Goal: Task Accomplishment & Management: Manage account settings

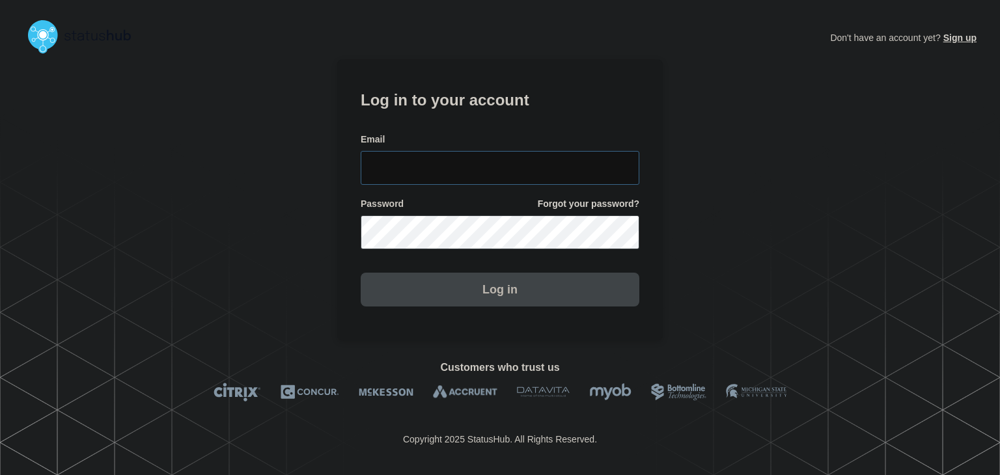
type input "amanda.mckeehan@conexon.us"
click at [480, 287] on button "Log in" at bounding box center [500, 290] width 279 height 34
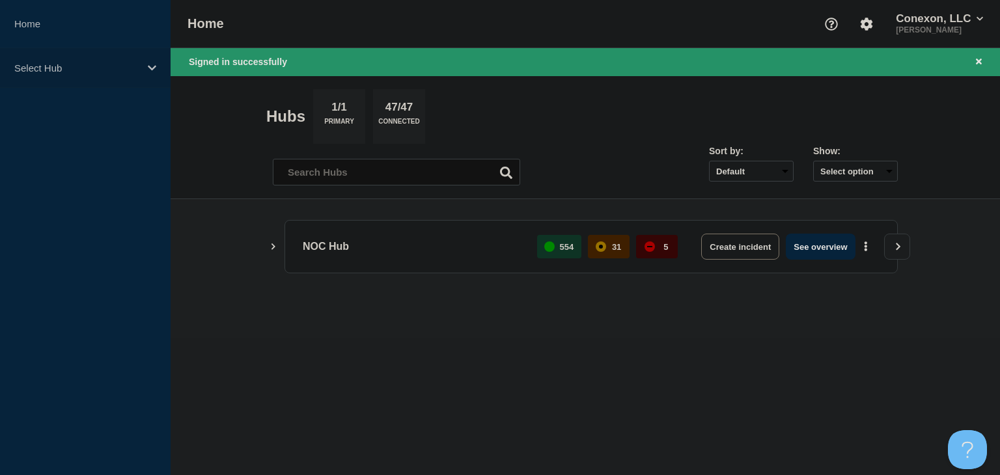
click at [105, 64] on p "Select Hub" at bounding box center [76, 67] width 125 height 11
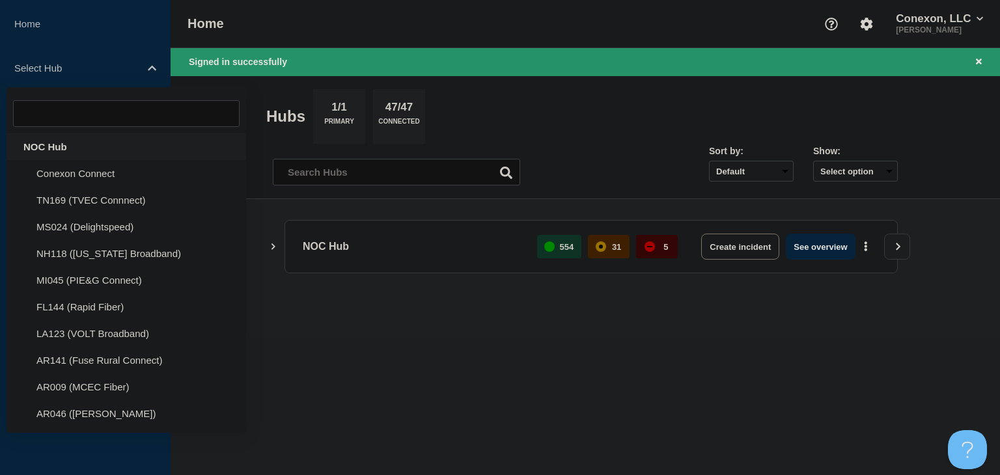
click at [83, 144] on div "NOC Hub" at bounding box center [126, 146] width 239 height 27
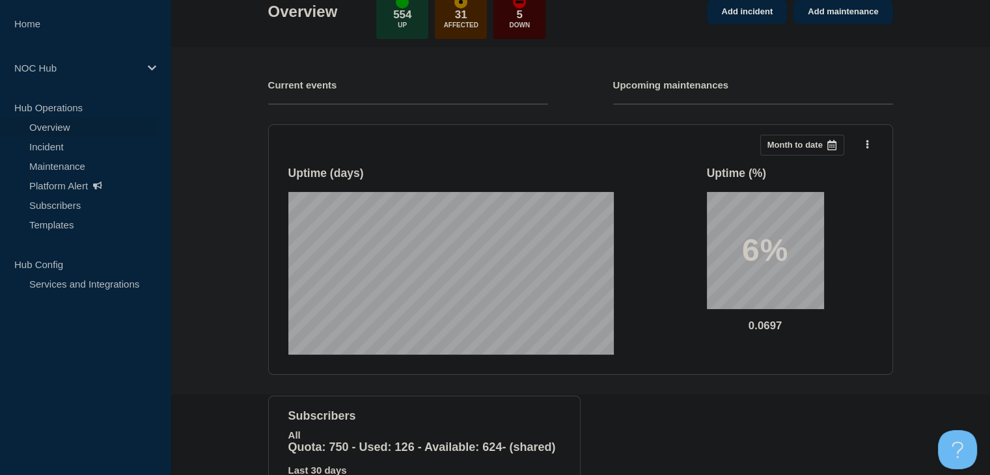
scroll to position [147, 0]
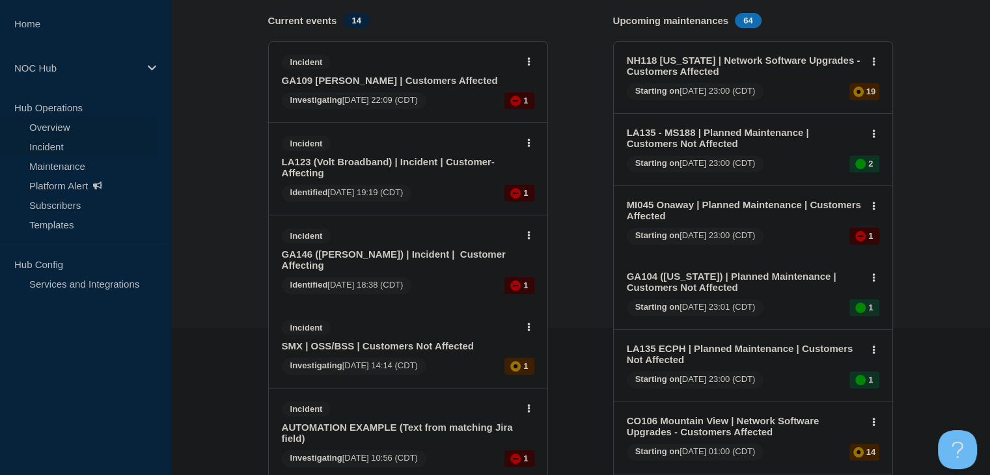
click at [38, 148] on link "Incident" at bounding box center [78, 147] width 157 height 20
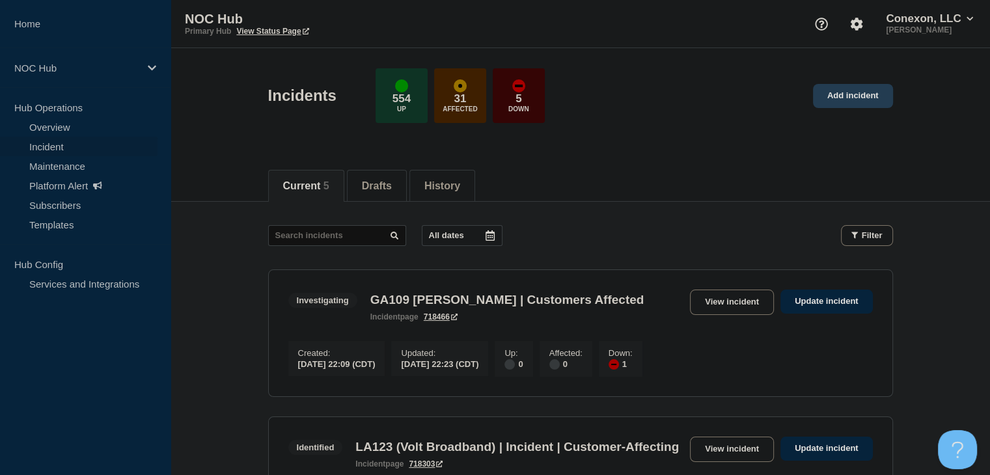
click at [823, 96] on link "Add incident" at bounding box center [853, 96] width 80 height 24
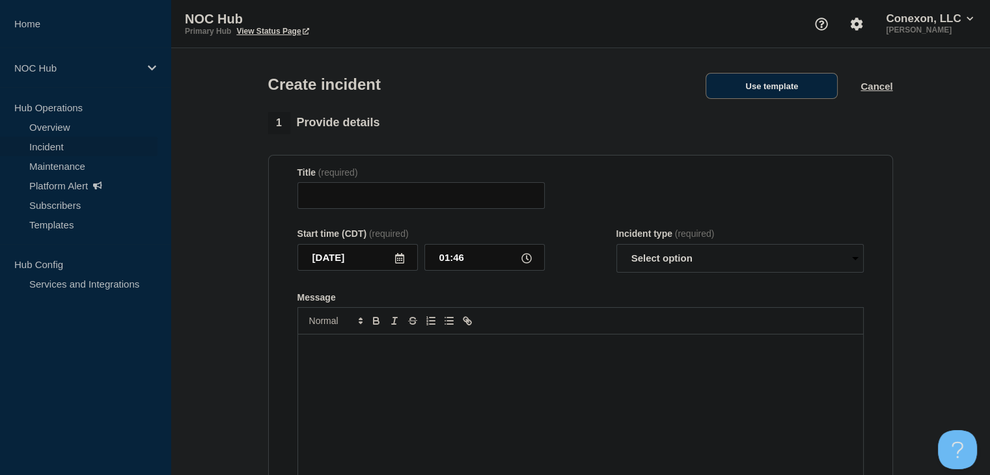
click at [793, 90] on button "Use template" at bounding box center [771, 86] width 132 height 26
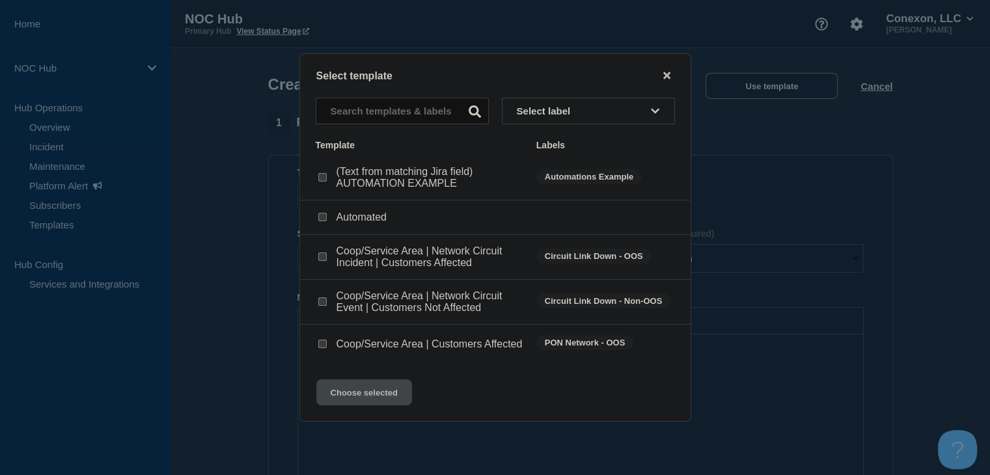
click at [331, 304] on div "Coop/Service Area | Network Circuit Event | Customers Not Affected" at bounding box center [420, 301] width 208 height 23
click at [323, 300] on input "Coop/Service Area | Network Circuit Event | Customers Not Affected checkbox" at bounding box center [322, 301] width 8 height 8
checkbox input "true"
click at [345, 399] on button "Choose selected" at bounding box center [364, 392] width 96 height 26
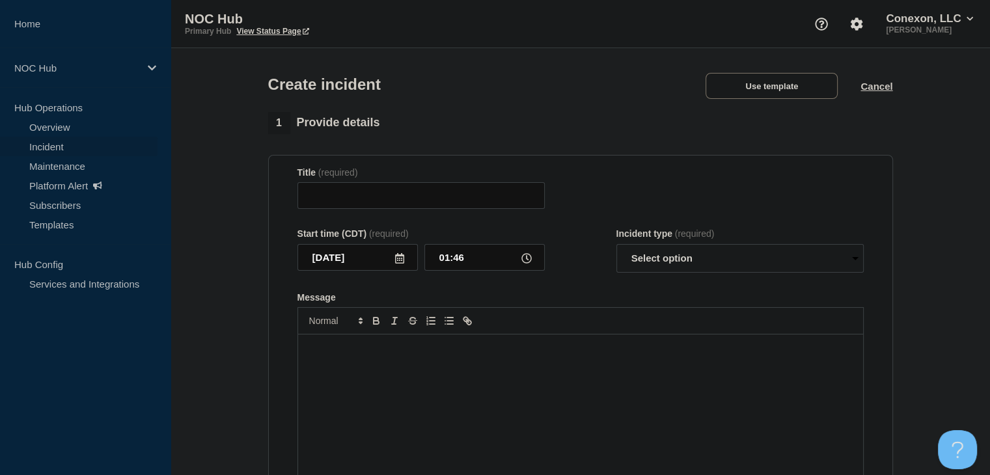
type input "Coop/Service Area | Network Circuit Event | Customers Not Affected"
select select "investigating"
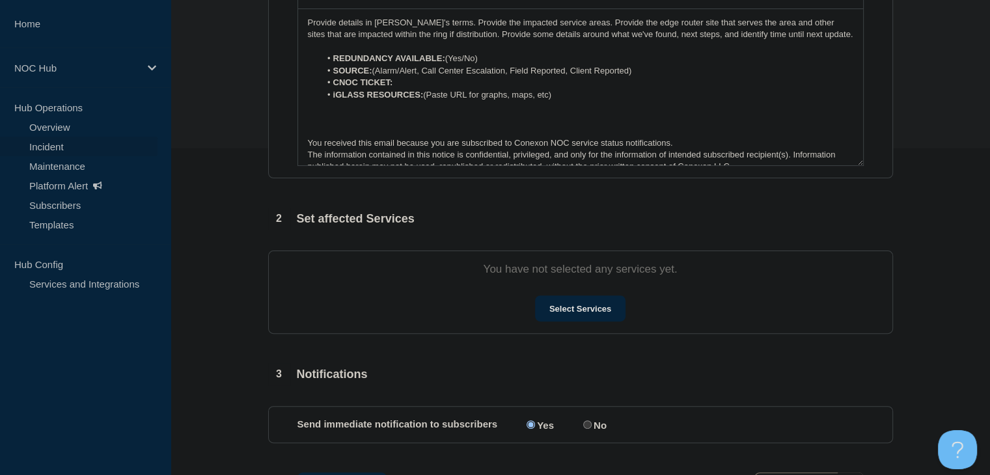
scroll to position [438, 0]
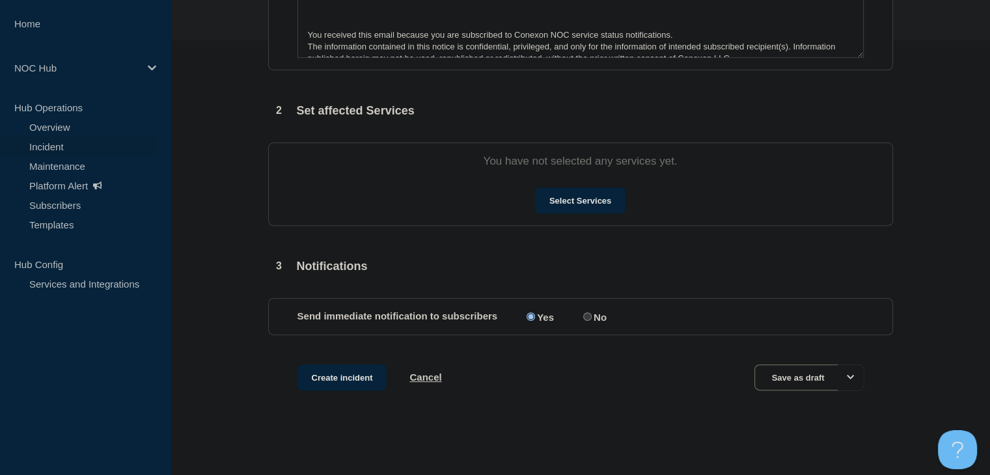
click at [591, 314] on input "No" at bounding box center [587, 316] width 8 height 8
radio input "true"
radio input "false"
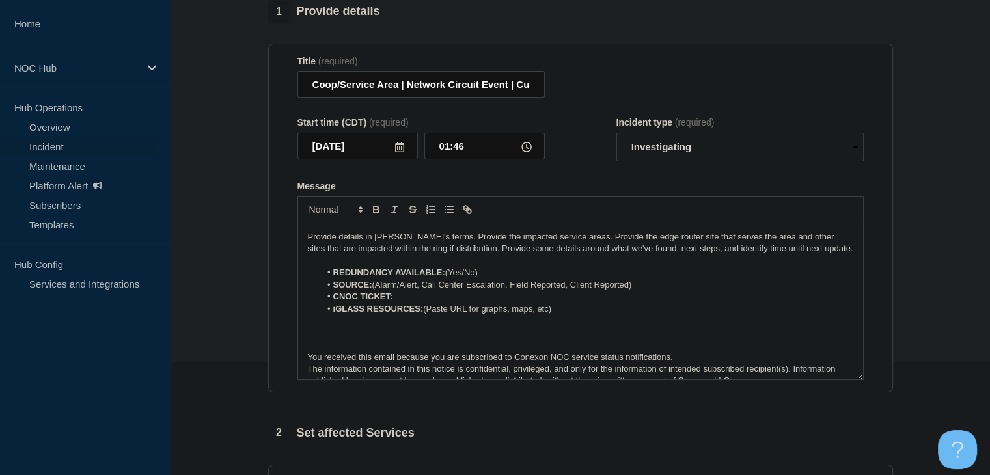
click at [491, 277] on li "REDUNDANCY AVAILABLE: (Yes/No)" at bounding box center [586, 273] width 533 height 12
click at [439, 297] on li "CNOC TICKET:" at bounding box center [586, 297] width 533 height 12
click at [377, 215] on icon "Toggle bold text" at bounding box center [376, 210] width 12 height 12
click at [448, 310] on li "iGLASS RESOURCES: (Paste URL for graphs, maps, etc)" at bounding box center [586, 309] width 533 height 12
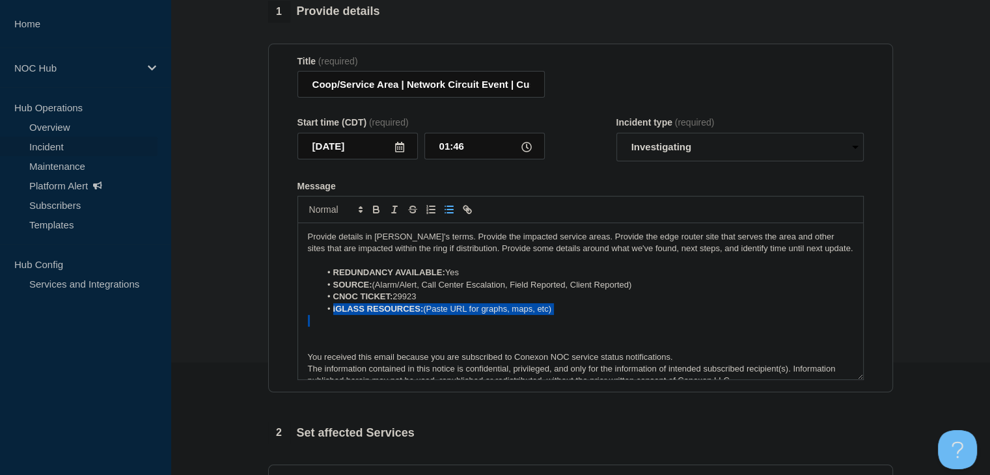
click at [448, 310] on li "iGLASS RESOURCES: (Paste URL for graphs, maps, etc)" at bounding box center [586, 309] width 533 height 12
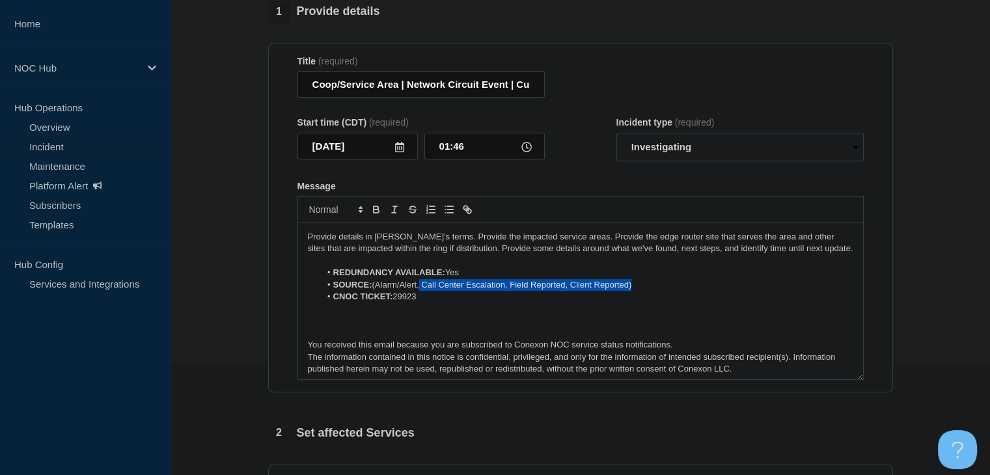
drag, startPoint x: 644, startPoint y: 289, endPoint x: 421, endPoint y: 291, distance: 222.6
click at [421, 291] on li "SOURCE: (Alarm/Alert, Call Center Escalation, Field Reported, Client Reported)" at bounding box center [586, 285] width 533 height 12
click at [375, 290] on li "SOURCE: (Alarm/Alert" at bounding box center [586, 285] width 533 height 12
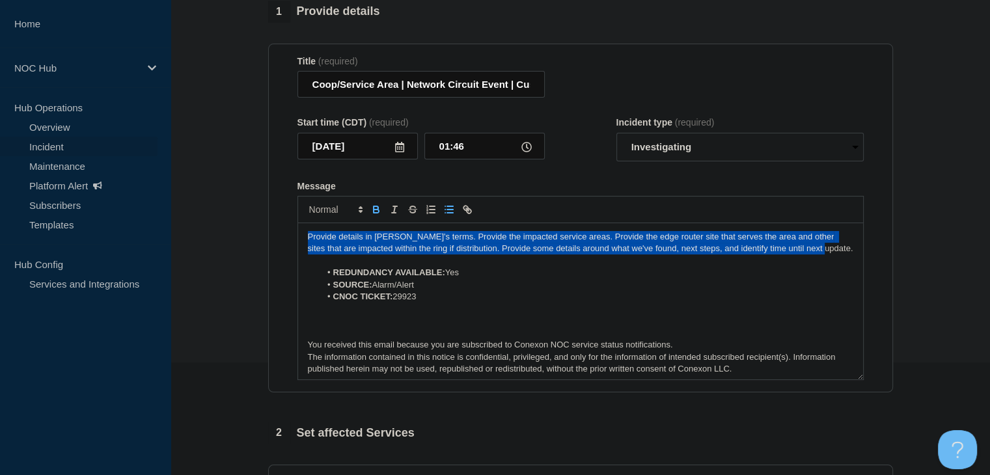
drag, startPoint x: 815, startPoint y: 253, endPoint x: 198, endPoint y: 236, distance: 617.8
click at [198, 236] on section "1 Provide details Title (required) Coop/Service Area | Network Circuit Event | …" at bounding box center [580, 373] width 819 height 745
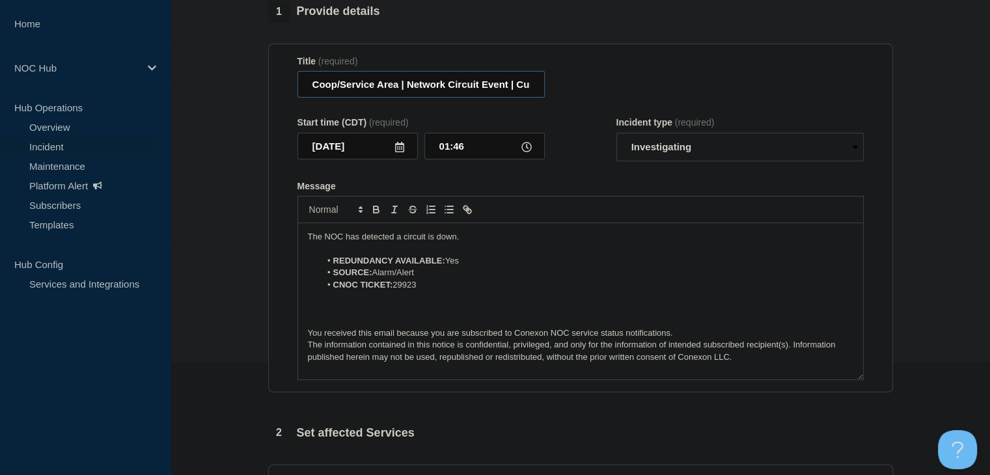
drag, startPoint x: 399, startPoint y: 89, endPoint x: 266, endPoint y: 88, distance: 132.8
click at [266, 88] on div "1 Provide details Title (required) Coop/Service Area | Network Circuit Event | …" at bounding box center [580, 373] width 640 height 745
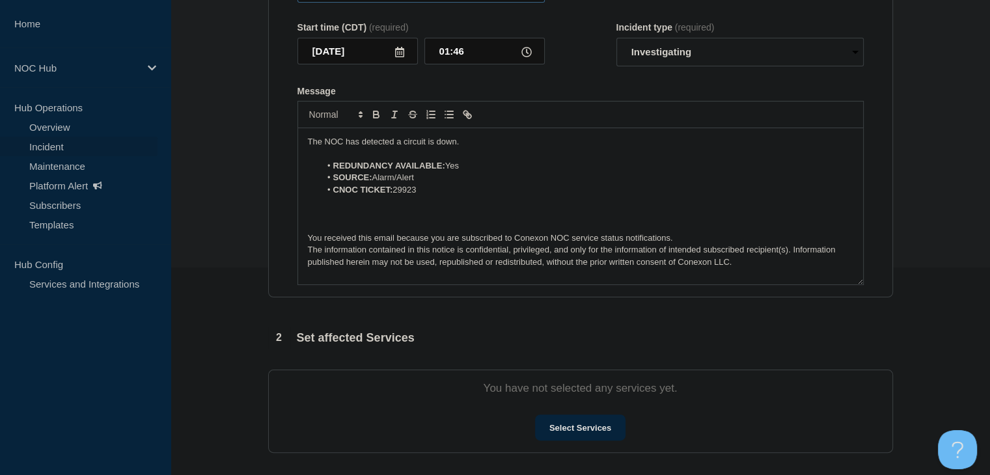
scroll to position [438, 0]
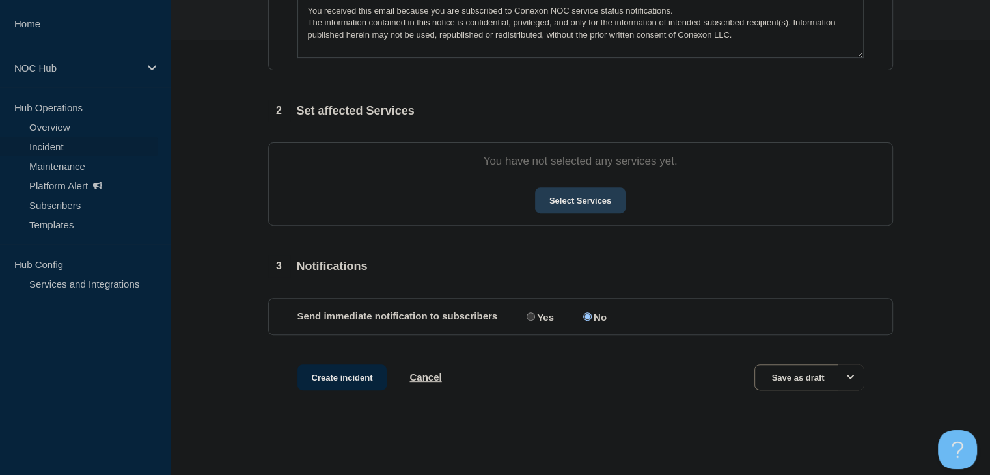
type input "TN169 TVEC | Network Circuit Event | Customers Not Affected"
click at [595, 191] on button "Select Services" at bounding box center [580, 200] width 90 height 26
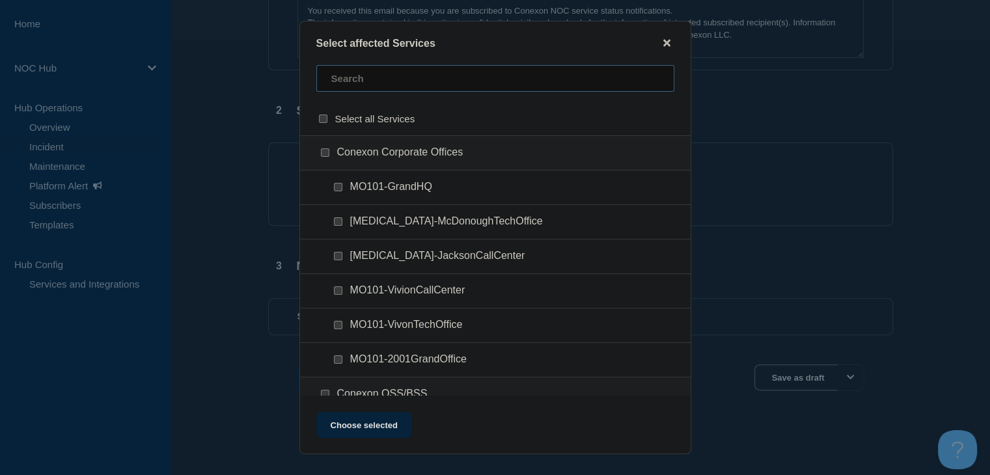
click at [385, 83] on input "text" at bounding box center [495, 78] width 358 height 27
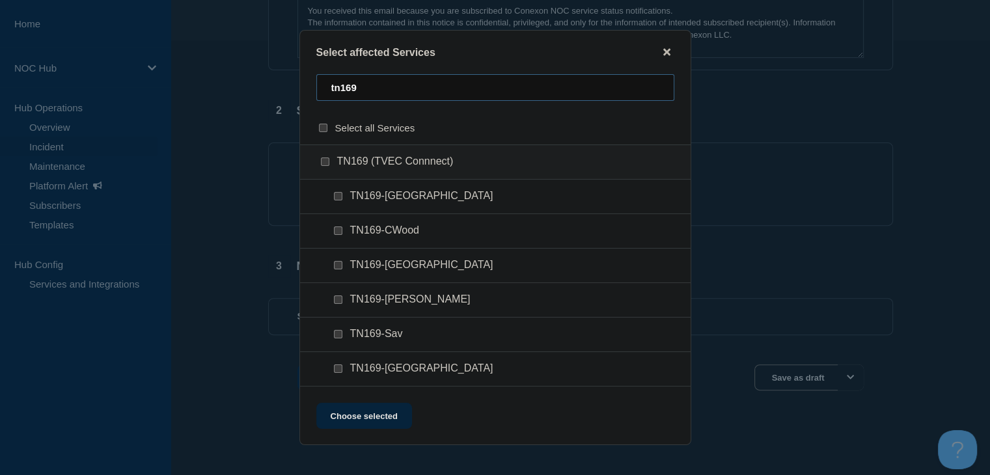
type input "tn169"
click at [334, 371] on input "TN169-Waynesboro checkbox" at bounding box center [338, 368] width 8 height 8
checkbox input "true"
click at [350, 420] on button "Choose selected" at bounding box center [364, 416] width 96 height 26
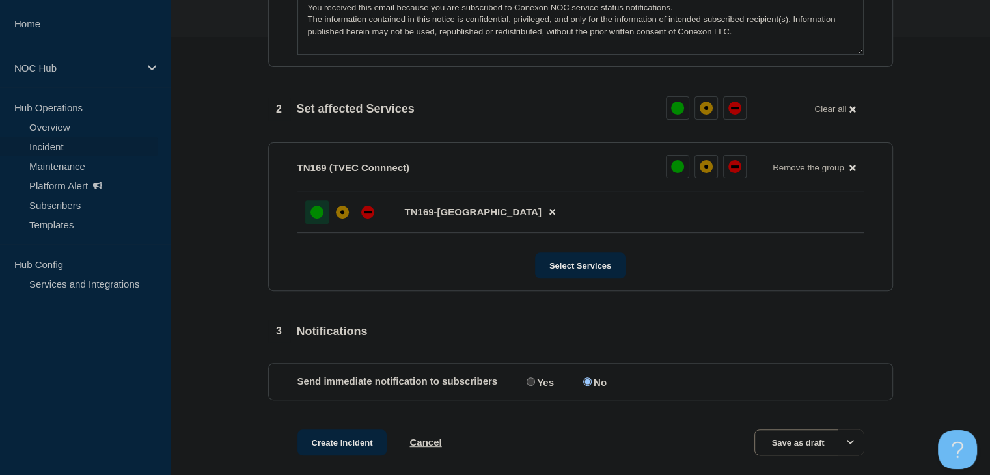
click at [316, 224] on div at bounding box center [316, 211] width 23 height 23
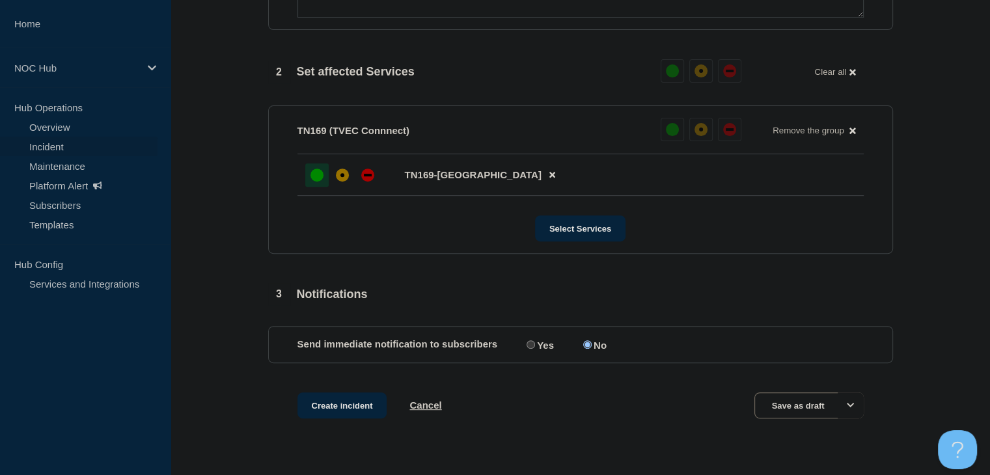
scroll to position [508, 0]
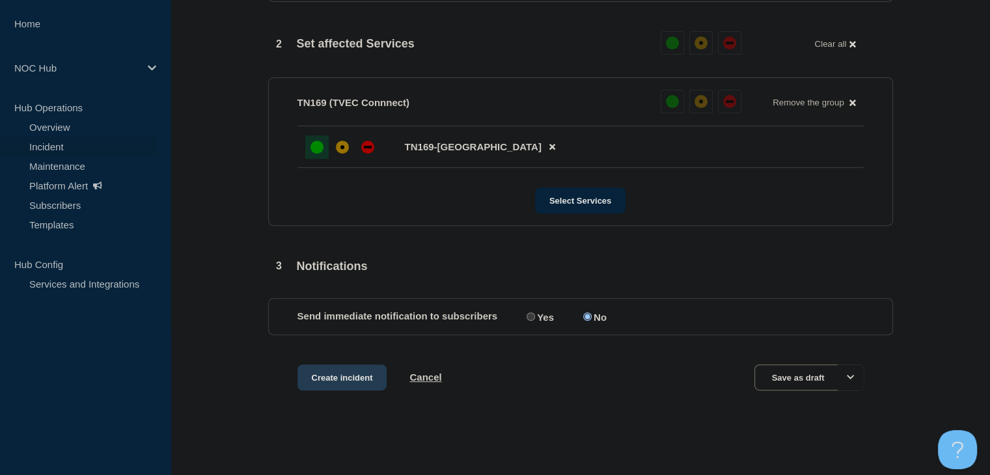
click at [344, 378] on button "Create incident" at bounding box center [342, 377] width 90 height 26
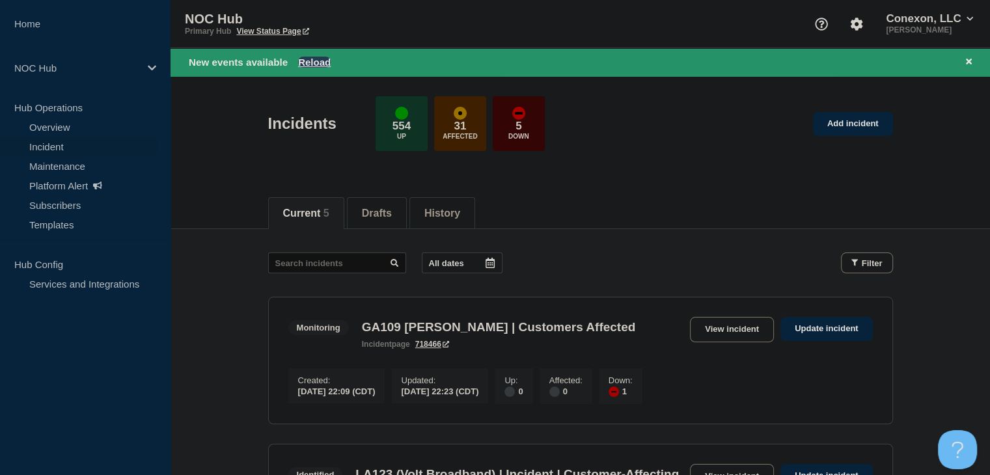
click at [303, 61] on button "Reload" at bounding box center [314, 62] width 33 height 11
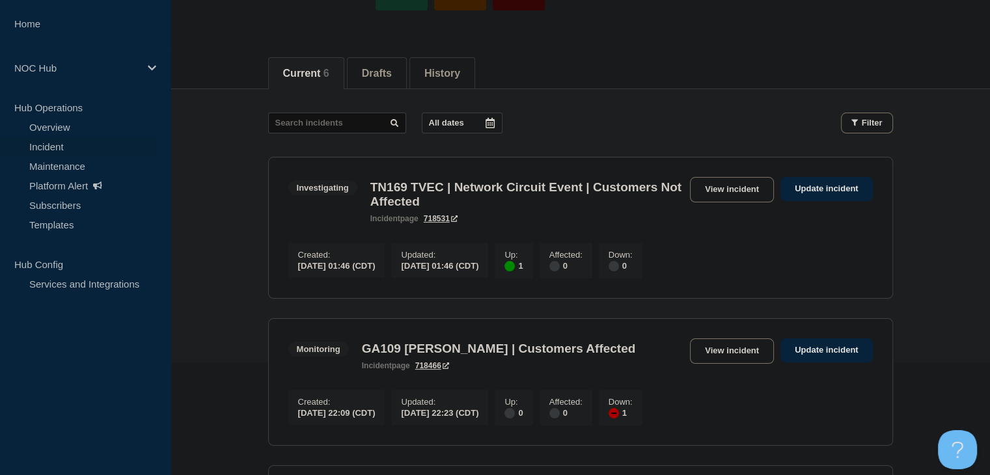
scroll to position [130, 0]
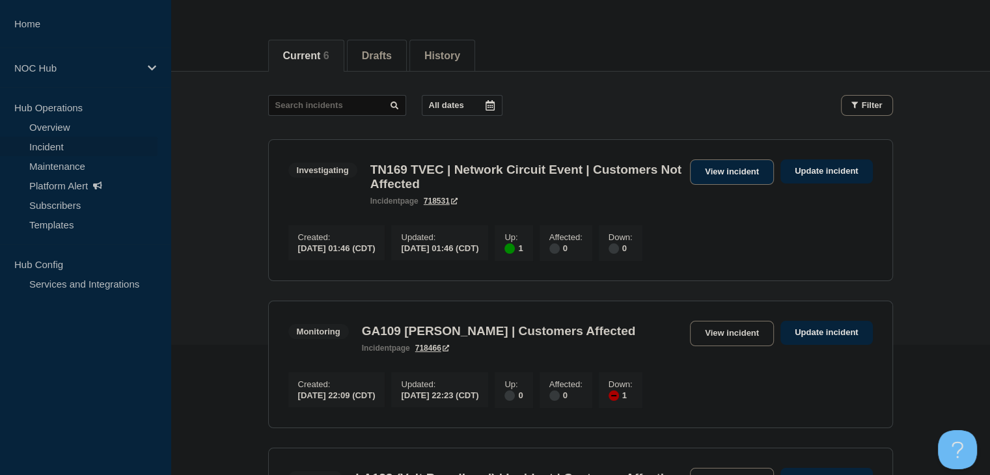
click at [737, 180] on link "View incident" at bounding box center [732, 171] width 84 height 25
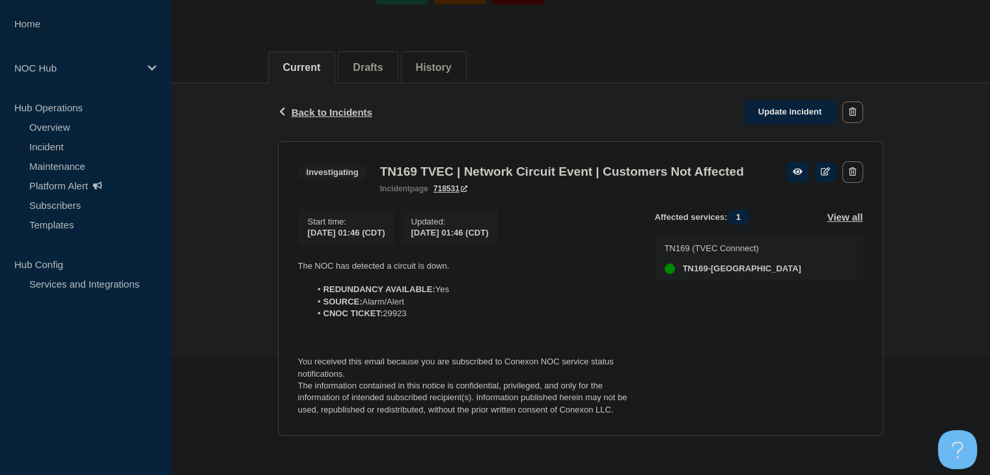
scroll to position [141, 0]
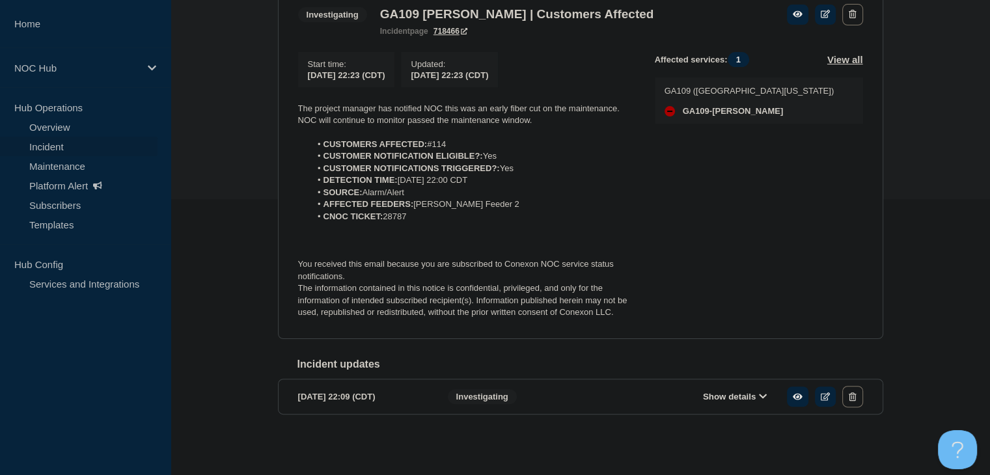
scroll to position [153, 0]
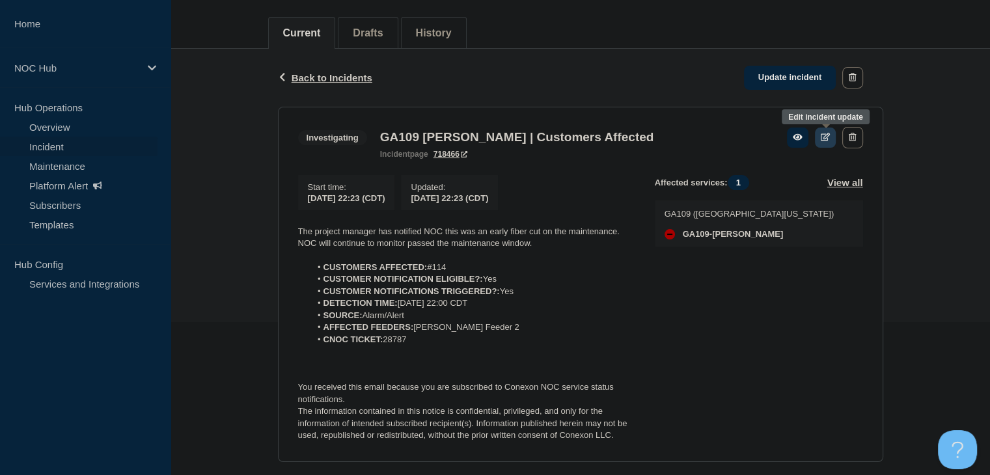
click at [825, 141] on icon at bounding box center [826, 137] width 10 height 8
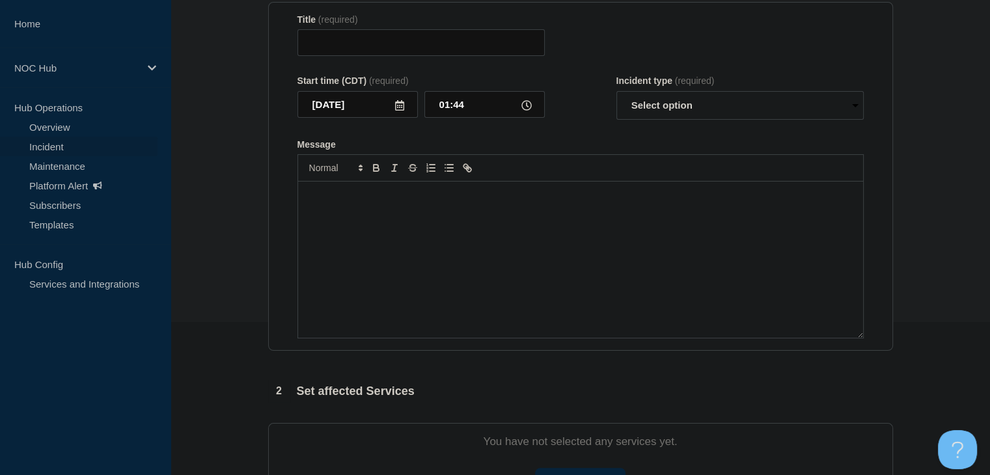
type input "GA109 Findley | Customers Affected"
type input "2025-09-17"
type input "22:23"
select select "investigating"
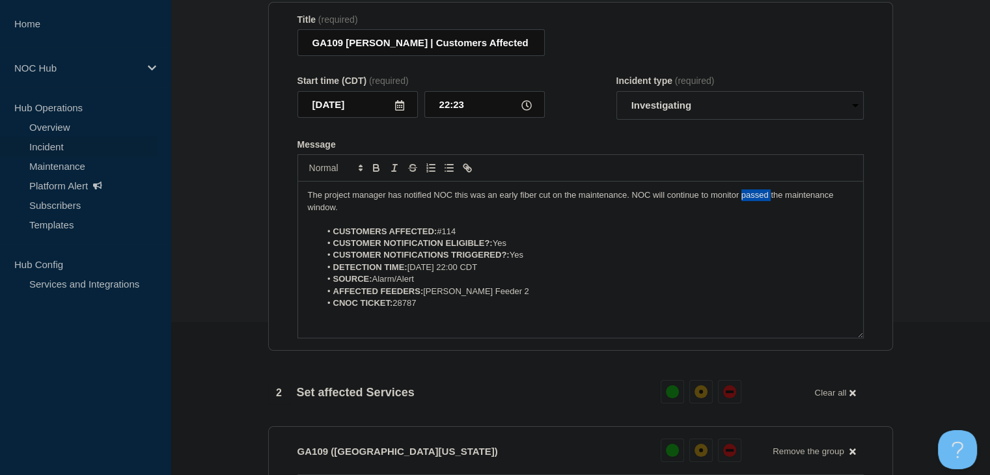
drag, startPoint x: 770, startPoint y: 202, endPoint x: 747, endPoint y: 206, distance: 23.0
click at [740, 205] on p "The project manager has notified NOC this was an early fiber cut on the mainten…" at bounding box center [580, 201] width 545 height 24
click at [715, 102] on select "Select option Investigating Identified Monitoring Resolved" at bounding box center [739, 105] width 247 height 29
select select "monitoring"
click at [616, 95] on select "Select option Investigating Identified Monitoring Resolved" at bounding box center [739, 105] width 247 height 29
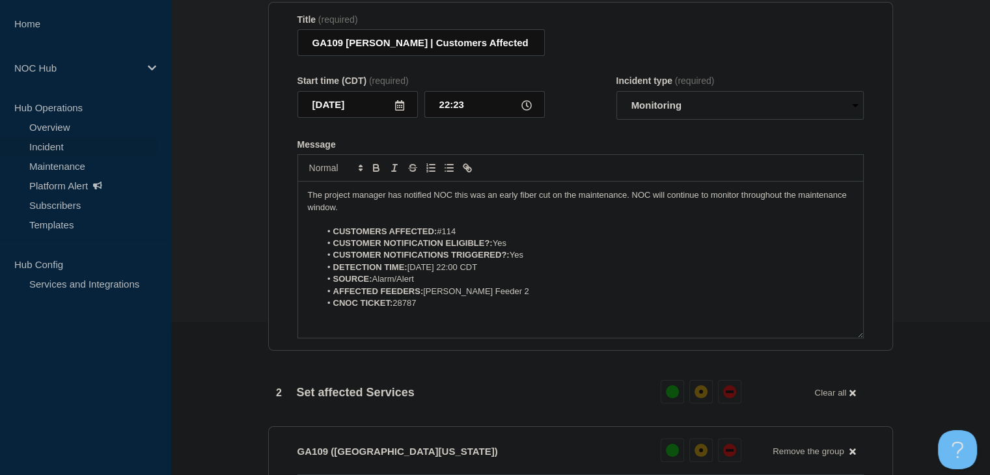
click at [590, 131] on form "Title (required) GA109 Findley | Customers Affected Start time (CDT) (required)…" at bounding box center [580, 176] width 566 height 325
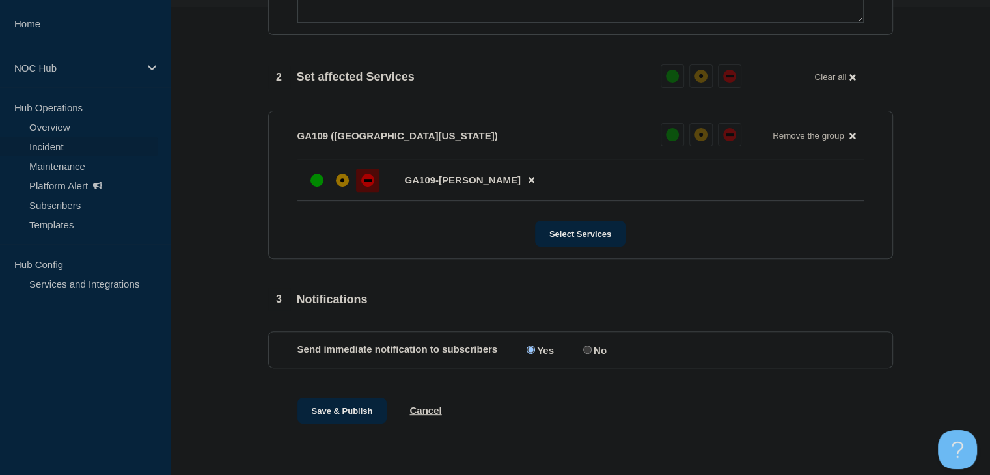
scroll to position [476, 0]
click at [589, 348] on input "No" at bounding box center [587, 349] width 8 height 8
radio input "true"
radio input "false"
click at [349, 404] on button "Save & Publish" at bounding box center [342, 410] width 90 height 26
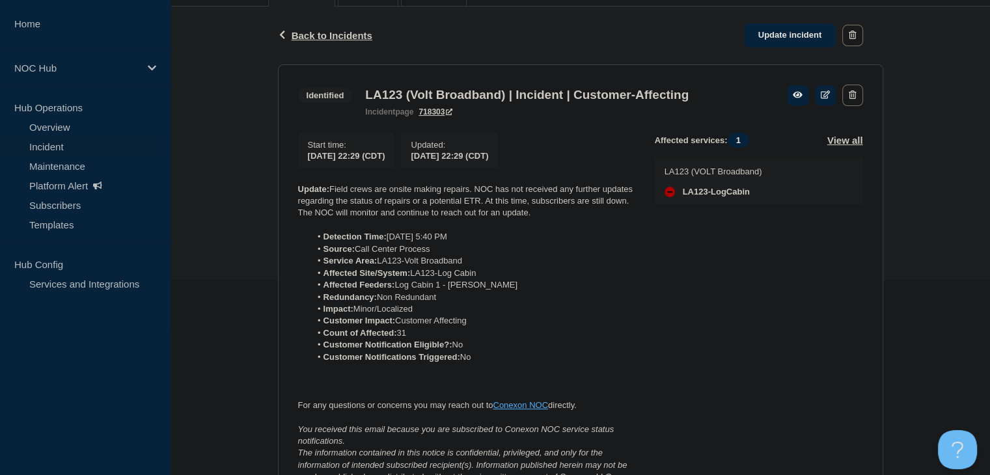
scroll to position [260, 0]
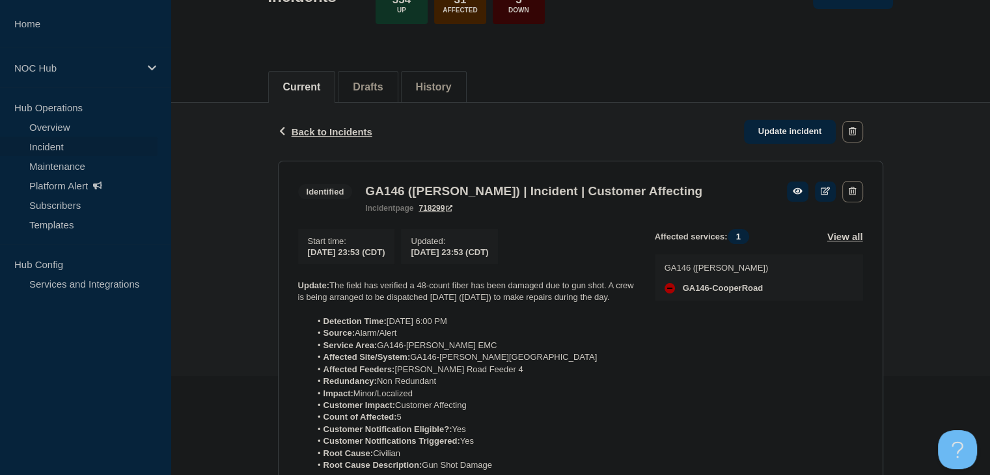
scroll to position [260, 0]
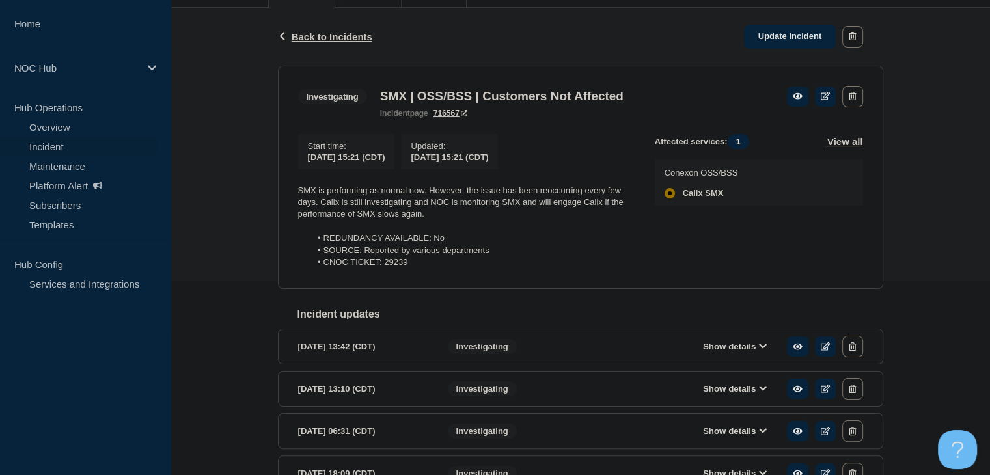
scroll to position [195, 0]
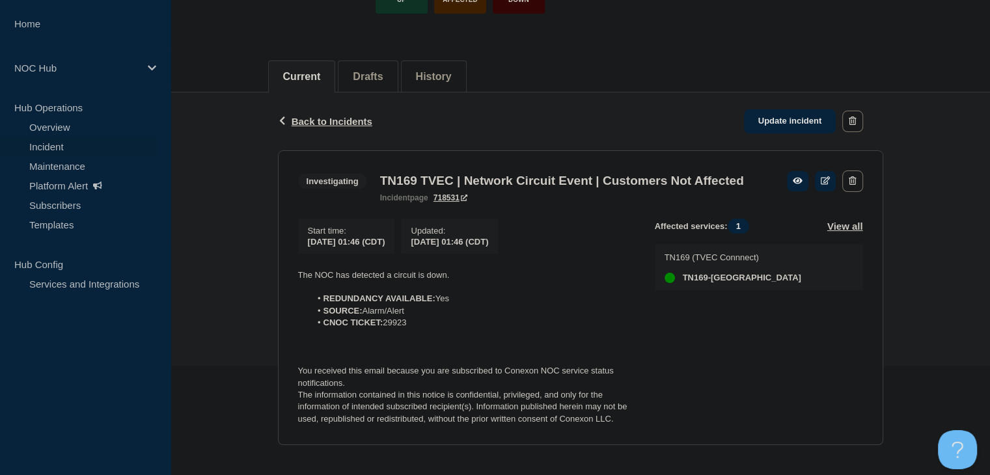
scroll to position [141, 0]
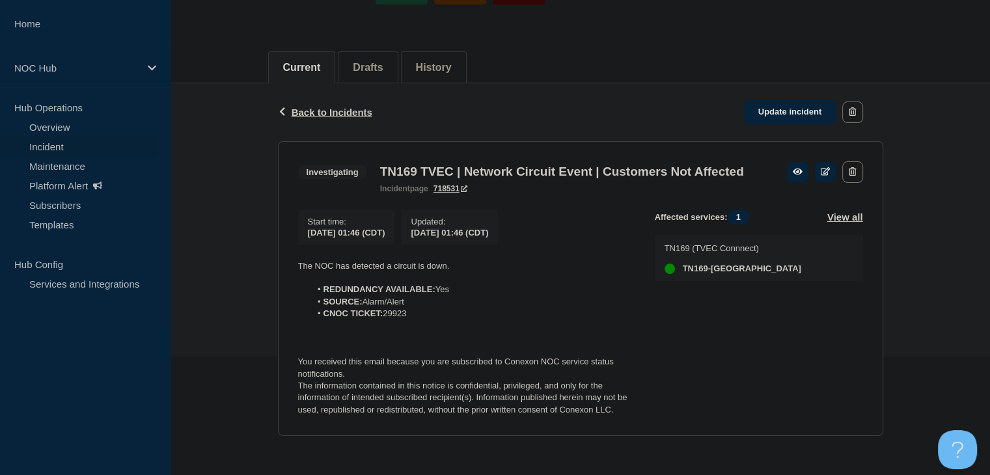
scroll to position [141, 0]
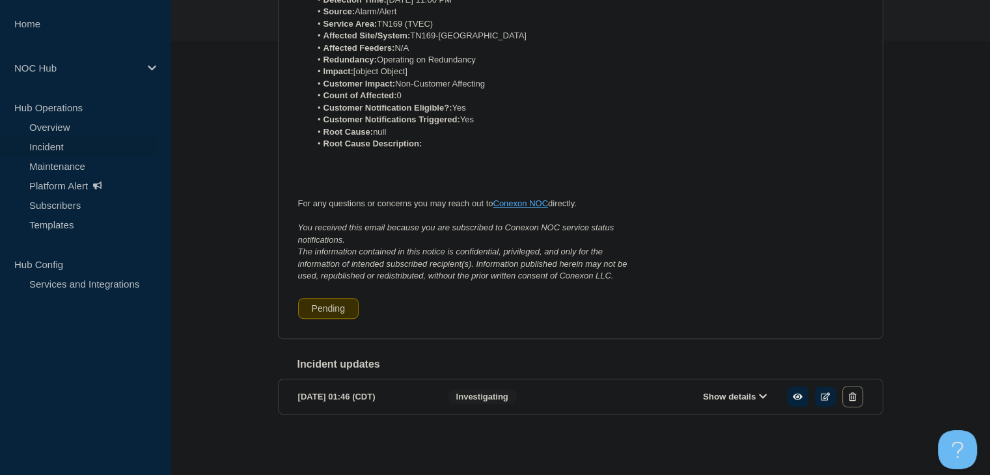
scroll to position [178, 0]
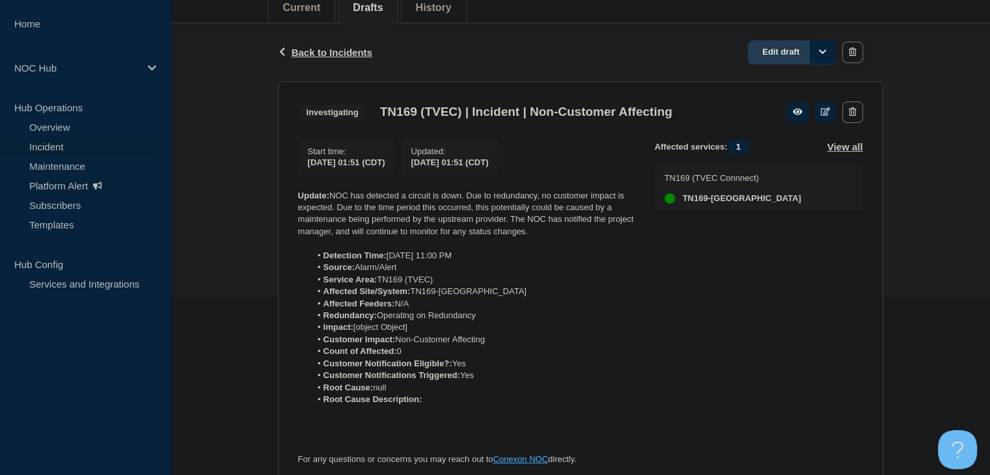
click at [783, 55] on link "Edit draft" at bounding box center [792, 52] width 88 height 24
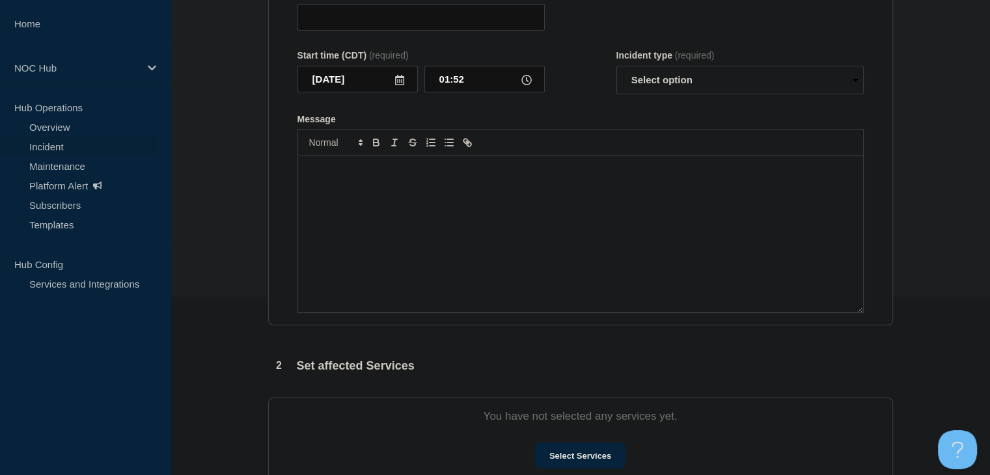
type input "TN169 (TVEC) | Incident | Non-Customer Affecting"
type input "01:51"
select select "investigating"
radio input "false"
radio input "true"
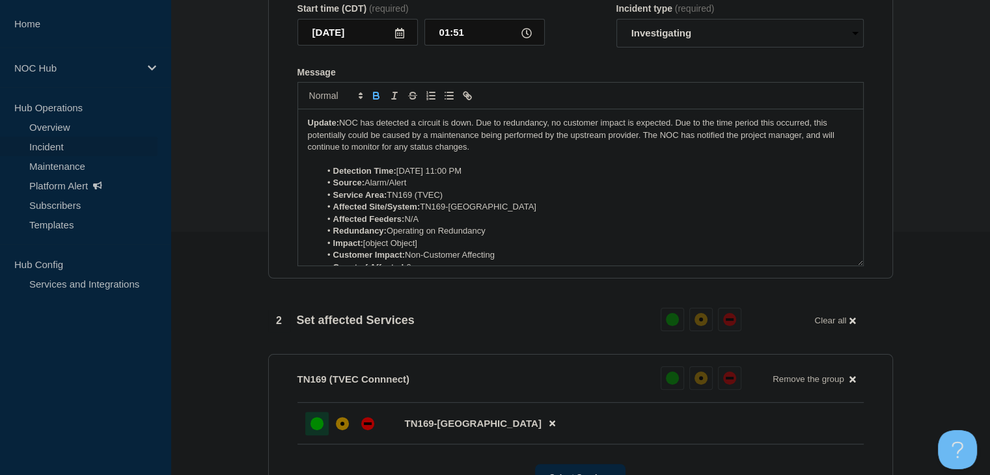
scroll to position [65, 0]
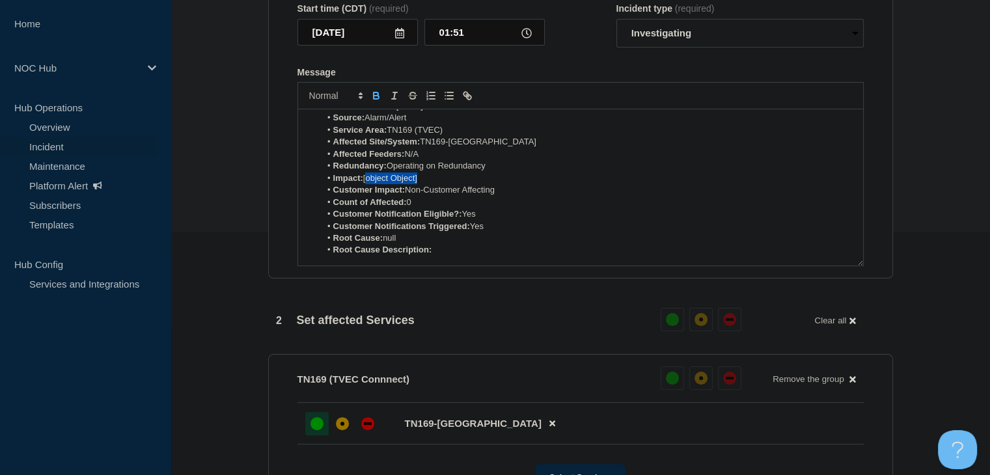
drag, startPoint x: 436, startPoint y: 183, endPoint x: 366, endPoint y: 189, distance: 69.9
click at [366, 184] on li "Impact: [object Object]" at bounding box center [586, 178] width 533 height 12
drag, startPoint x: 407, startPoint y: 190, endPoint x: 367, endPoint y: 191, distance: 39.7
click at [367, 184] on li "Impact: Minor/Localized" at bounding box center [586, 178] width 533 height 12
click at [376, 96] on icon "Toggle bold text" at bounding box center [376, 93] width 5 height 3
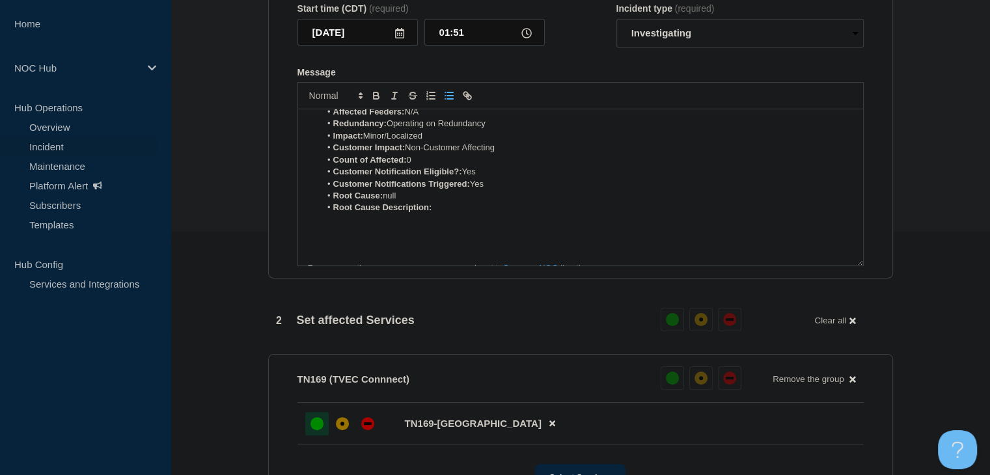
scroll to position [130, 0]
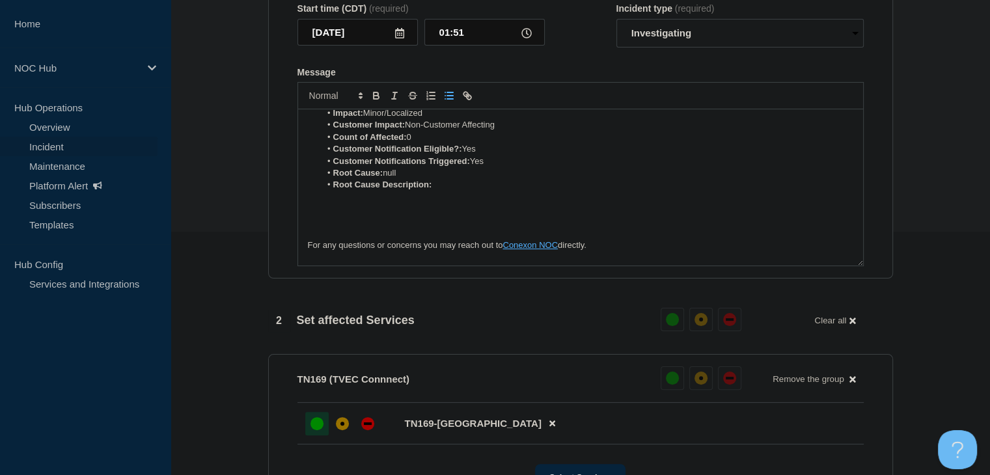
drag, startPoint x: 432, startPoint y: 180, endPoint x: 416, endPoint y: 180, distance: 15.6
click at [416, 179] on li "Root Cause: null" at bounding box center [586, 173] width 533 height 12
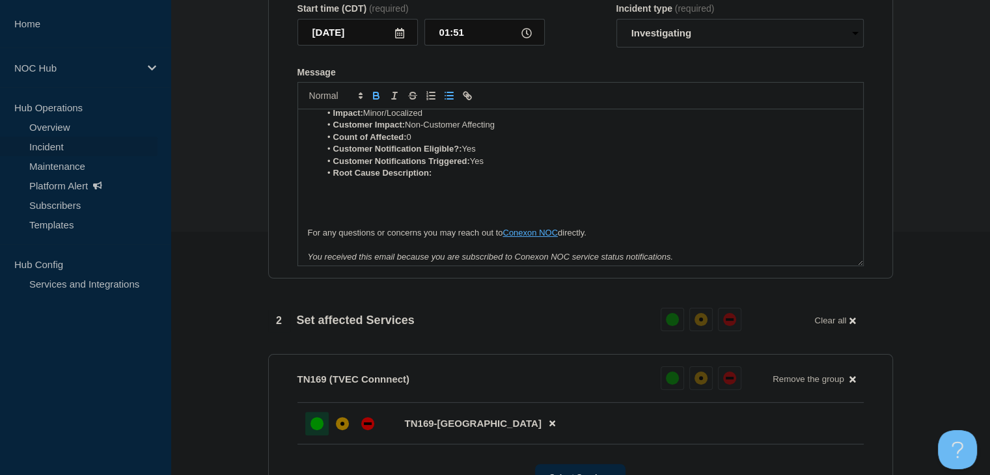
click at [412, 178] on strong "Root Cause Description:" at bounding box center [382, 173] width 99 height 10
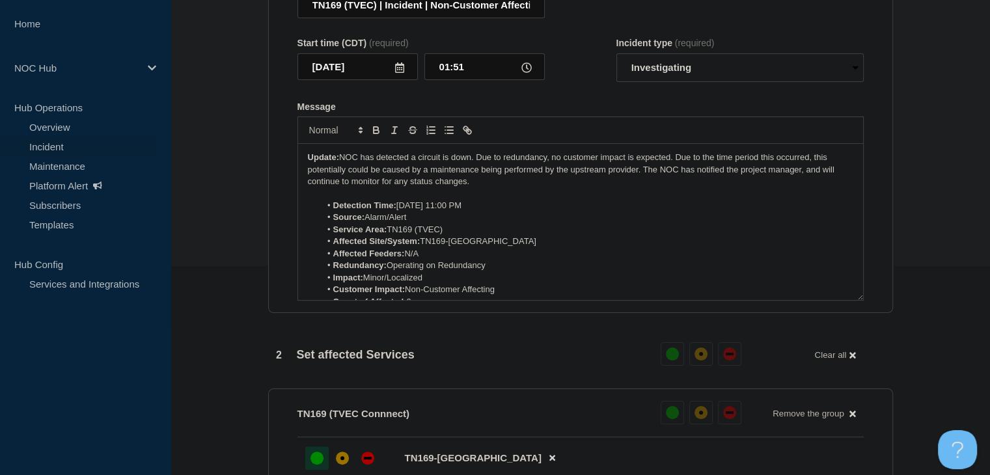
scroll to position [178, 0]
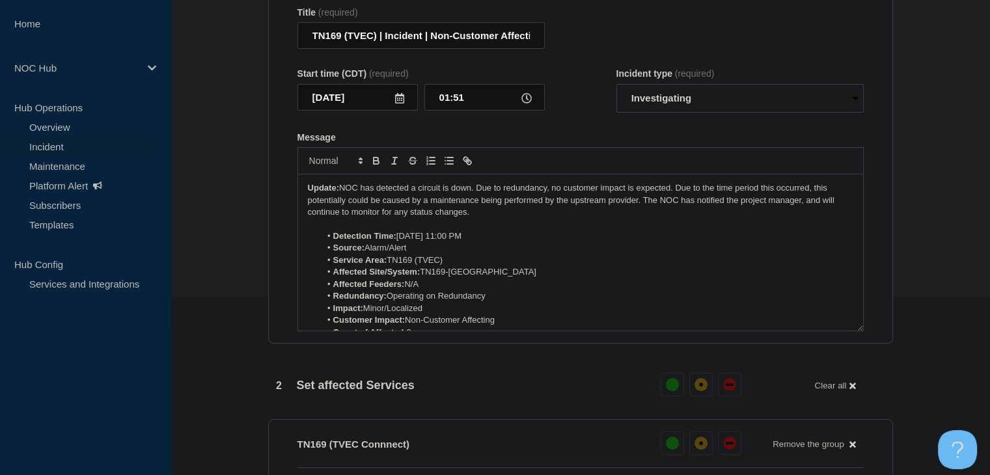
click at [497, 218] on p "Update: NOC has detected a circuit is down. Due to redundancy, no customer impa…" at bounding box center [580, 200] width 545 height 36
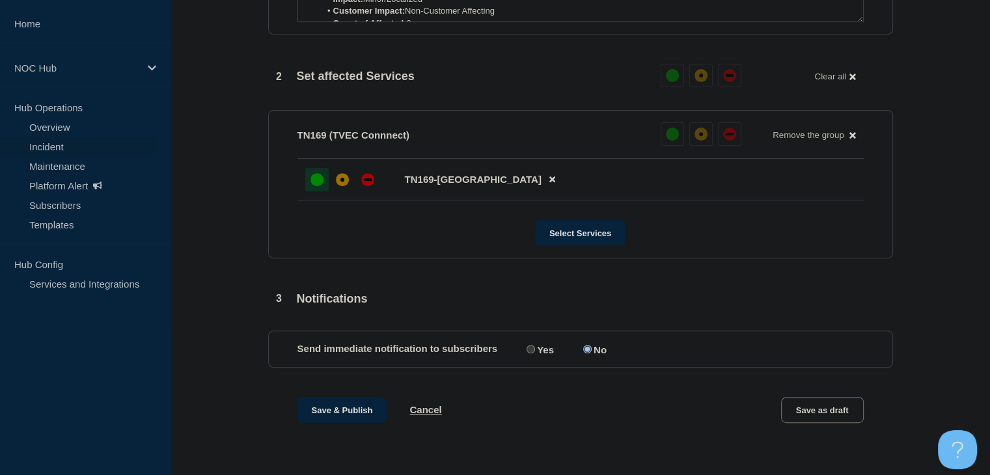
click at [531, 351] on input "Yes" at bounding box center [530, 349] width 8 height 8
radio input "true"
radio input "false"
click at [331, 412] on button "Save & Publish" at bounding box center [342, 410] width 90 height 26
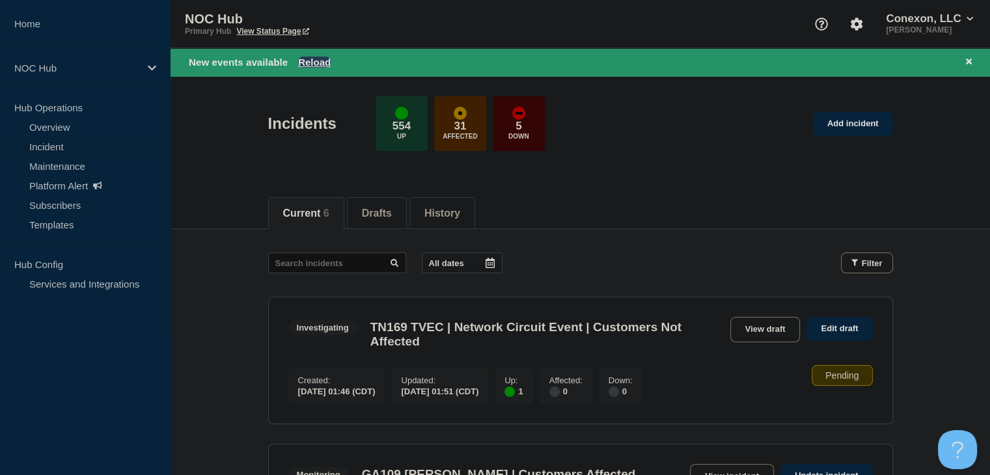
click at [308, 60] on button "Reload" at bounding box center [314, 62] width 33 height 11
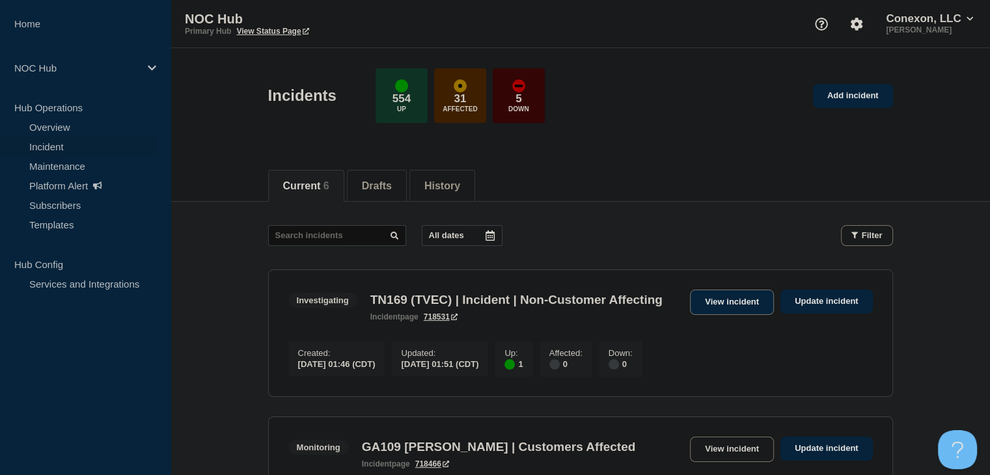
click at [726, 303] on link "View incident" at bounding box center [732, 302] width 84 height 25
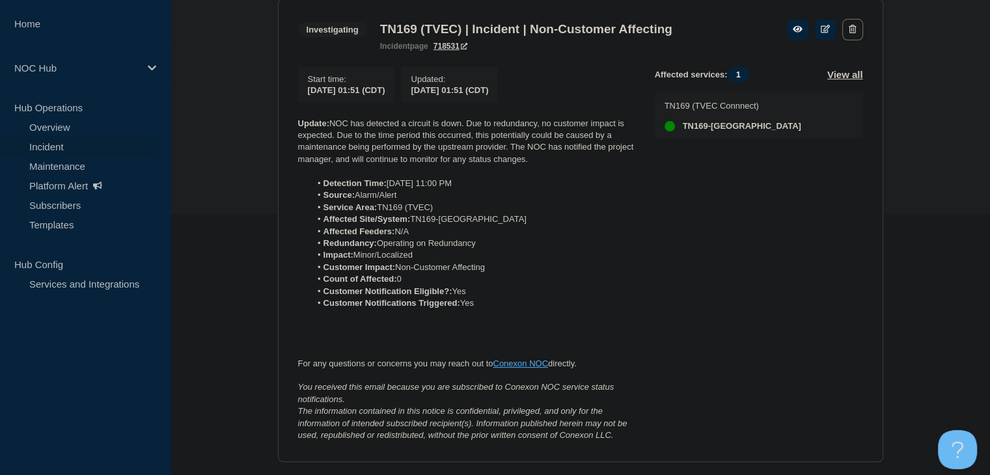
scroll to position [1, 0]
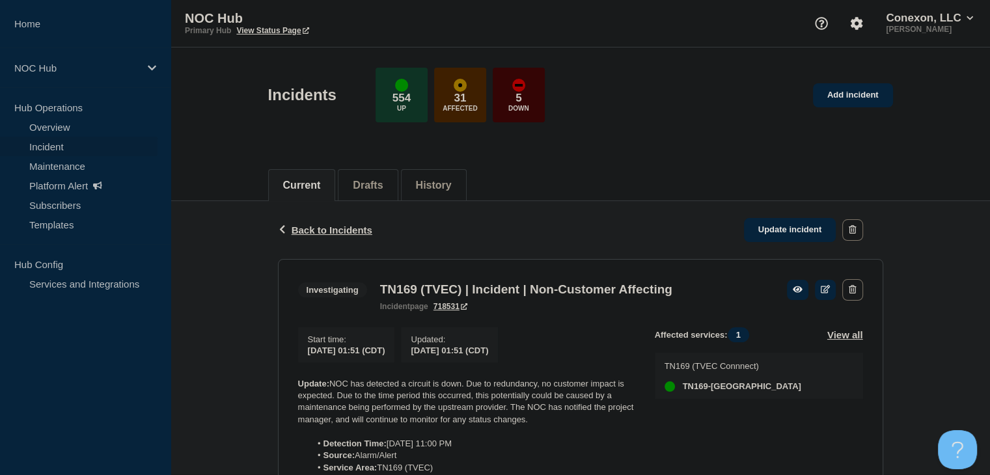
click at [51, 143] on link "Incident" at bounding box center [78, 147] width 157 height 20
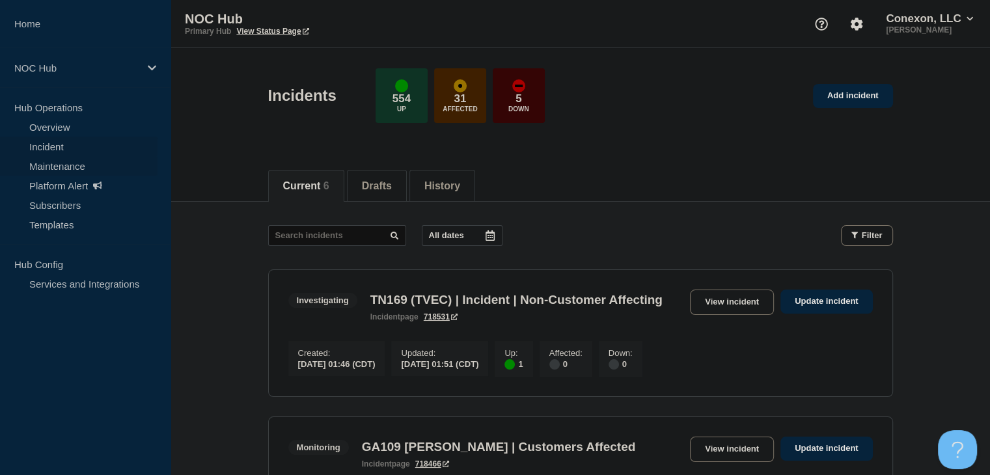
click at [52, 167] on link "Maintenance" at bounding box center [78, 166] width 157 height 20
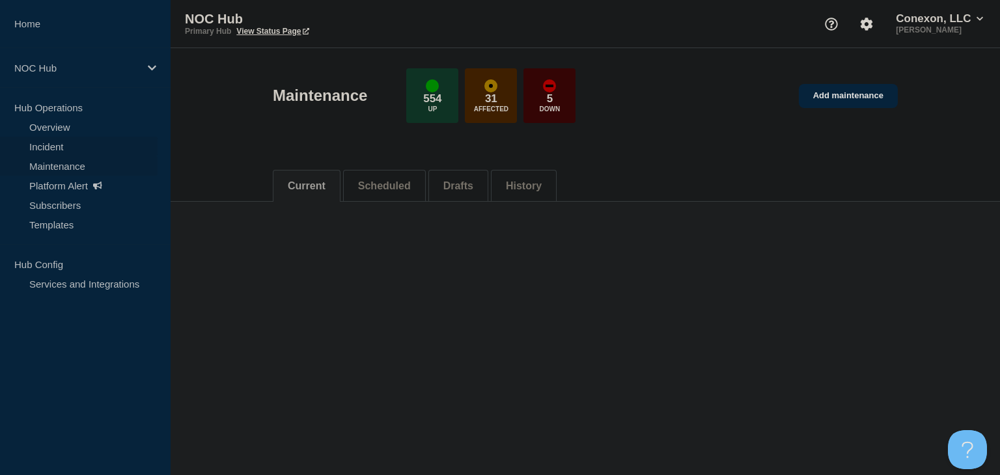
click at [52, 146] on link "Incident" at bounding box center [78, 147] width 157 height 20
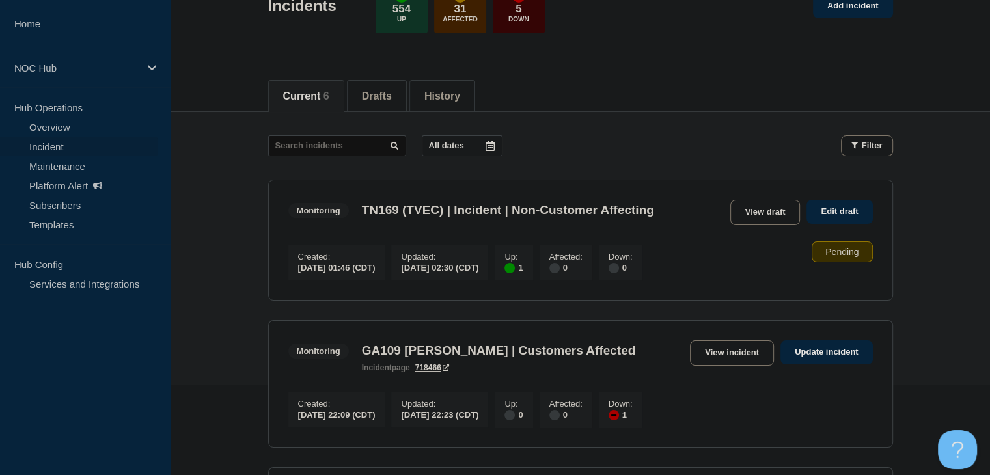
scroll to position [130, 0]
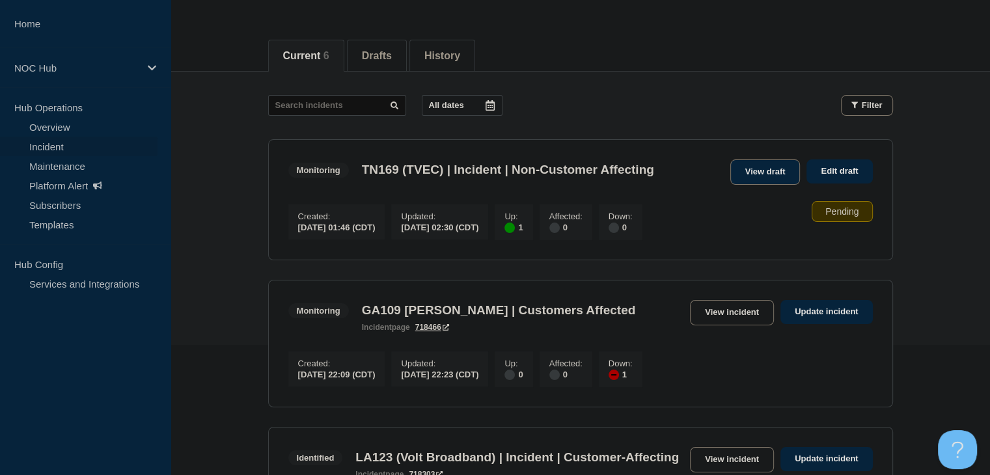
click at [744, 170] on link "View draft" at bounding box center [765, 171] width 70 height 25
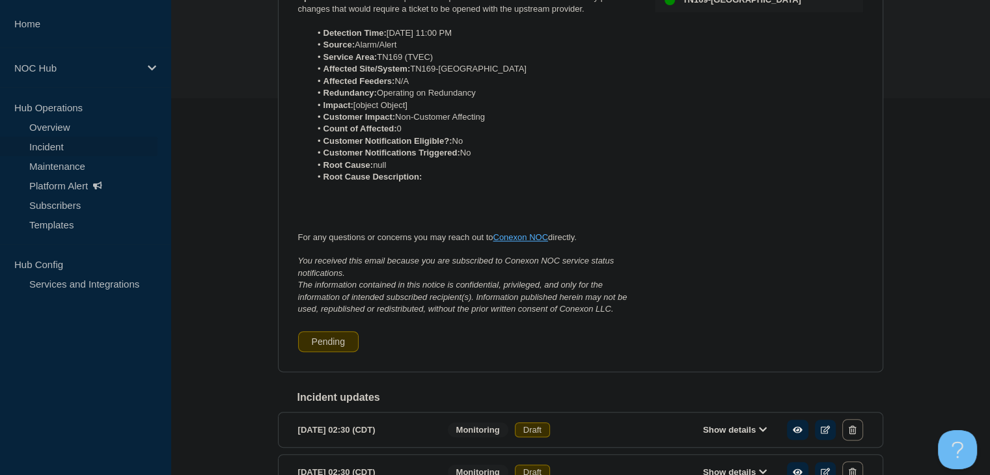
scroll to position [541, 0]
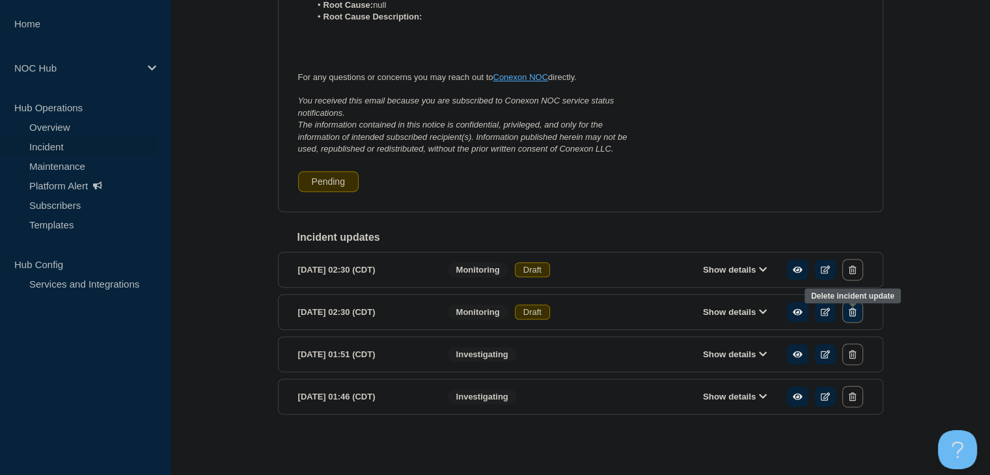
click at [860, 312] on button "button" at bounding box center [852, 311] width 20 height 21
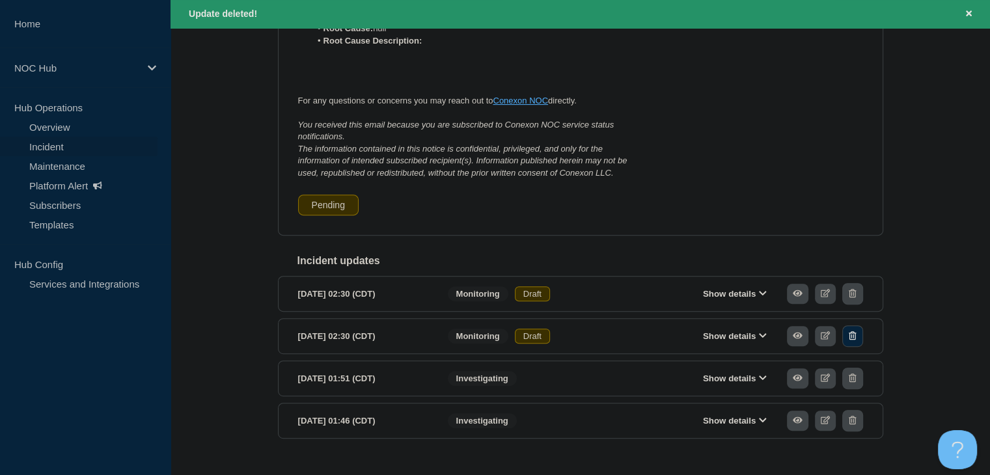
scroll to position [568, 0]
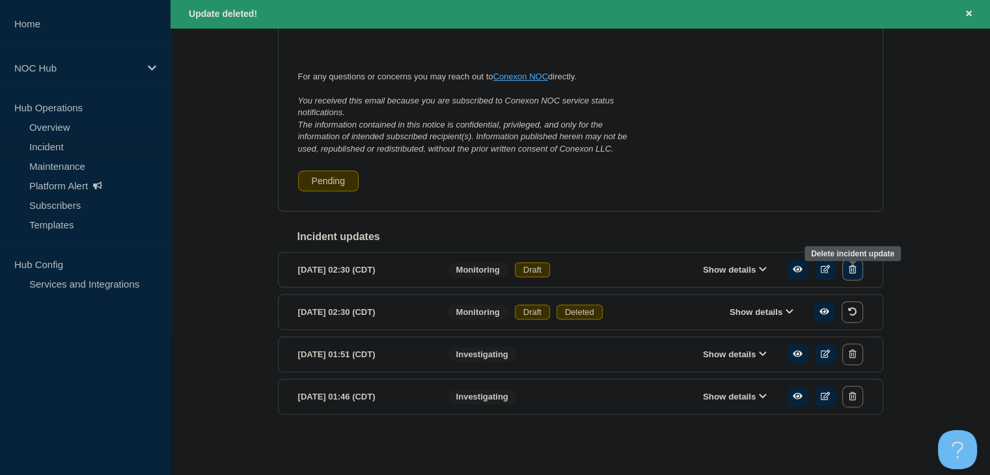
click at [858, 276] on button "button" at bounding box center [852, 269] width 20 height 21
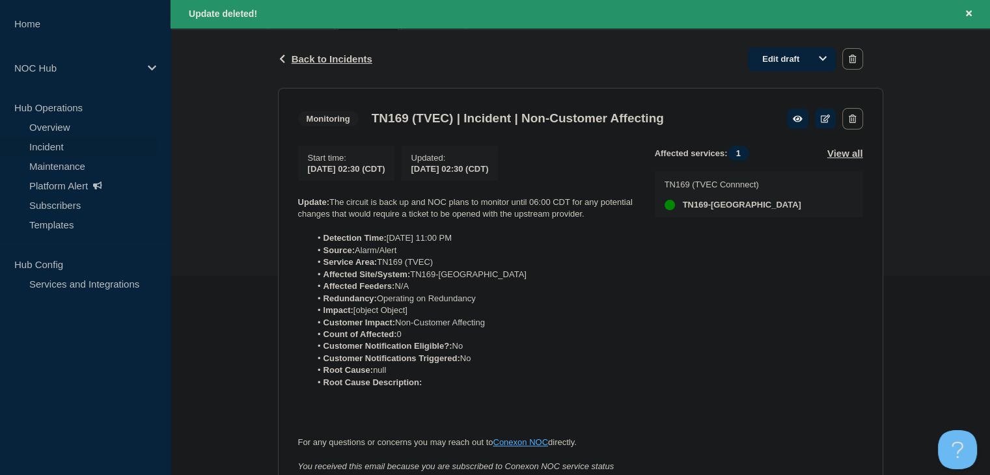
scroll to position [48, 0]
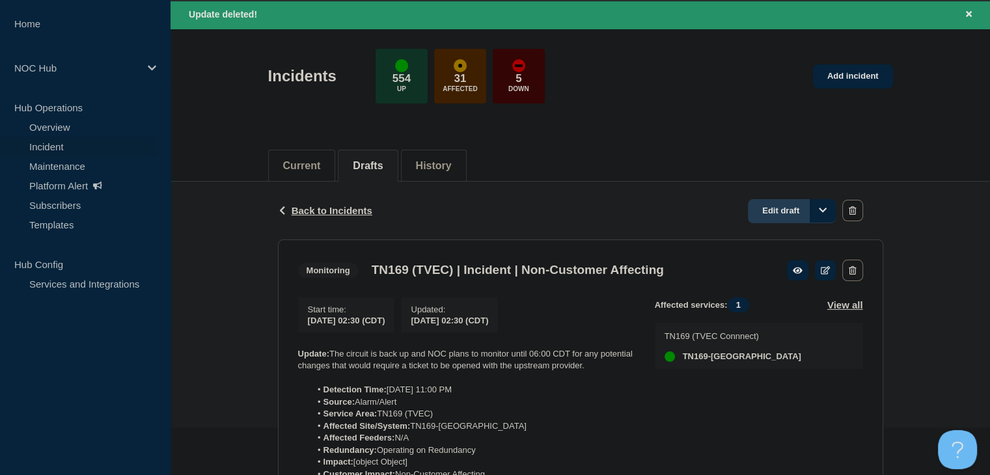
click at [786, 213] on link "Edit draft" at bounding box center [792, 211] width 88 height 24
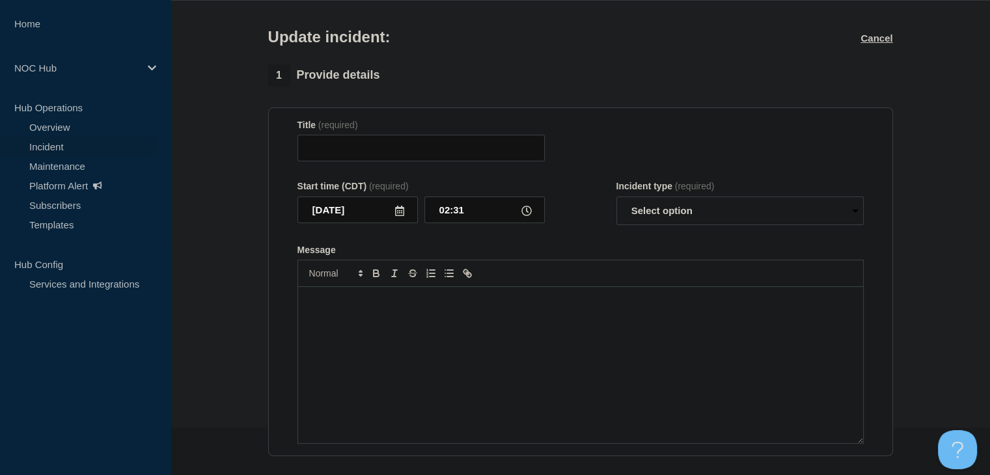
type input "TN169 (TVEC) | Incident | Non-Customer Affecting"
type input "02:30"
select select "monitoring"
radio input "false"
radio input "true"
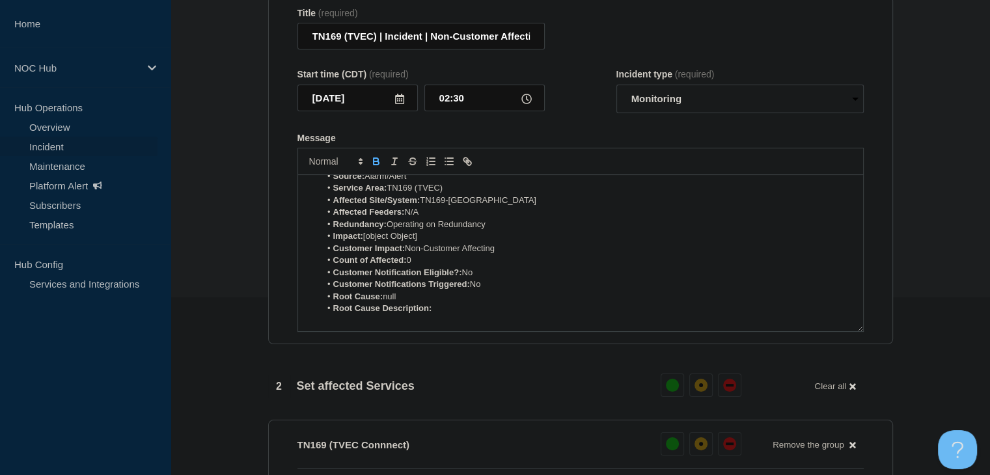
scroll to position [49, 0]
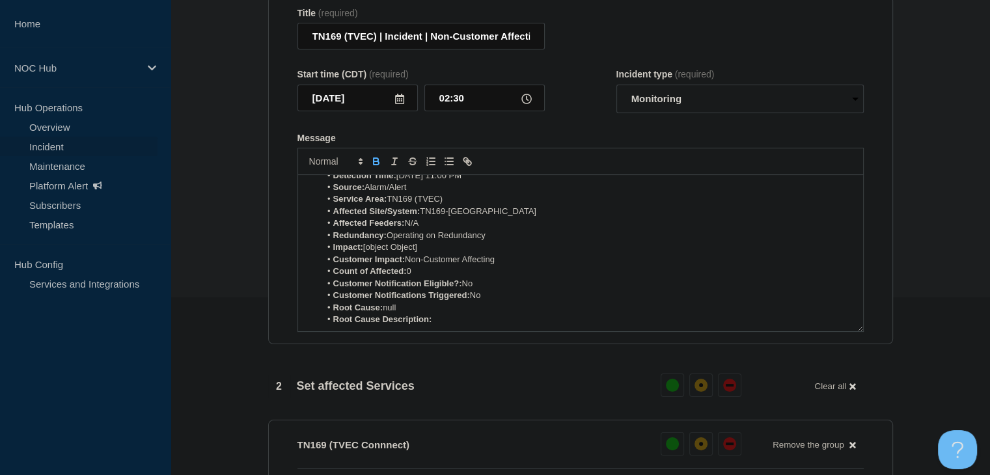
click at [413, 310] on li "Root Cause: null" at bounding box center [586, 308] width 533 height 12
click at [411, 312] on strong "Root Cause Description:" at bounding box center [382, 308] width 99 height 10
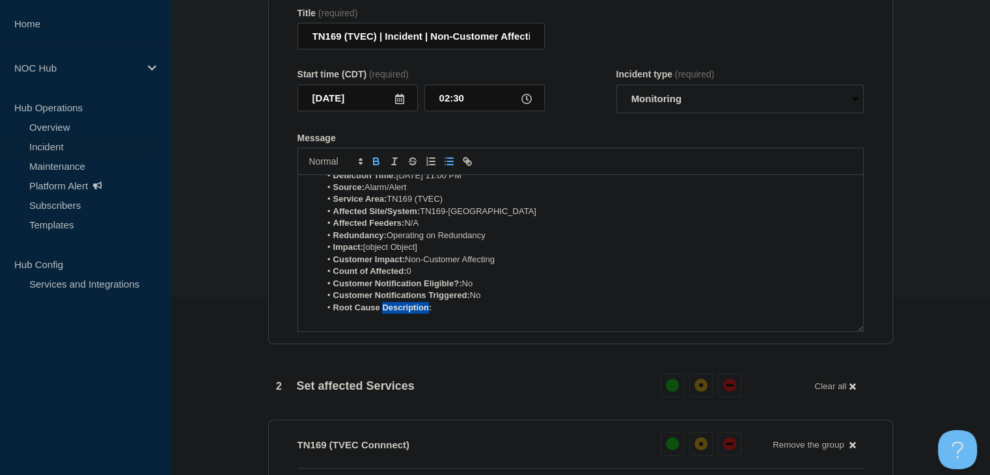
click at [411, 312] on strong "Root Cause Description:" at bounding box center [382, 308] width 99 height 10
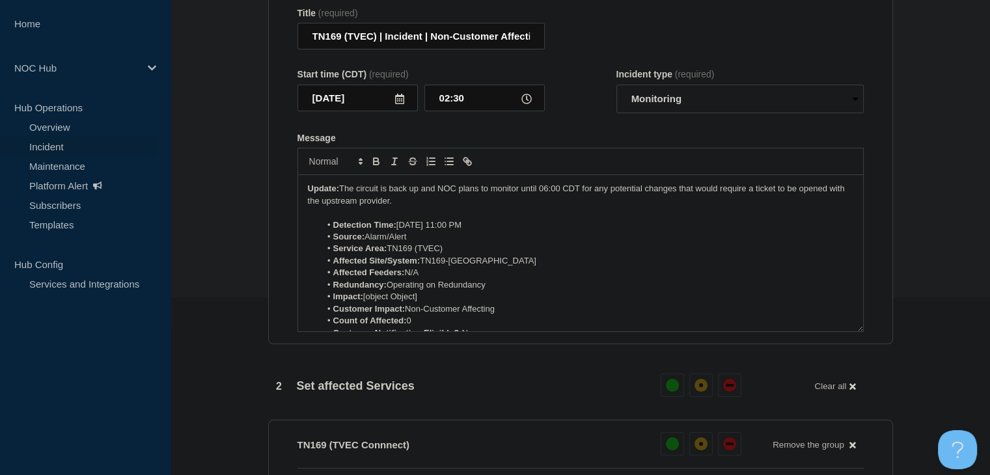
scroll to position [0, 0]
drag, startPoint x: 442, startPoint y: 305, endPoint x: 363, endPoint y: 305, distance: 78.7
click at [363, 303] on li "Impact: [object Object]" at bounding box center [586, 297] width 533 height 12
click at [372, 167] on icon "Toggle bold text" at bounding box center [376, 162] width 12 height 12
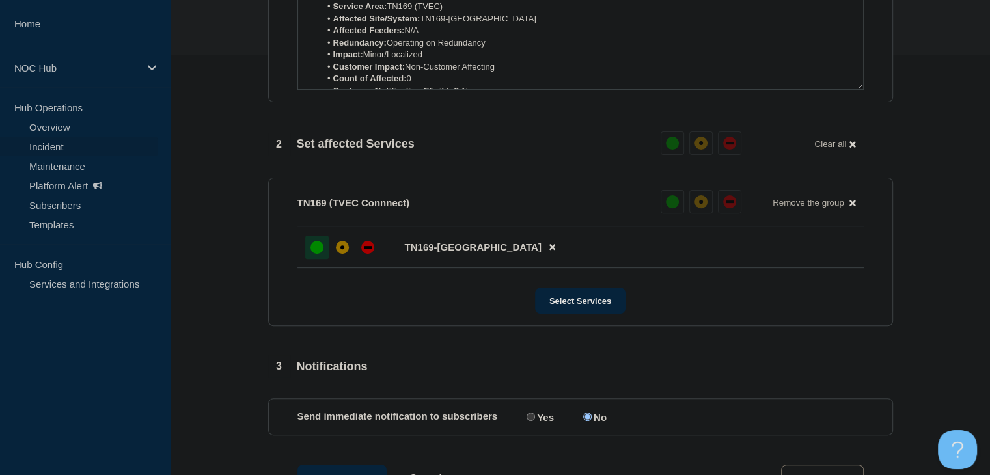
scroll to position [497, 0]
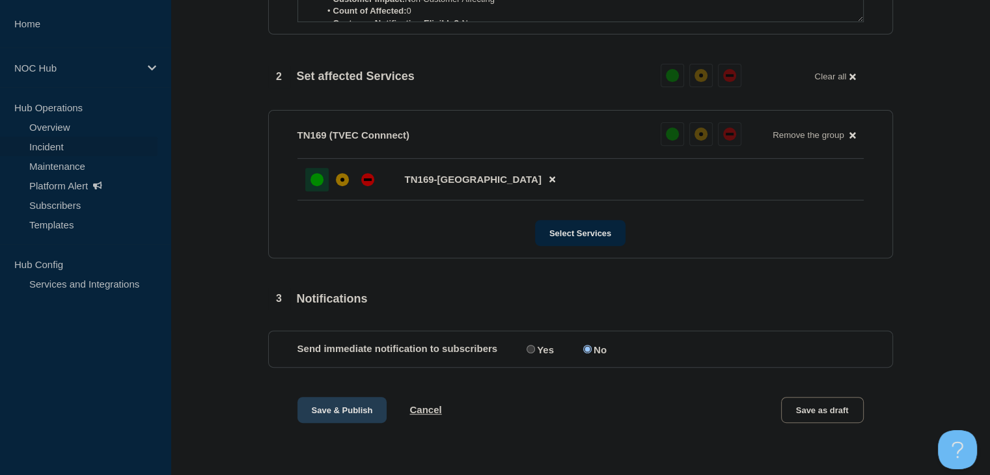
click at [370, 412] on button "Save & Publish" at bounding box center [342, 410] width 90 height 26
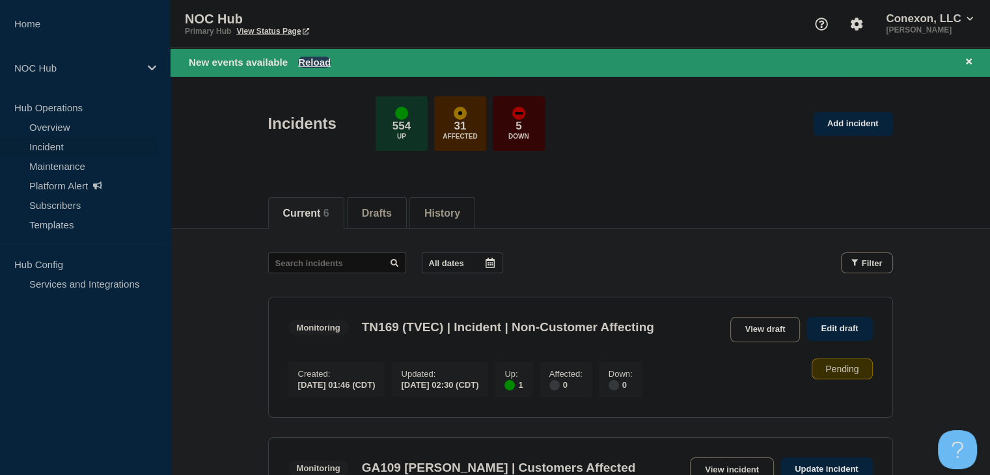
click at [307, 64] on button "Reload" at bounding box center [314, 62] width 33 height 11
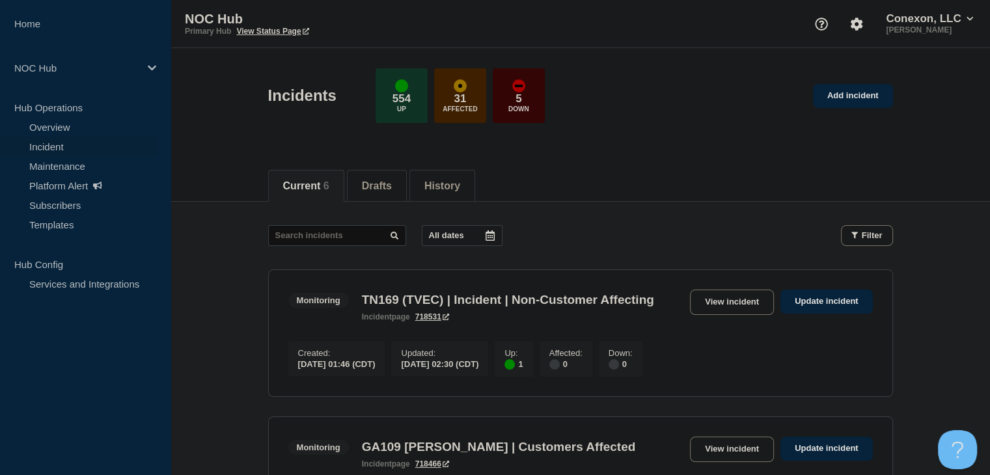
click at [731, 295] on link "View incident" at bounding box center [732, 302] width 84 height 25
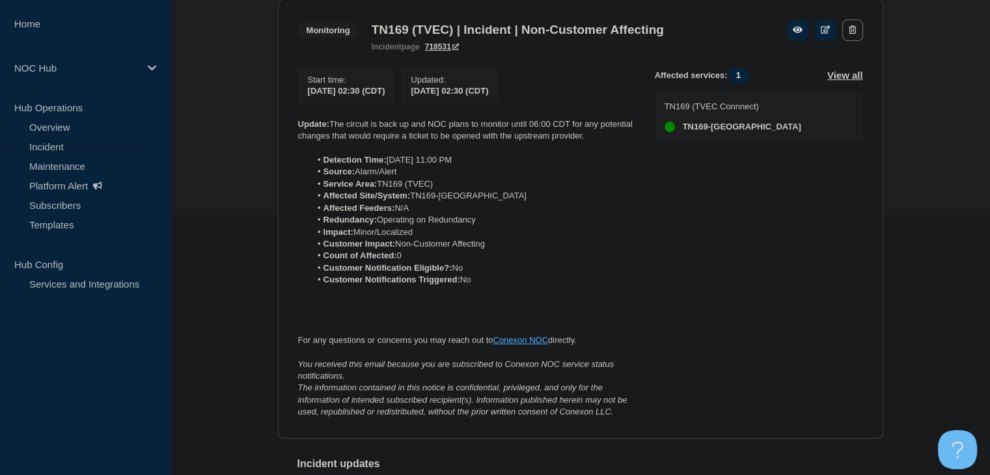
scroll to position [130, 0]
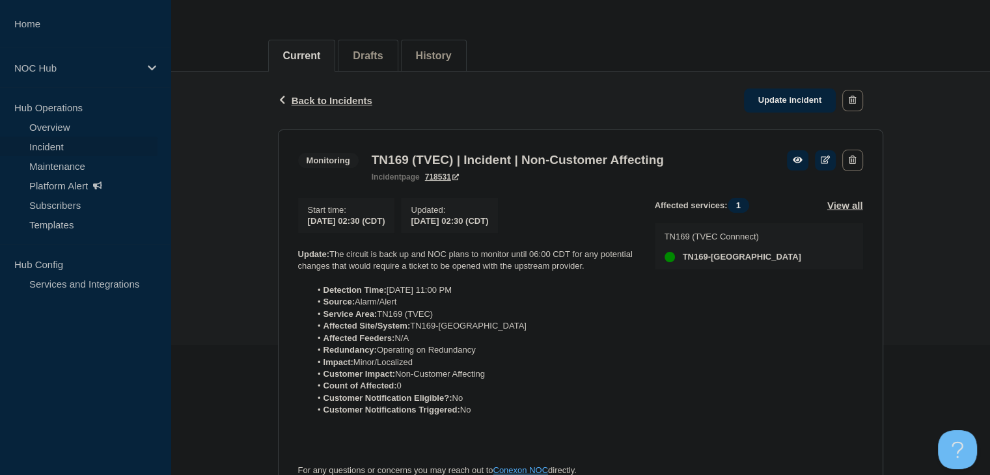
click at [101, 142] on link "Incident" at bounding box center [78, 147] width 157 height 20
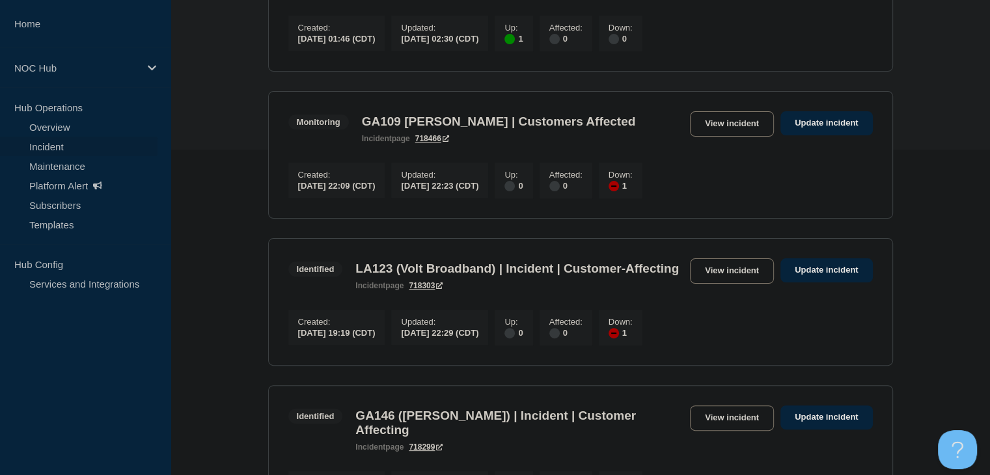
scroll to position [260, 0]
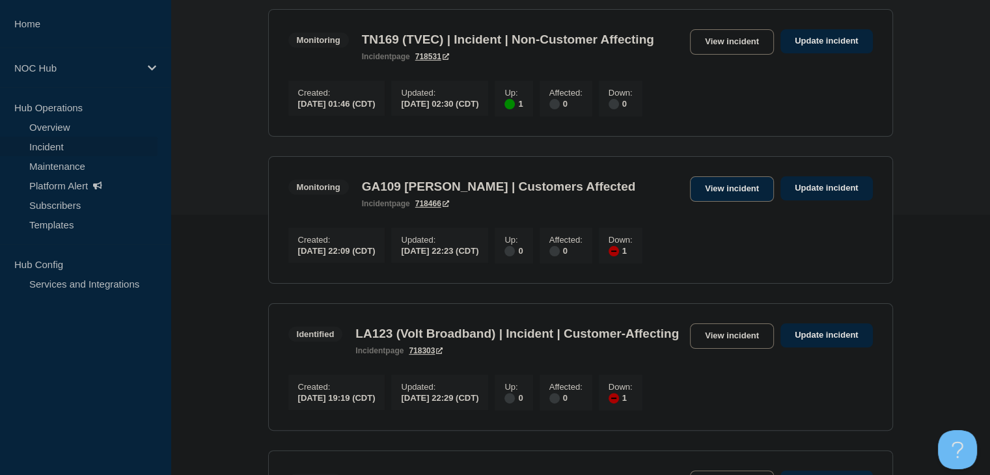
click at [722, 202] on link "View incident" at bounding box center [732, 188] width 84 height 25
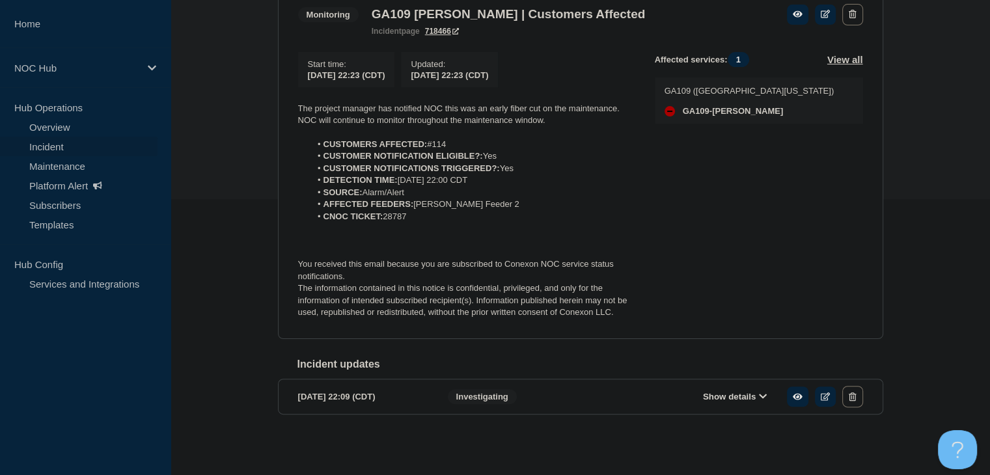
scroll to position [218, 0]
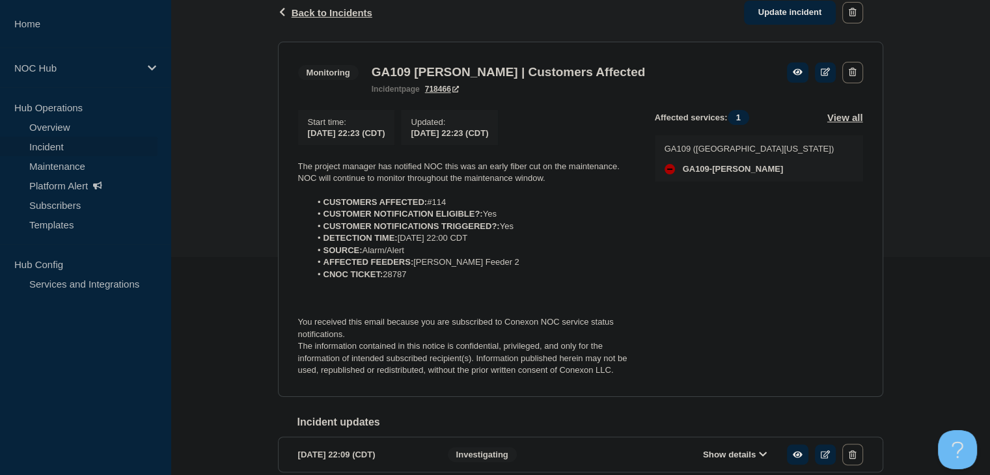
click at [252, 219] on div "Back Back to Incidents Update incident Monitoring GA109 Findley | Customers Aff…" at bounding box center [580, 249] width 819 height 530
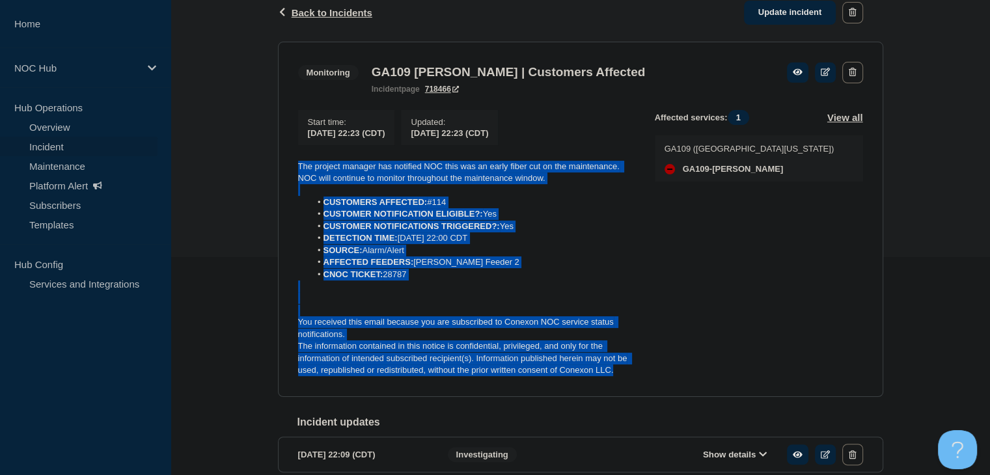
drag, startPoint x: 621, startPoint y: 374, endPoint x: 298, endPoint y: 171, distance: 381.9
click at [298, 170] on div "The project manager has notified NOC this was an early fiber cut on the mainten…" at bounding box center [466, 269] width 336 height 216
click at [249, 185] on div "Back Back to Incidents Update incident Monitoring GA109 Findley | Customers Aff…" at bounding box center [580, 249] width 819 height 530
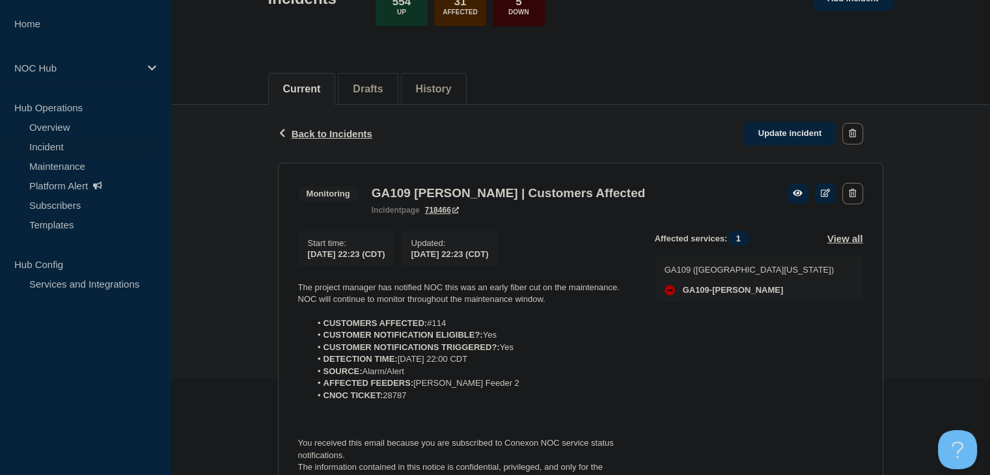
scroll to position [0, 0]
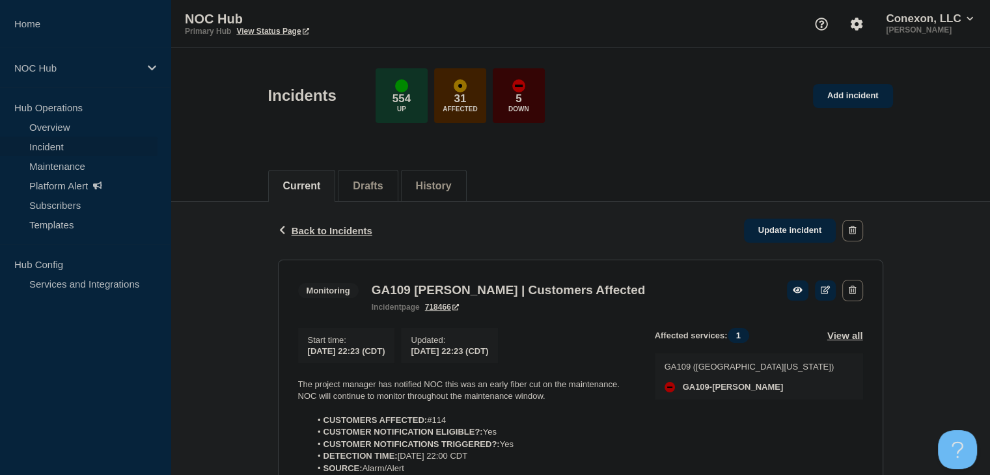
drag, startPoint x: 69, startPoint y: 146, endPoint x: 92, endPoint y: 148, distance: 22.9
click at [69, 146] on link "Incident" at bounding box center [78, 147] width 157 height 20
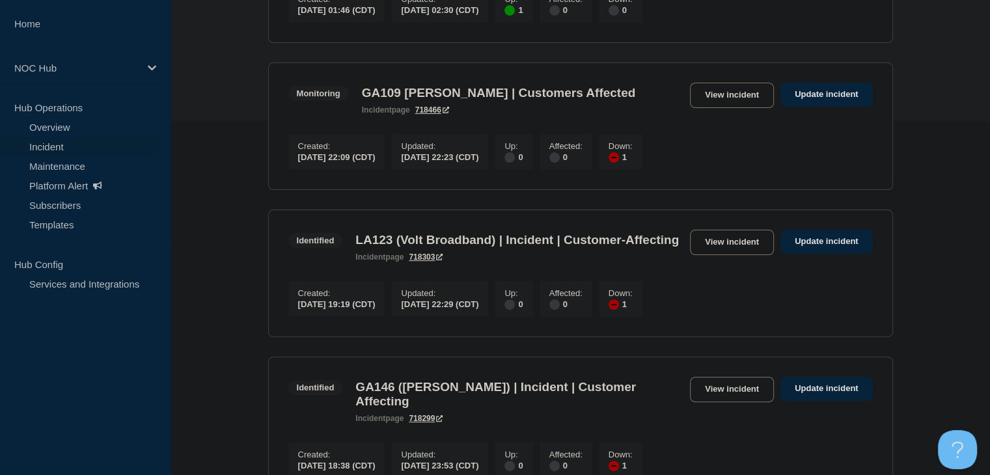
scroll to position [456, 0]
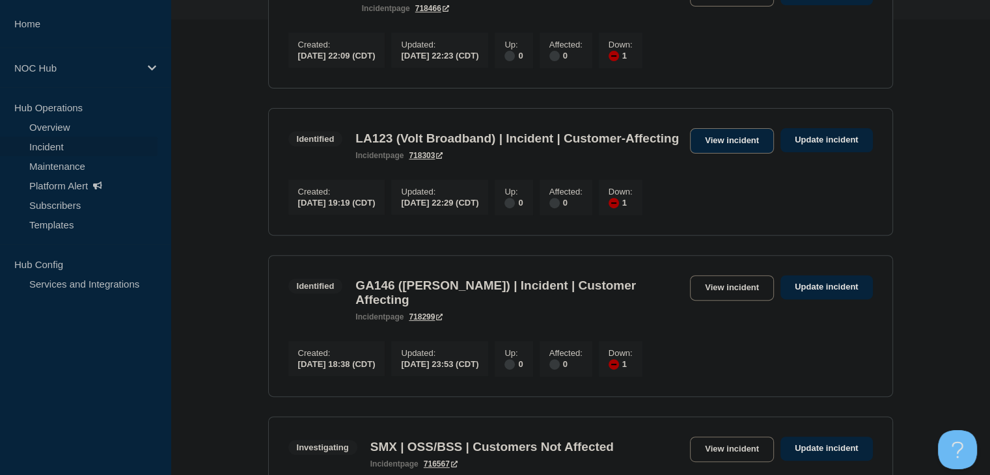
click at [707, 154] on link "View incident" at bounding box center [732, 140] width 84 height 25
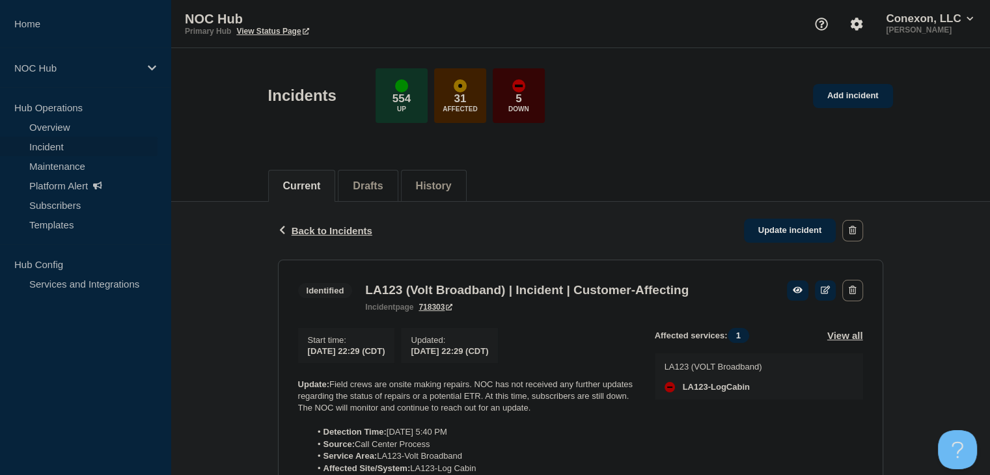
click at [79, 144] on link "Incident" at bounding box center [78, 147] width 157 height 20
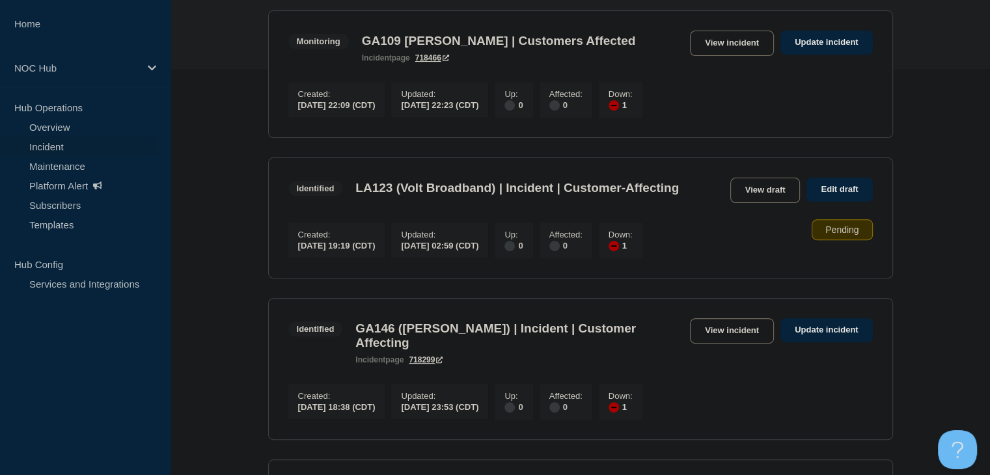
scroll to position [456, 0]
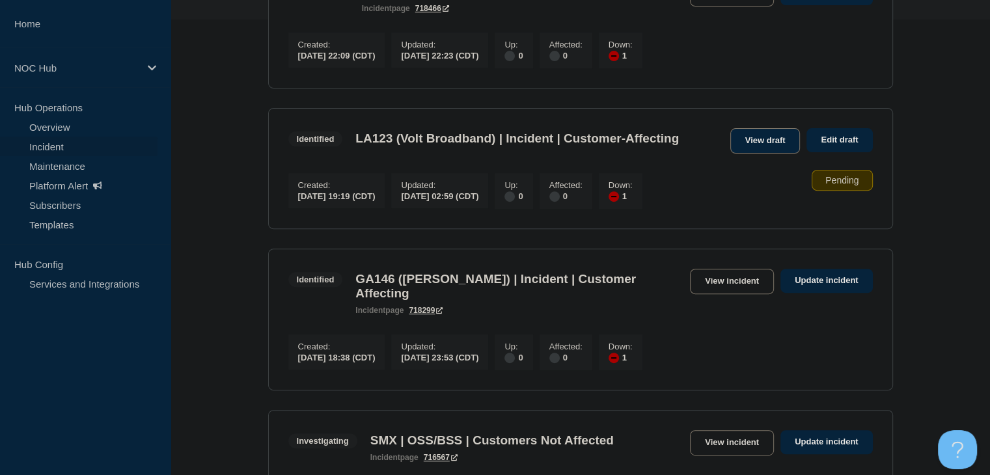
click at [757, 154] on link "View draft" at bounding box center [765, 140] width 70 height 25
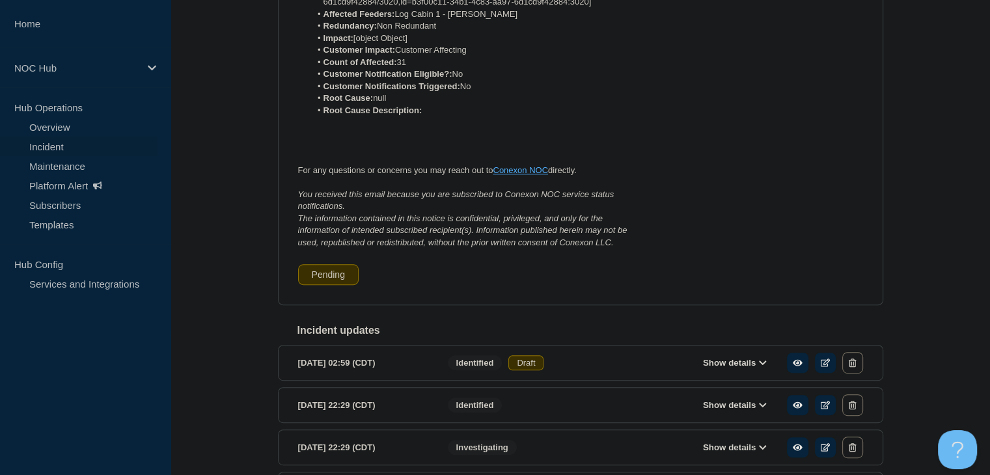
scroll to position [642, 0]
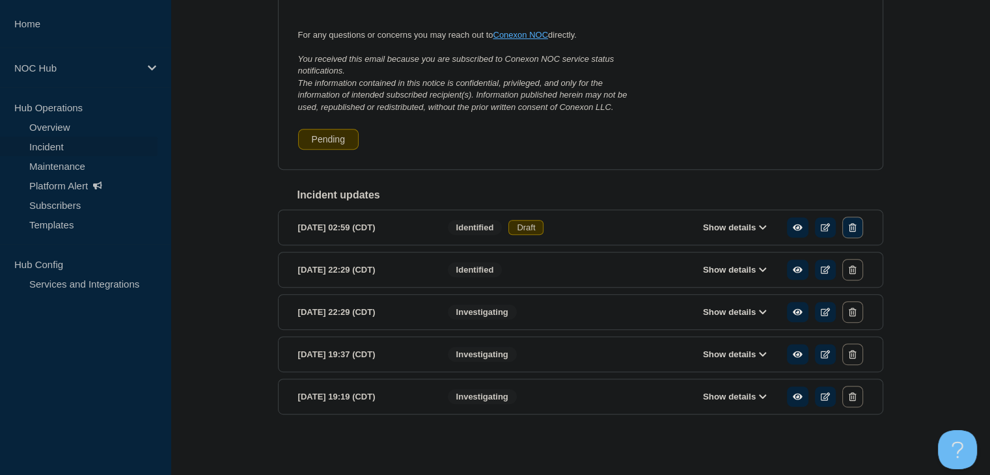
drag, startPoint x: 854, startPoint y: 236, endPoint x: 849, endPoint y: 245, distance: 10.5
click at [854, 236] on button "button" at bounding box center [852, 227] width 20 height 21
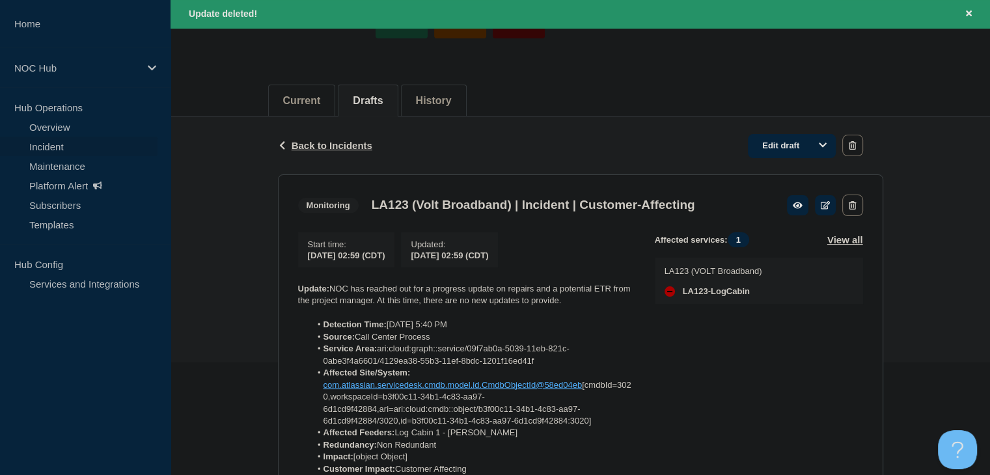
scroll to position [84, 0]
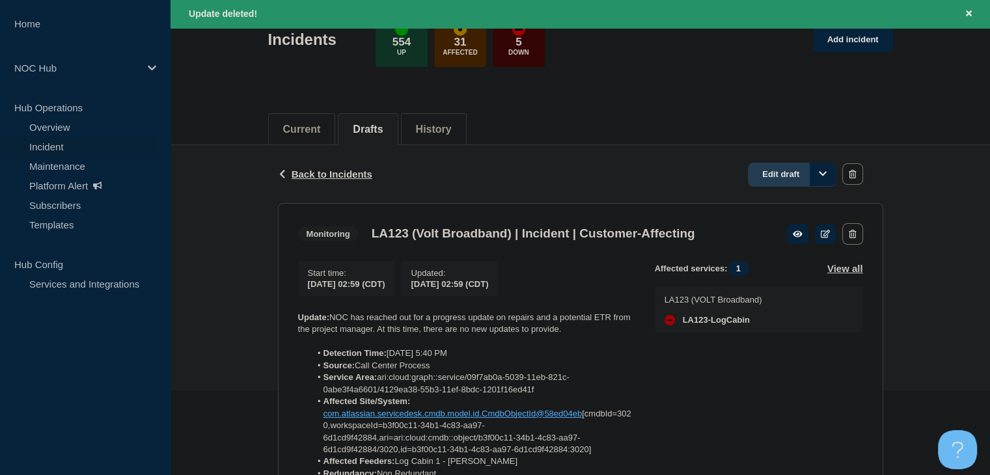
click at [785, 177] on link "Edit draft" at bounding box center [792, 175] width 88 height 24
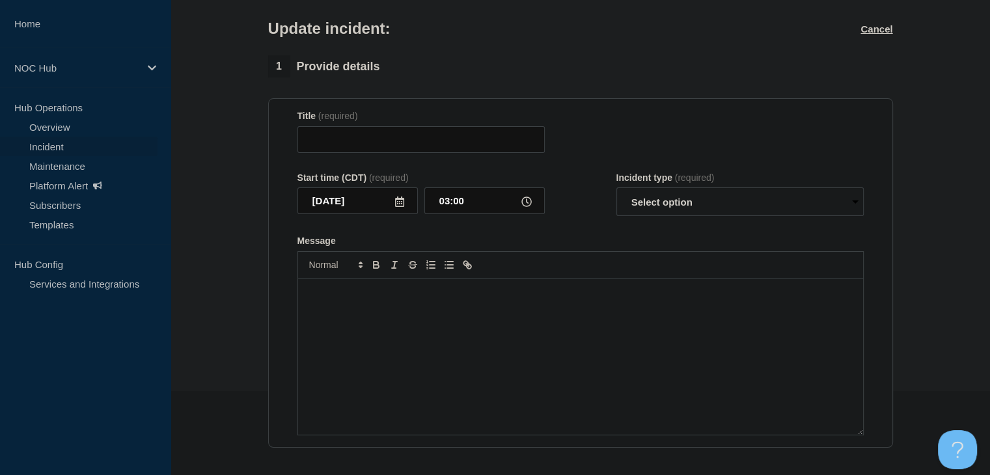
type input "LA123 (Volt Broadband) | Incident | Customer-Affecting"
type input "02:59"
select select "monitoring"
radio input "false"
radio input "true"
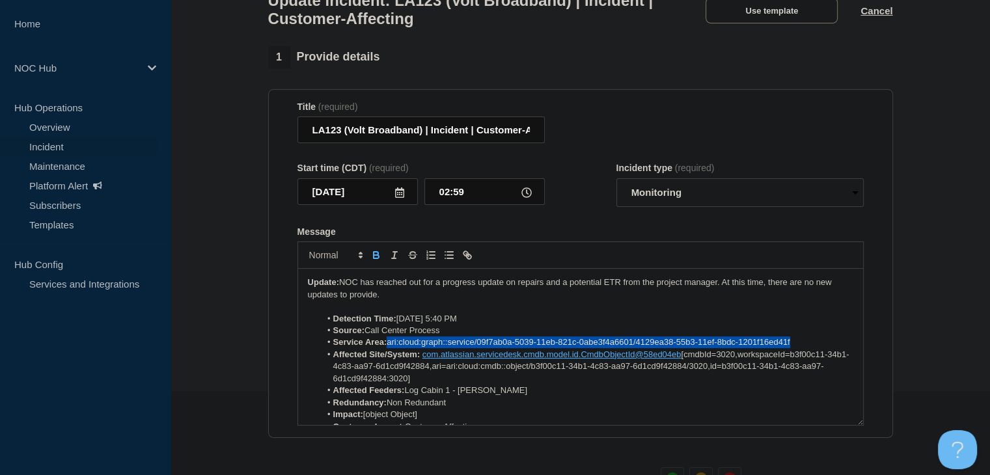
drag, startPoint x: 801, startPoint y: 349, endPoint x: 390, endPoint y: 351, distance: 411.3
click at [390, 348] on li "Service Area: ari:cloud:graph::service/09f7ab0a-5039-11eb-821c-0abe3f4a6601/412…" at bounding box center [586, 342] width 533 height 12
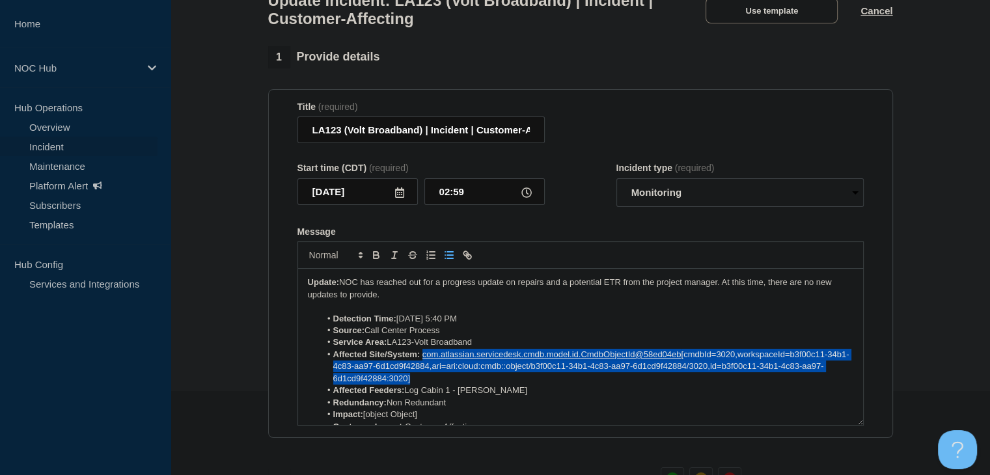
drag, startPoint x: 452, startPoint y: 389, endPoint x: 422, endPoint y: 368, distance: 36.8
click at [422, 368] on li "Affected Site/System: com.atlassian.servicedesk.cmdb.model.id.CmdbObjectId@58ed…" at bounding box center [586, 367] width 533 height 36
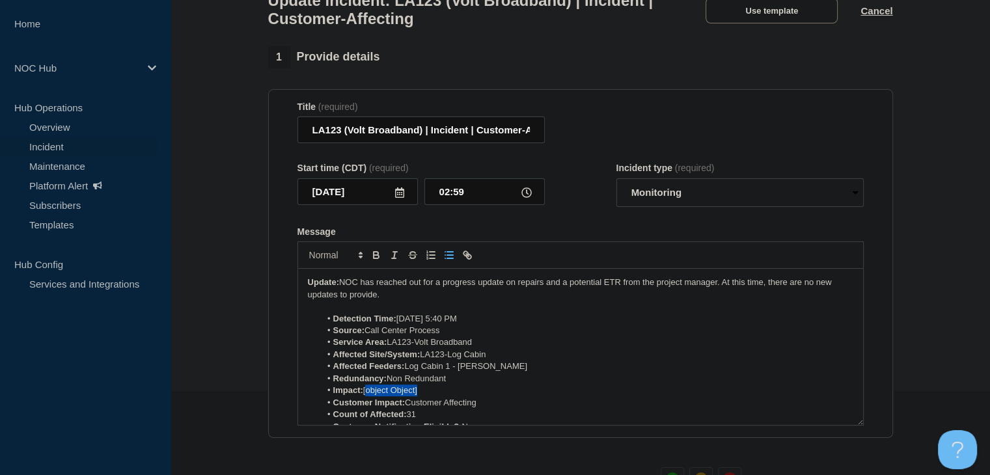
drag, startPoint x: 433, startPoint y: 398, endPoint x: 366, endPoint y: 398, distance: 66.4
click at [366, 396] on li "Impact: [object Object]" at bounding box center [586, 391] width 533 height 12
click at [433, 396] on li "Impact: [object Object]" at bounding box center [586, 391] width 533 height 12
drag, startPoint x: 432, startPoint y: 399, endPoint x: 364, endPoint y: 402, distance: 67.8
click at [364, 396] on li "Impact: [object Object]" at bounding box center [586, 391] width 533 height 12
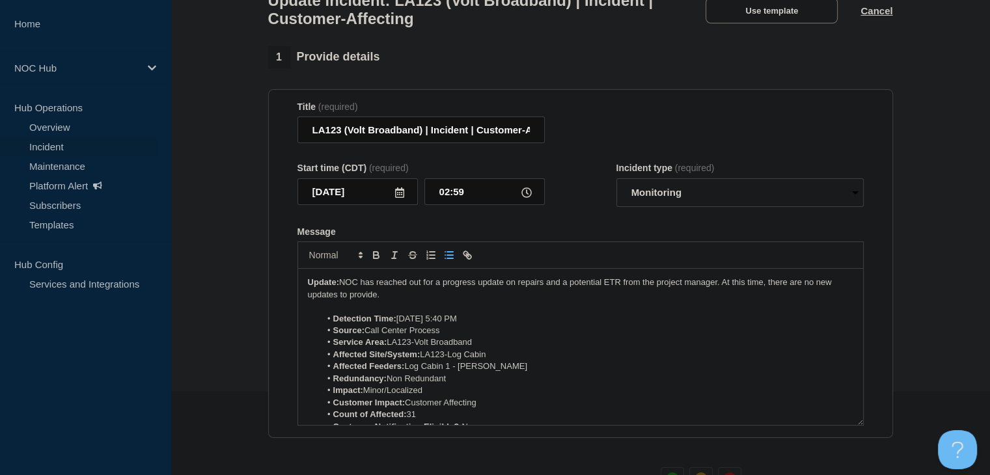
scroll to position [65, 0]
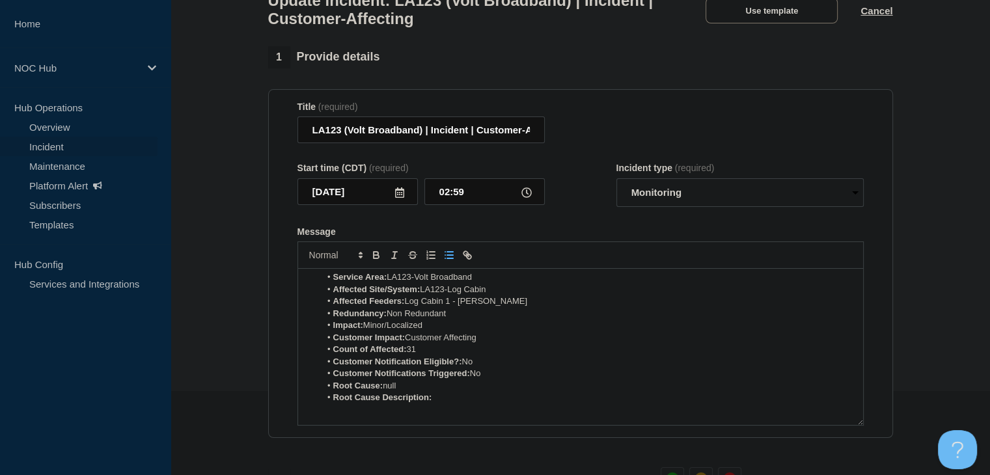
click at [422, 392] on li "Root Cause: null" at bounding box center [586, 386] width 533 height 12
click at [401, 392] on li "Root Cause: null" at bounding box center [586, 386] width 533 height 12
drag, startPoint x: 402, startPoint y: 395, endPoint x: 396, endPoint y: 394, distance: 6.5
click at [396, 392] on li "Root Cause: null" at bounding box center [586, 386] width 533 height 12
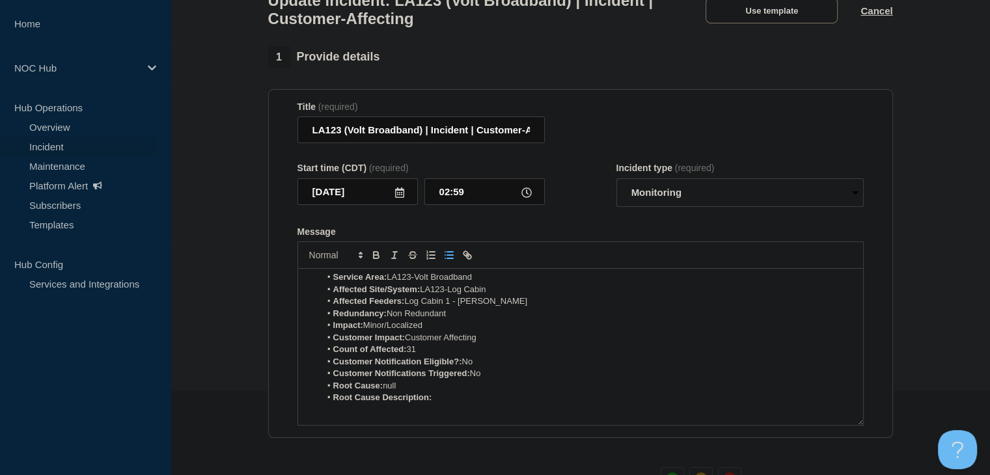
click at [375, 390] on strong "Root Cause:" at bounding box center [358, 386] width 50 height 10
click at [375, 390] on strong "Root Cause Description:" at bounding box center [382, 386] width 99 height 10
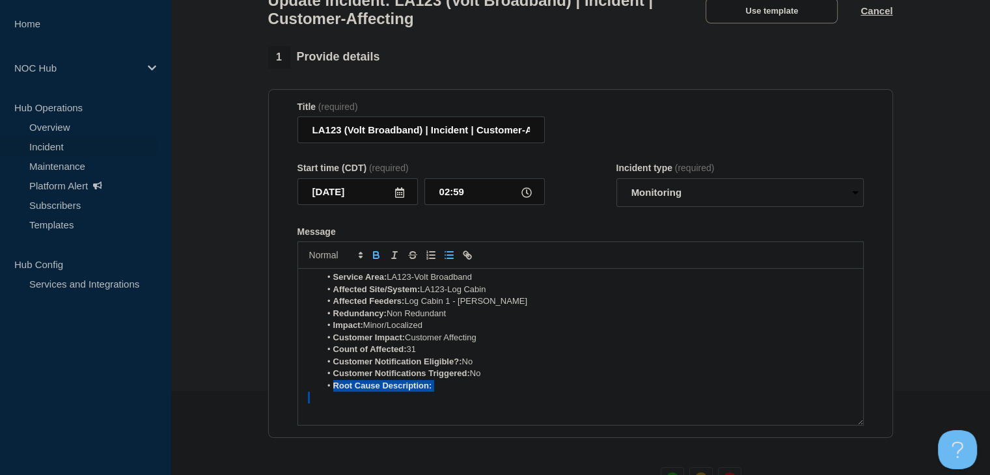
click at [375, 390] on strong "Root Cause Description:" at bounding box center [382, 386] width 99 height 10
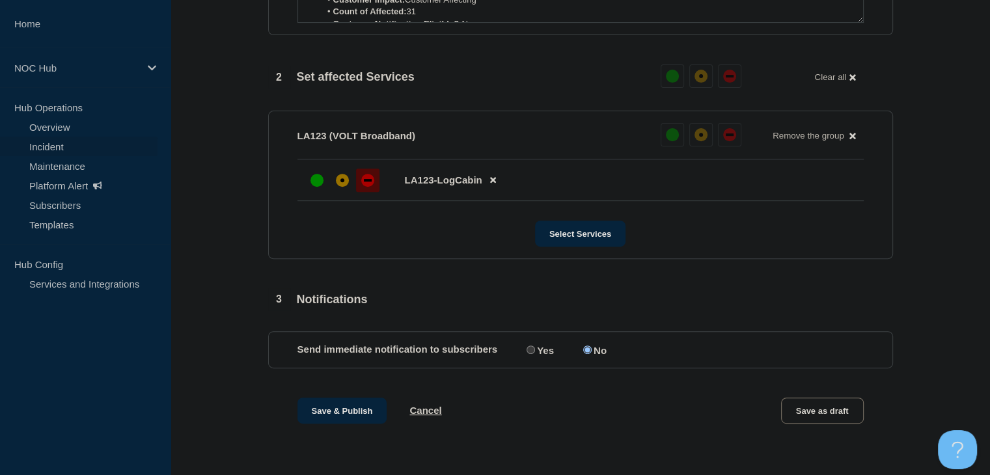
scroll to position [497, 0]
click at [530, 349] on input "Yes" at bounding box center [530, 349] width 8 height 8
radio input "true"
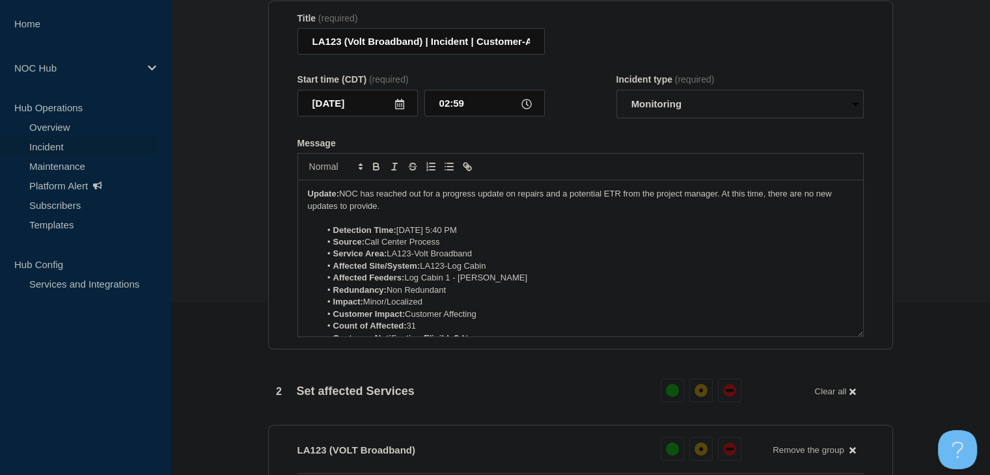
scroll to position [172, 0]
click at [411, 213] on p "Update: NOC has reached out for a progress update on repairs and a potential ET…" at bounding box center [580, 201] width 545 height 24
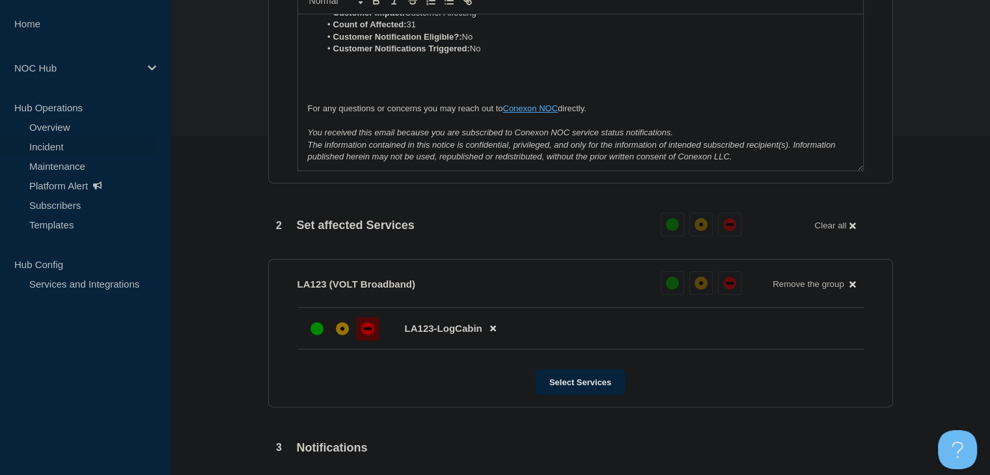
scroll to position [497, 0]
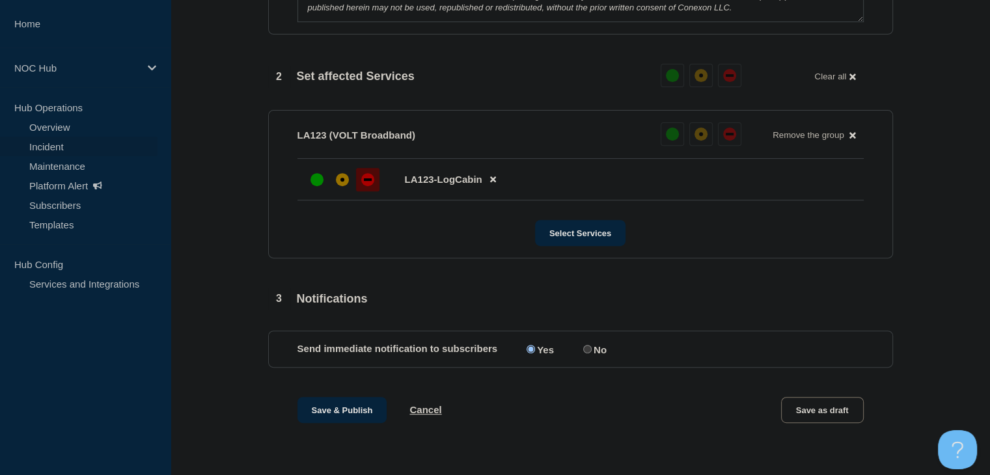
click at [588, 350] on input "No" at bounding box center [587, 349] width 8 height 8
radio input "true"
radio input "false"
click at [370, 408] on button "Save & Publish" at bounding box center [342, 410] width 90 height 26
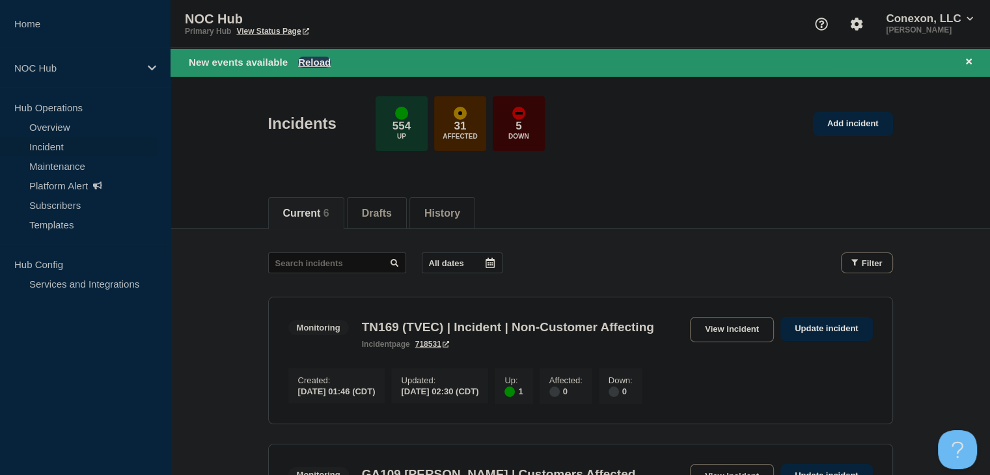
click at [311, 60] on button "Reload" at bounding box center [314, 62] width 33 height 11
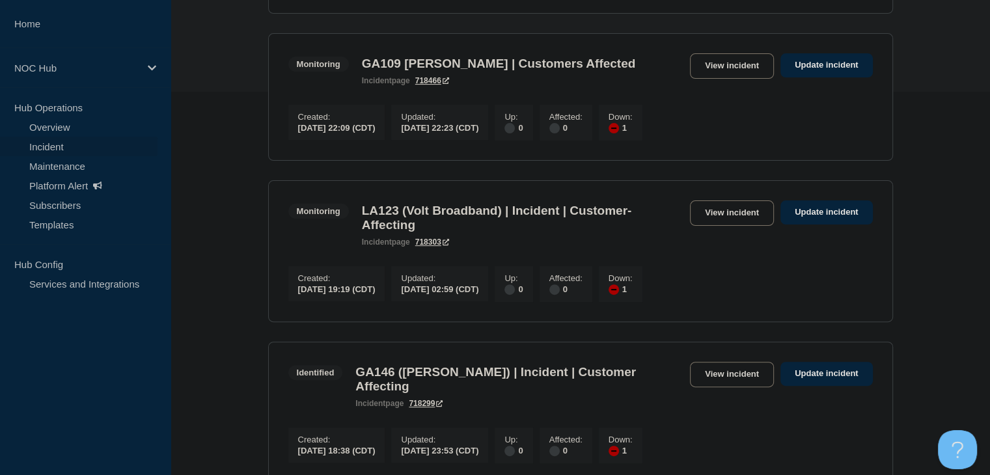
scroll to position [390, 0]
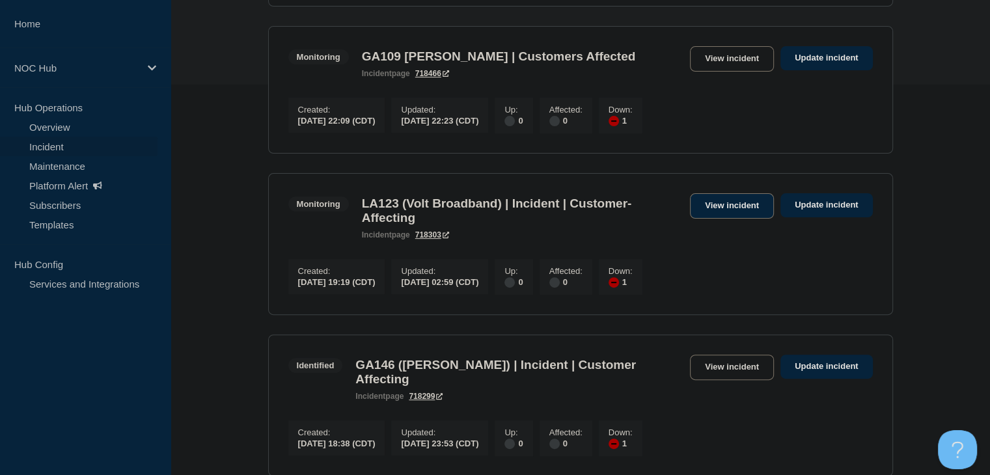
click at [704, 219] on link "View incident" at bounding box center [732, 205] width 84 height 25
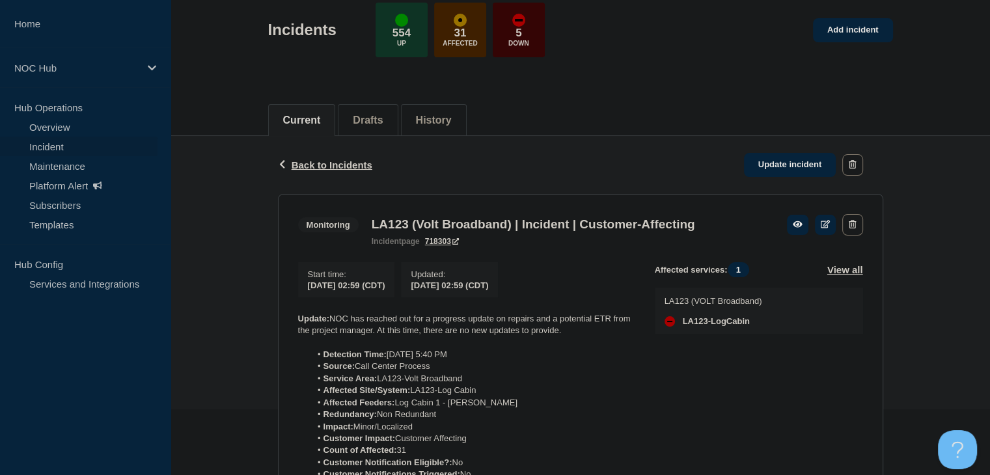
scroll to position [130, 0]
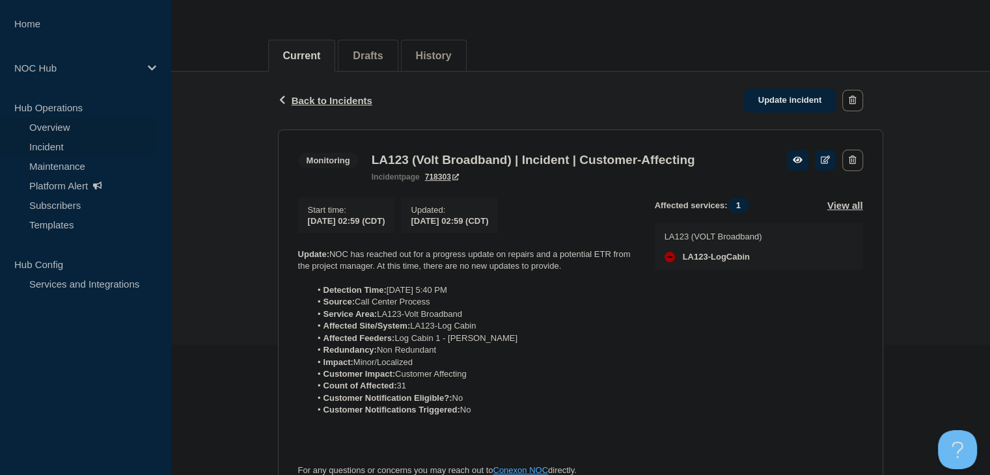
click at [75, 130] on link "Overview" at bounding box center [78, 127] width 157 height 20
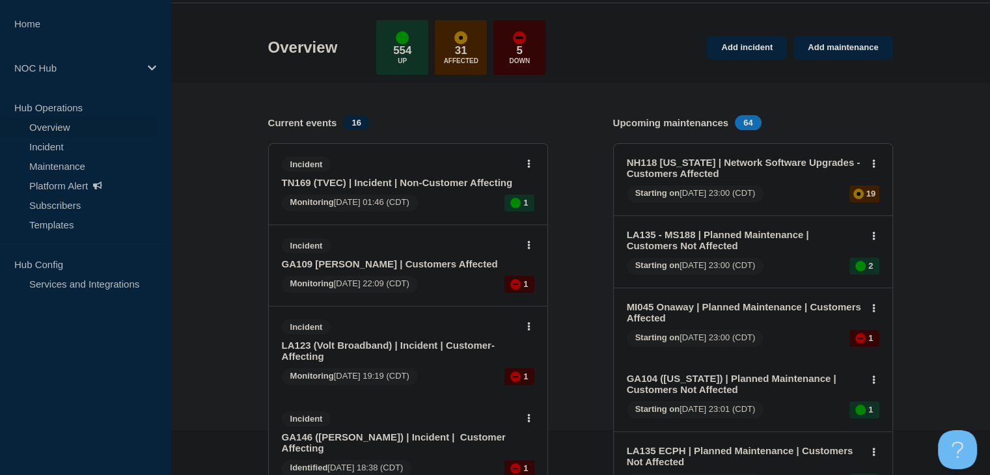
scroll to position [130, 0]
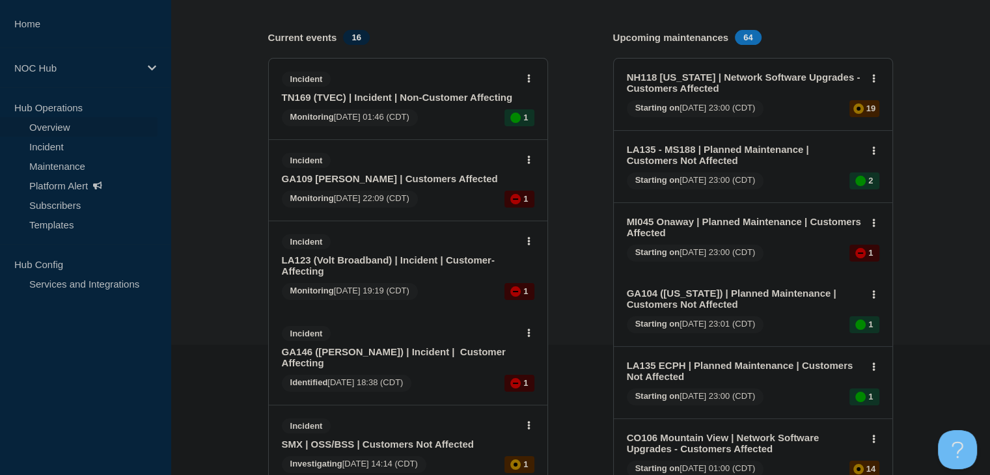
click at [424, 178] on link "GA109 Findley | Customers Affected" at bounding box center [399, 178] width 235 height 11
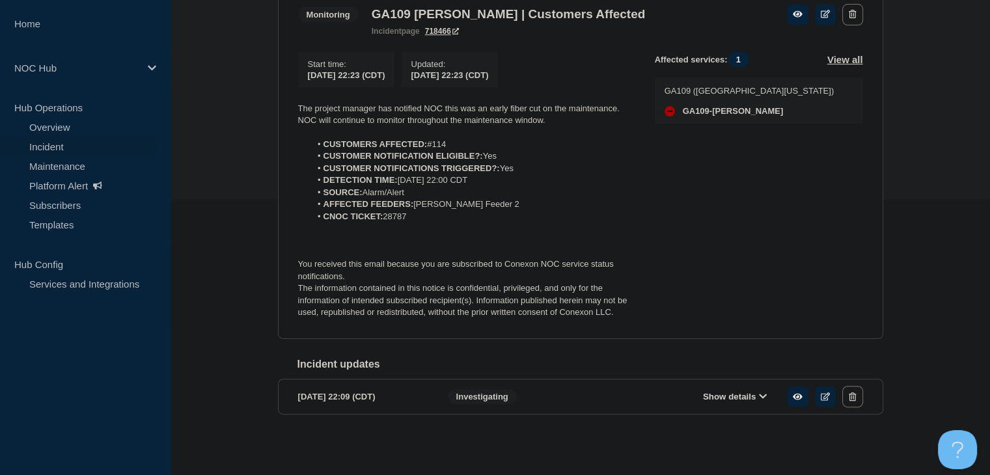
scroll to position [23, 0]
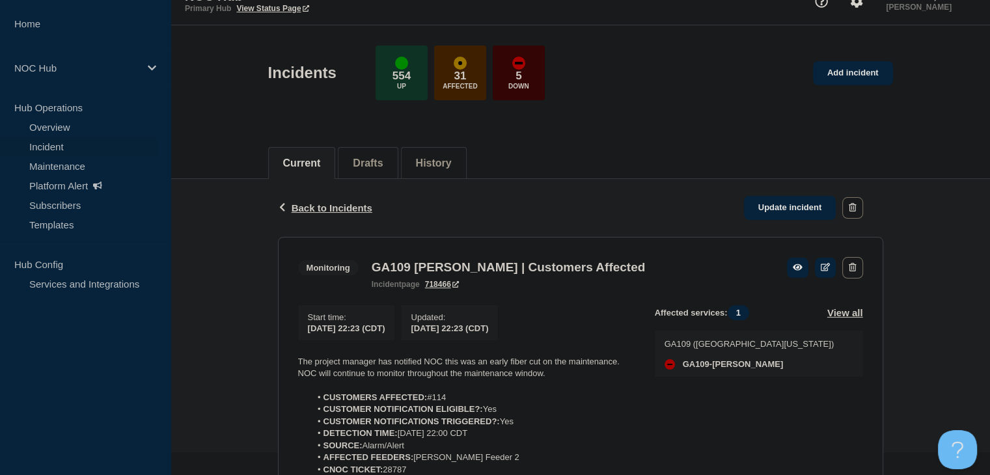
click at [75, 115] on p "Hub Operations" at bounding box center [85, 108] width 171 height 20
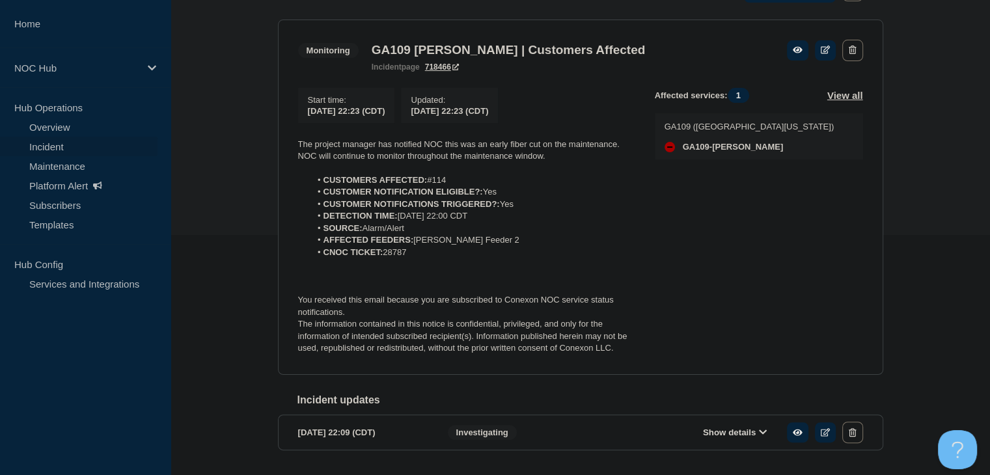
scroll to position [218, 0]
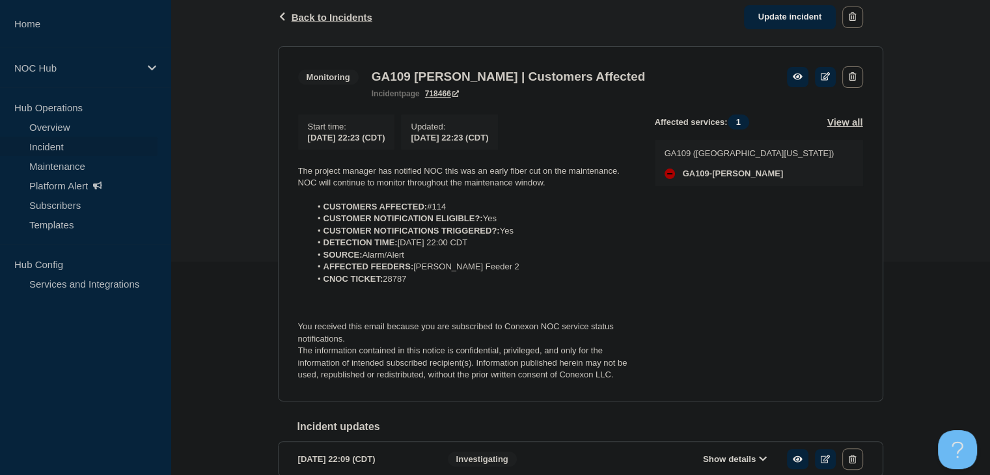
scroll to position [195, 0]
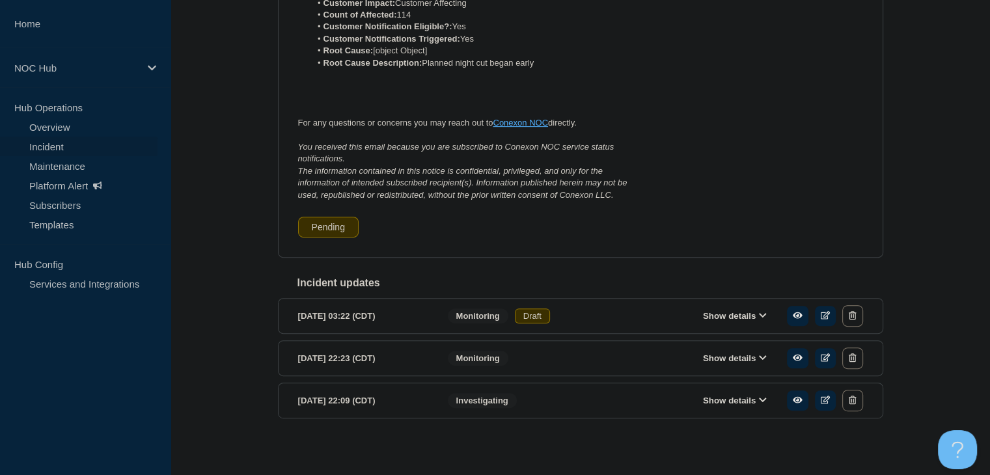
scroll to position [487, 0]
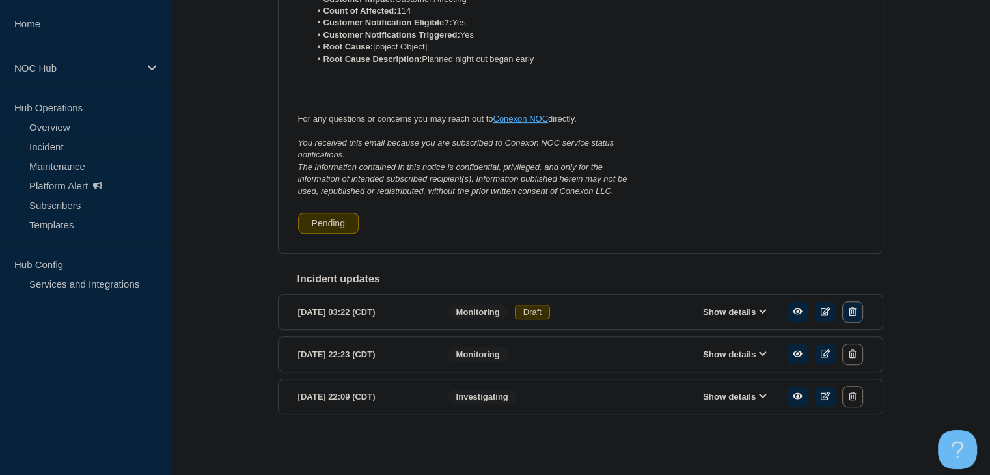
click at [858, 313] on button "button" at bounding box center [852, 311] width 20 height 21
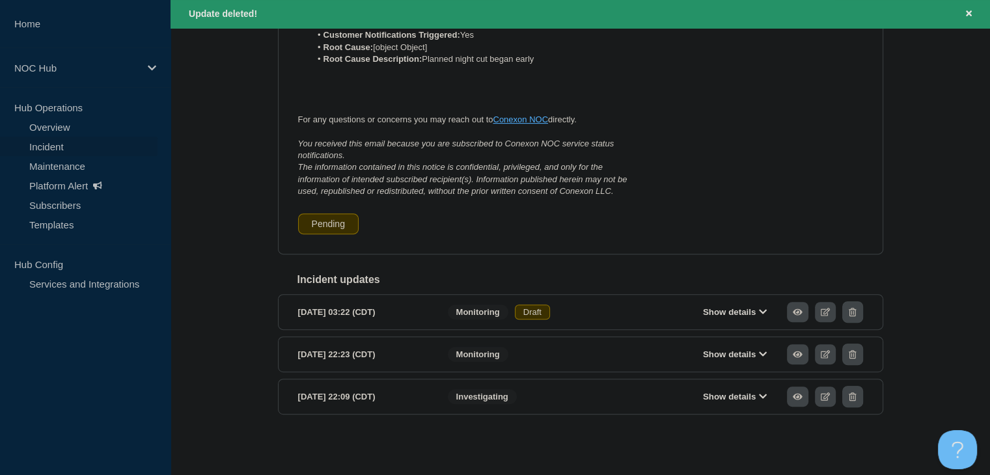
scroll to position [189, 0]
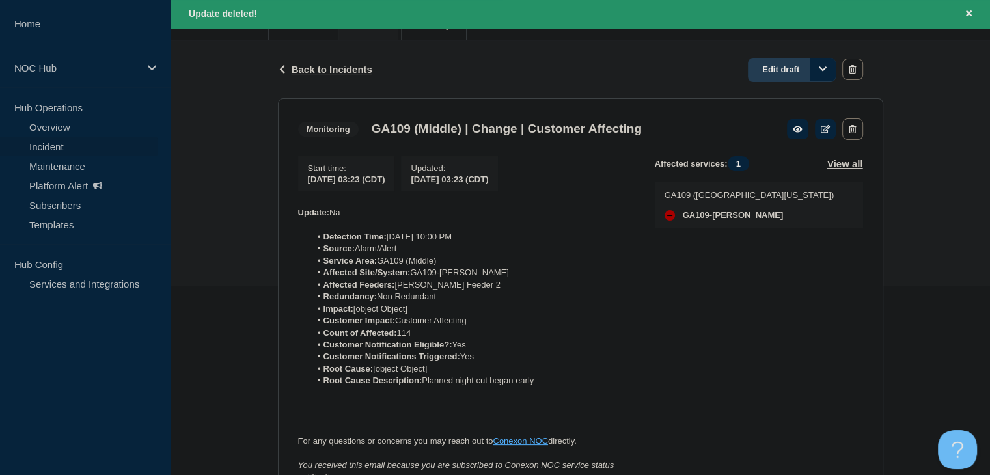
click at [799, 71] on link "Edit draft" at bounding box center [792, 70] width 88 height 24
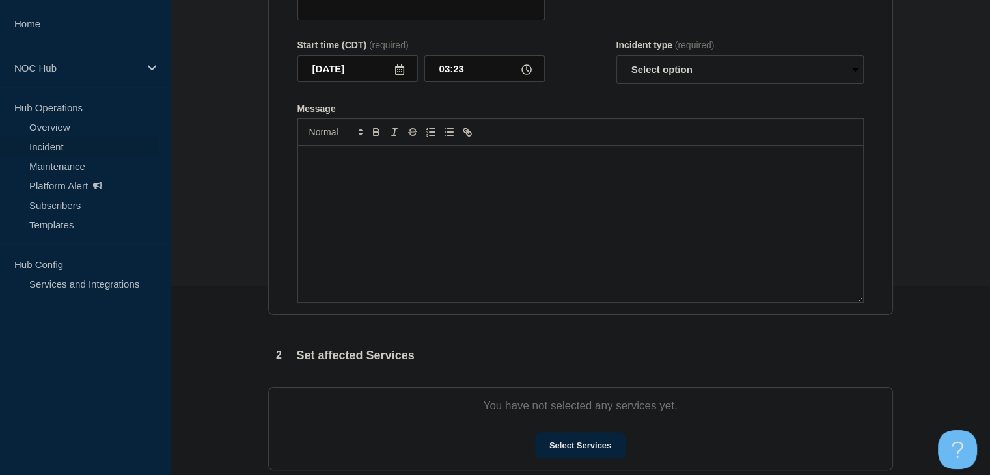
type input "GA109 (Middle) | Change | Customer Affecting"
select select "monitoring"
radio input "false"
radio input "true"
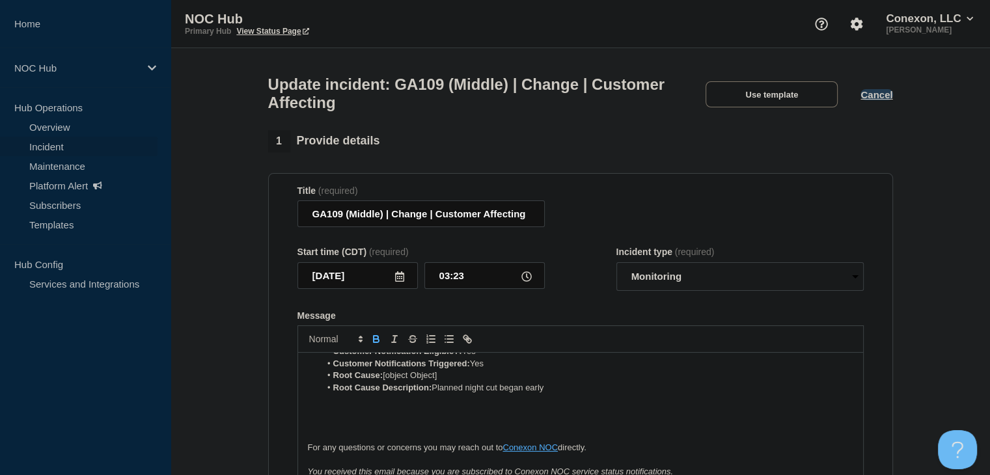
click at [885, 100] on button "Cancel" at bounding box center [876, 94] width 32 height 11
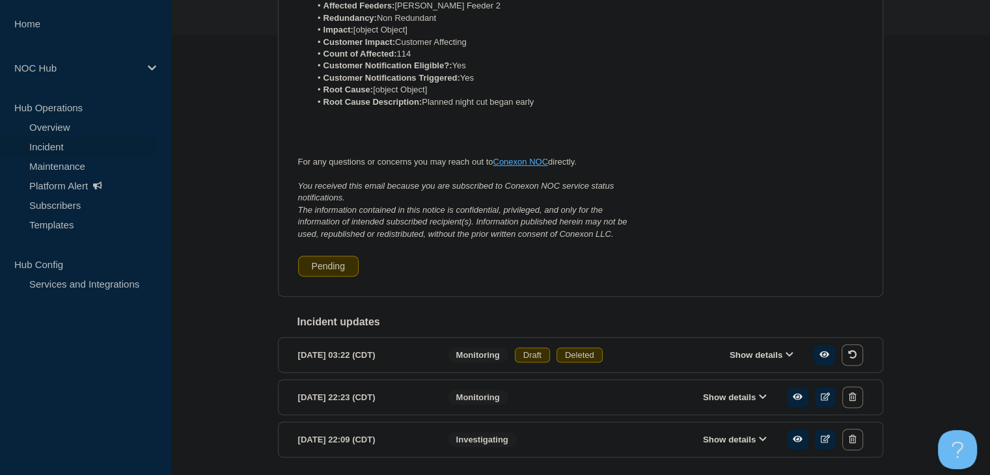
scroll to position [487, 0]
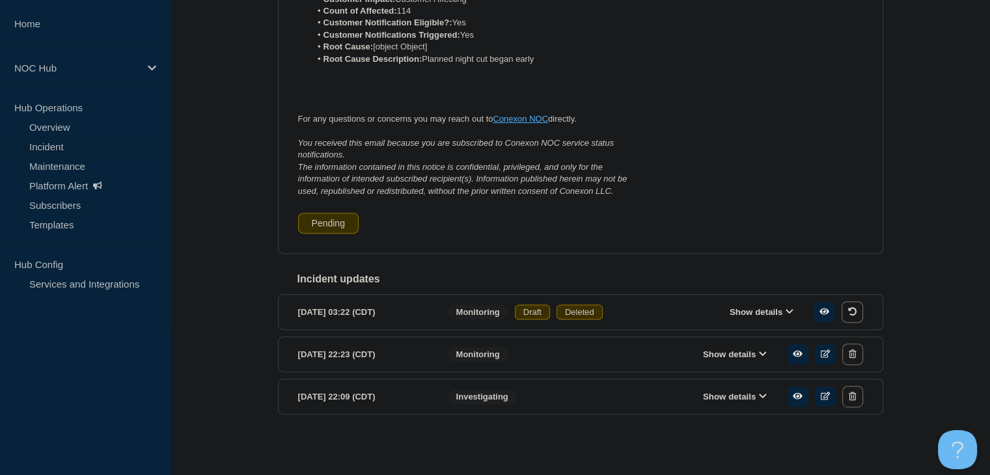
click at [715, 402] on button "Show details" at bounding box center [735, 396] width 72 height 11
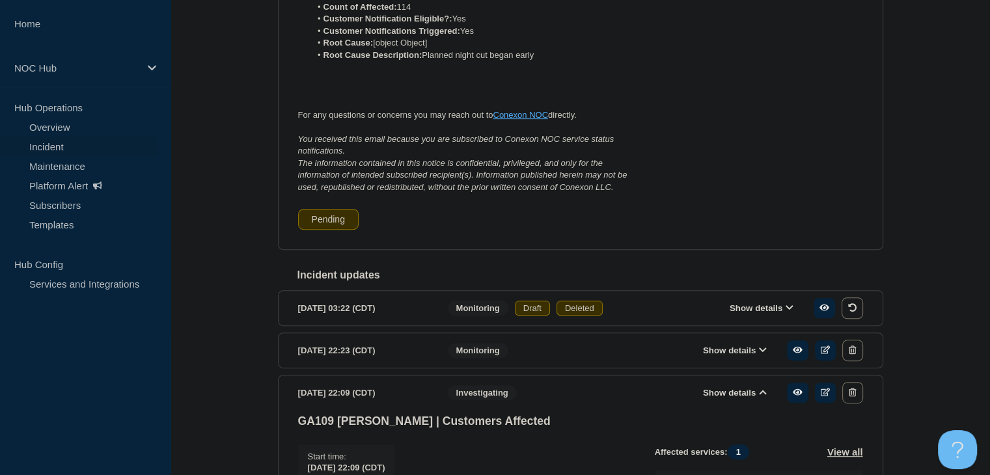
click at [716, 356] on button "Show details" at bounding box center [735, 350] width 72 height 11
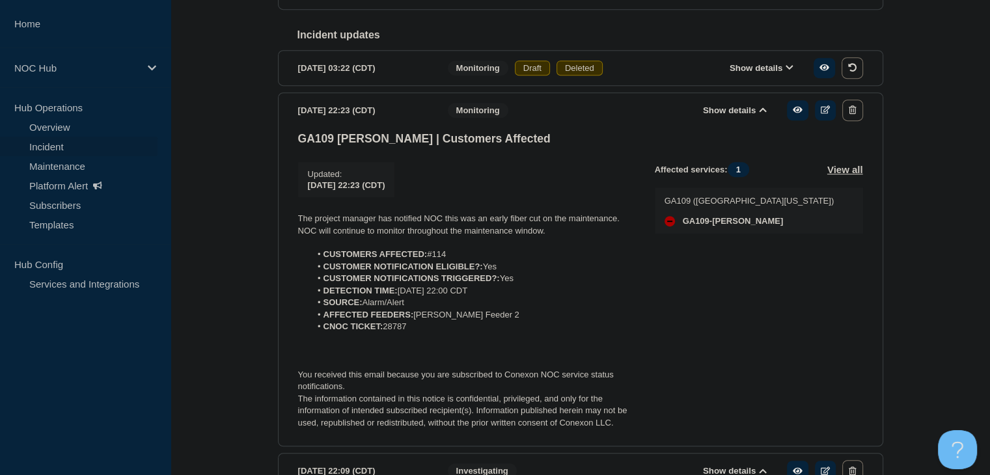
scroll to position [747, 0]
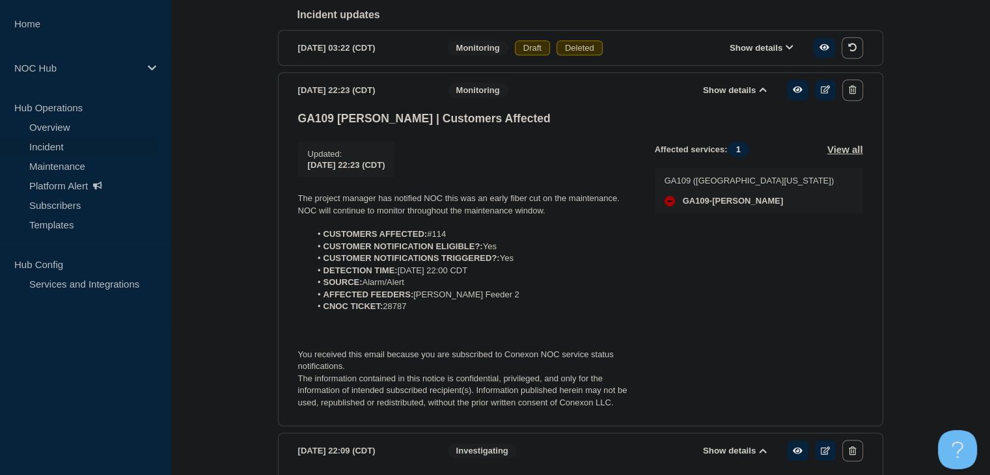
click at [422, 214] on p "The project manager has notified NOC this was an early fiber cut on the mainten…" at bounding box center [466, 205] width 336 height 24
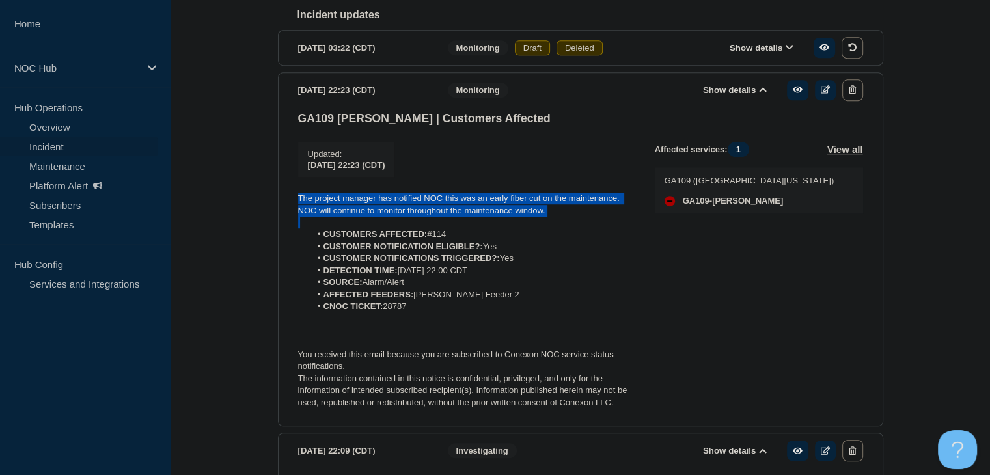
click at [422, 214] on p "The project manager has notified NOC this was an early fiber cut on the mainten…" at bounding box center [466, 205] width 336 height 24
copy p "The project manager has notified NOC this was an early fiber cut on the mainten…"
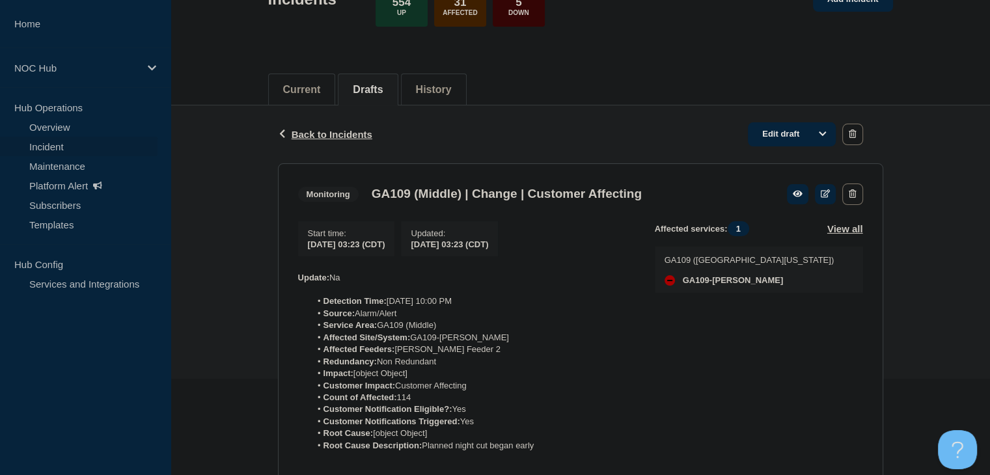
scroll to position [0, 0]
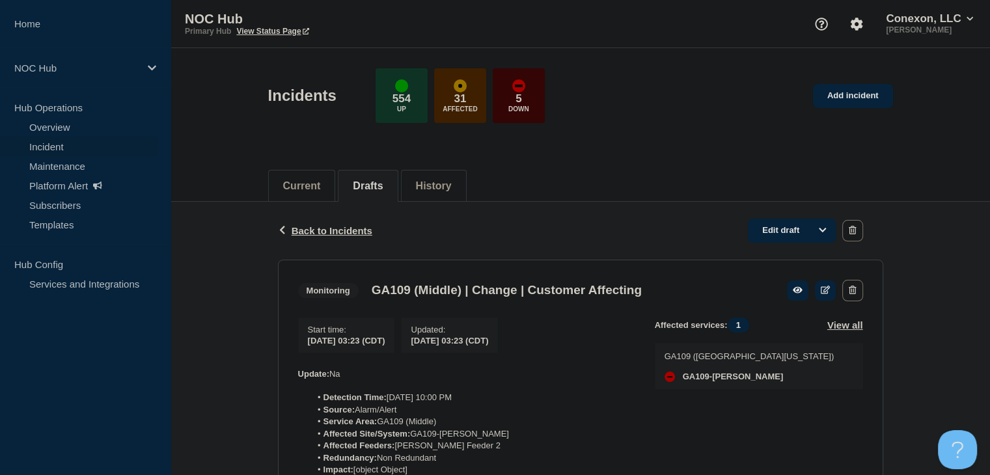
click at [68, 141] on link "Incident" at bounding box center [78, 147] width 157 height 20
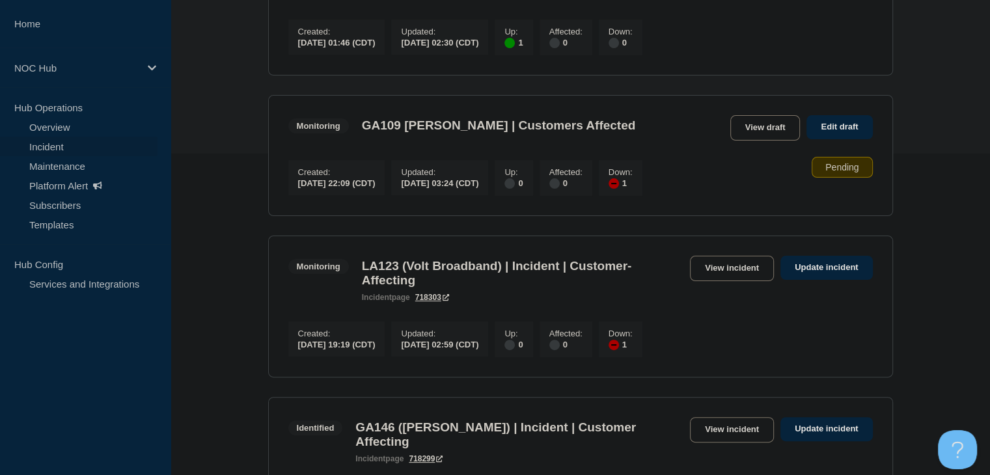
scroll to position [390, 0]
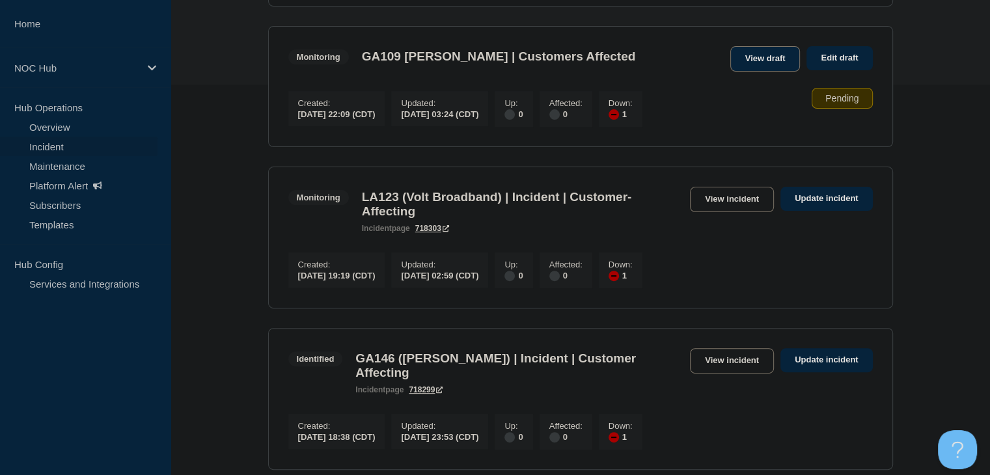
click at [761, 72] on link "View draft" at bounding box center [765, 58] width 70 height 25
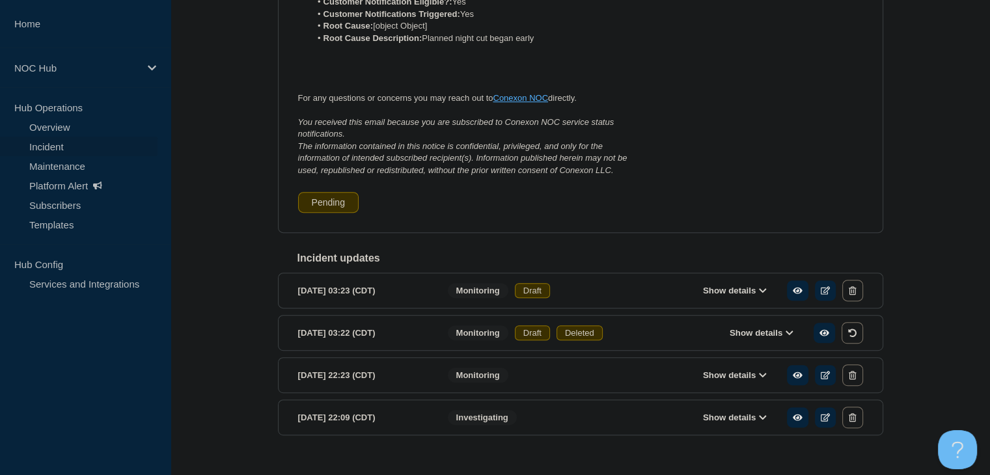
scroll to position [553, 0]
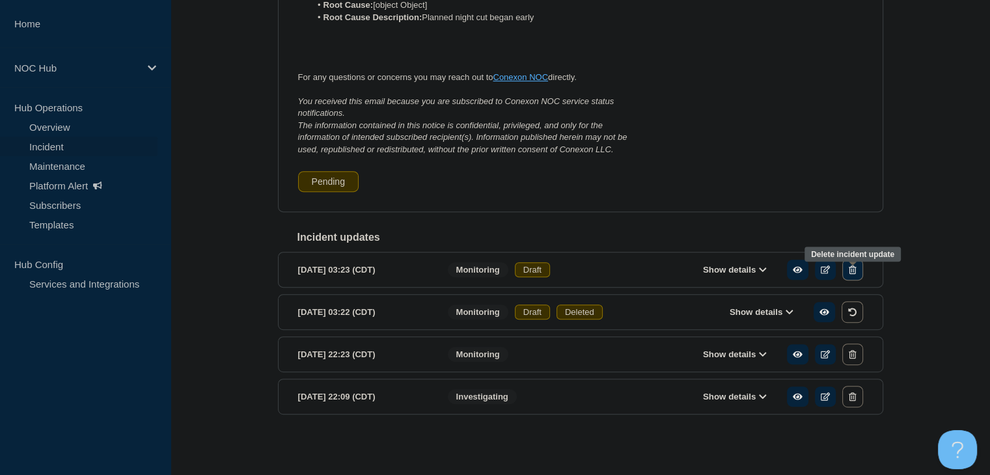
click at [851, 271] on icon "button" at bounding box center [852, 270] width 7 height 8
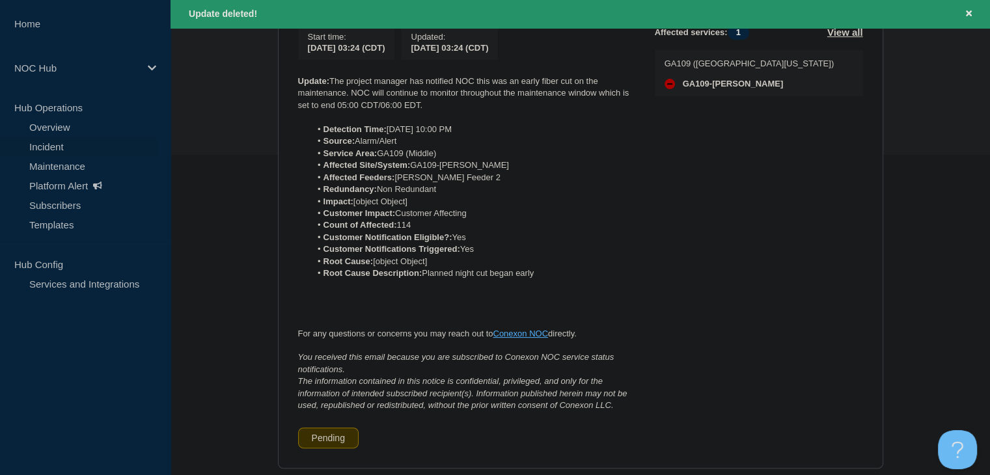
scroll to position [125, 0]
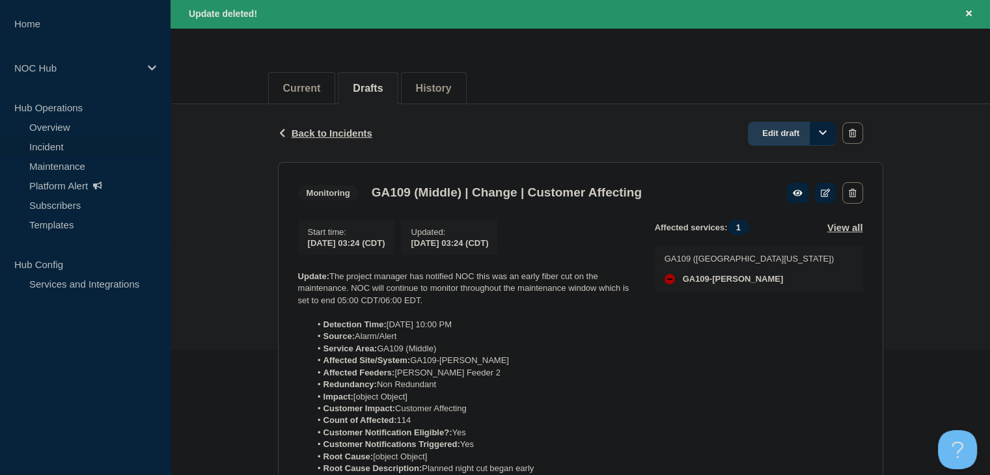
click at [782, 136] on link "Edit draft" at bounding box center [792, 134] width 88 height 24
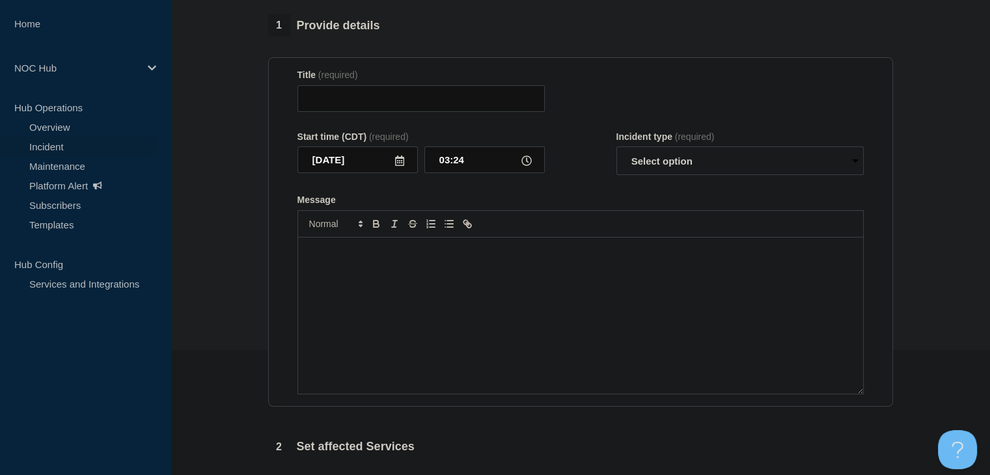
type input "GA109 (Middle) | Change | Customer Affecting"
select select "monitoring"
radio input "false"
radio input "true"
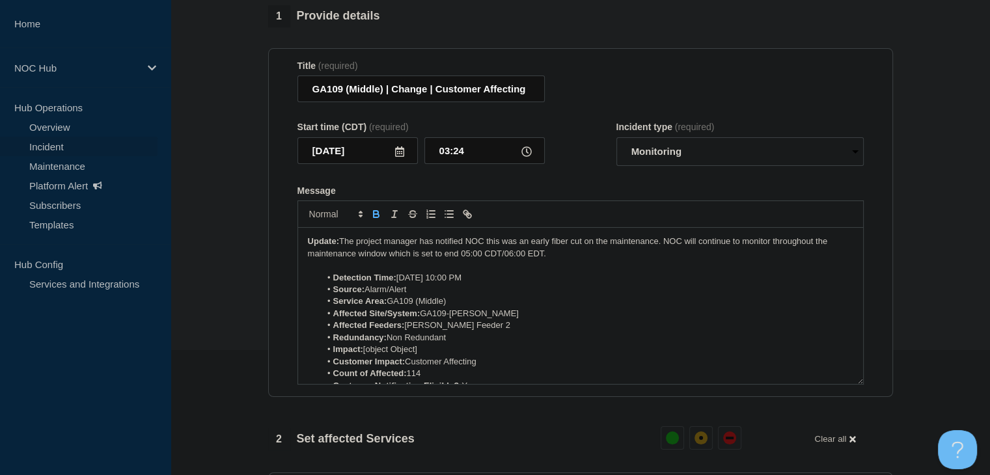
scroll to position [65, 0]
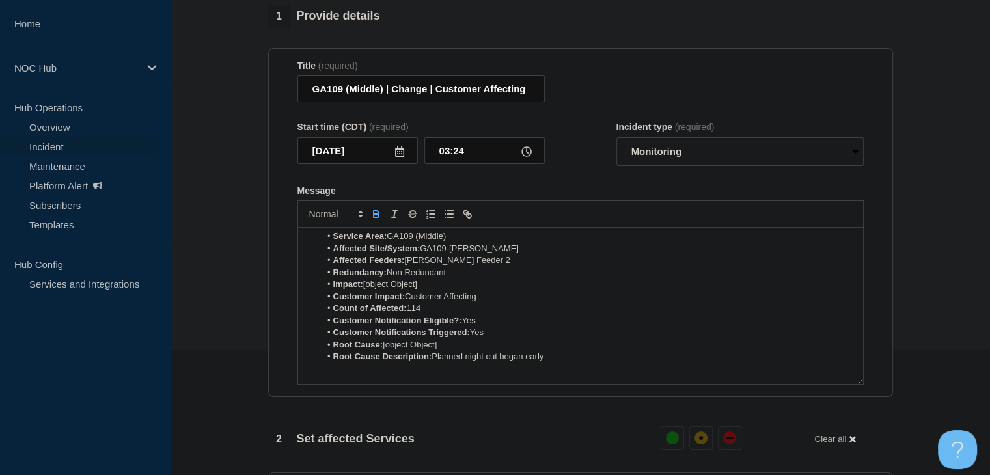
click at [442, 290] on li "Impact: [object Object]" at bounding box center [586, 285] width 533 height 12
drag, startPoint x: 432, startPoint y: 294, endPoint x: 370, endPoint y: 295, distance: 62.5
click at [370, 290] on li "Impact: [object Object]" at bounding box center [586, 285] width 533 height 12
drag, startPoint x: 439, startPoint y: 295, endPoint x: 367, endPoint y: 294, distance: 71.6
click at [367, 290] on li "Impact: Minor/Localized" at bounding box center [586, 285] width 533 height 12
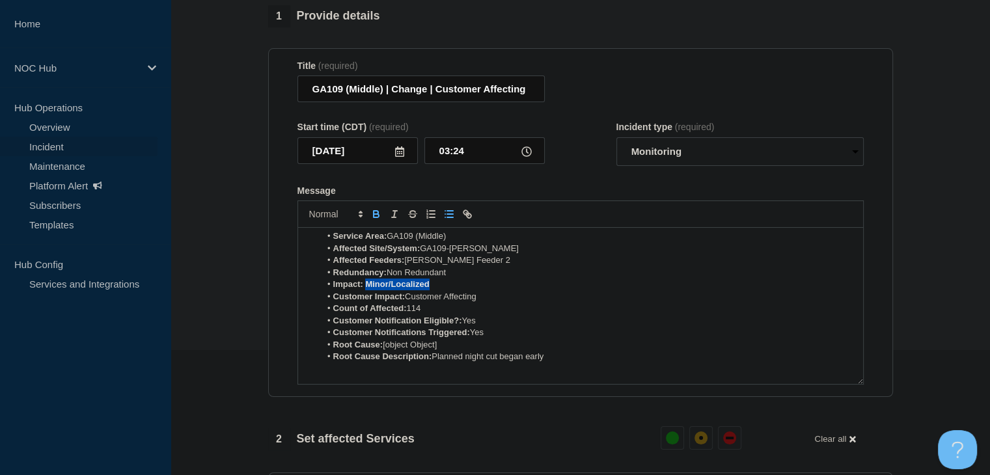
click at [376, 216] on button "Toggle bold text" at bounding box center [376, 214] width 18 height 16
drag, startPoint x: 448, startPoint y: 354, endPoint x: 384, endPoint y: 354, distance: 63.8
click at [384, 351] on li "Root Cause: [object Object]" at bounding box center [586, 345] width 533 height 12
click at [456, 337] on strong "Customer Notifications Triggered:" at bounding box center [401, 332] width 137 height 10
drag, startPoint x: 456, startPoint y: 352, endPoint x: 384, endPoint y: 355, distance: 72.3
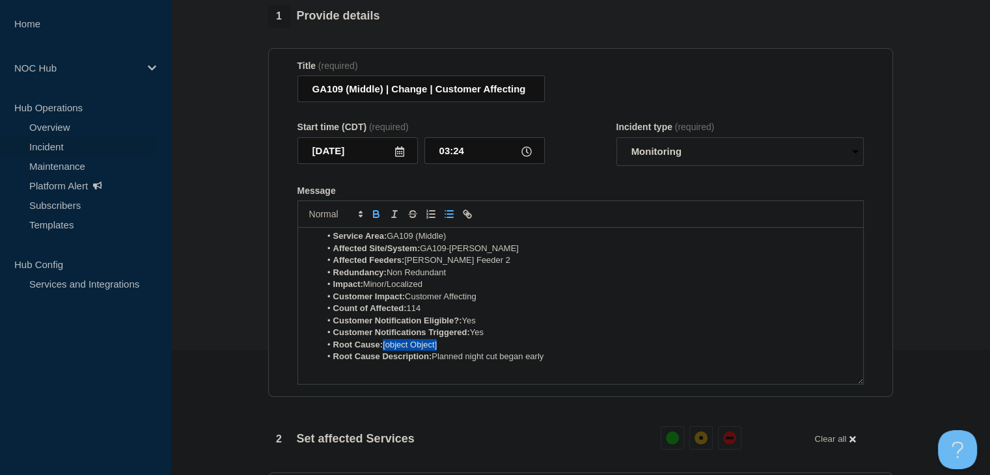
click at [384, 351] on li "Root Cause: [object Object]" at bounding box center [586, 345] width 533 height 12
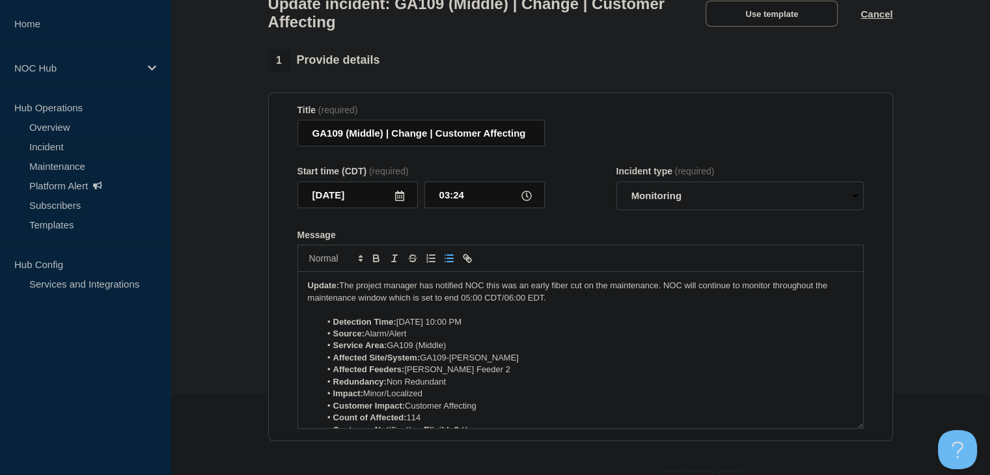
scroll to position [60, 0]
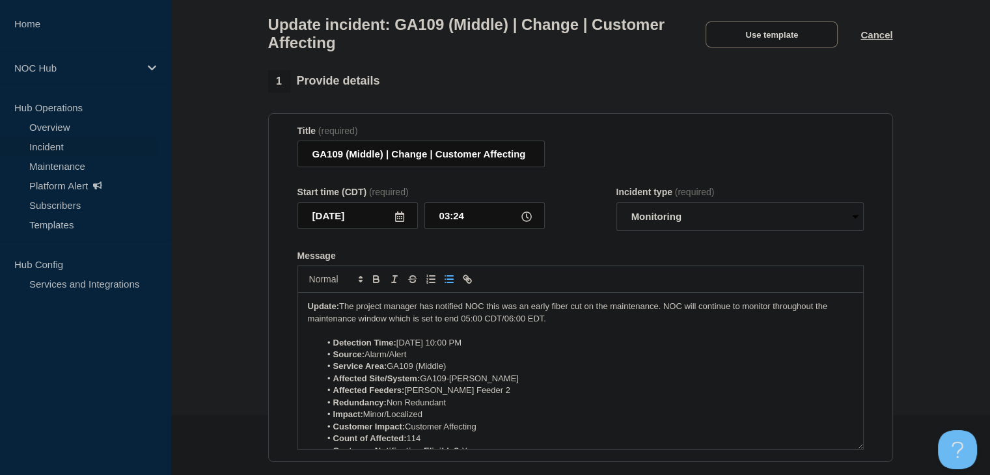
click at [229, 308] on section "1 Provide details Title (required) GA109 (Middle) | Change | Customer Affecting…" at bounding box center [580, 476] width 819 height 813
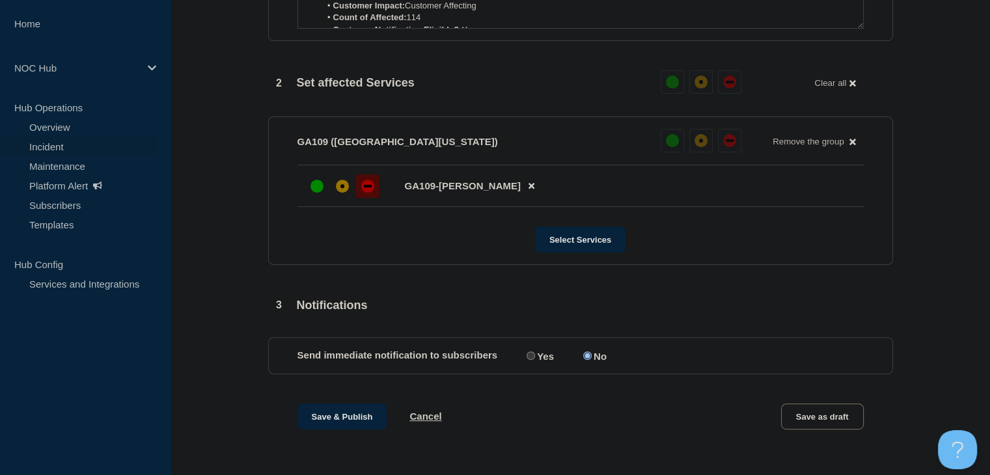
scroll to position [497, 0]
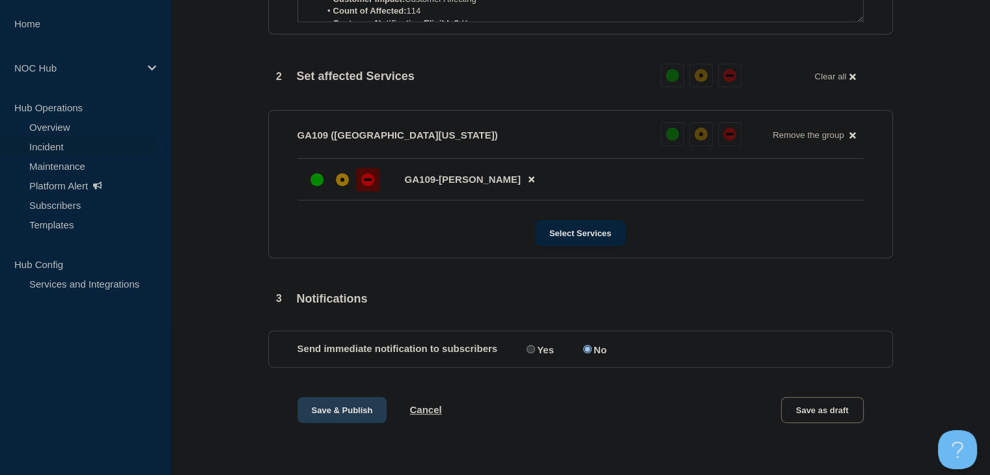
click at [323, 407] on button "Save & Publish" at bounding box center [342, 410] width 90 height 26
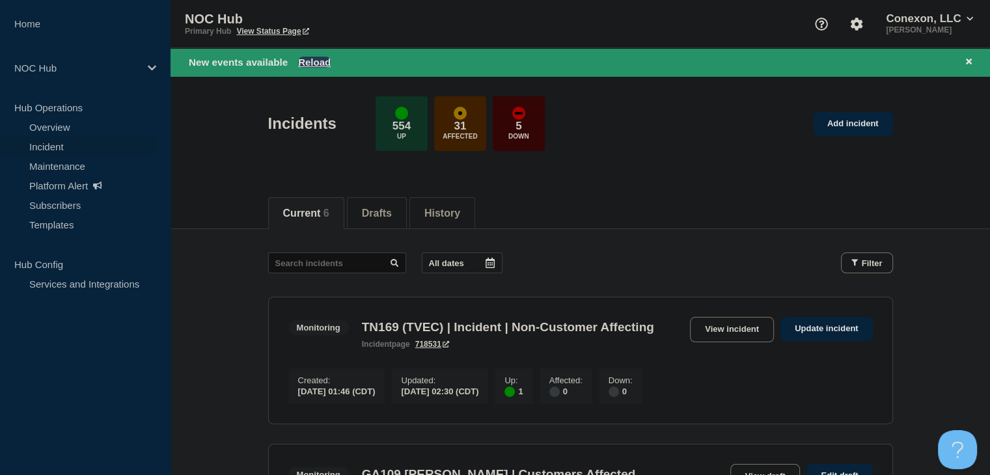
click at [320, 66] on button "Reload" at bounding box center [314, 62] width 33 height 11
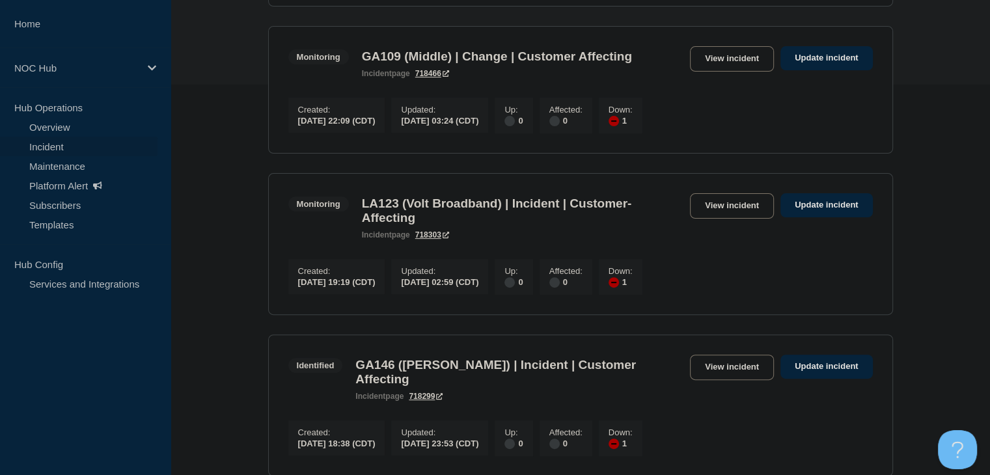
scroll to position [320, 0]
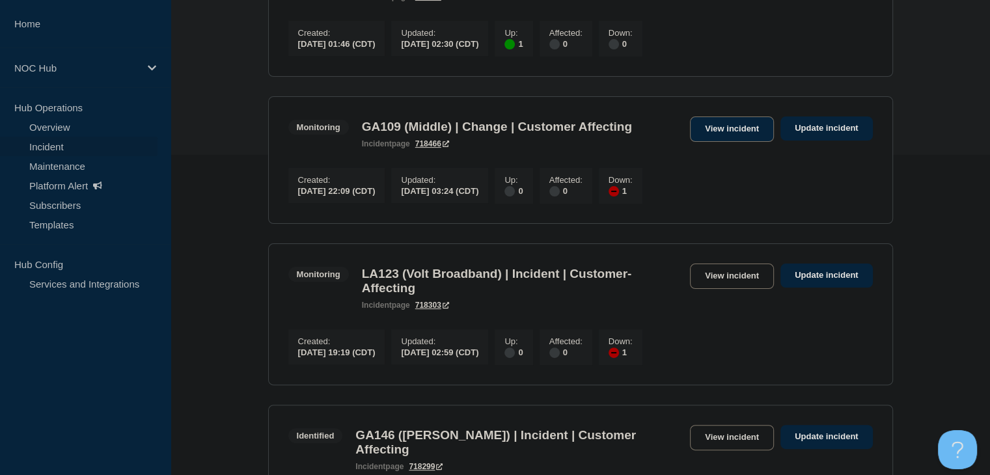
click at [739, 142] on link "View incident" at bounding box center [732, 128] width 84 height 25
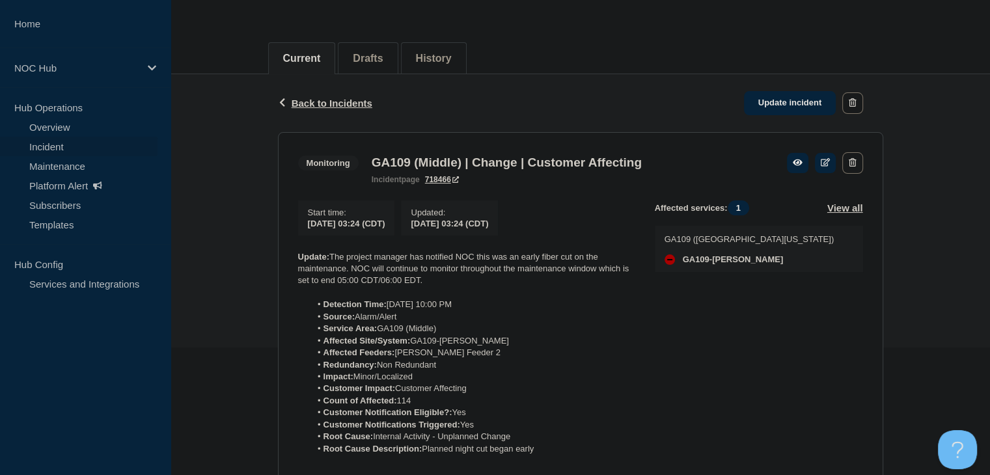
scroll to position [195, 0]
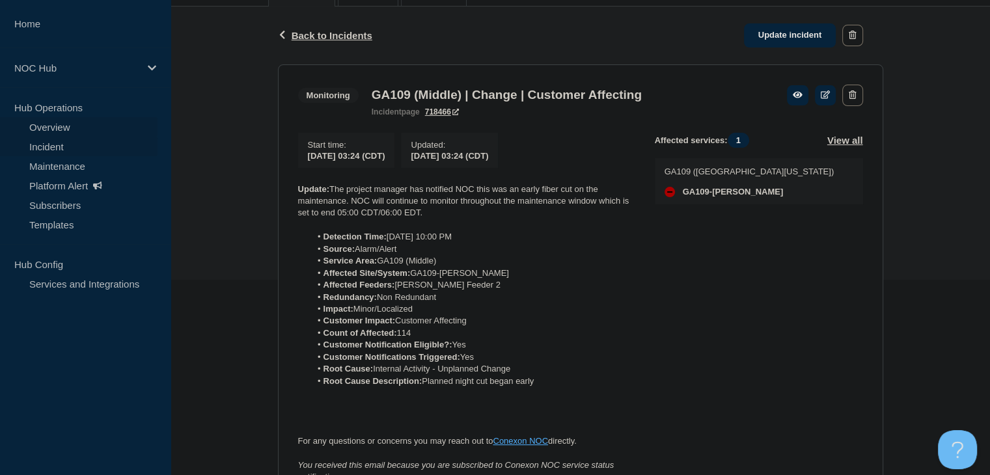
click at [57, 125] on link "Overview" at bounding box center [78, 127] width 157 height 20
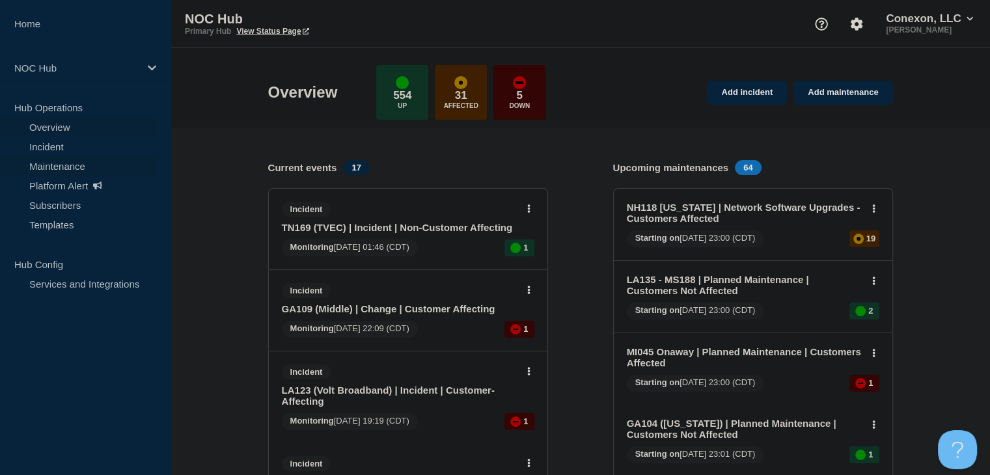
click at [65, 165] on link "Maintenance" at bounding box center [78, 166] width 157 height 20
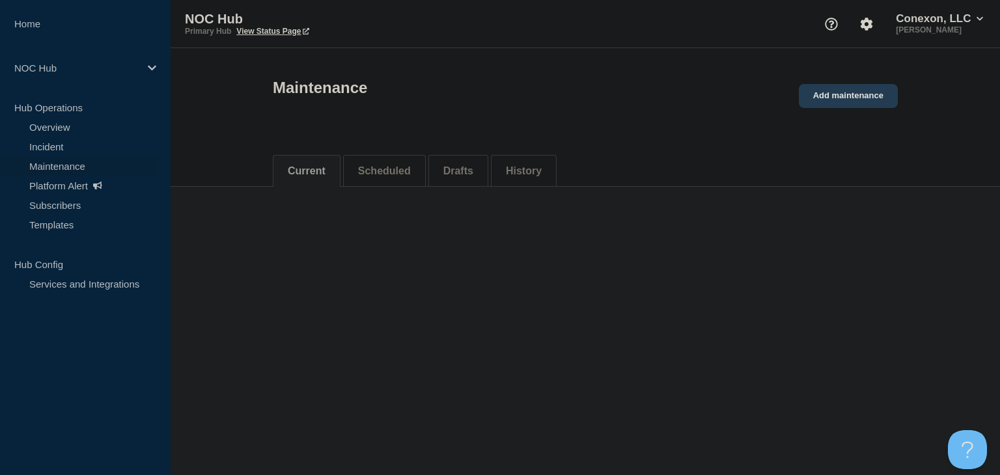
click at [848, 98] on link "Add maintenance" at bounding box center [848, 96] width 99 height 24
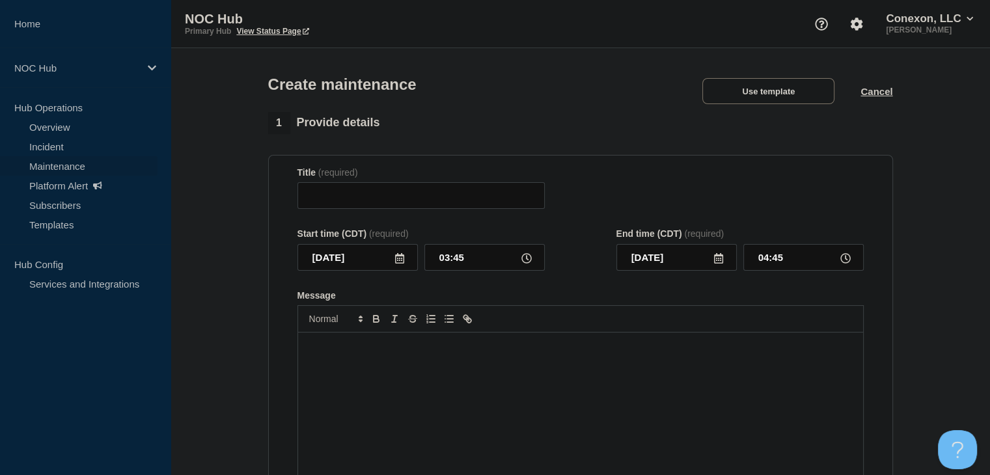
click at [767, 110] on div "Create maintenance Use template Cancel" at bounding box center [580, 80] width 654 height 64
click at [762, 102] on button "Use template" at bounding box center [768, 91] width 132 height 26
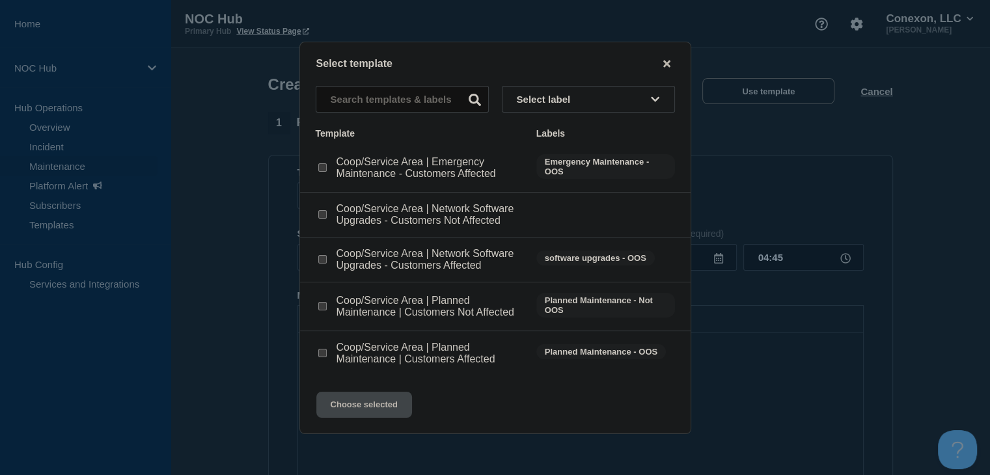
click at [320, 258] on input "Coop/Service Area | Network Software Upgrades - Customers Affected checkbox" at bounding box center [322, 259] width 8 height 8
checkbox input "true"
click at [381, 416] on button "Choose selected" at bounding box center [364, 405] width 96 height 26
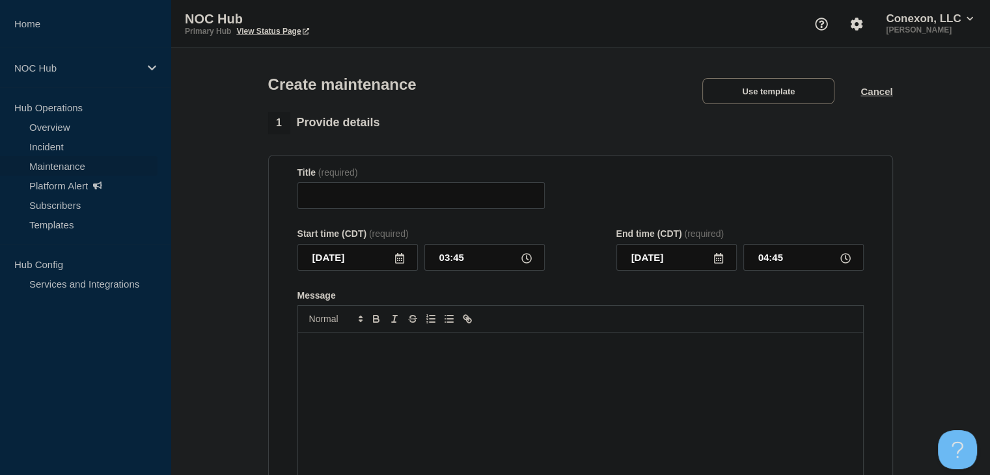
type input "Coop/Service Area | Network Software Upgrades - Customers Affected"
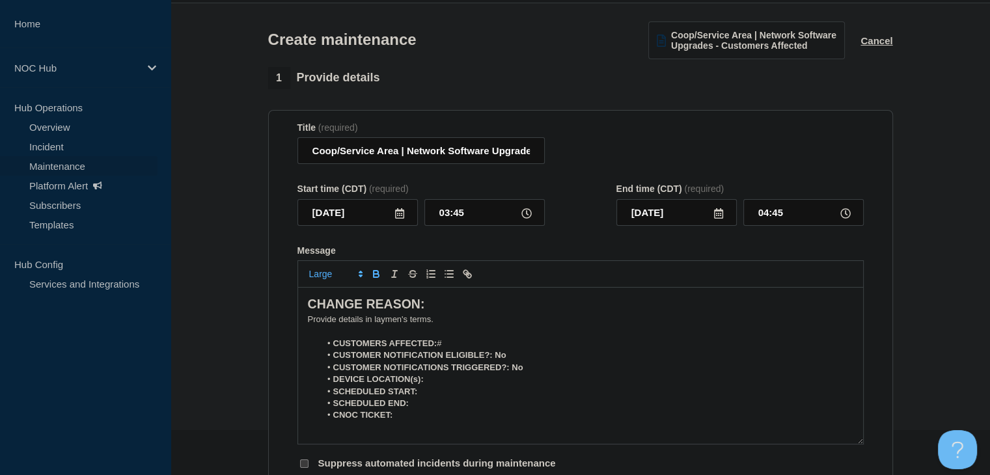
scroll to position [65, 0]
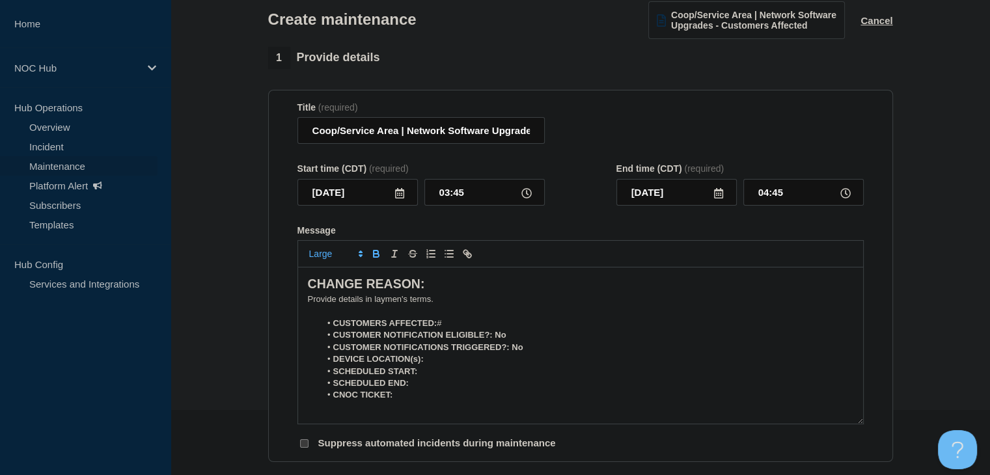
click at [459, 329] on li "CUSTOMERS AFFECTED: #" at bounding box center [586, 324] width 533 height 12
click at [402, 198] on icon at bounding box center [399, 193] width 10 height 10
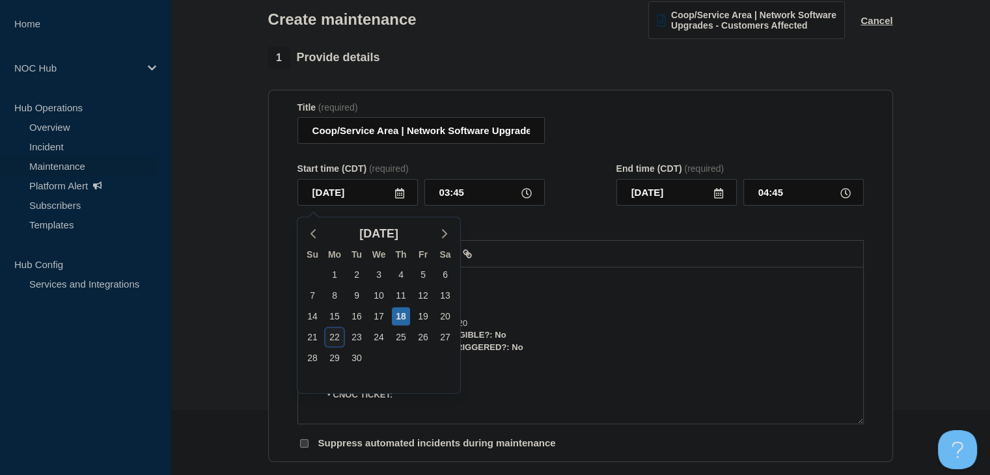
click at [333, 339] on div "22" at bounding box center [334, 337] width 18 height 18
type input "[DATE]"
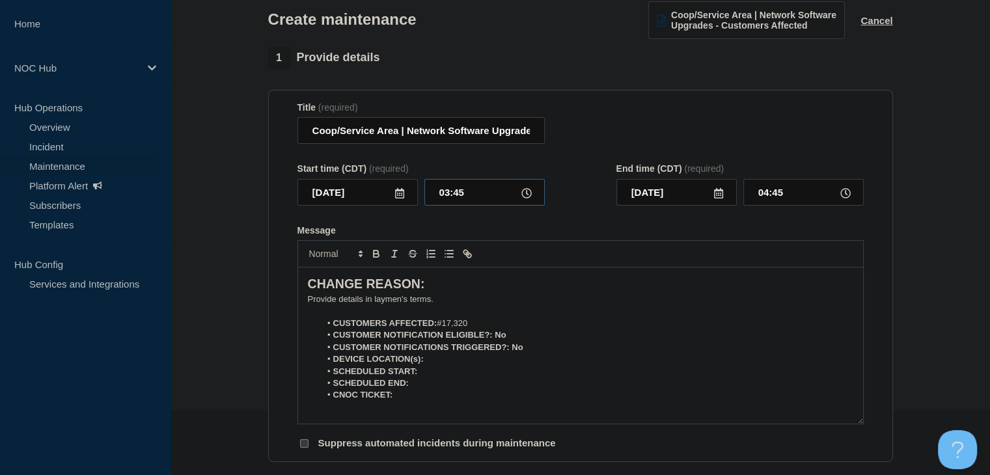
click at [437, 198] on input "03:45" at bounding box center [484, 192] width 120 height 27
type input "23:00"
type input "[DATE]"
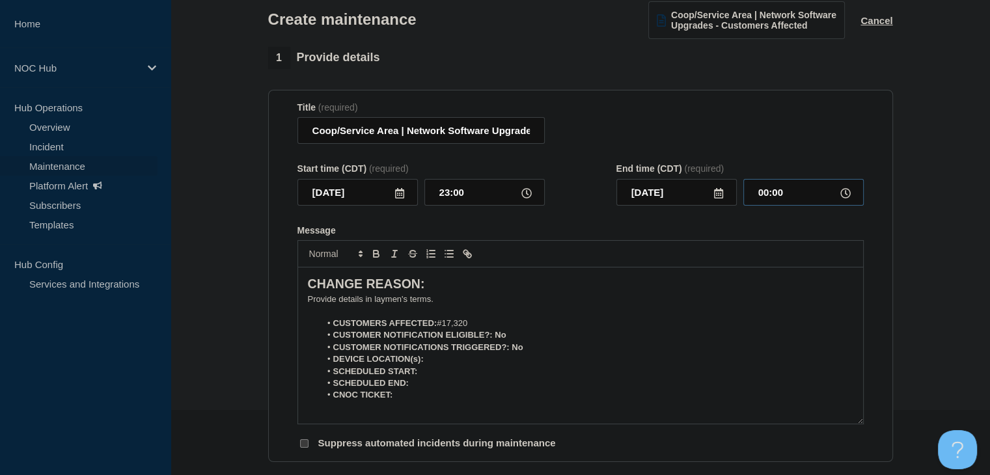
click at [785, 193] on input "00:00" at bounding box center [803, 192] width 120 height 27
type input "05:00"
click at [392, 302] on p "﻿Provide details in laymen's terms." at bounding box center [580, 300] width 545 height 12
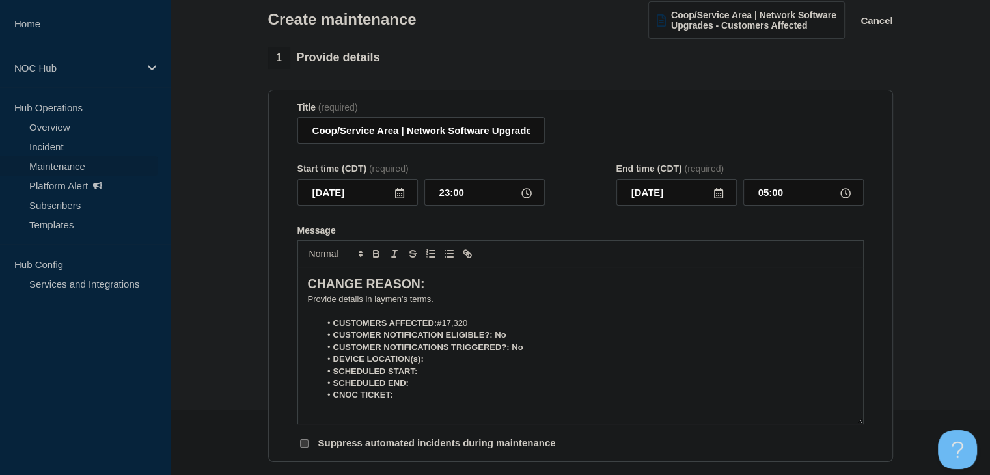
click at [383, 312] on p "Message" at bounding box center [580, 311] width 545 height 12
click at [383, 311] on p "Message" at bounding box center [580, 311] width 545 height 12
click at [380, 300] on p "﻿Provide details in laymen's terms." at bounding box center [580, 300] width 545 height 12
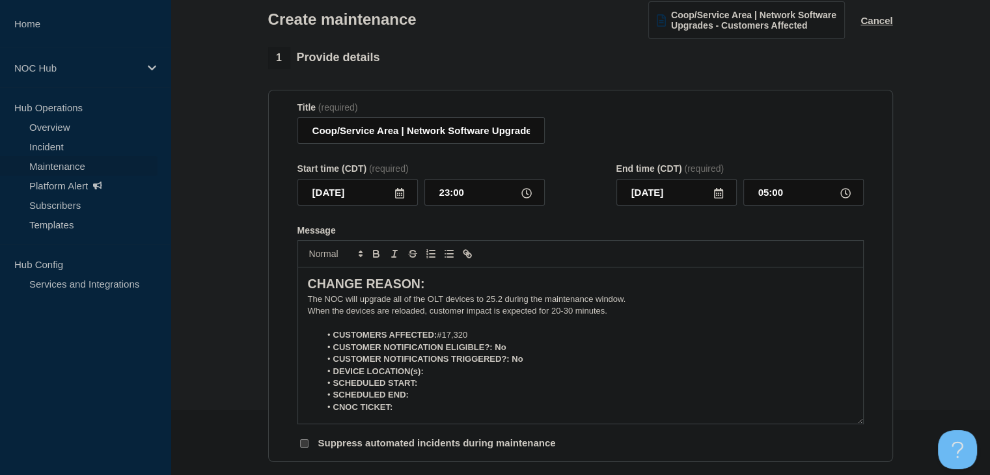
click at [626, 315] on p "When the devices are reloaded, customer impact is expected for 20-30 minutes." at bounding box center [580, 311] width 545 height 12
drag, startPoint x: 626, startPoint y: 315, endPoint x: 497, endPoint y: 318, distance: 128.9
click at [497, 317] on p "When the devices are reloaded, customer impact is expected for 20-30 minutes." at bounding box center [580, 311] width 545 height 12
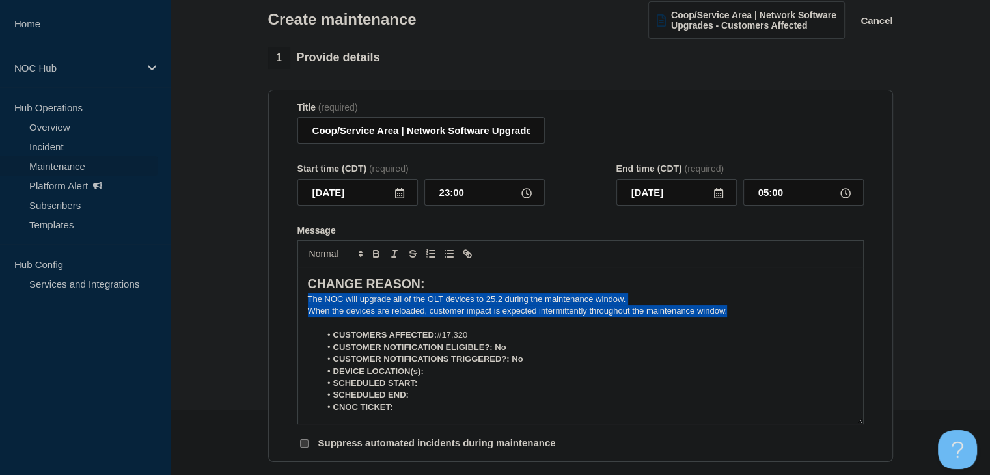
drag, startPoint x: 725, startPoint y: 315, endPoint x: 325, endPoint y: 308, distance: 399.6
click at [290, 305] on section "Title (required) Coop/Service Area | Network Software Upgrades - Customers Affe…" at bounding box center [580, 276] width 625 height 373
copy div "The NOC will upgrade all of the OLT devices to 25.2 during the maintenance wind…"
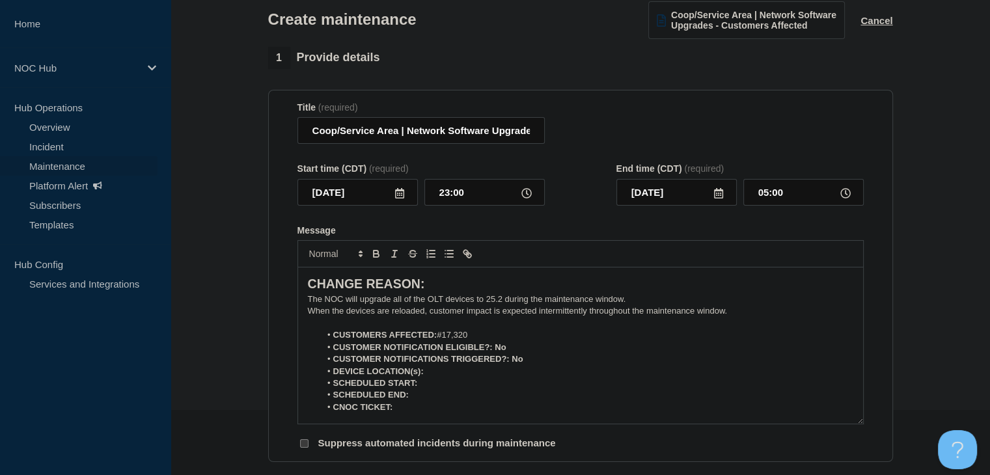
click at [526, 348] on li "CUSTOMER NOTIFICATION ELIGIBLE?: No" at bounding box center [586, 348] width 533 height 12
drag, startPoint x: 519, startPoint y: 351, endPoint x: 495, endPoint y: 355, distance: 24.3
click at [495, 353] on li "CUSTOMER NOTIFICATION ELIGIBLE?: Yes" at bounding box center [586, 348] width 533 height 12
click at [374, 260] on icon "Toggle bold text" at bounding box center [376, 254] width 12 height 12
drag, startPoint x: 535, startPoint y: 365, endPoint x: 511, endPoint y: 365, distance: 24.1
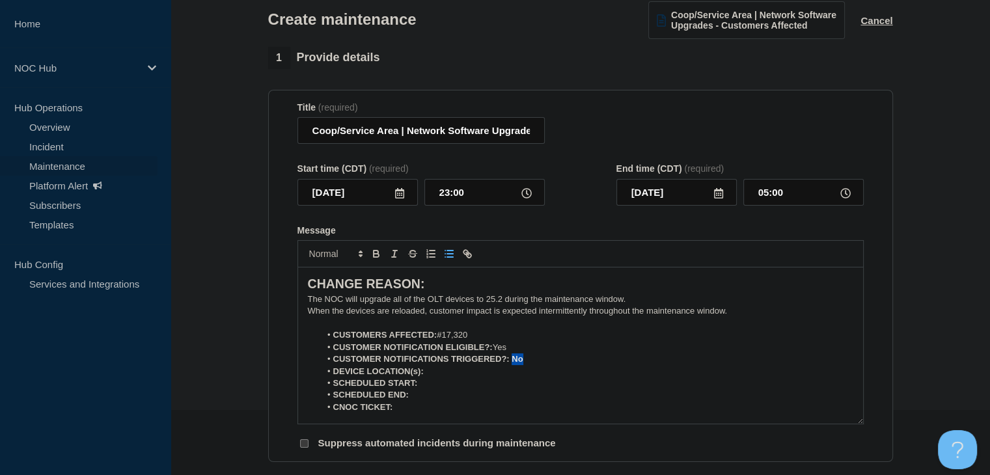
click at [511, 365] on li "CUSTOMER NOTIFICATIONS TRIGGERED?: No" at bounding box center [586, 359] width 533 height 12
click at [376, 254] on icon "Toggle bold text" at bounding box center [376, 252] width 5 height 3
click at [477, 388] on li "SCHEDULED START:" at bounding box center [586, 383] width 533 height 12
click at [460, 374] on li "DEVICE LOCATION(s):" at bounding box center [586, 372] width 533 height 12
click at [375, 257] on icon "Toggle bold text" at bounding box center [376, 255] width 5 height 3
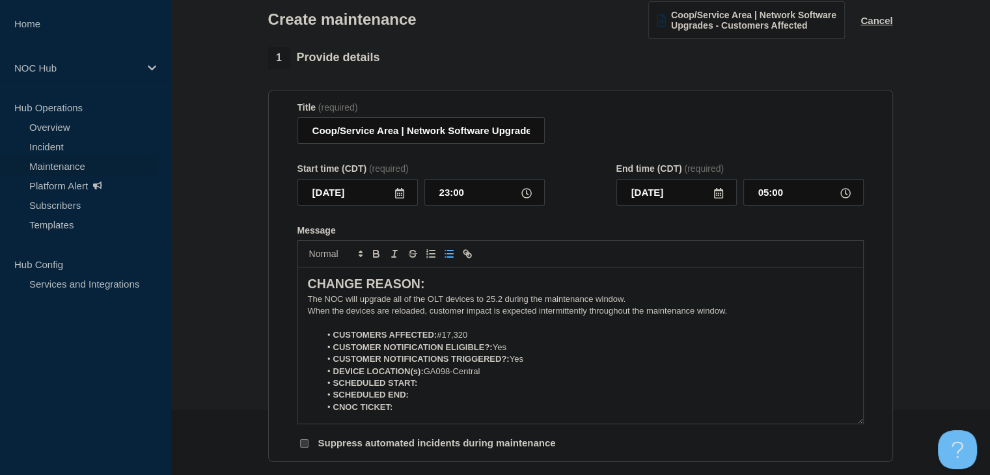
click at [446, 389] on li "SCHEDULED START:" at bounding box center [586, 383] width 533 height 12
click at [375, 254] on icon "Toggle bold text" at bounding box center [376, 254] width 12 height 12
click at [374, 254] on icon "Toggle bold text" at bounding box center [376, 252] width 5 height 3
click at [375, 257] on icon "Toggle bold text" at bounding box center [376, 254] width 12 height 12
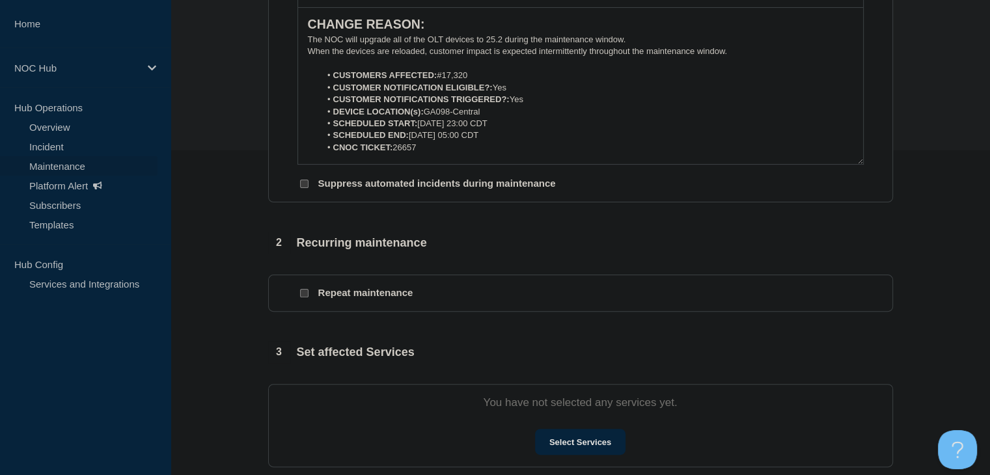
scroll to position [325, 0]
click at [577, 454] on button "Select Services" at bounding box center [580, 441] width 90 height 26
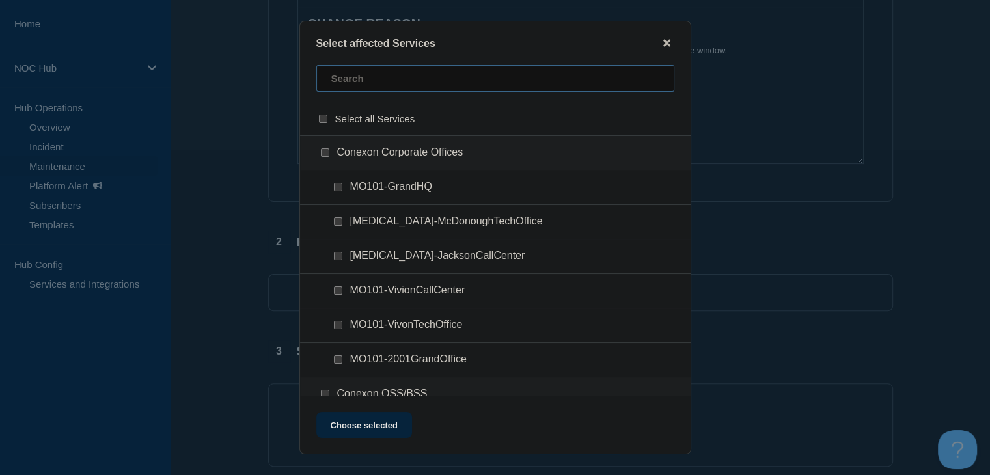
click at [377, 77] on input "text" at bounding box center [495, 78] width 358 height 27
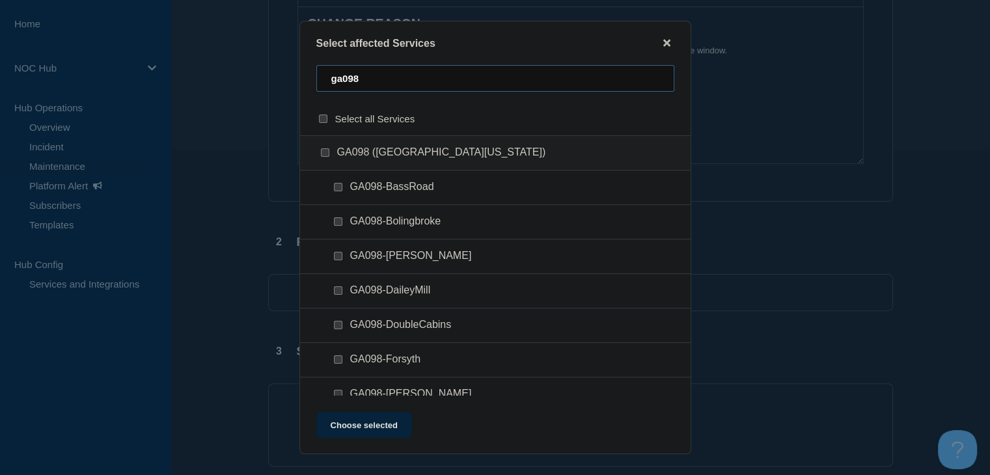
type input "ga098"
click at [325, 149] on input "GA098 (Central Georgia) checkbox" at bounding box center [325, 152] width 8 height 8
checkbox input "true"
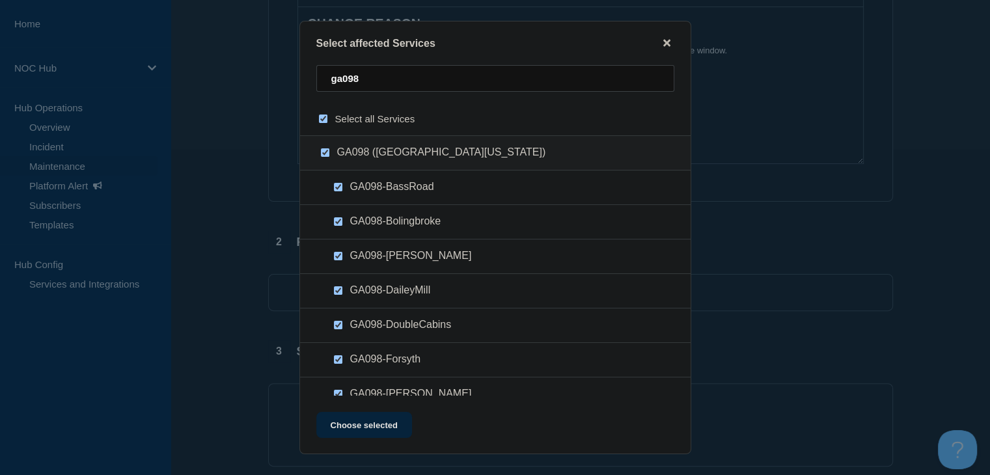
checkbox input "true"
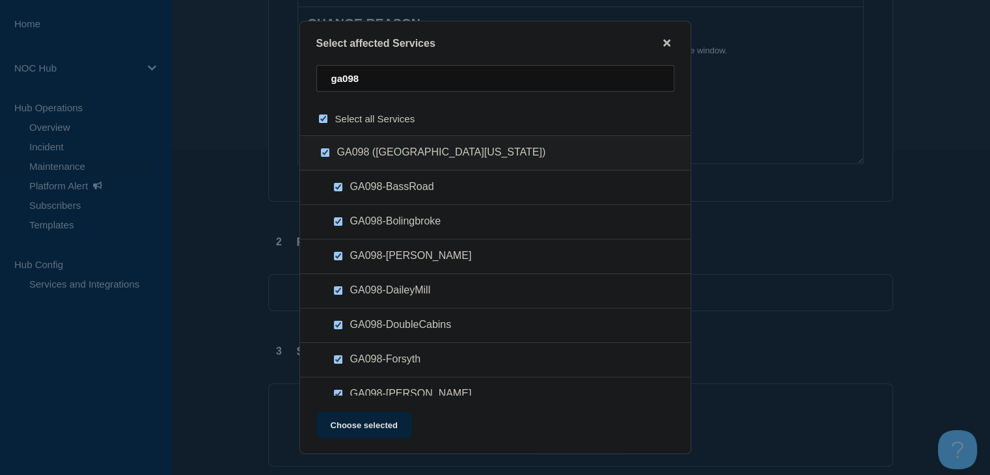
checkbox input "true"
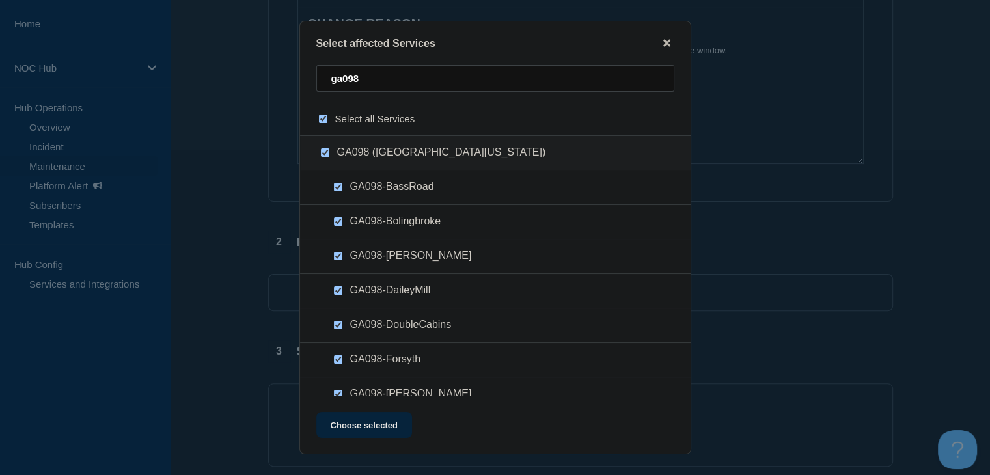
checkbox input "true"
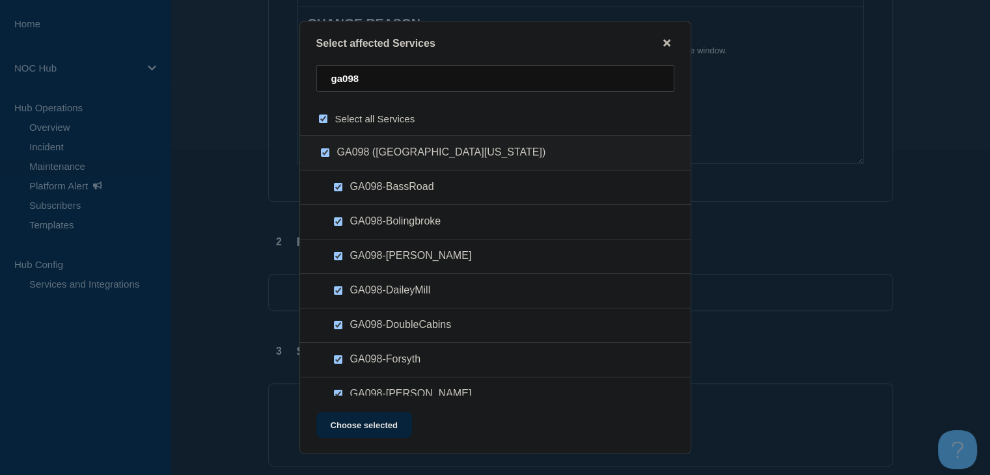
checkbox input "true"
click at [387, 433] on button "Choose selected" at bounding box center [364, 425] width 96 height 26
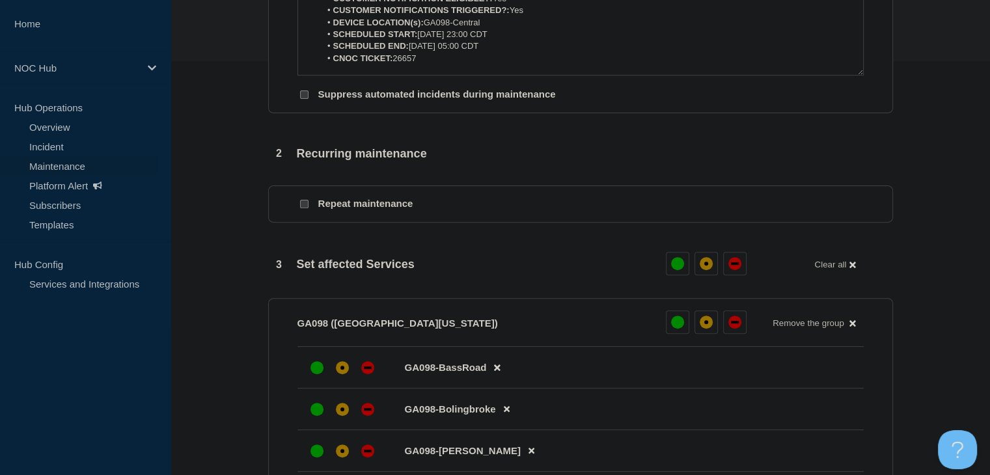
scroll to position [586, 0]
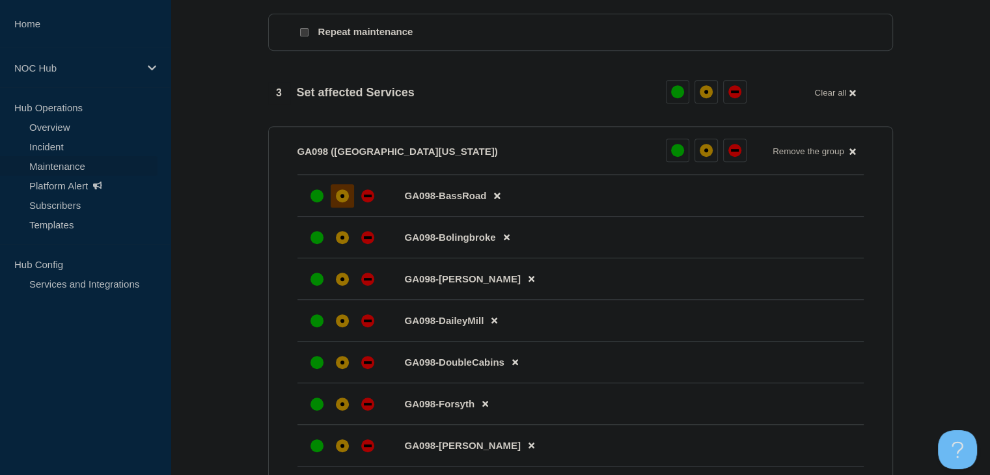
click at [334, 204] on div at bounding box center [342, 195] width 23 height 23
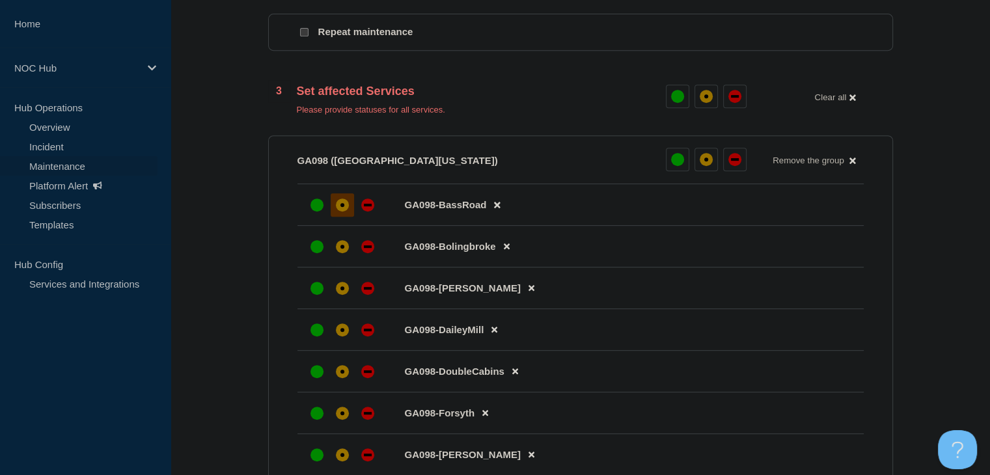
click at [340, 240] on li "GA098-Bolingbroke" at bounding box center [580, 247] width 566 height 42
click at [340, 248] on div "affected" at bounding box center [342, 246] width 13 height 13
click at [338, 295] on div "affected" at bounding box center [342, 288] width 13 height 13
click at [343, 329] on div at bounding box center [342, 329] width 23 height 23
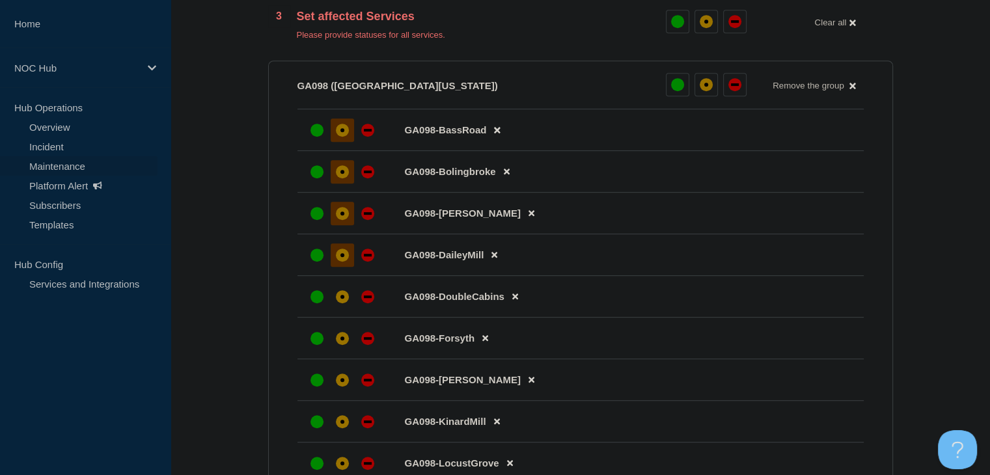
scroll to position [716, 0]
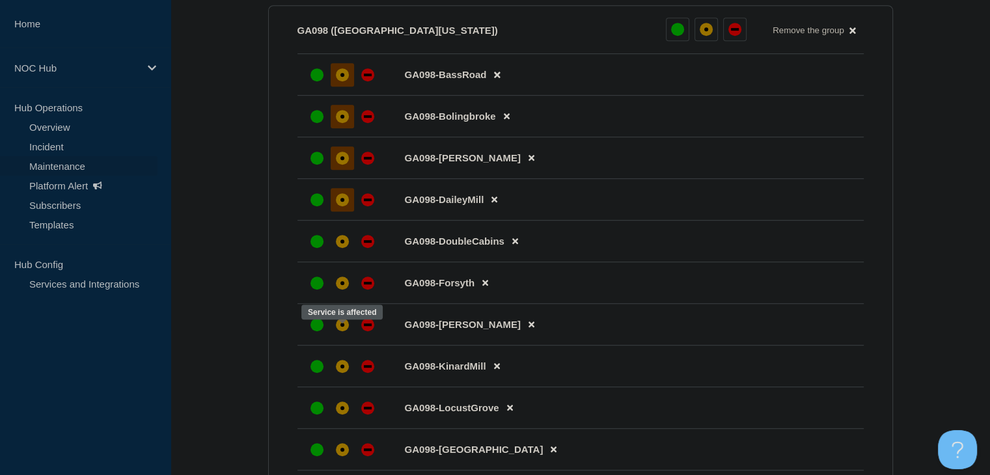
click at [343, 329] on div "affected" at bounding box center [342, 324] width 13 height 13
click at [343, 295] on div at bounding box center [342, 282] width 23 height 23
click at [341, 248] on div "affected" at bounding box center [342, 241] width 13 height 13
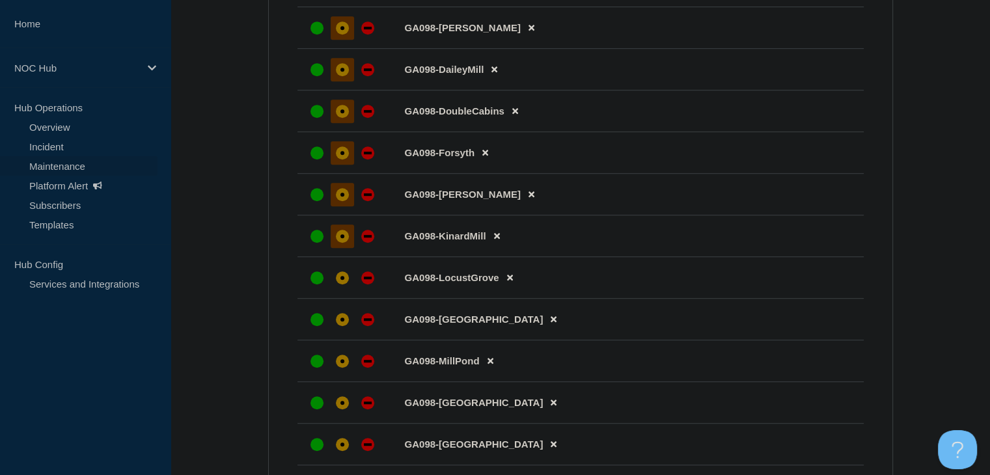
click at [339, 248] on div at bounding box center [342, 236] width 23 height 23
click at [342, 290] on div at bounding box center [342, 277] width 23 height 23
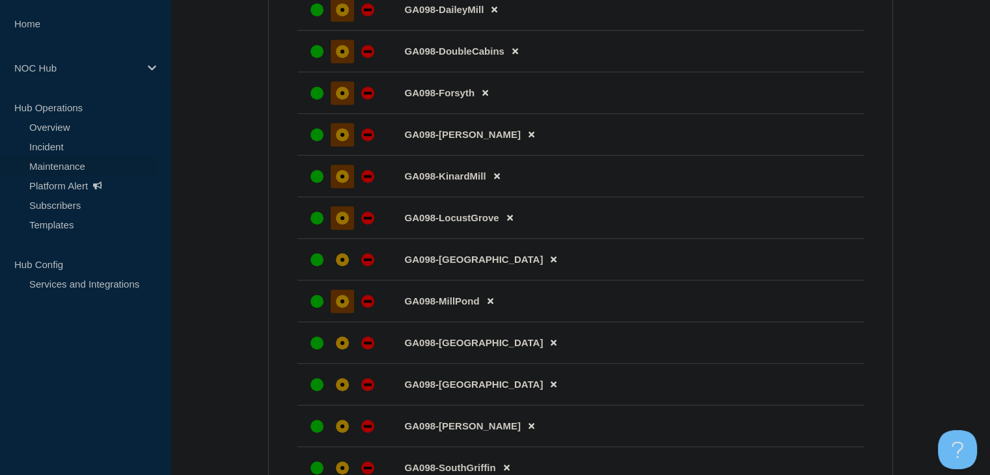
scroll to position [976, 0]
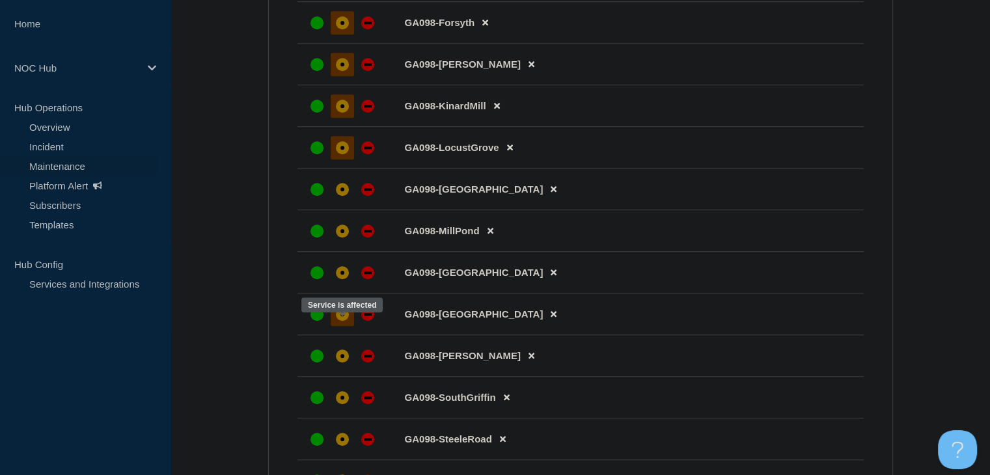
click at [338, 320] on div at bounding box center [342, 314] width 23 height 23
click at [339, 279] on div "affected" at bounding box center [342, 272] width 13 height 13
click at [342, 238] on div "affected" at bounding box center [342, 231] width 13 height 13
click at [344, 193] on div at bounding box center [342, 189] width 23 height 23
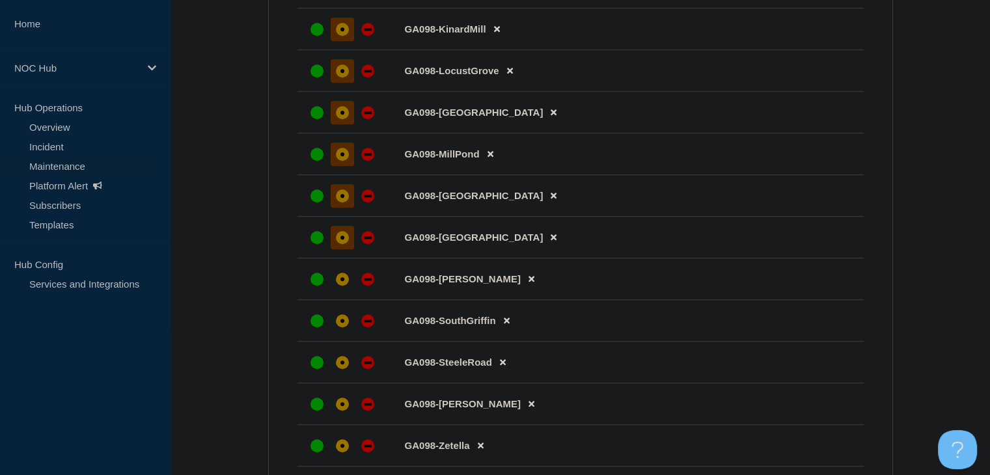
scroll to position [1171, 0]
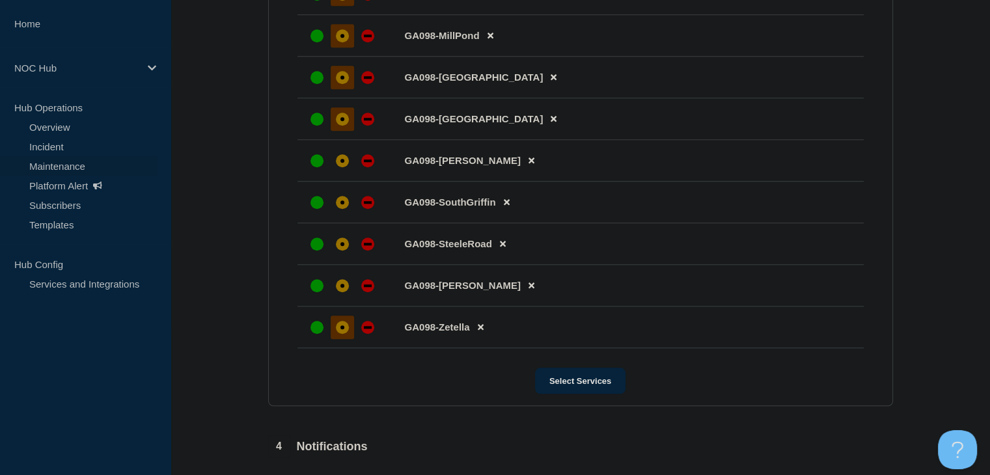
click at [349, 339] on div at bounding box center [342, 327] width 23 height 23
click at [346, 288] on li "GA098-Woolsey" at bounding box center [580, 286] width 566 height 42
click at [344, 292] on div "affected" at bounding box center [342, 285] width 13 height 13
click at [343, 246] on div "affected" at bounding box center [342, 244] width 4 height 4
click at [340, 214] on div at bounding box center [342, 202] width 23 height 23
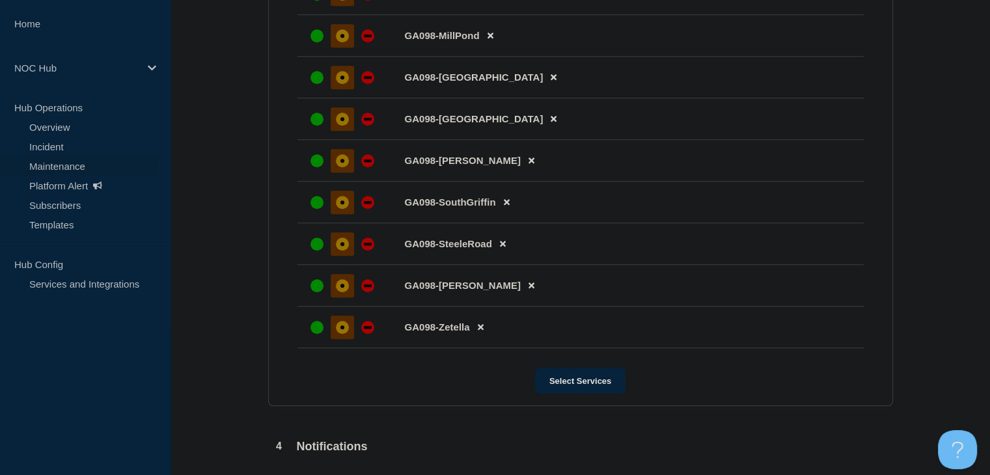
click at [340, 172] on div at bounding box center [342, 160] width 23 height 23
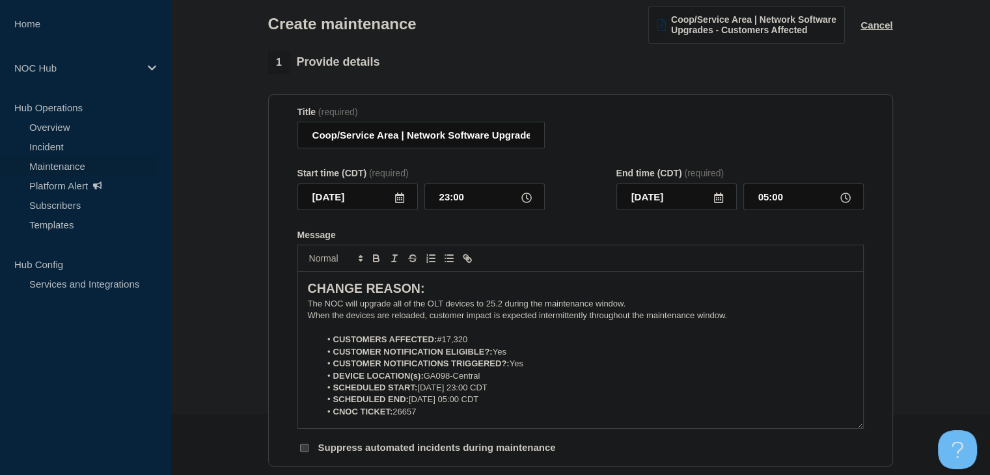
scroll to position [57, 0]
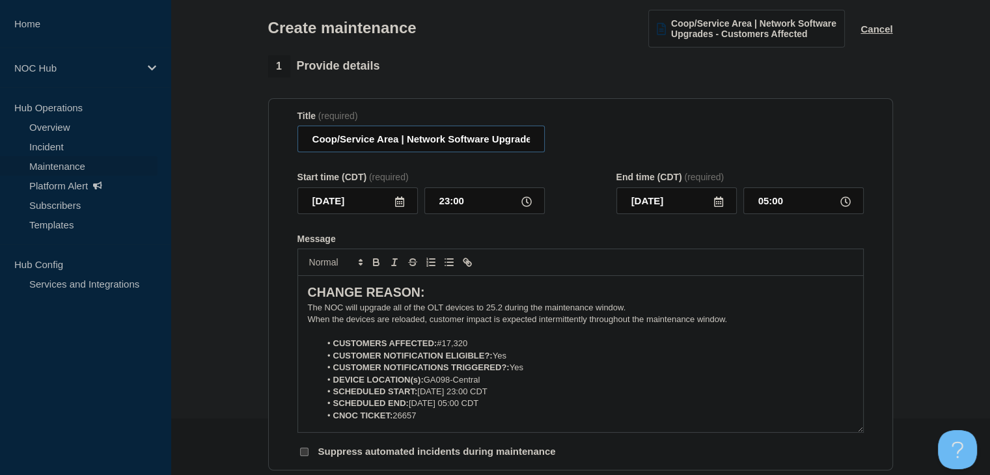
drag, startPoint x: 398, startPoint y: 143, endPoint x: 294, endPoint y: 139, distance: 104.2
click at [294, 139] on section "Title (required) Coop/Service Area | Network Software Upgrades - Customers Affe…" at bounding box center [580, 284] width 625 height 373
drag, startPoint x: 406, startPoint y: 145, endPoint x: 733, endPoint y: 139, distance: 327.4
click at [733, 139] on div "Title (required) GA098 Central | Network Software Upgrades - Customers Affected" at bounding box center [580, 132] width 566 height 42
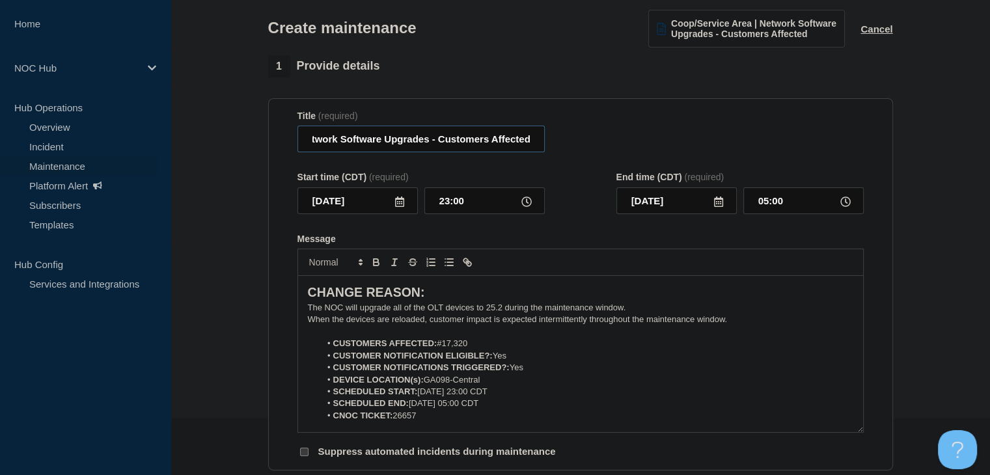
type input "GA098 Central | Network Software Upgrades - Customers Affected"
click at [641, 143] on div "Title (required) GA098 Central | Network Software Upgrades - Customers Affected" at bounding box center [580, 132] width 566 height 42
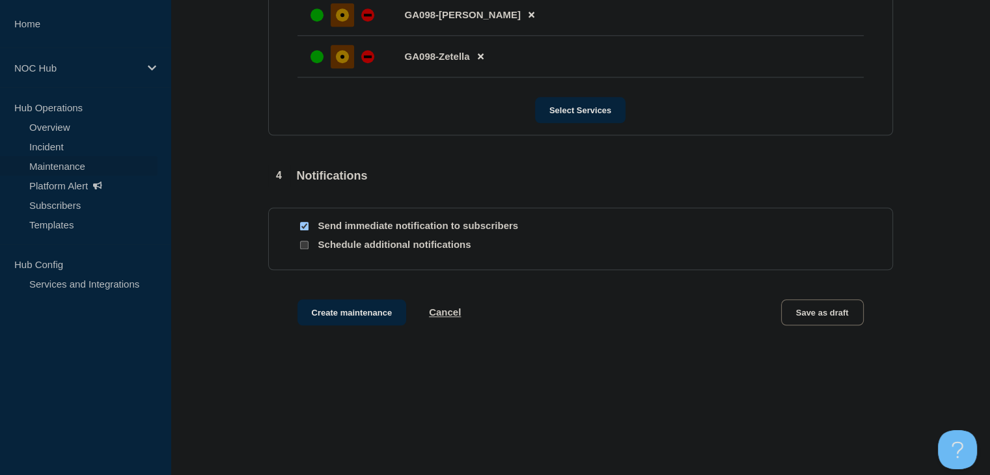
scroll to position [1449, 0]
click at [344, 310] on button "Create maintenance" at bounding box center [351, 312] width 109 height 26
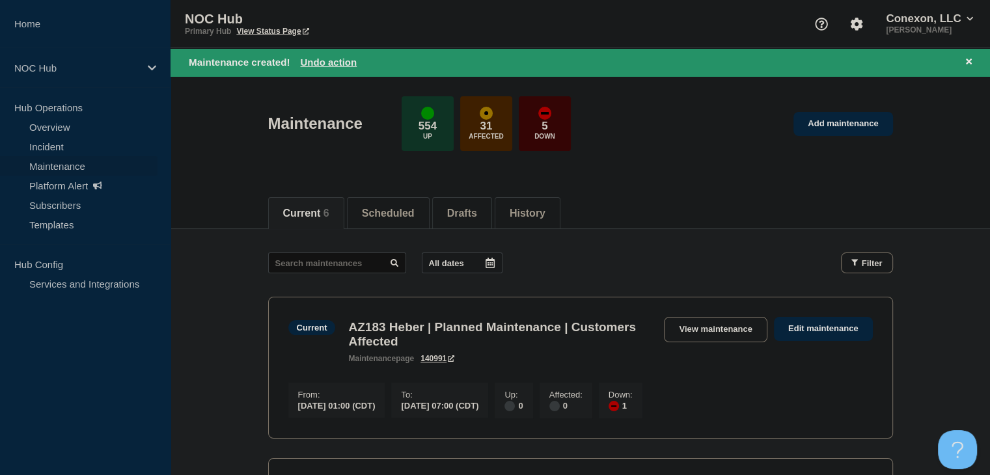
drag, startPoint x: 969, startPoint y: 66, endPoint x: 961, endPoint y: 72, distance: 10.2
click at [969, 66] on button at bounding box center [969, 62] width 16 height 15
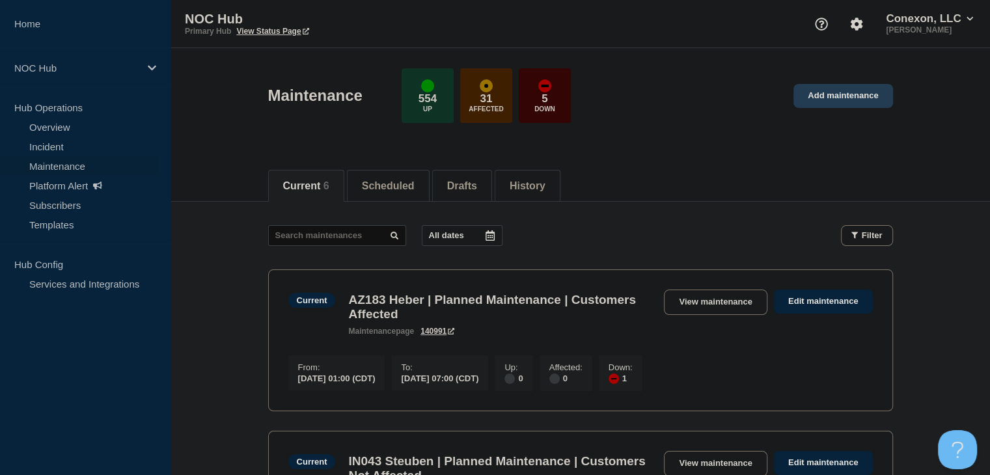
click at [827, 90] on link "Add maintenance" at bounding box center [842, 96] width 99 height 24
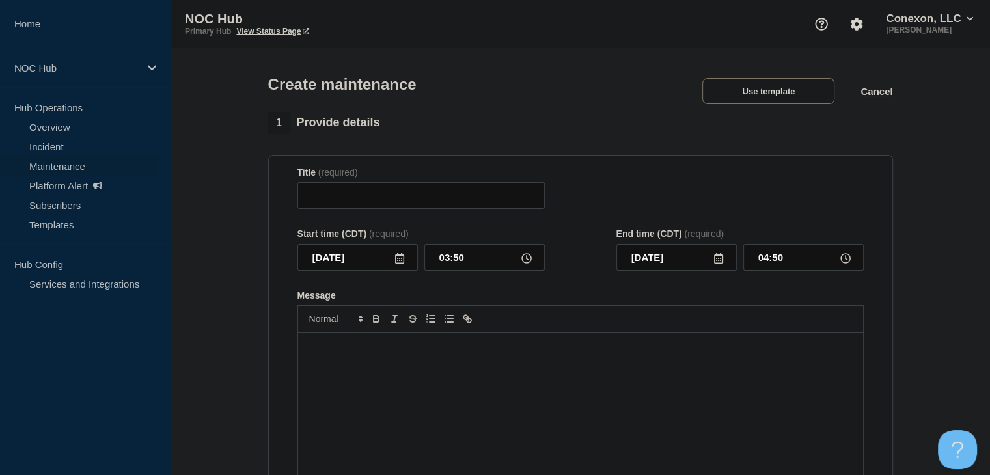
click at [719, 110] on div "Create maintenance Use template Cancel" at bounding box center [580, 80] width 654 height 64
click at [724, 94] on button "Use template" at bounding box center [768, 91] width 132 height 26
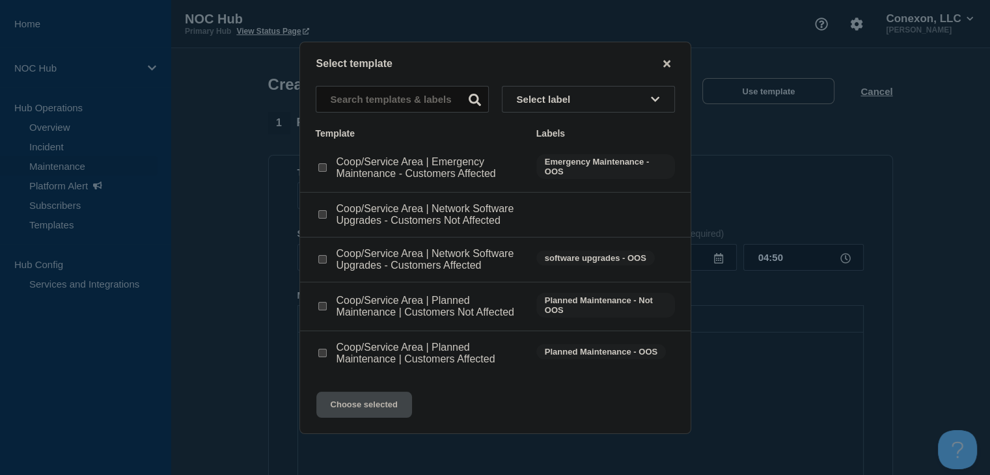
click at [327, 261] on div at bounding box center [322, 259] width 13 height 13
click at [323, 262] on input "Coop/Service Area | Network Software Upgrades - Customers Affected checkbox" at bounding box center [322, 259] width 8 height 8
checkbox input "true"
click at [364, 391] on div "Select template Select label Template Labels Coop/Service Area | Emergency Main…" at bounding box center [495, 238] width 392 height 392
click at [362, 405] on button "Choose selected" at bounding box center [364, 405] width 96 height 26
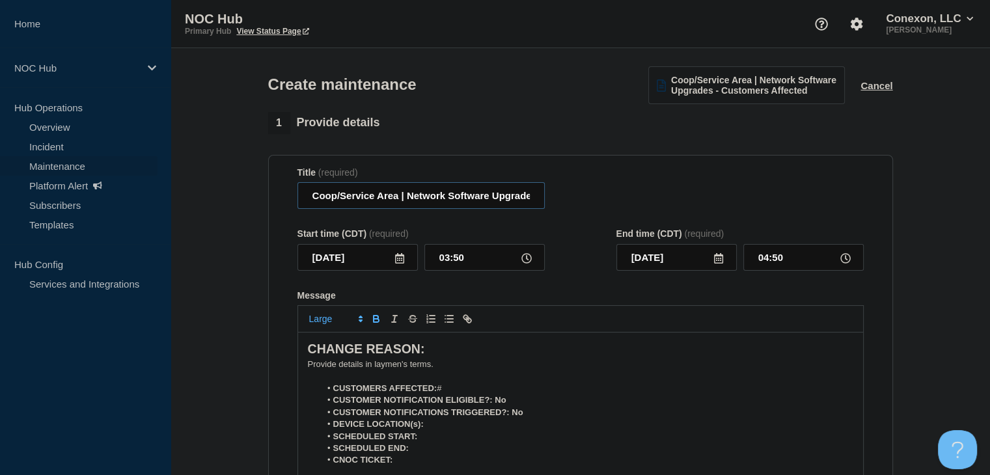
drag, startPoint x: 399, startPoint y: 200, endPoint x: 280, endPoint y: 205, distance: 119.2
click at [280, 205] on section "Title (required) Coop/Service Area | Network Software Upgrades - Customers Affe…" at bounding box center [580, 341] width 625 height 373
type input "GA099 Souhern Rivers | Network Software Upgrades - Customers Affected"
click at [399, 259] on icon at bounding box center [399, 258] width 9 height 10
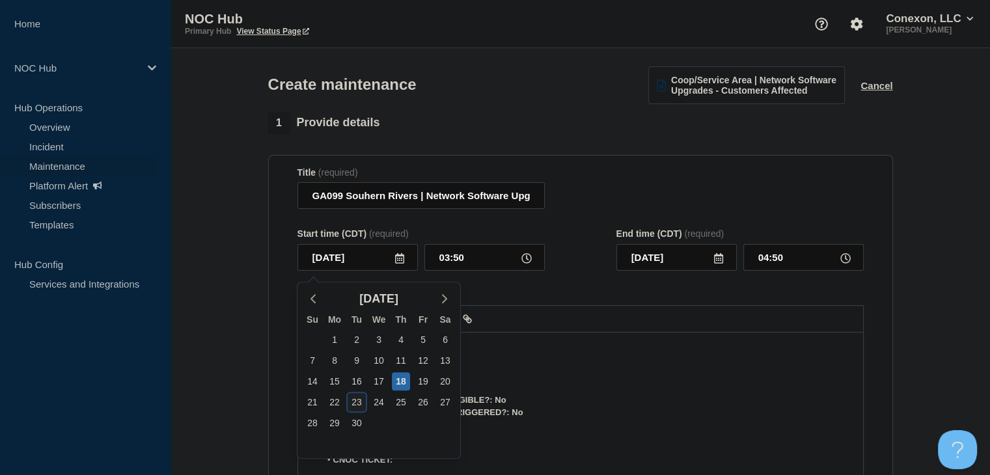
click at [362, 400] on div "23" at bounding box center [357, 402] width 18 height 18
type input "[DATE]"
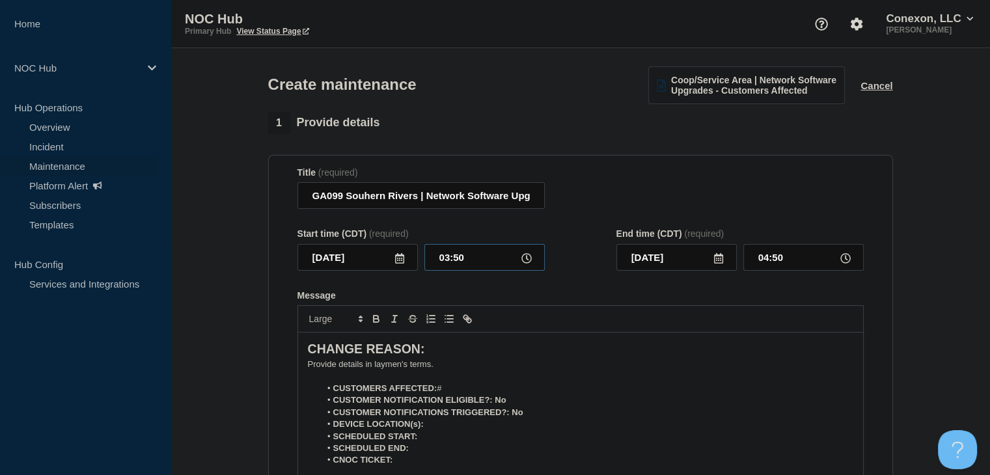
click at [426, 265] on input "03:50" at bounding box center [484, 257] width 120 height 27
click at [436, 260] on input "03:50" at bounding box center [484, 257] width 120 height 27
click at [441, 259] on input "03:50" at bounding box center [484, 257] width 120 height 27
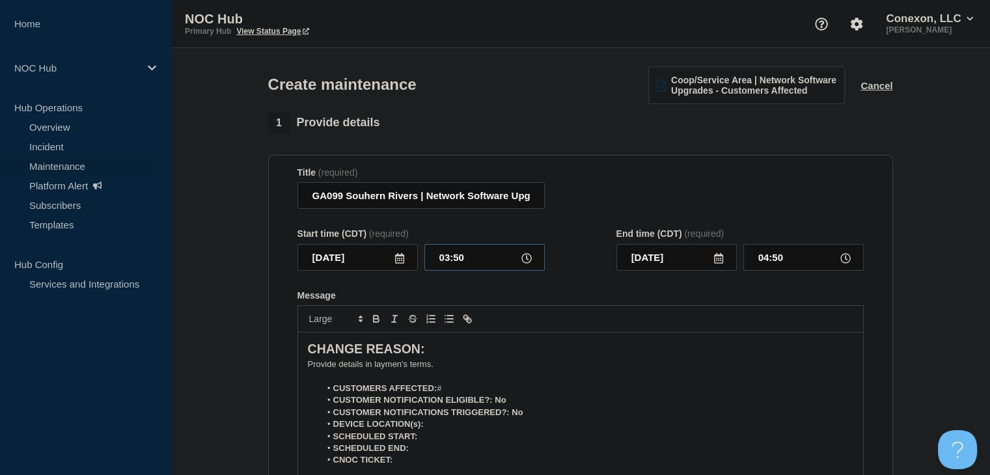
click at [441, 259] on input "03:50" at bounding box center [484, 257] width 120 height 27
type input "23:00"
type input "[DATE]"
click at [763, 262] on input "00:00" at bounding box center [803, 257] width 120 height 27
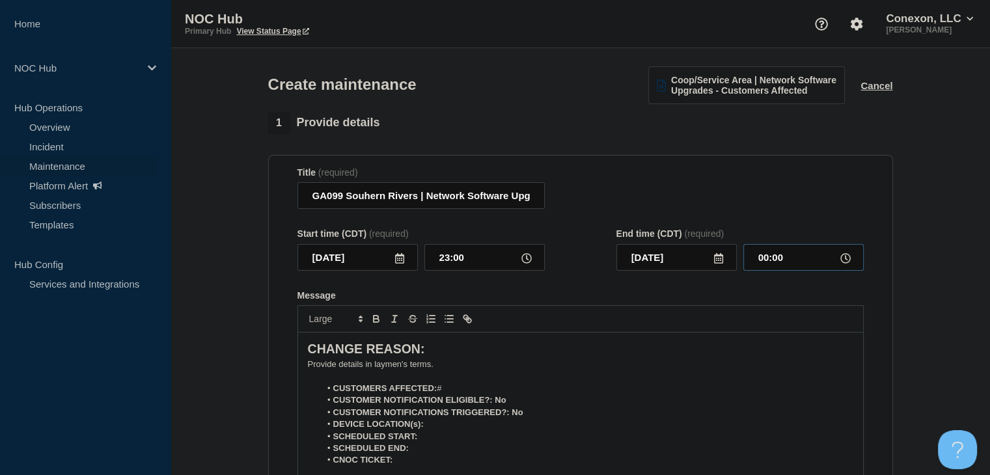
click at [765, 262] on input "00:00" at bounding box center [803, 257] width 120 height 27
type input "05:00"
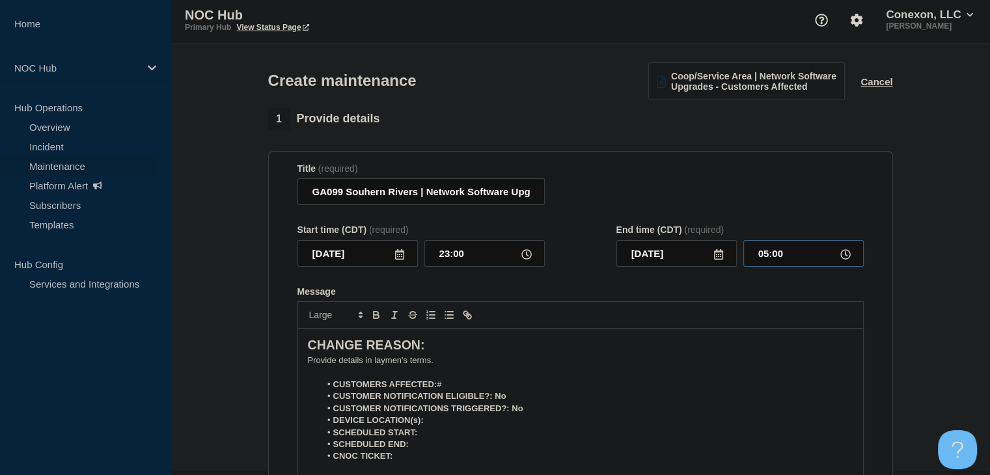
scroll to position [65, 0]
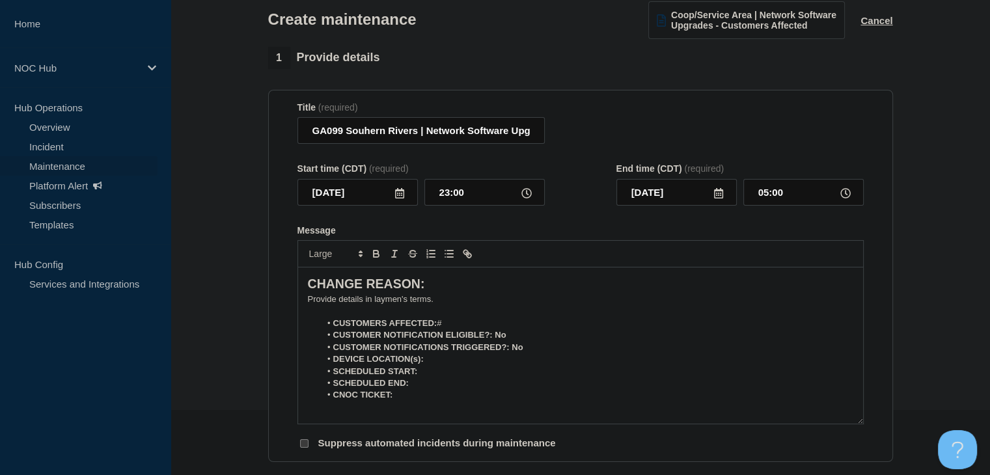
click at [455, 327] on li "CUSTOMERS AFFECTED: #" at bounding box center [586, 324] width 533 height 12
click at [510, 340] on li "CUSTOMER NOTIFICATION ELIGIBLE?: No" at bounding box center [586, 335] width 533 height 12
click at [379, 260] on icon "Toggle bold text" at bounding box center [376, 254] width 12 height 12
click at [545, 341] on li "CUSTOMER NOTIFICATION ELIGIBLE?: Yes" at bounding box center [586, 335] width 533 height 12
click at [545, 353] on li "CUSTOMER NOTIFICATIONS TRIGGERED?: No" at bounding box center [586, 348] width 533 height 12
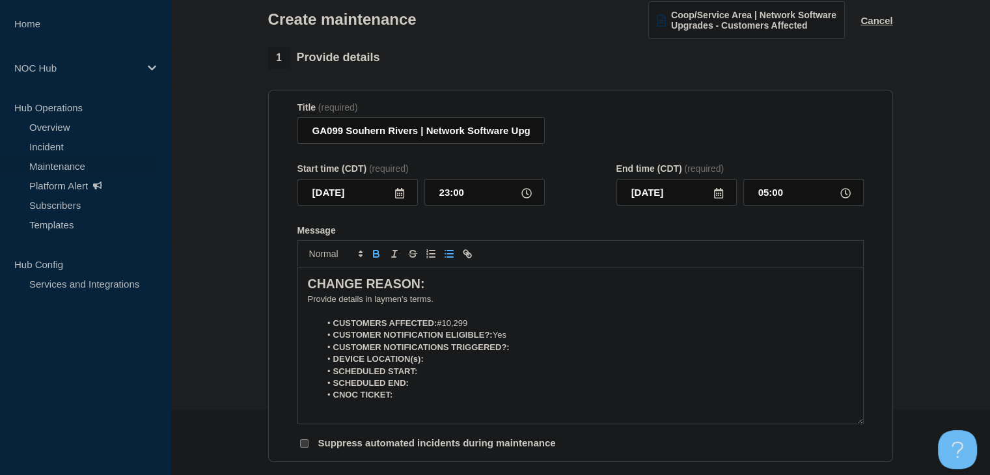
click at [379, 258] on icon "Toggle bold text" at bounding box center [376, 254] width 12 height 12
click at [461, 359] on li "DEVICE LOCATION(s):" at bounding box center [586, 359] width 533 height 12
click at [375, 256] on icon "Toggle bold text" at bounding box center [376, 254] width 12 height 12
click at [376, 257] on icon "Toggle bold text" at bounding box center [376, 255] width 5 height 3
click at [374, 260] on icon "Toggle bold text" at bounding box center [376, 254] width 12 height 12
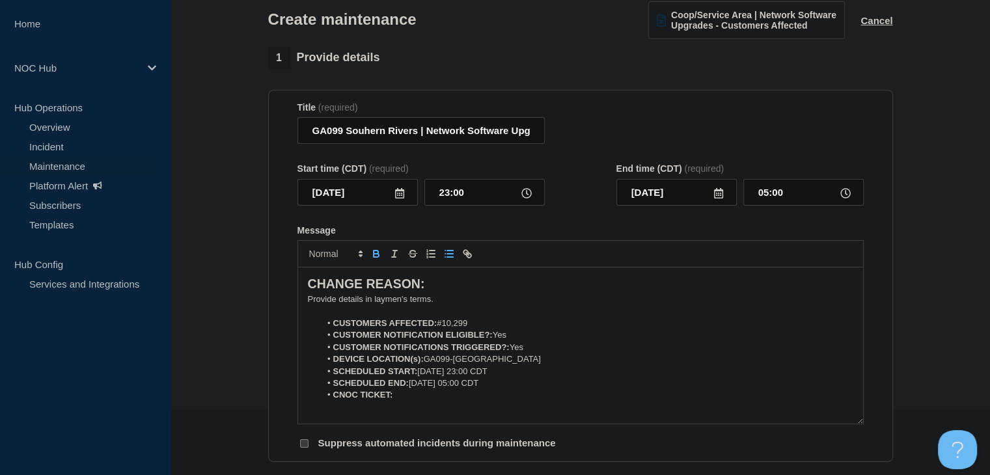
click at [377, 257] on icon "Toggle bold text" at bounding box center [376, 255] width 5 height 3
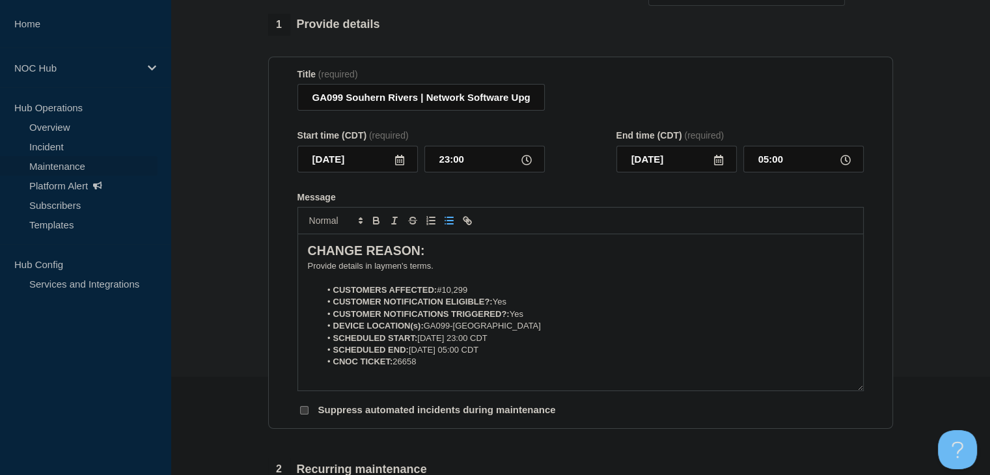
scroll to position [130, 0]
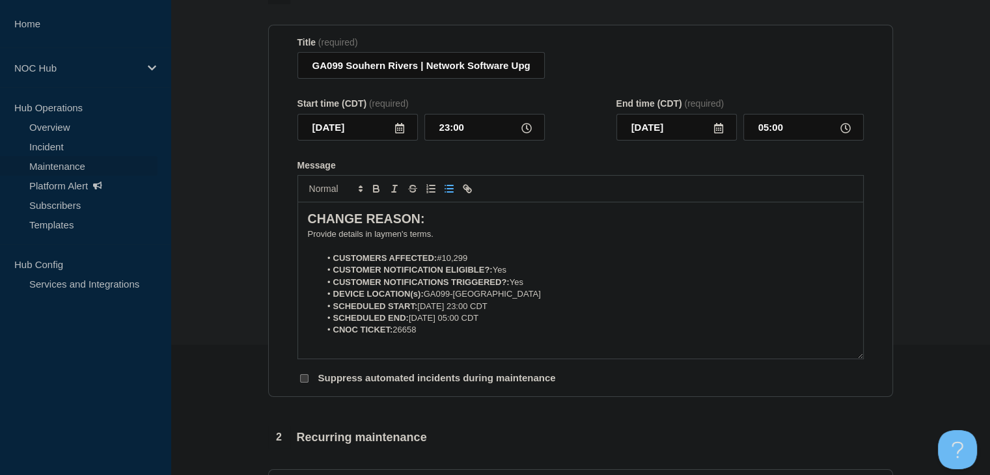
click at [333, 238] on p "﻿Provide details in laymen's terms." at bounding box center [580, 234] width 545 height 12
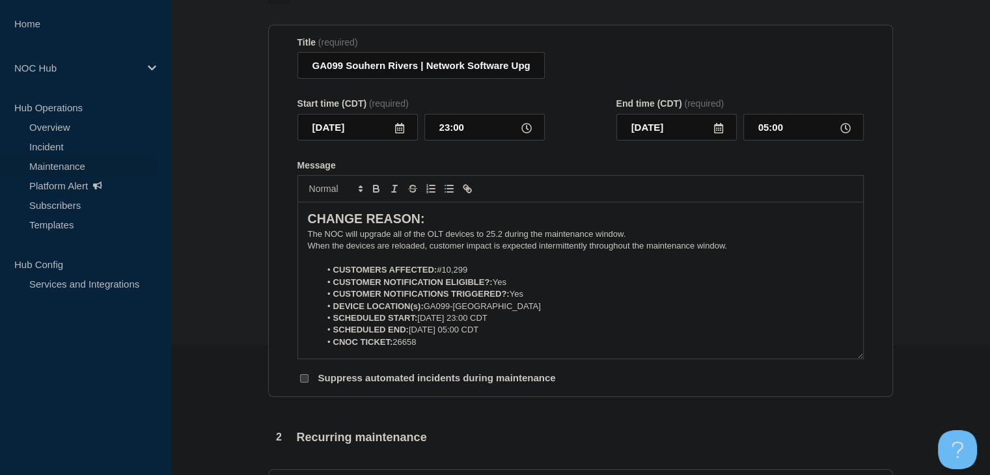
scroll to position [325, 0]
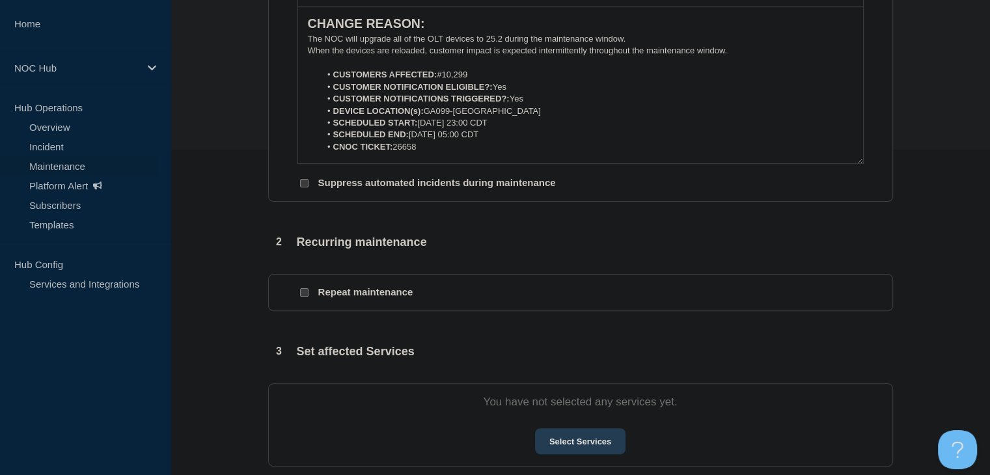
click at [556, 439] on button "Select Services" at bounding box center [580, 441] width 90 height 26
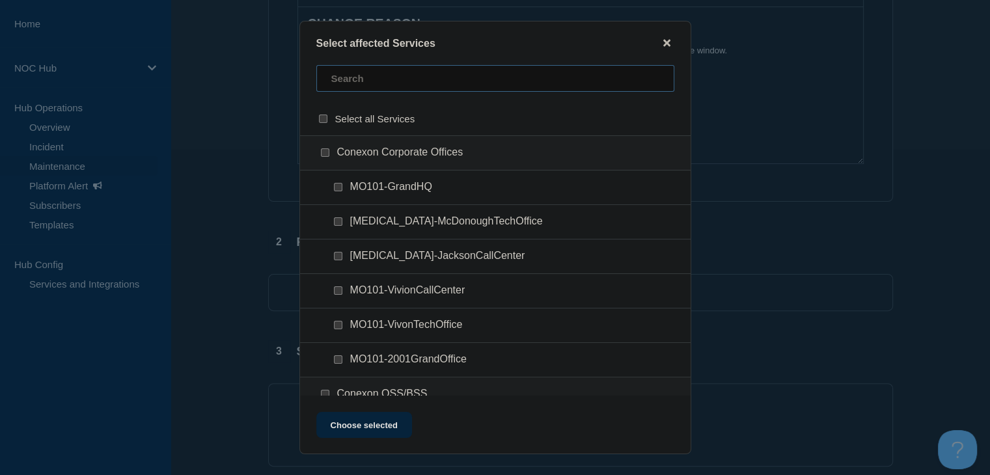
click at [387, 85] on input "text" at bounding box center [495, 78] width 358 height 27
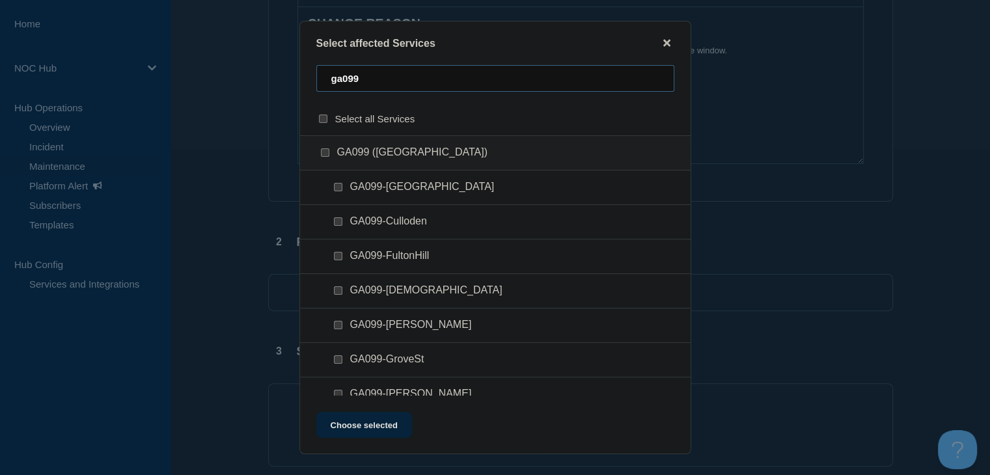
type input "ga099"
click at [321, 156] on input "GA099 (Southern Rivers) checkbox" at bounding box center [325, 152] width 8 height 8
checkbox input "true"
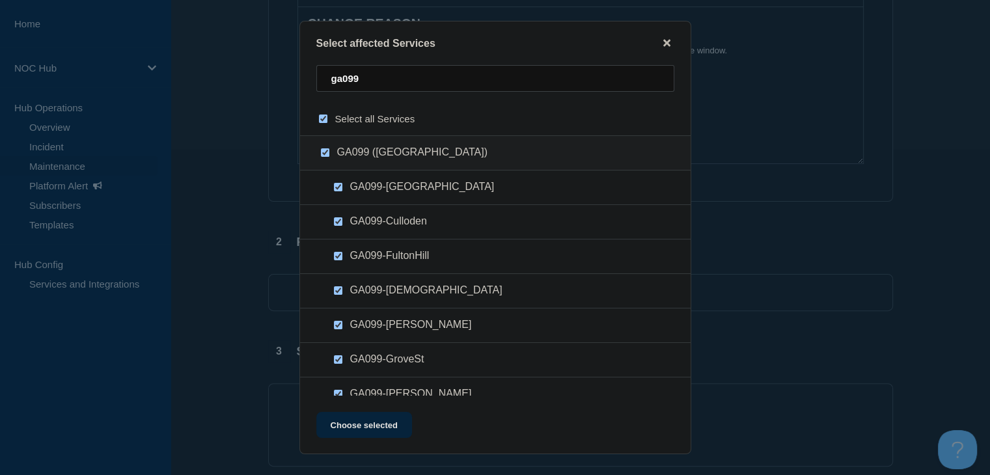
checkbox input "true"
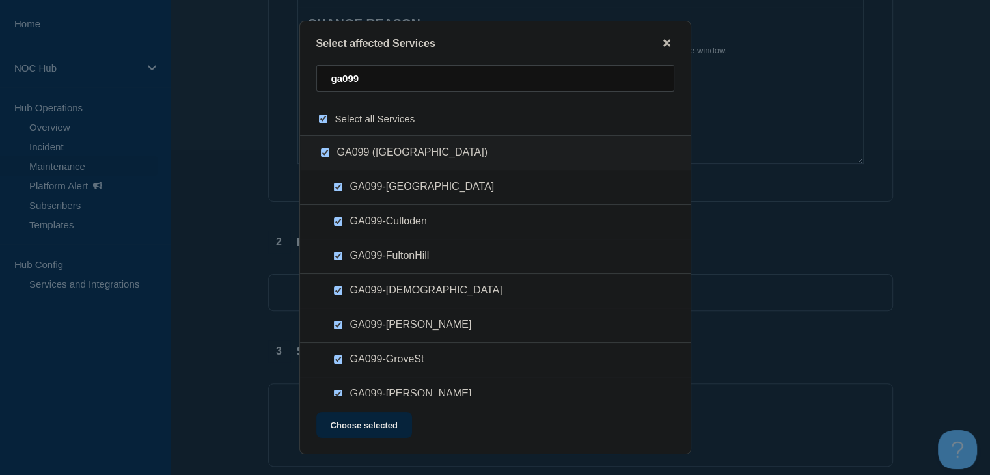
checkbox input "true"
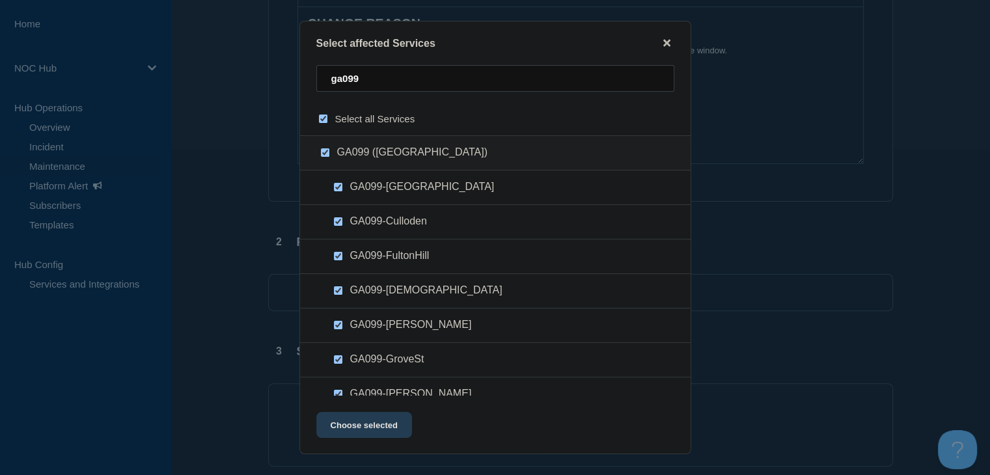
click at [381, 437] on button "Choose selected" at bounding box center [364, 425] width 96 height 26
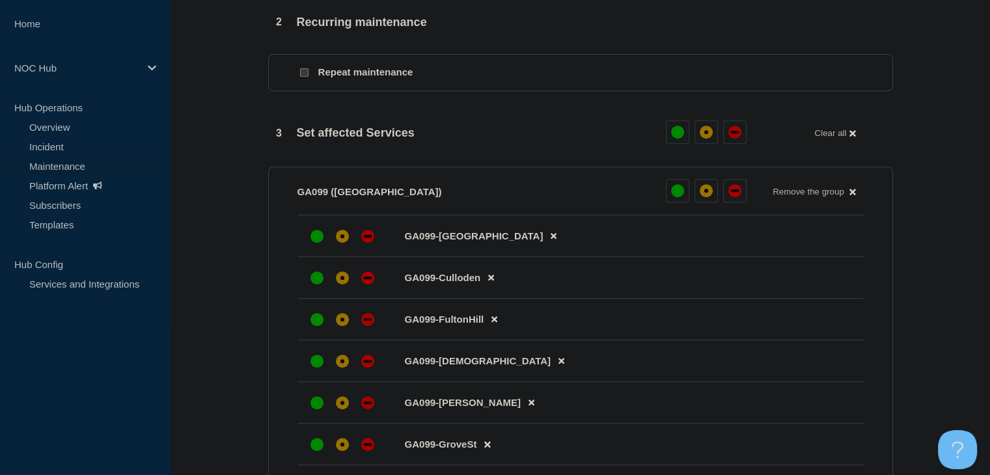
scroll to position [651, 0]
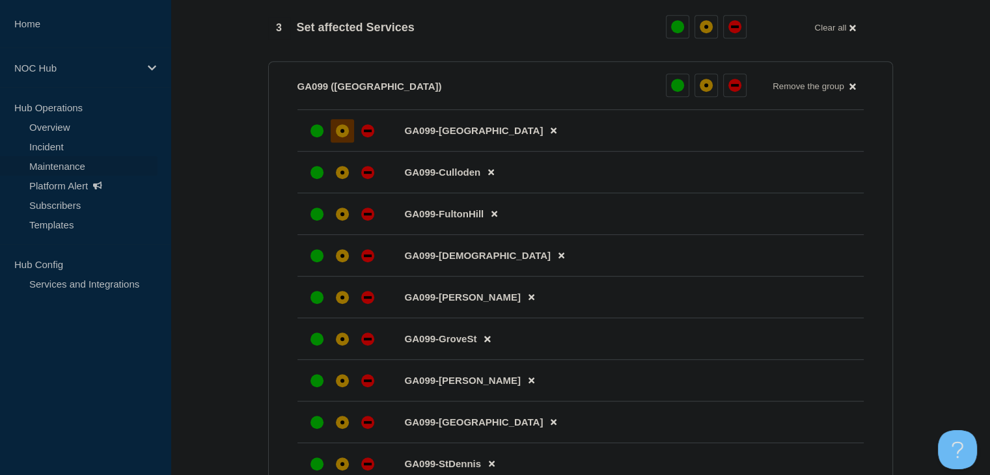
click at [340, 137] on div "affected" at bounding box center [342, 130] width 13 height 13
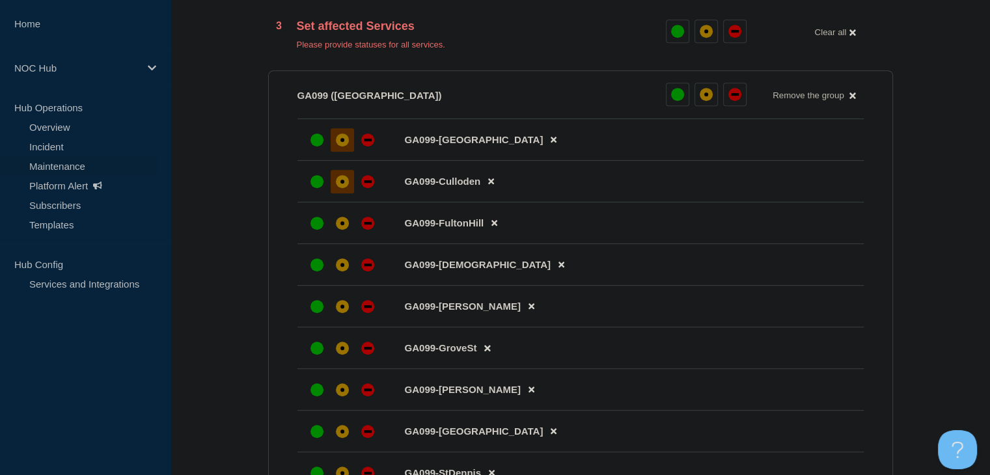
click at [341, 178] on div at bounding box center [342, 181] width 23 height 23
click at [336, 202] on li "GA099-Culloden" at bounding box center [580, 182] width 566 height 42
click at [342, 225] on div "affected" at bounding box center [342, 223] width 4 height 4
click at [337, 263] on div at bounding box center [342, 264] width 23 height 23
click at [346, 308] on div at bounding box center [342, 306] width 23 height 23
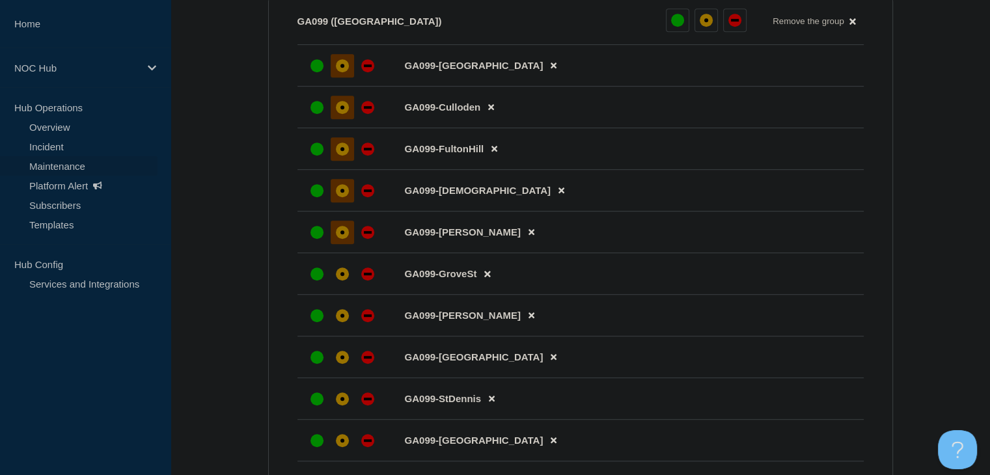
scroll to position [781, 0]
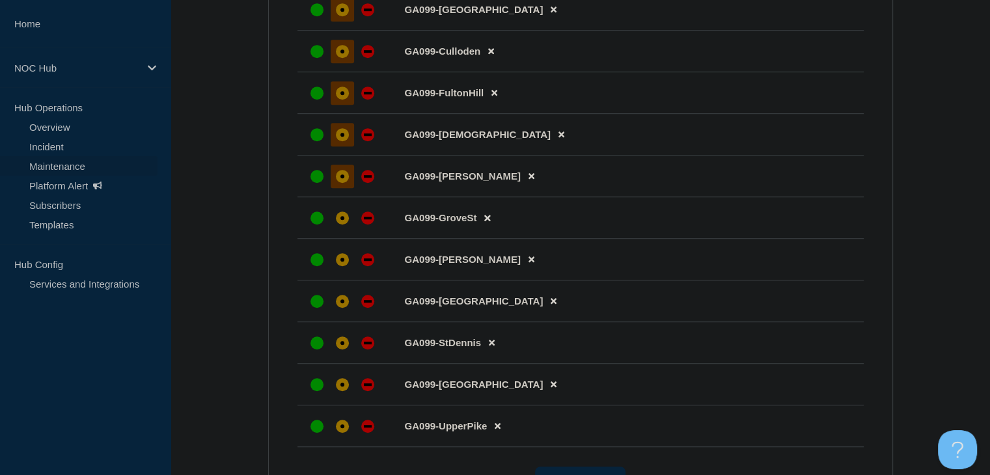
click at [346, 308] on div "affected" at bounding box center [342, 301] width 13 height 13
click at [339, 266] on div "affected" at bounding box center [342, 259] width 13 height 13
click at [342, 225] on div "affected" at bounding box center [342, 218] width 13 height 13
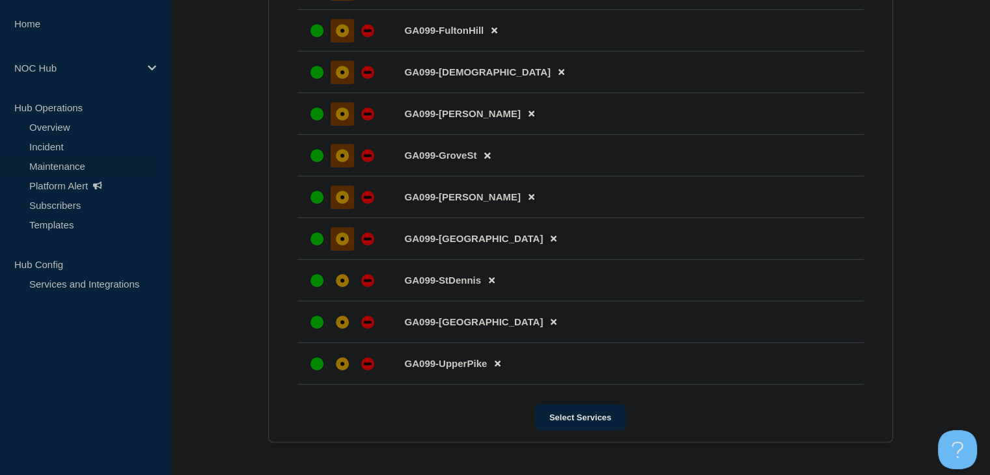
scroll to position [976, 0]
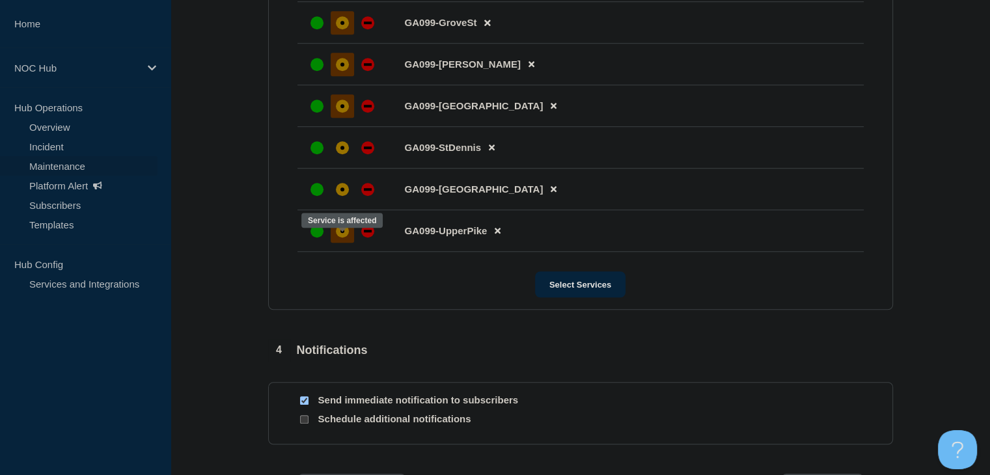
click at [344, 243] on div at bounding box center [342, 230] width 23 height 23
click at [348, 210] on li "GA099-[GEOGRAPHIC_DATA]" at bounding box center [580, 190] width 566 height 42
click at [345, 196] on div "affected" at bounding box center [342, 189] width 13 height 13
click at [346, 152] on div at bounding box center [342, 147] width 23 height 23
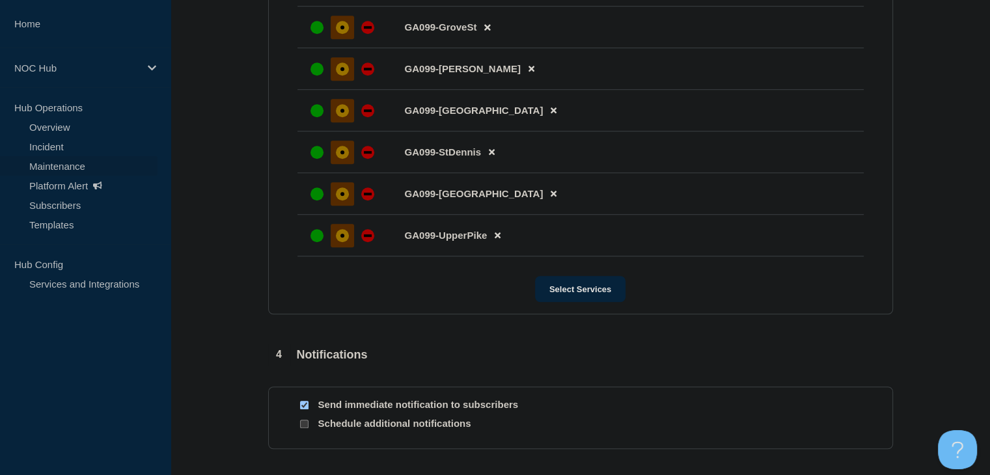
scroll to position [1153, 0]
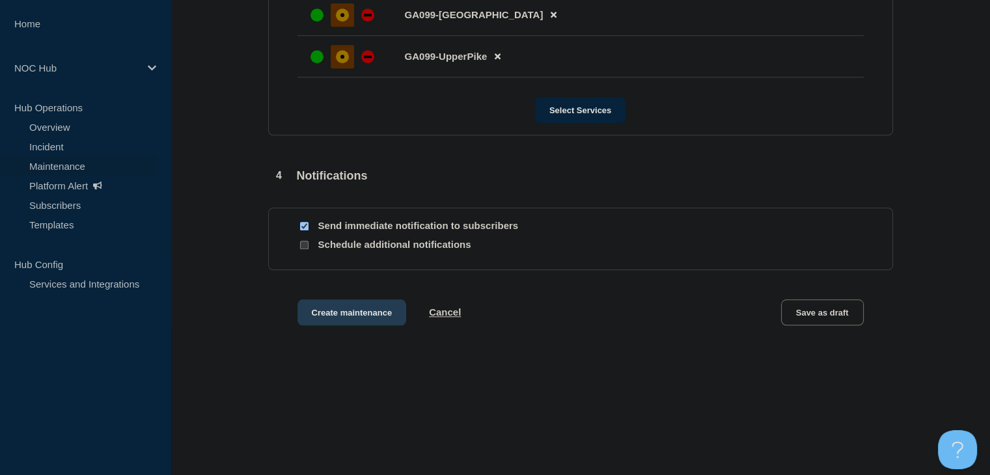
click at [336, 312] on button "Create maintenance" at bounding box center [351, 312] width 109 height 26
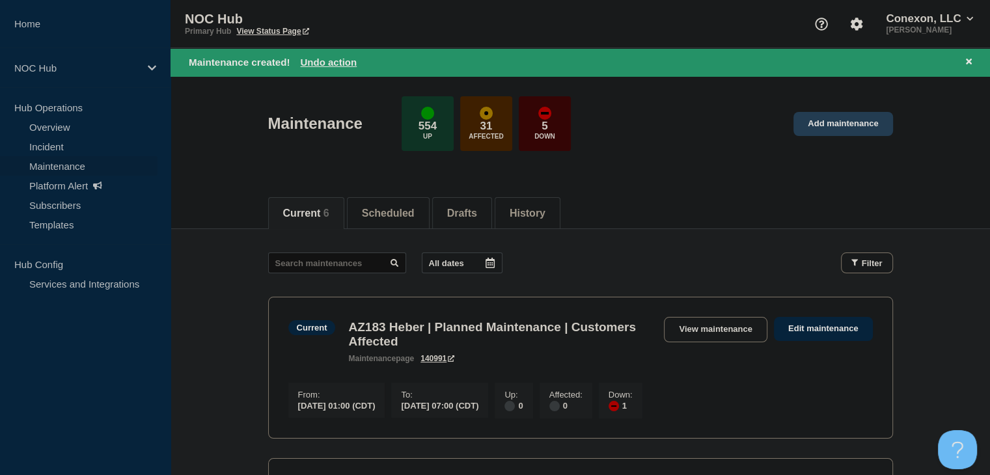
click at [830, 119] on link "Add maintenance" at bounding box center [842, 124] width 99 height 24
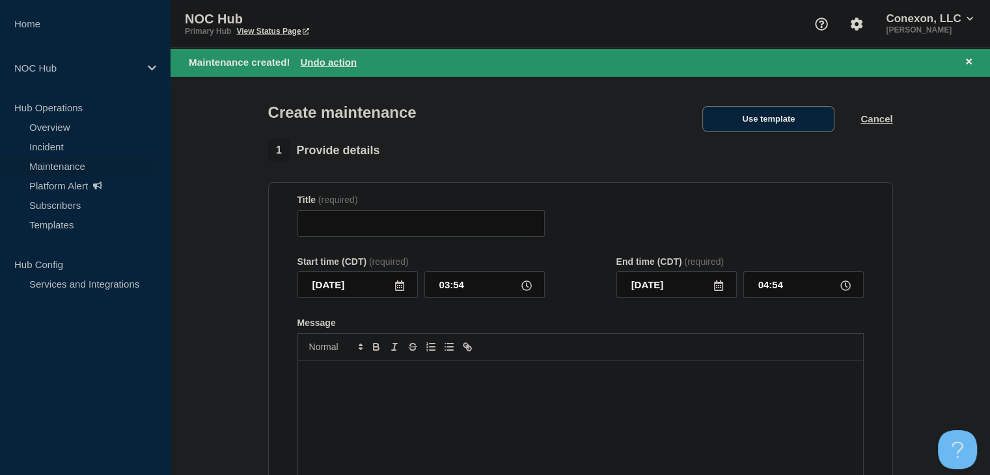
click at [797, 124] on button "Use template" at bounding box center [768, 119] width 132 height 26
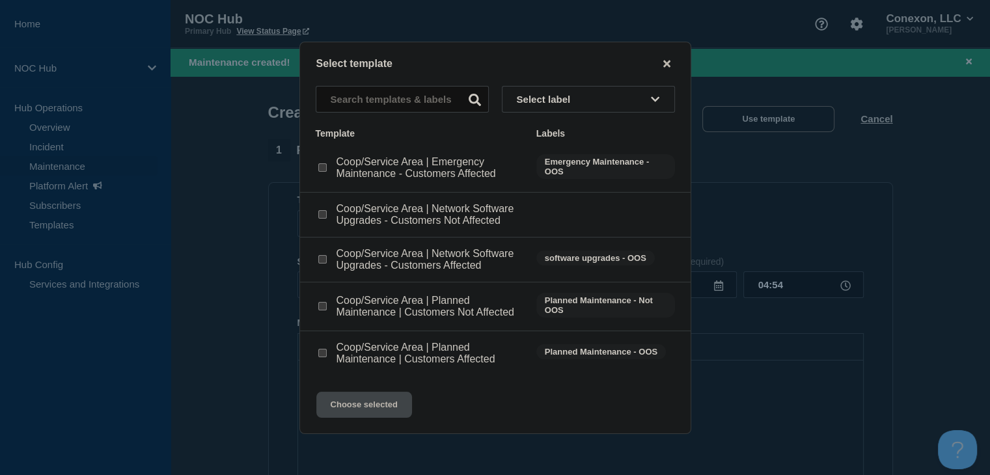
click at [323, 261] on input "Coop/Service Area | Network Software Upgrades - Customers Affected checkbox" at bounding box center [322, 259] width 8 height 8
checkbox input "true"
click at [370, 400] on button "Choose selected" at bounding box center [364, 405] width 96 height 26
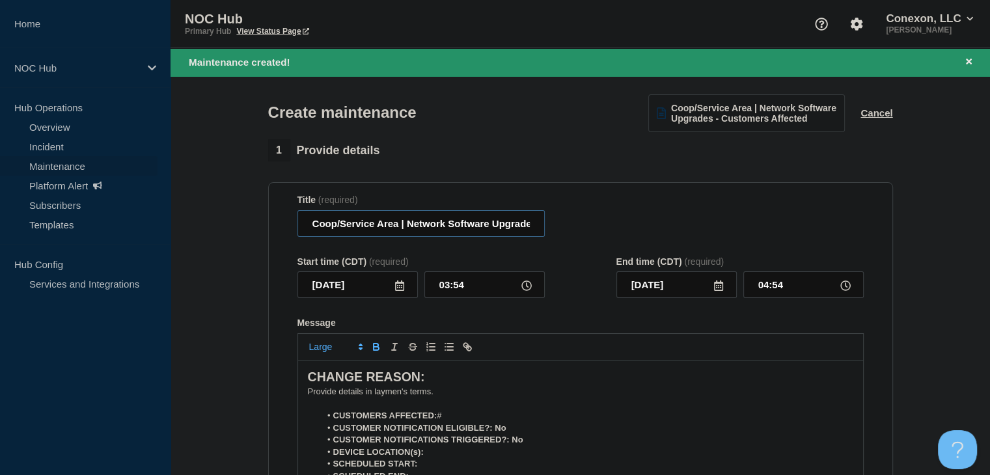
drag, startPoint x: 396, startPoint y: 230, endPoint x: 284, endPoint y: 240, distance: 113.1
click at [284, 240] on section "Title (required) Coop/Service Area | Network Software Upgrades - Customers Affe…" at bounding box center [580, 368] width 625 height 373
type input "GA100 Flint | Network Software Upgrades - Customers Affected"
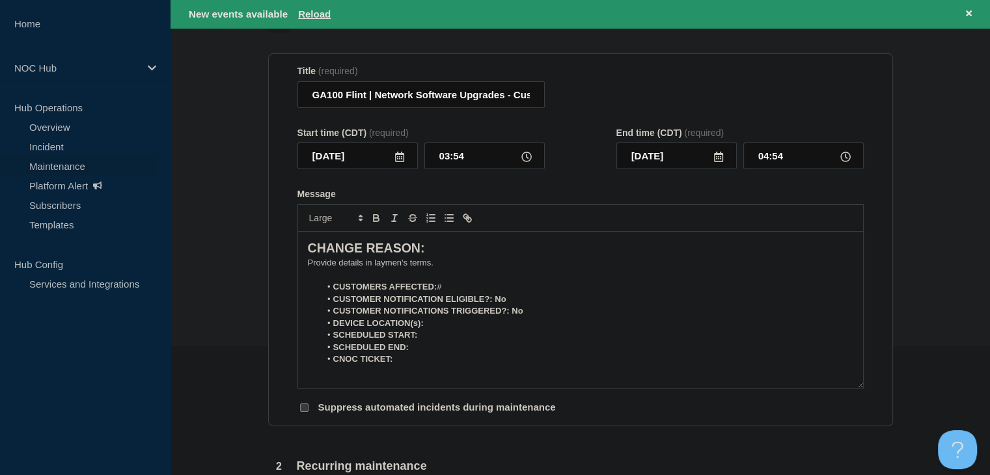
scroll to position [130, 0]
click at [968, 12] on icon at bounding box center [969, 13] width 6 height 6
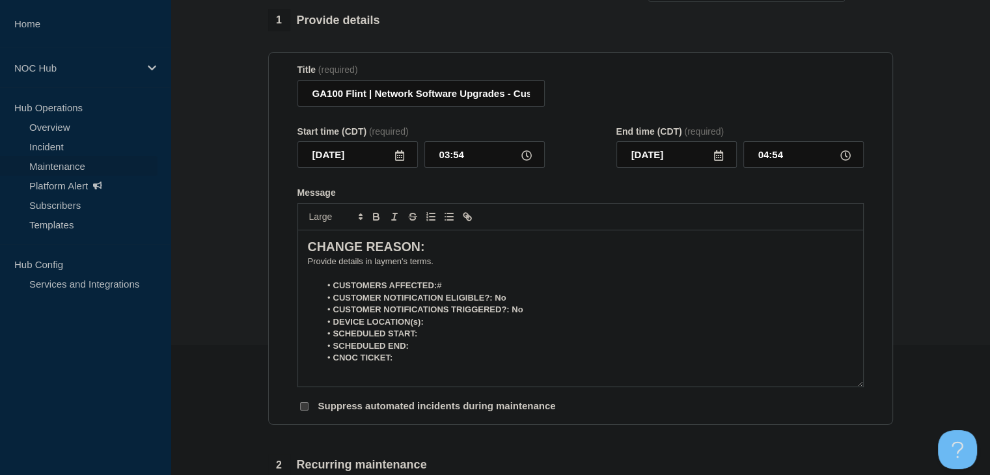
scroll to position [102, 0]
click at [358, 268] on p "﻿Provide details in laymen's terms." at bounding box center [580, 262] width 545 height 12
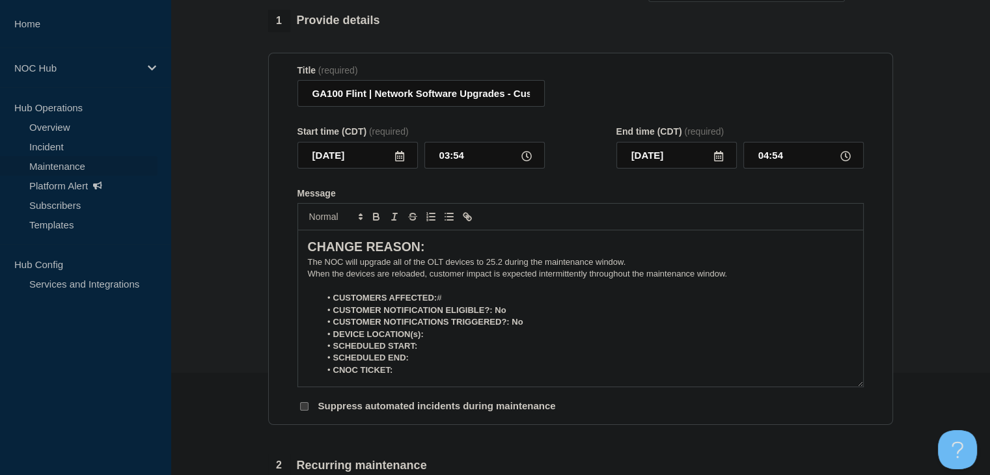
click at [469, 300] on li "CUSTOMERS AFFECTED: #" at bounding box center [586, 298] width 533 height 12
click at [509, 316] on li "CUSTOMER NOTIFICATION ELIGIBLE?: No" at bounding box center [586, 311] width 533 height 12
click at [373, 223] on icon "Toggle bold text" at bounding box center [376, 217] width 12 height 12
click at [568, 325] on li "CUSTOMER NOTIFICATIONS TRIGGERED?: No" at bounding box center [586, 322] width 533 height 12
click at [376, 219] on icon "Toggle bold text" at bounding box center [376, 217] width 12 height 12
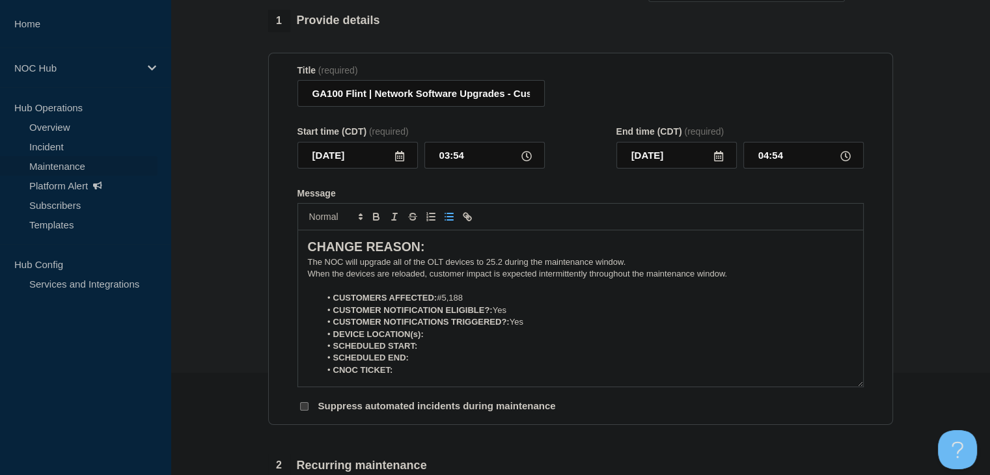
click at [518, 336] on li "DEVICE LOCATION(s):" at bounding box center [586, 335] width 533 height 12
click at [385, 223] on button "Toggle italic text" at bounding box center [394, 217] width 18 height 16
click at [389, 223] on icon "Toggle italic text" at bounding box center [395, 217] width 12 height 12
click at [375, 225] on button "Toggle bold text" at bounding box center [376, 217] width 18 height 16
click at [455, 340] on li "DEVICE LOCATION(s): ﻿" at bounding box center [586, 335] width 533 height 12
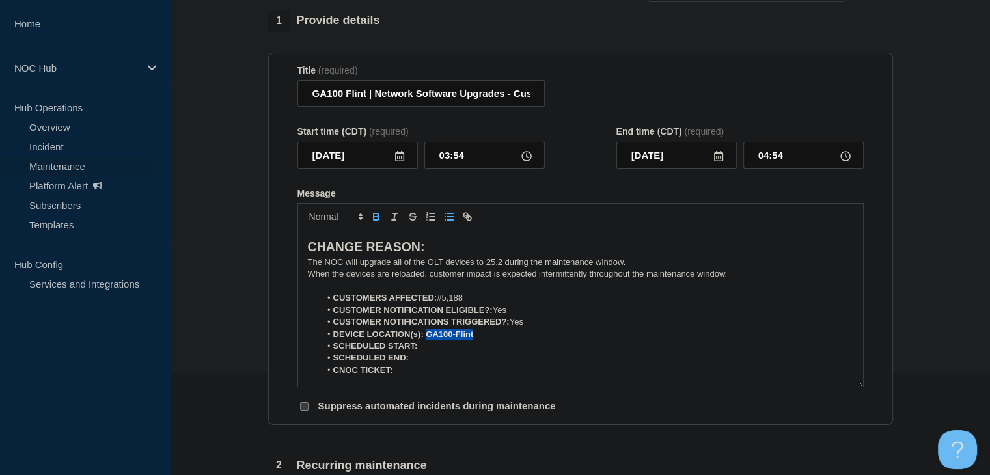
drag, startPoint x: 485, startPoint y: 340, endPoint x: 428, endPoint y: 339, distance: 57.3
click at [428, 339] on li "DEVICE LOCATION(s): GA100-Flint" at bounding box center [586, 335] width 533 height 12
click at [377, 217] on icon "Toggle bold text" at bounding box center [376, 214] width 5 height 3
click at [435, 351] on li "SCHEDULED START:" at bounding box center [586, 346] width 533 height 12
click at [374, 219] on icon "Toggle bold text" at bounding box center [376, 217] width 12 height 12
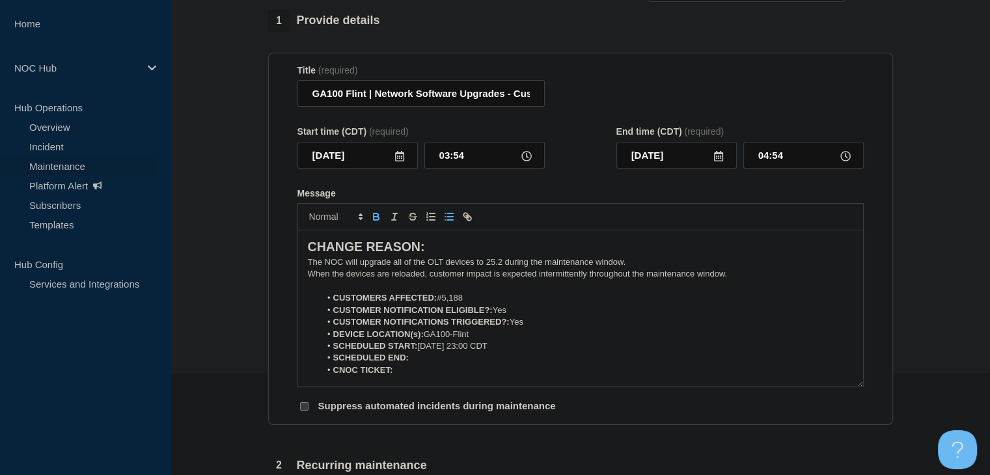
click at [374, 217] on icon "Toggle bold text" at bounding box center [376, 214] width 5 height 3
click at [398, 160] on icon at bounding box center [399, 156] width 9 height 10
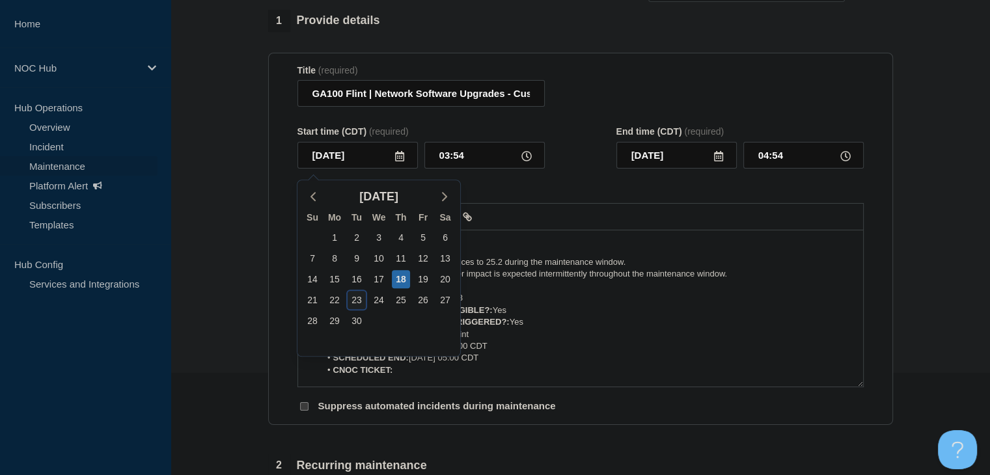
click at [357, 299] on div "23" at bounding box center [357, 300] width 18 height 18
type input "[DATE]"
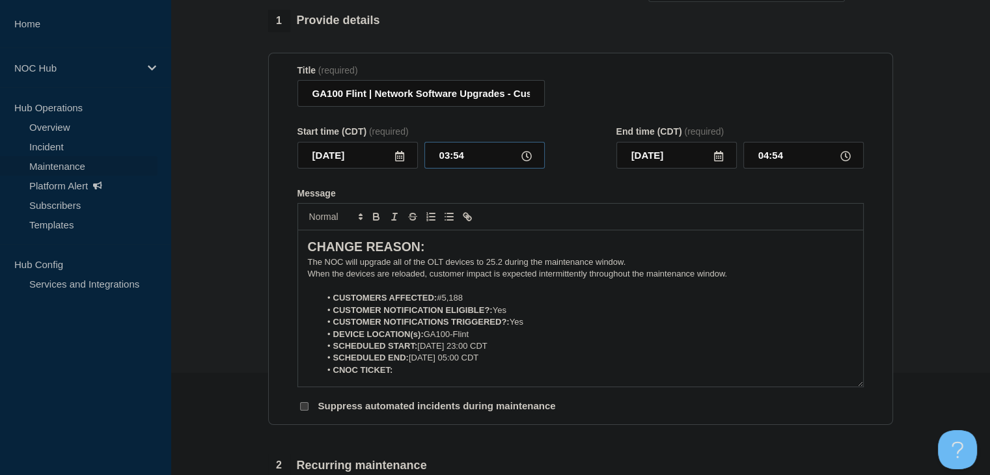
click at [444, 162] on input "03:54" at bounding box center [484, 155] width 120 height 27
type input "23:00"
type input "[DATE]"
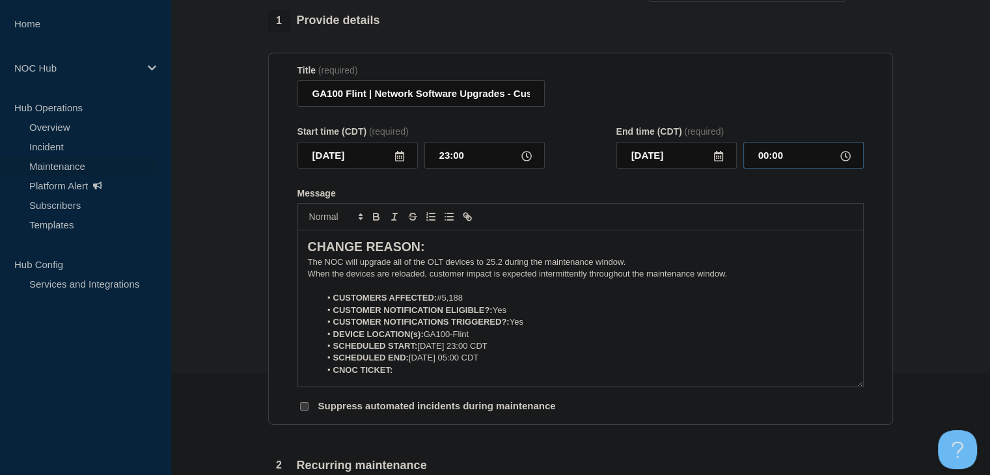
click at [769, 155] on input "00:00" at bounding box center [803, 155] width 120 height 27
type input "05:00"
click at [357, 159] on input "[DATE]" at bounding box center [357, 155] width 120 height 27
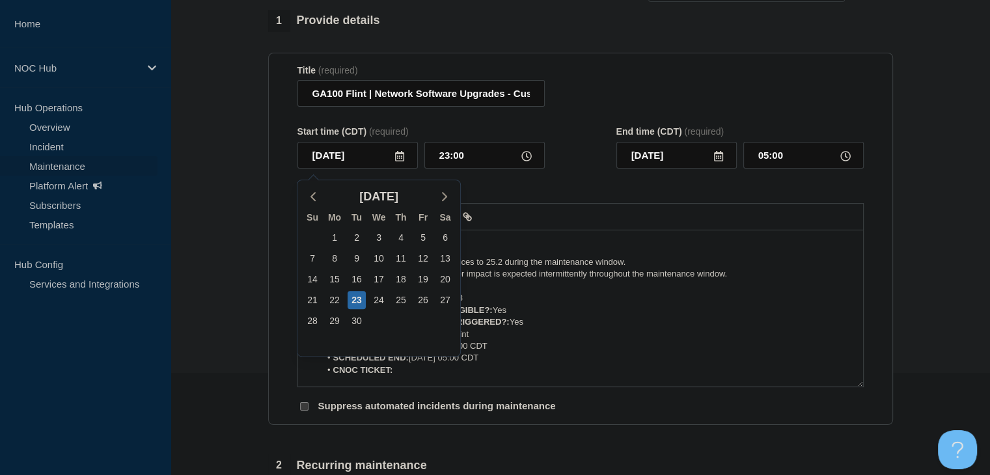
click at [398, 157] on icon at bounding box center [399, 156] width 9 height 10
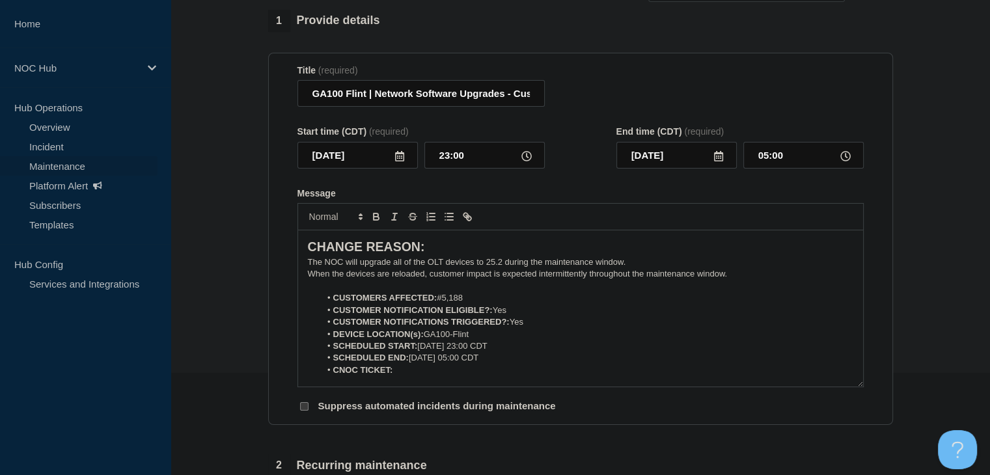
click at [398, 157] on icon at bounding box center [399, 156] width 9 height 10
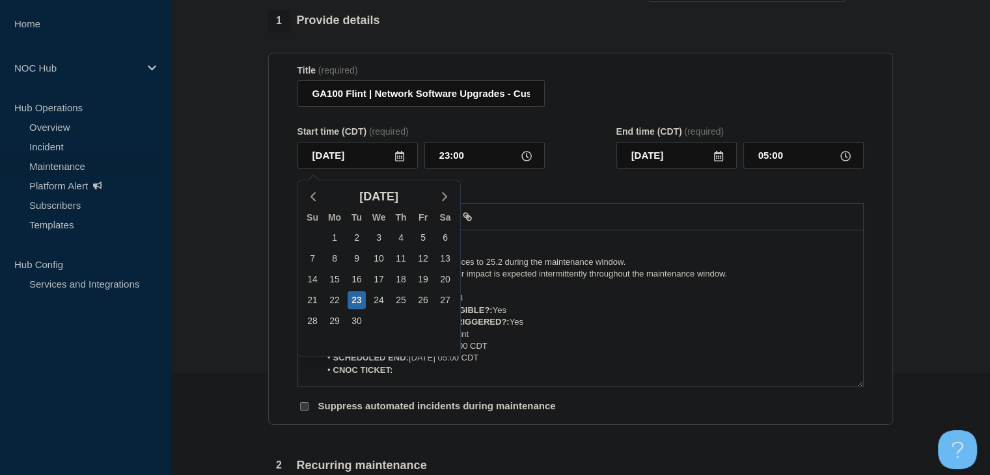
click at [571, 130] on div "Start time (CDT) (required) 2025-09-23 Sep 2025 Su Mo Tu We Th Fr Sa 31 1 2 3 4…" at bounding box center [580, 147] width 566 height 42
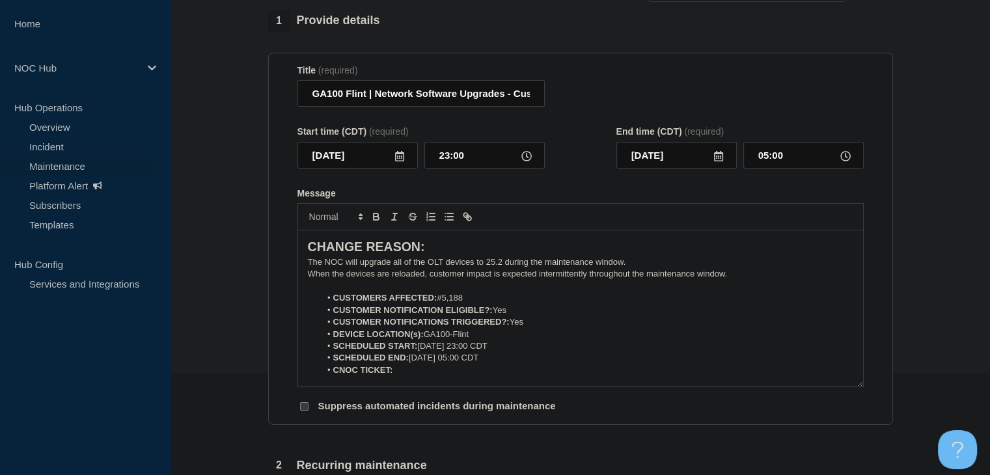
click at [571, 130] on div "Start time (CDT) (required) 2025-09-23 Sep 2025 Su Mo Tu We Th Fr Sa 31 1 2 3 4…" at bounding box center [580, 147] width 566 height 42
click at [452, 374] on li "CNOC TICKET:" at bounding box center [586, 370] width 533 height 12
click at [377, 223] on icon "Toggle bold text" at bounding box center [376, 217] width 12 height 12
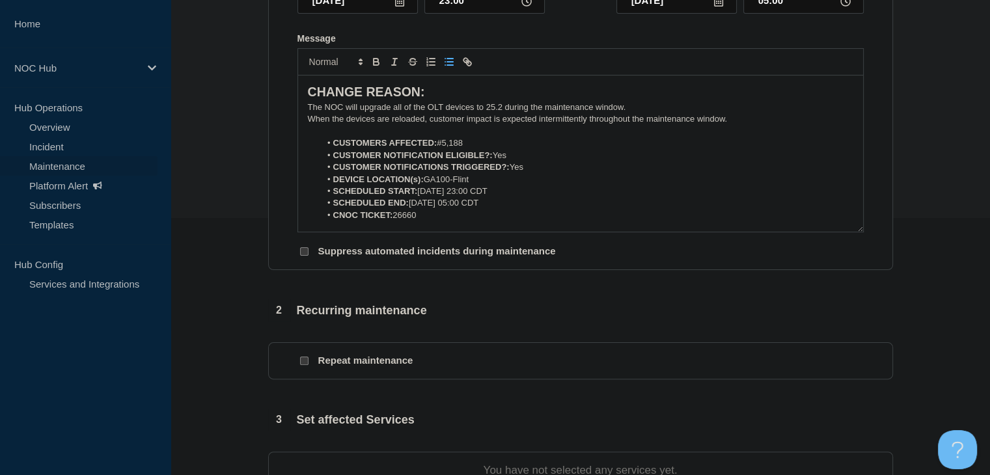
scroll to position [362, 0]
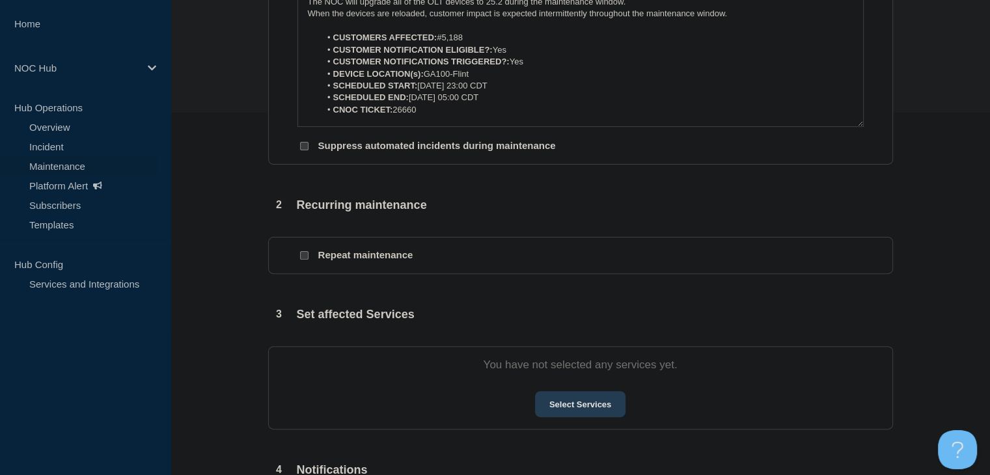
click at [601, 416] on button "Select Services" at bounding box center [580, 404] width 90 height 26
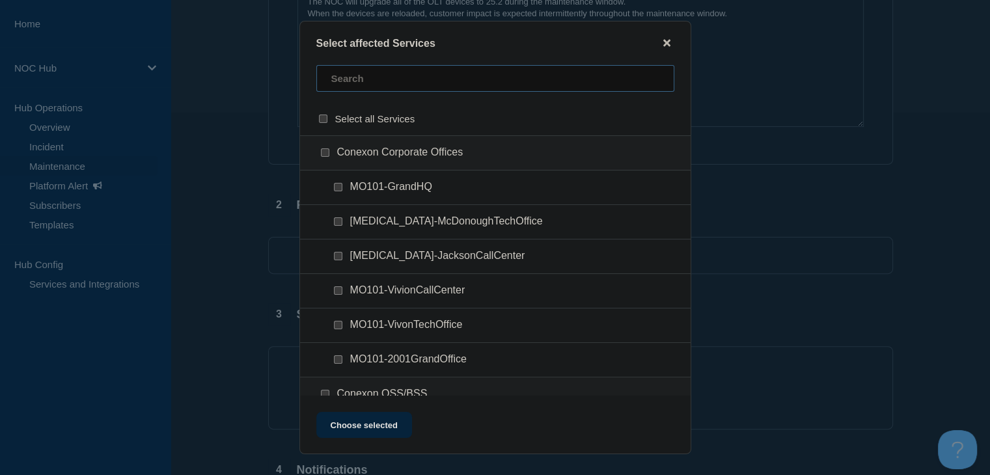
click at [413, 88] on input "text" at bounding box center [495, 78] width 358 height 27
type input "ga100"
click at [325, 153] on input "GA100 (Flint) checkbox" at bounding box center [325, 152] width 8 height 8
checkbox input "true"
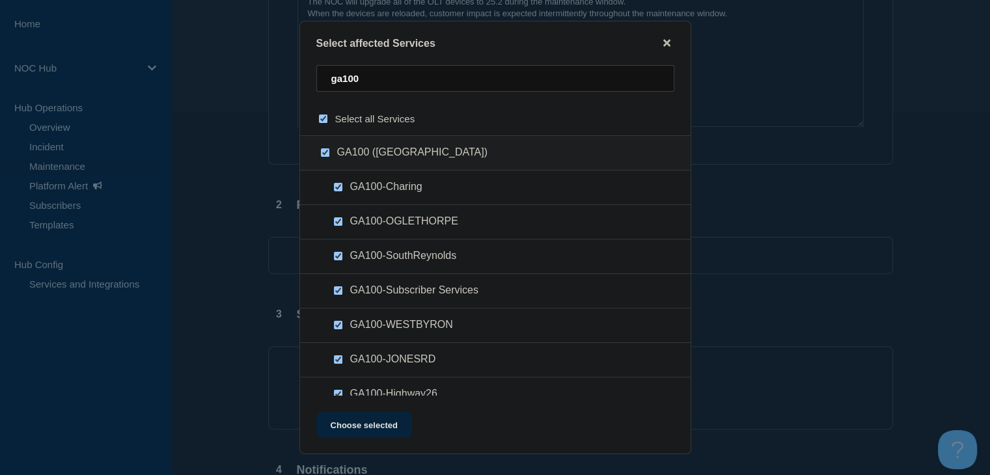
checkbox input "true"
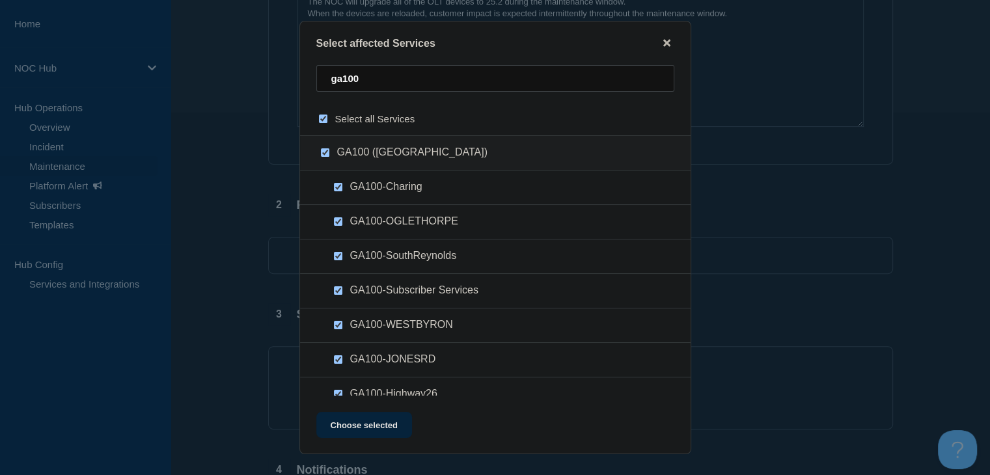
checkbox input "true"
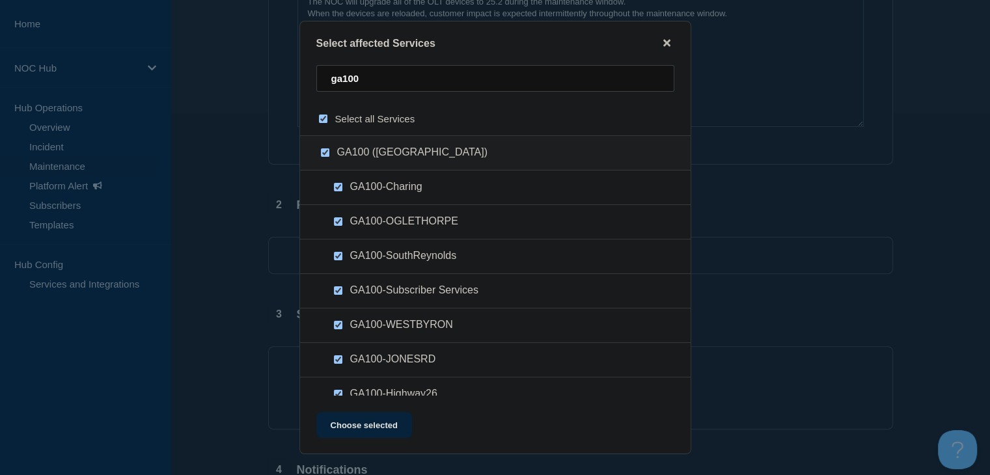
checkbox input "true"
click at [353, 429] on button "Choose selected" at bounding box center [364, 425] width 96 height 26
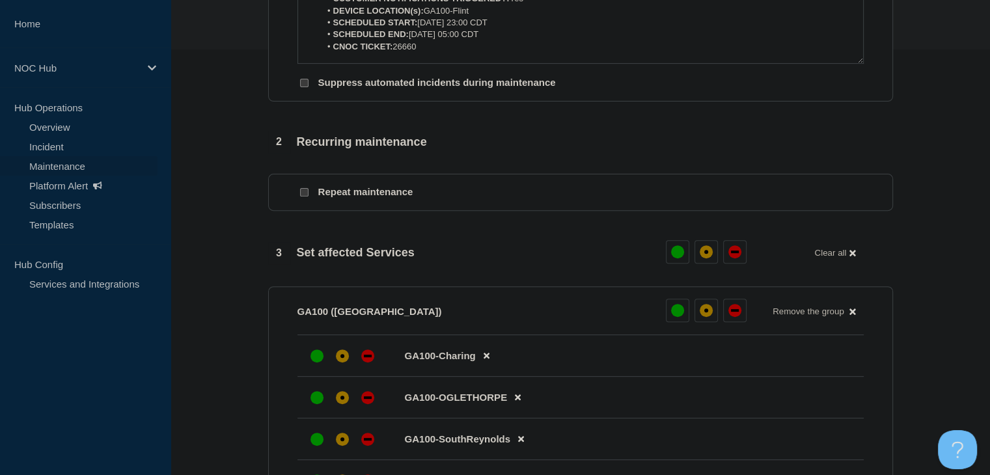
scroll to position [558, 0]
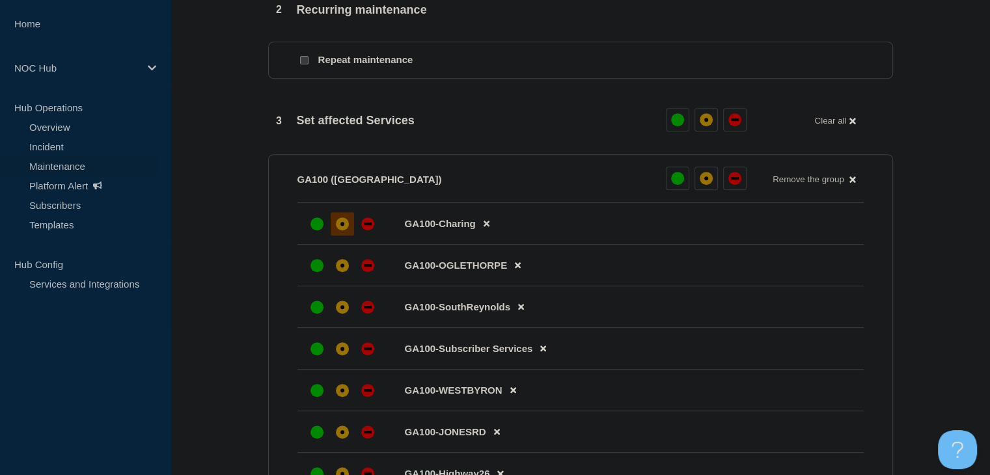
click at [338, 230] on div "affected" at bounding box center [342, 223] width 13 height 13
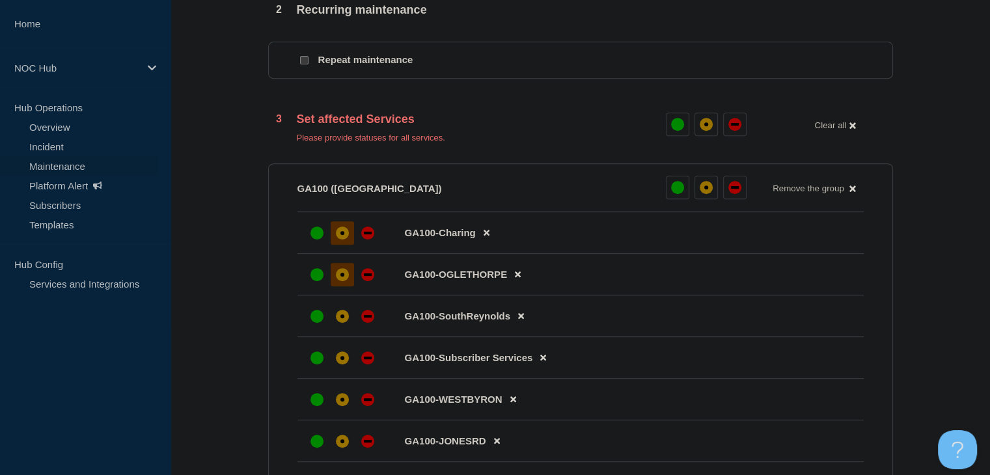
click at [342, 281] on div "affected" at bounding box center [342, 274] width 13 height 13
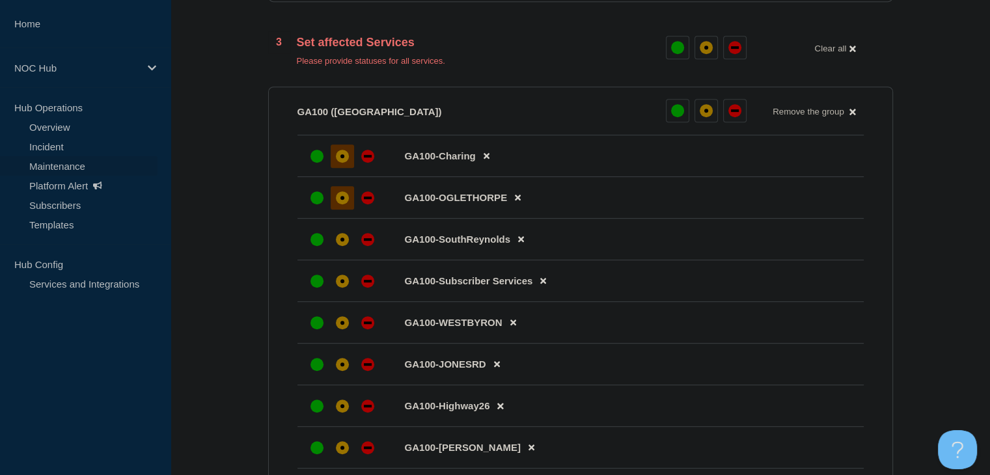
scroll to position [753, 0]
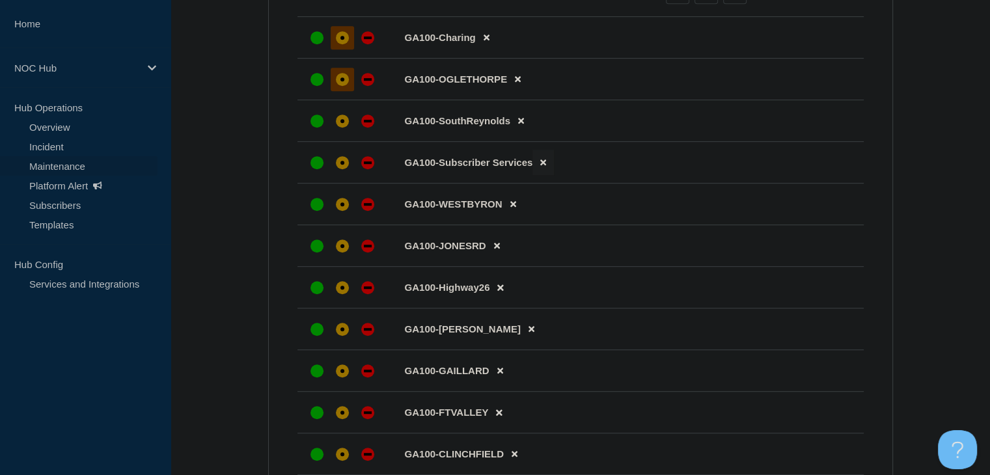
click at [543, 166] on icon at bounding box center [543, 163] width 6 height 6
click at [338, 128] on div "affected" at bounding box center [342, 121] width 13 height 13
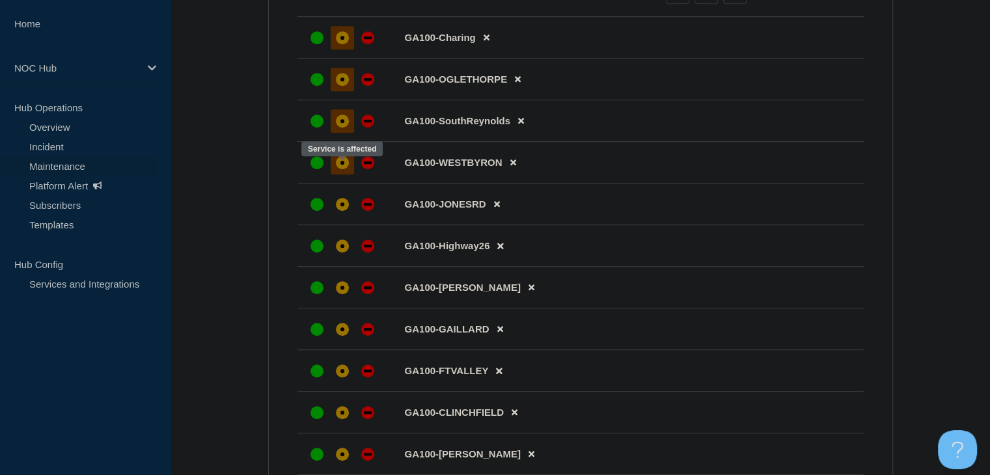
click at [342, 167] on div "affected" at bounding box center [342, 162] width 13 height 13
click at [344, 206] on div "affected" at bounding box center [342, 204] width 13 height 13
click at [350, 251] on div at bounding box center [342, 245] width 23 height 23
click at [339, 294] on div "affected" at bounding box center [342, 287] width 13 height 13
click at [340, 326] on li "GA100-GAILLARD" at bounding box center [580, 329] width 566 height 42
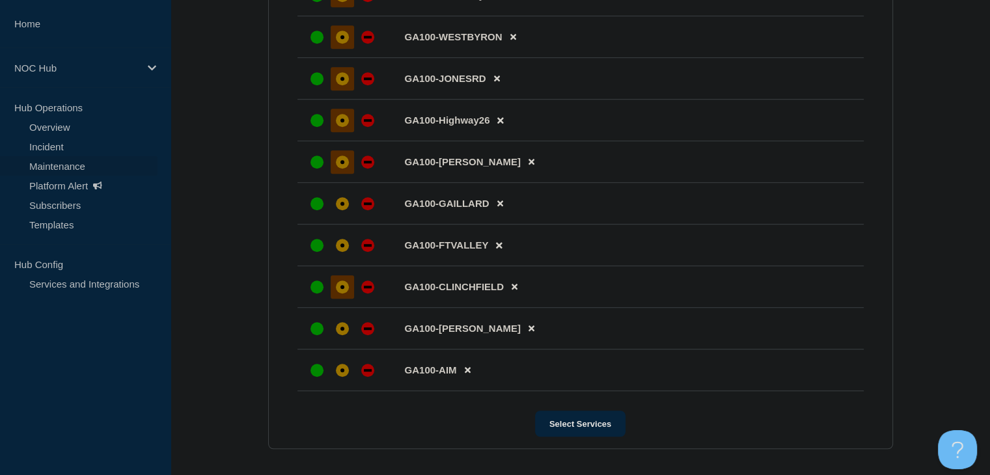
scroll to position [883, 0]
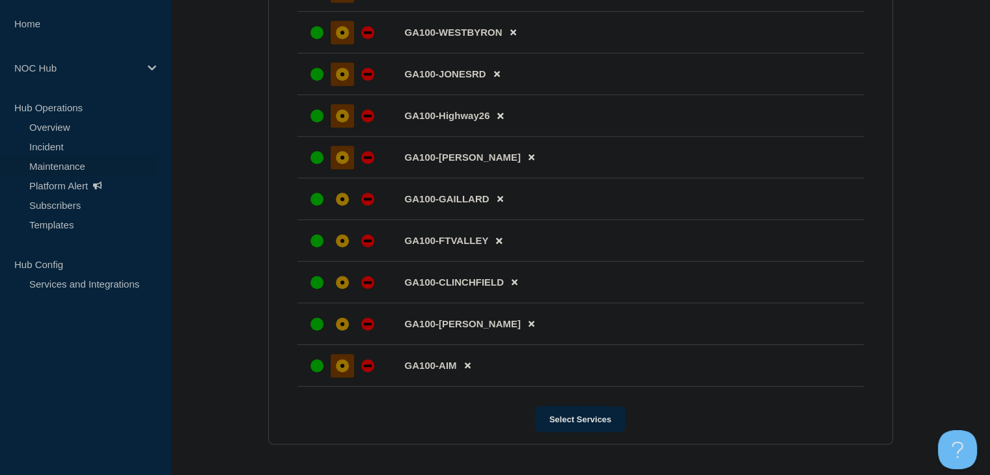
click at [343, 368] on div "affected" at bounding box center [342, 366] width 4 height 4
click at [345, 331] on div "affected" at bounding box center [342, 324] width 13 height 13
click at [342, 289] on div "affected" at bounding box center [342, 282] width 13 height 13
click at [342, 253] on div at bounding box center [342, 240] width 23 height 23
click at [341, 211] on div at bounding box center [342, 198] width 74 height 23
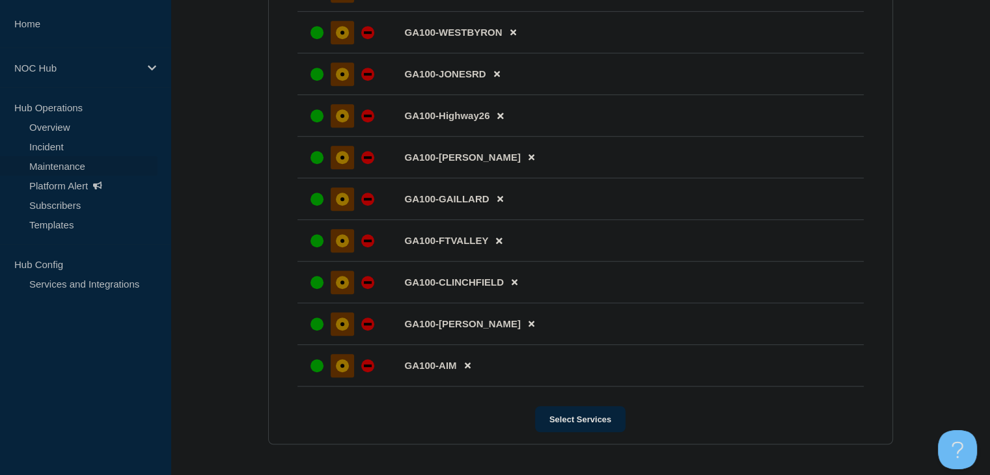
click at [340, 201] on div "affected" at bounding box center [342, 199] width 4 height 4
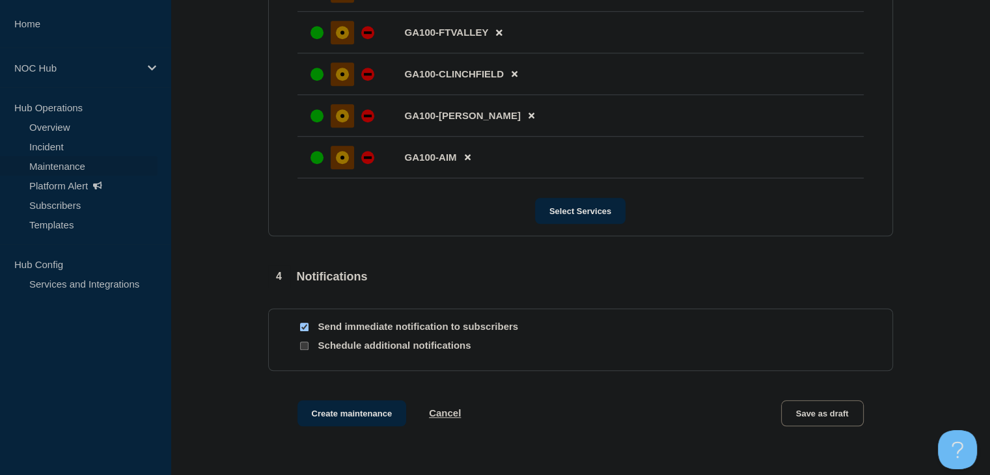
scroll to position [1195, 0]
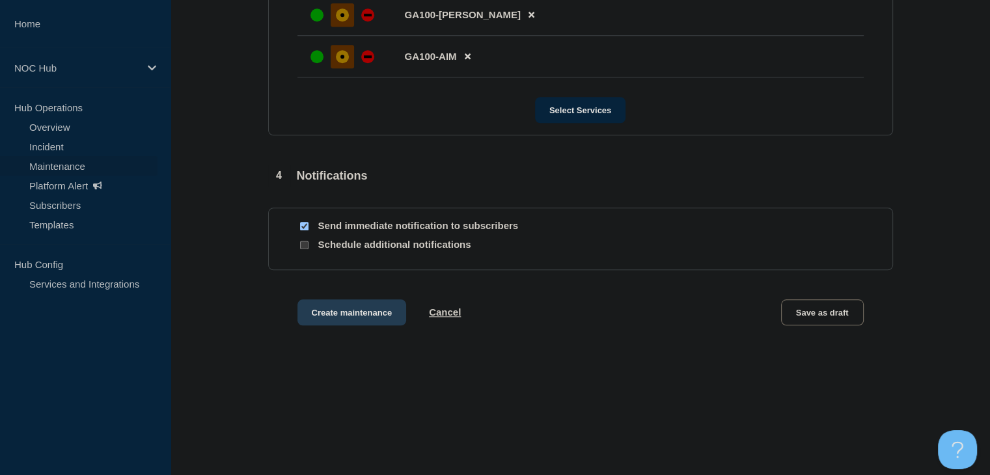
click at [325, 320] on button "Create maintenance" at bounding box center [351, 312] width 109 height 26
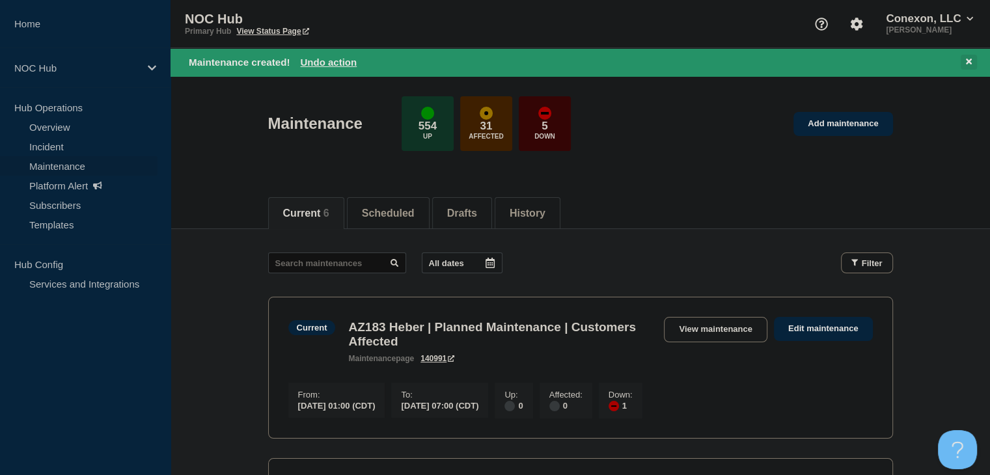
click at [966, 64] on icon at bounding box center [969, 61] width 6 height 8
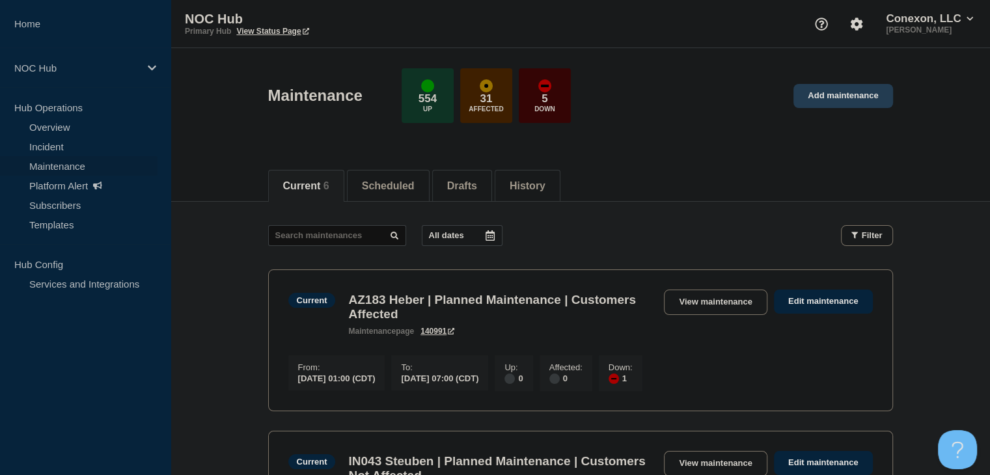
click at [836, 92] on link "Add maintenance" at bounding box center [842, 96] width 99 height 24
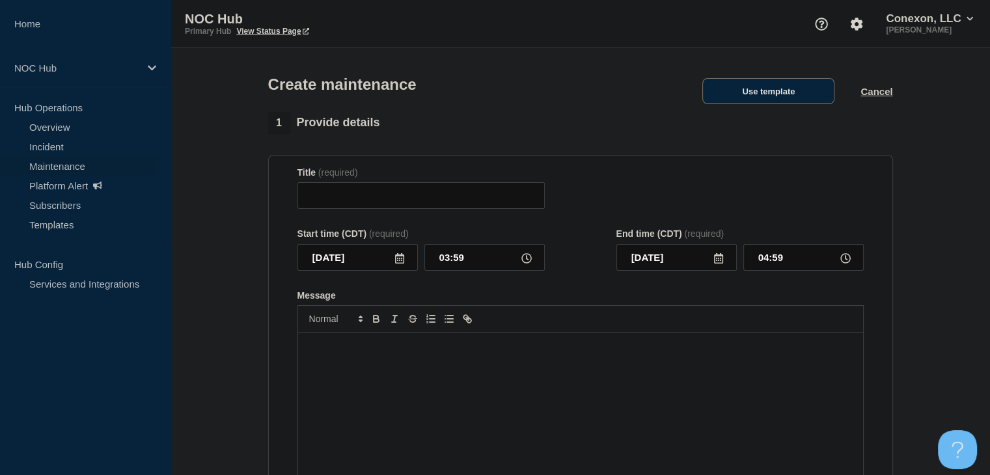
click at [758, 96] on button "Use template" at bounding box center [768, 91] width 132 height 26
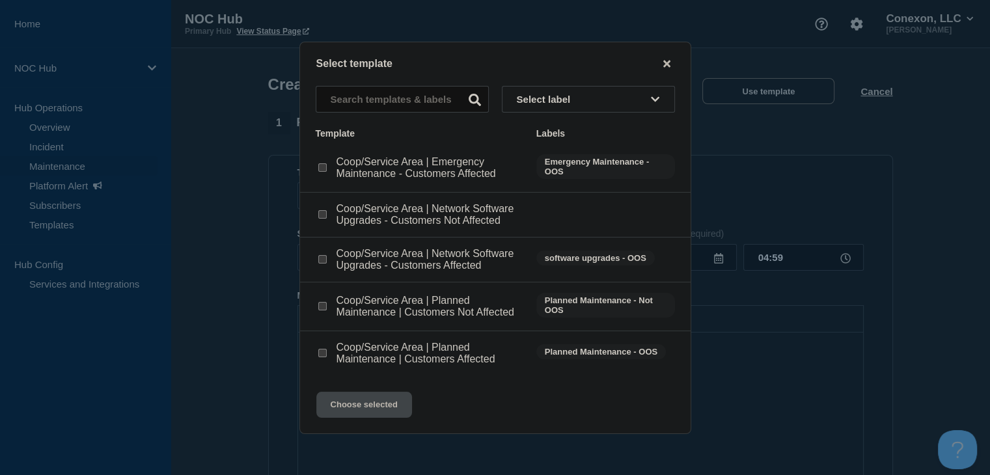
click at [325, 256] on div at bounding box center [322, 259] width 13 height 13
click at [325, 261] on input "Coop/Service Area | Network Software Upgrades - Customers Affected checkbox" at bounding box center [322, 259] width 8 height 8
checkbox input "true"
click at [373, 395] on button "Choose selected" at bounding box center [364, 405] width 96 height 26
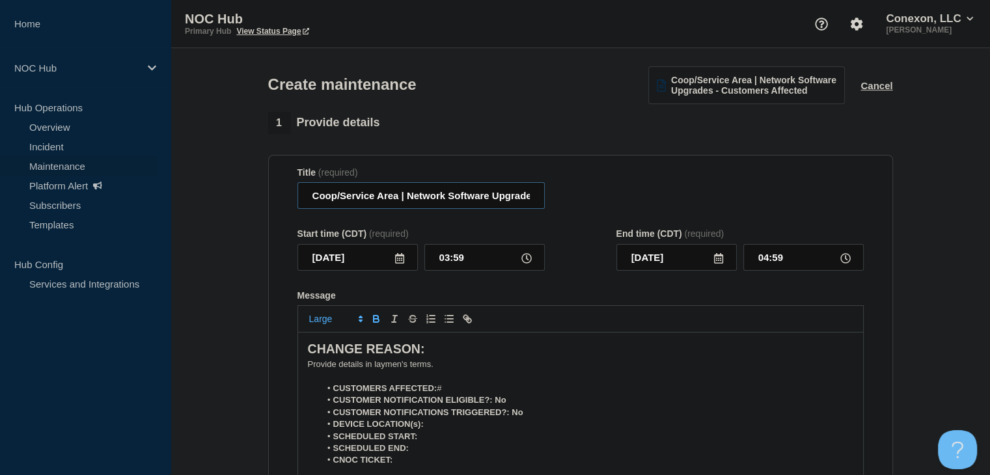
drag, startPoint x: 400, startPoint y: 200, endPoint x: 301, endPoint y: 203, distance: 99.0
click at [301, 203] on input "Coop/Service Area | Network Software Upgrades - Customers Affected" at bounding box center [420, 195] width 247 height 27
type input "GA104 [US_STATE] EMC | Network Software Upgrades - Customers Affected"
click at [400, 264] on icon at bounding box center [399, 258] width 10 height 10
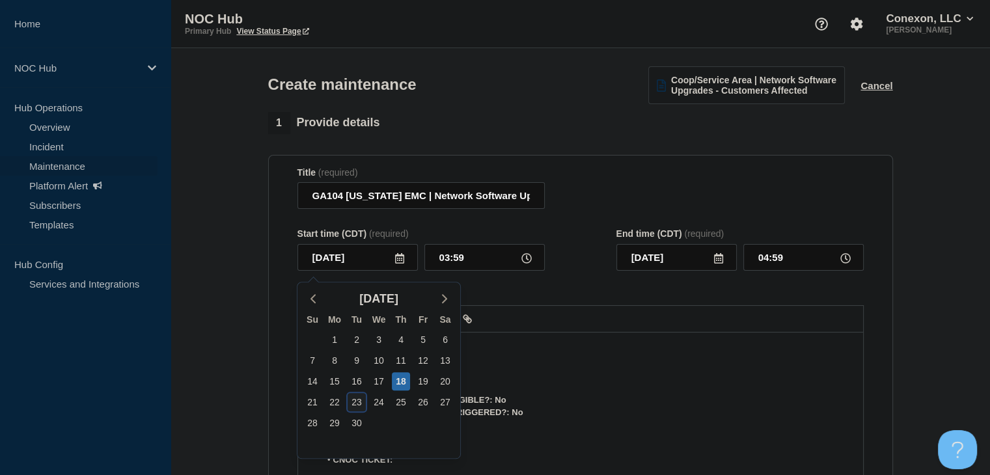
click at [353, 401] on div "23" at bounding box center [357, 402] width 18 height 18
type input "[DATE]"
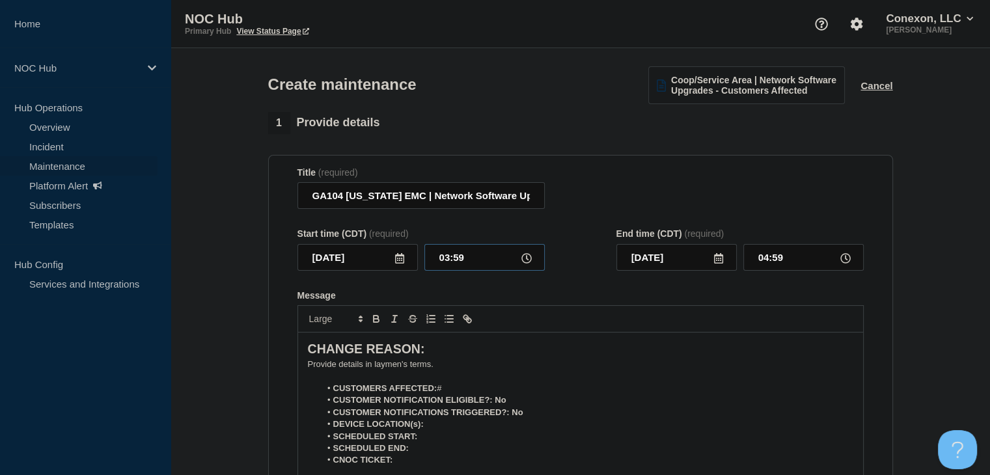
click at [444, 271] on input "03:59" at bounding box center [484, 257] width 120 height 27
type input "23:00"
type input "[DATE]"
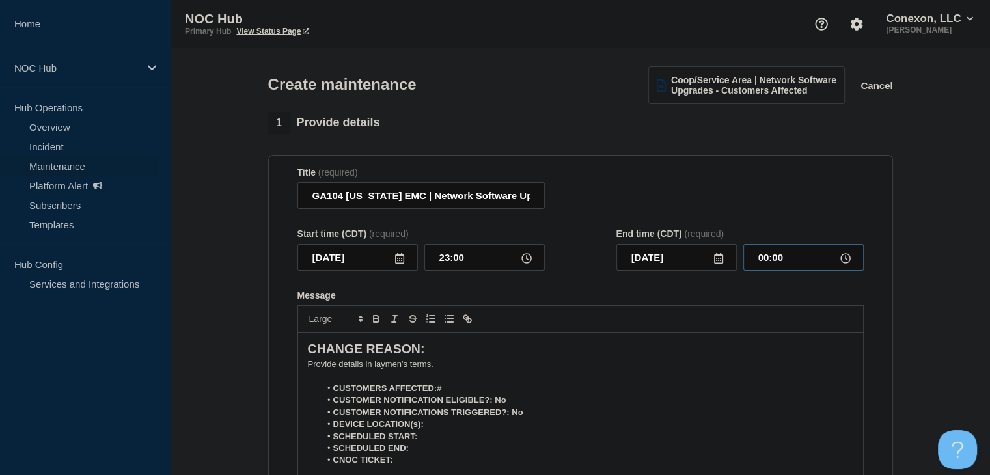
click at [759, 254] on input "00:00" at bounding box center [803, 257] width 120 height 27
type input "05:00"
click at [328, 370] on p "﻿Provide details in laymen's terms." at bounding box center [580, 365] width 545 height 12
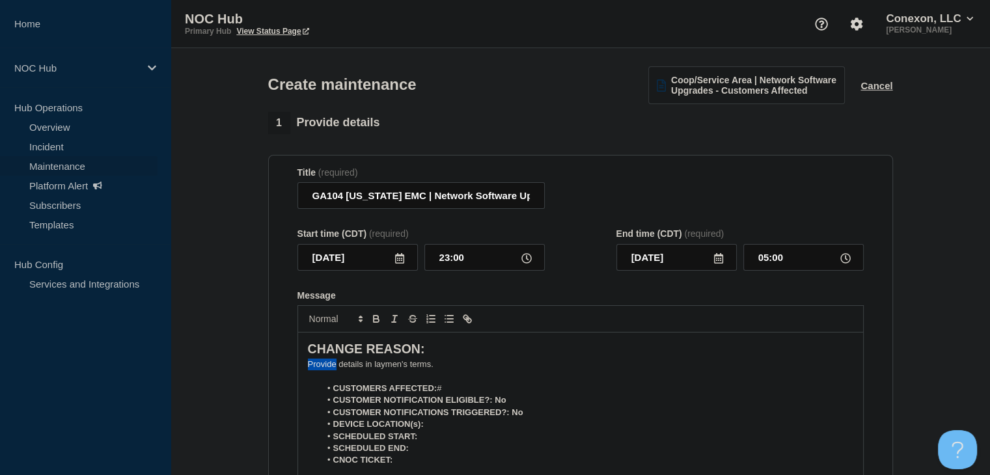
click at [328, 370] on p "﻿Provide details in laymen's terms." at bounding box center [580, 365] width 545 height 12
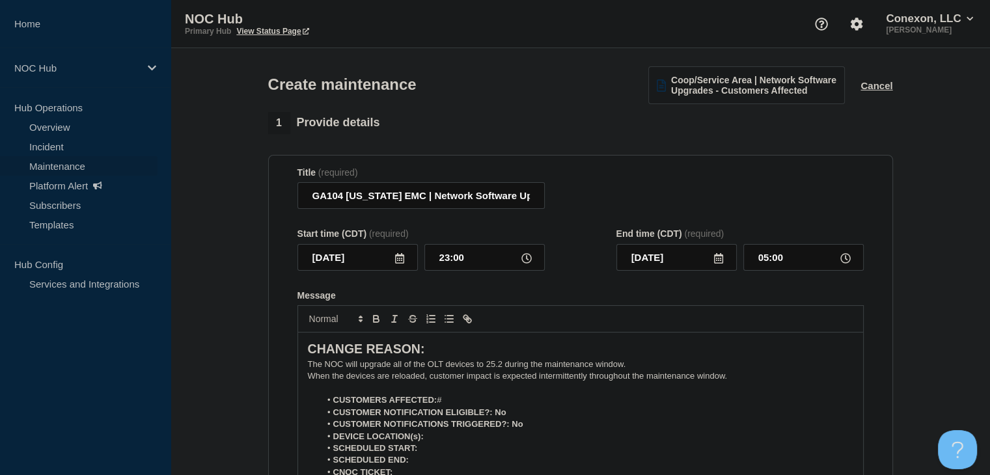
click at [463, 394] on p "Message" at bounding box center [580, 389] width 545 height 12
click at [466, 399] on li "CUSTOMERS AFFECTED: #" at bounding box center [586, 400] width 533 height 12
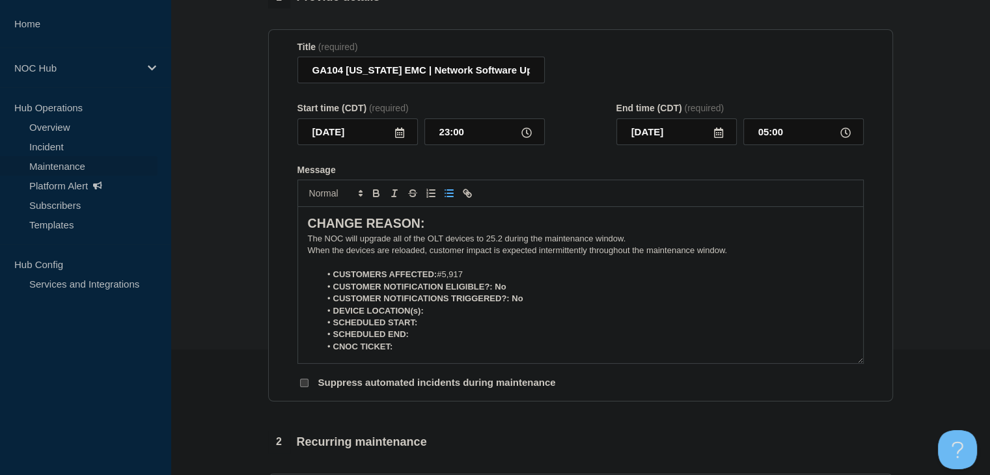
scroll to position [130, 0]
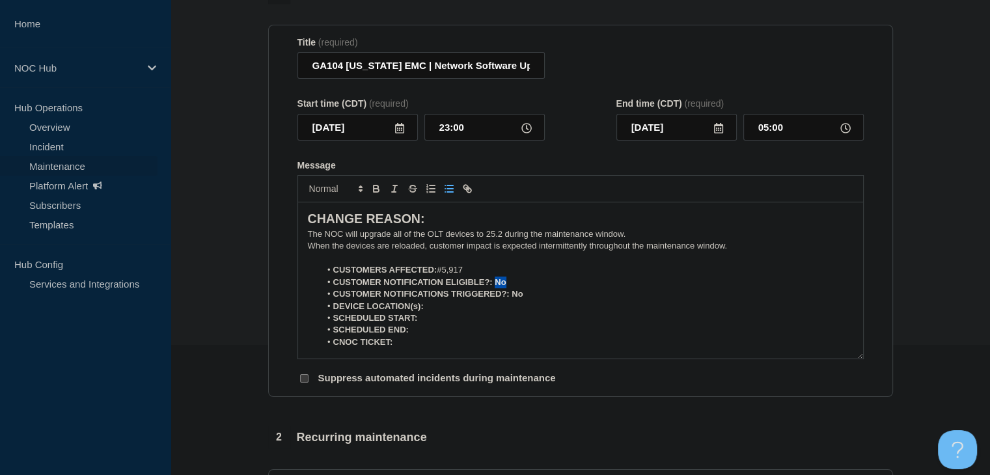
drag, startPoint x: 516, startPoint y: 285, endPoint x: 495, endPoint y: 287, distance: 20.9
click at [495, 287] on li "CUSTOMER NOTIFICATION ELIGIBLE?: No" at bounding box center [586, 283] width 533 height 12
click at [376, 192] on icon "Toggle bold text" at bounding box center [376, 190] width 5 height 3
drag, startPoint x: 532, startPoint y: 302, endPoint x: 512, endPoint y: 301, distance: 20.2
click at [512, 300] on li "CUSTOMER NOTIFICATIONS TRIGGERED?: No" at bounding box center [586, 294] width 533 height 12
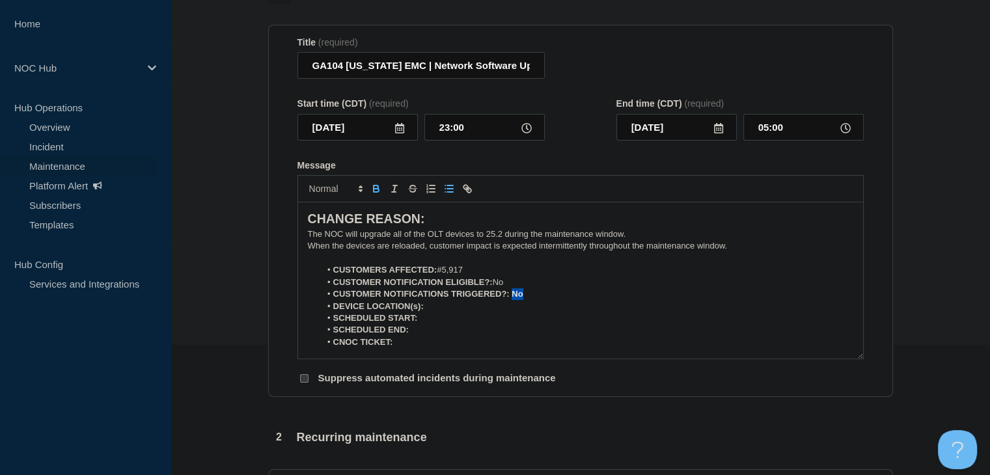
click at [374, 192] on icon "Toggle bold text" at bounding box center [376, 190] width 5 height 3
click at [448, 310] on li "DEVICE LOCATION(s):" at bounding box center [586, 307] width 533 height 12
click at [380, 197] on button "Toggle bold text" at bounding box center [376, 189] width 18 height 16
click at [436, 321] on li "SCHEDULED START:" at bounding box center [586, 318] width 533 height 12
click at [377, 195] on icon "Toggle bold text" at bounding box center [376, 189] width 12 height 12
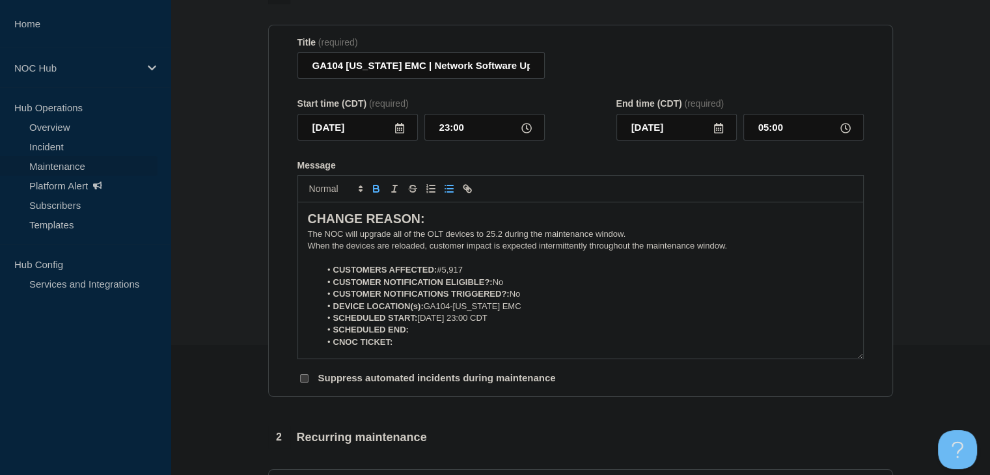
click at [377, 192] on icon "Toggle bold text" at bounding box center [376, 190] width 5 height 3
click at [377, 195] on icon "Toggle bold text" at bounding box center [376, 189] width 12 height 12
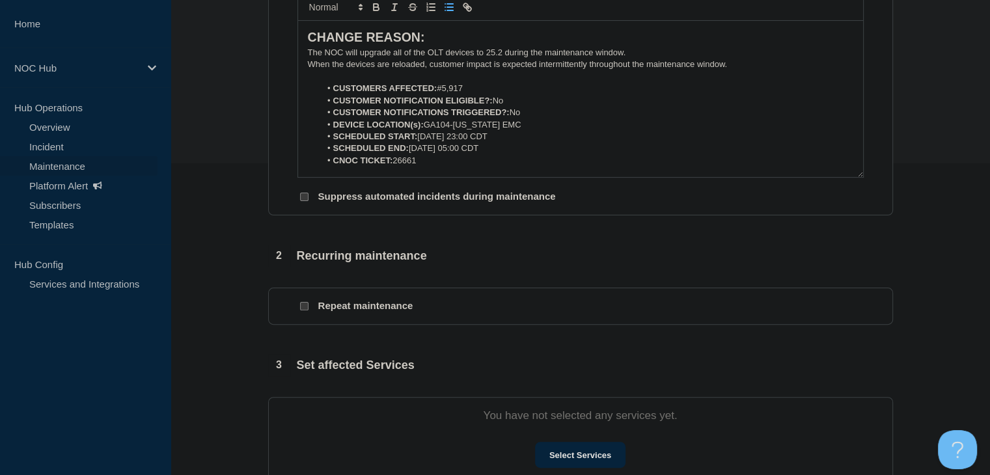
scroll to position [390, 0]
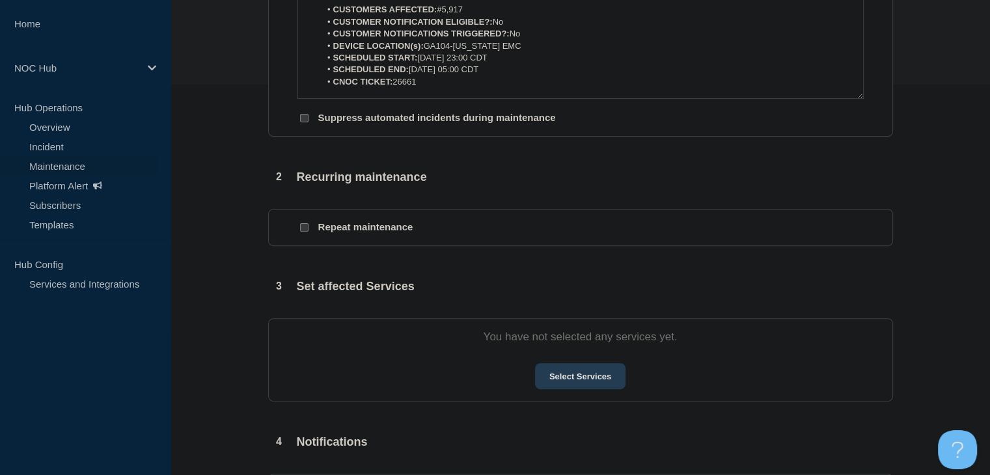
click at [592, 387] on button "Select Services" at bounding box center [580, 376] width 90 height 26
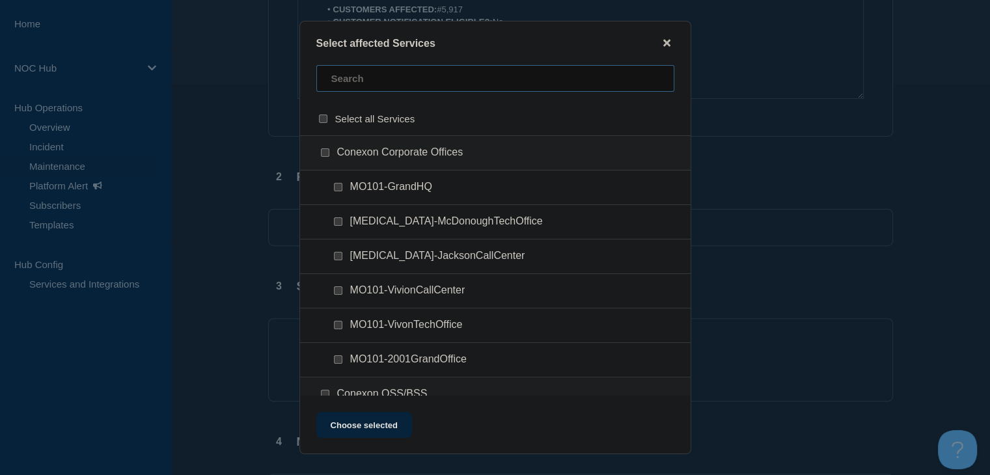
click at [396, 81] on input "text" at bounding box center [495, 78] width 358 height 27
type input "ga104"
click at [323, 154] on input "GA104 (Washington EMC) checkbox" at bounding box center [325, 152] width 8 height 8
checkbox input "true"
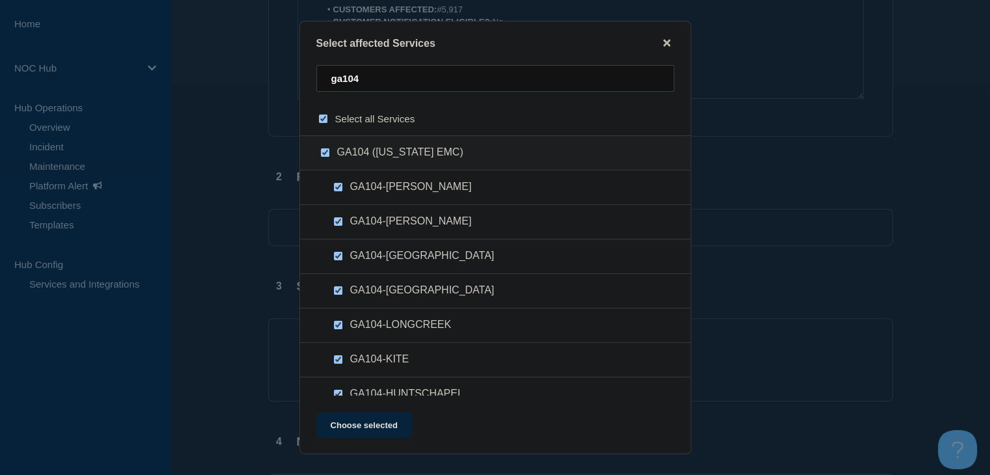
checkbox input "true"
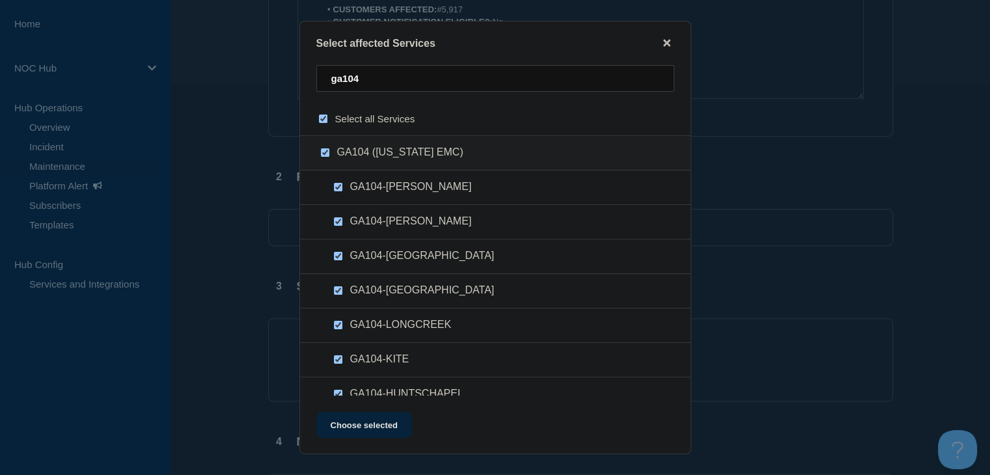
checkbox input "true"
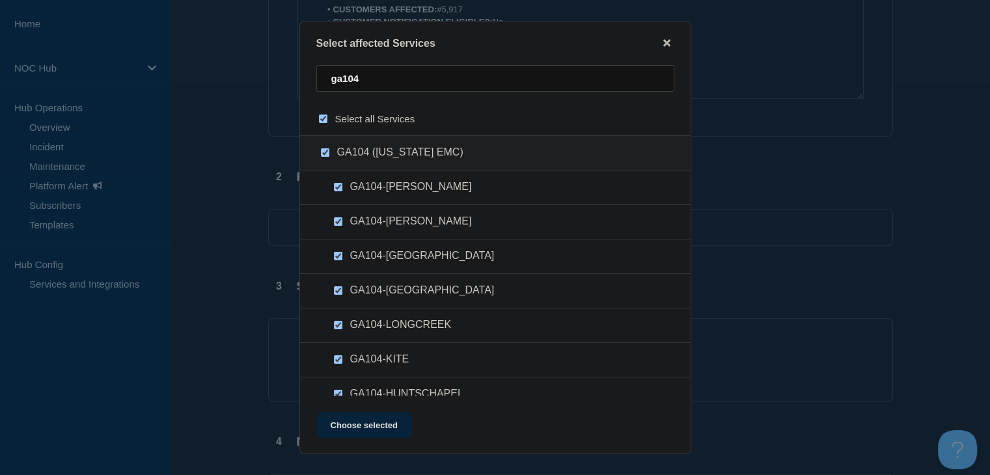
checkbox input "true"
click at [367, 433] on button "Choose selected" at bounding box center [364, 425] width 96 height 26
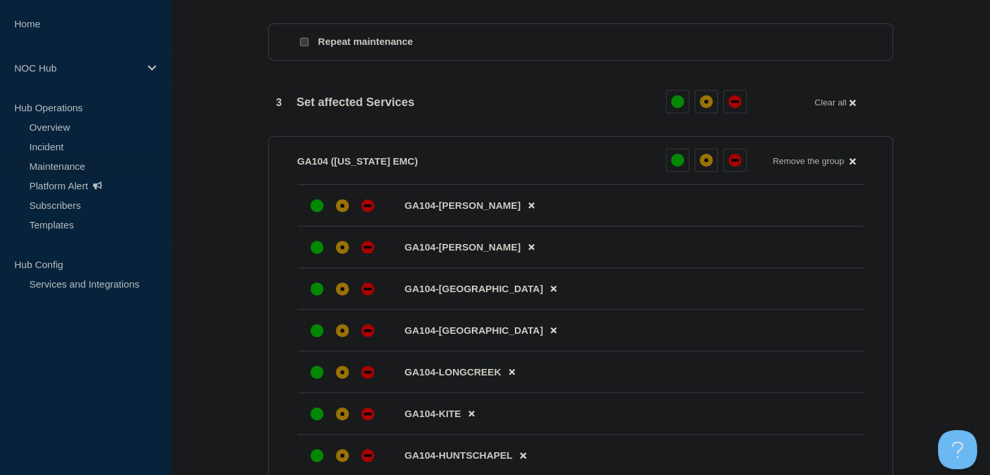
scroll to position [651, 0]
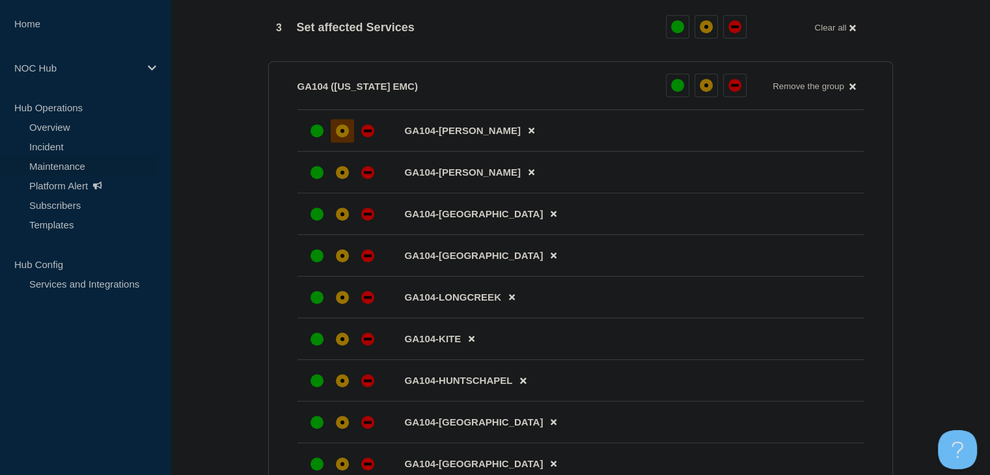
click at [335, 143] on div at bounding box center [342, 130] width 23 height 23
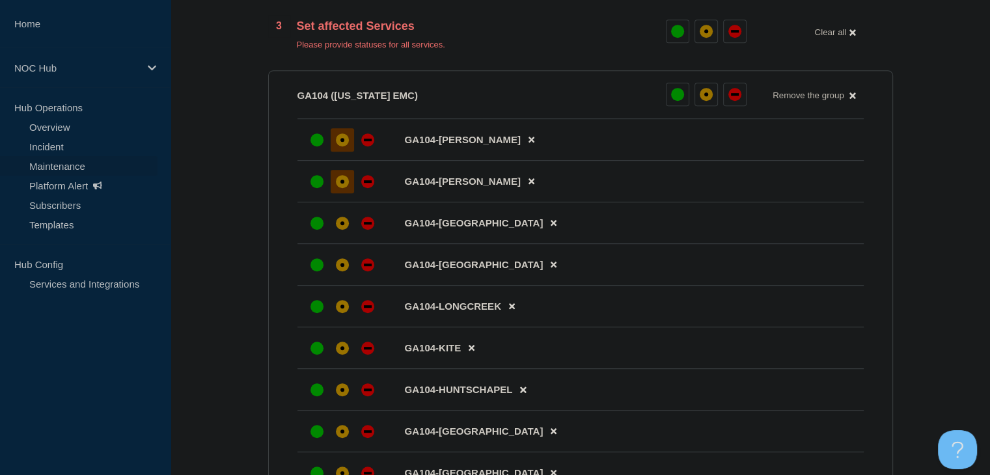
click at [340, 184] on div "affected" at bounding box center [342, 182] width 4 height 4
click at [346, 235] on div at bounding box center [342, 223] width 23 height 23
click at [348, 269] on div "affected" at bounding box center [342, 264] width 13 height 13
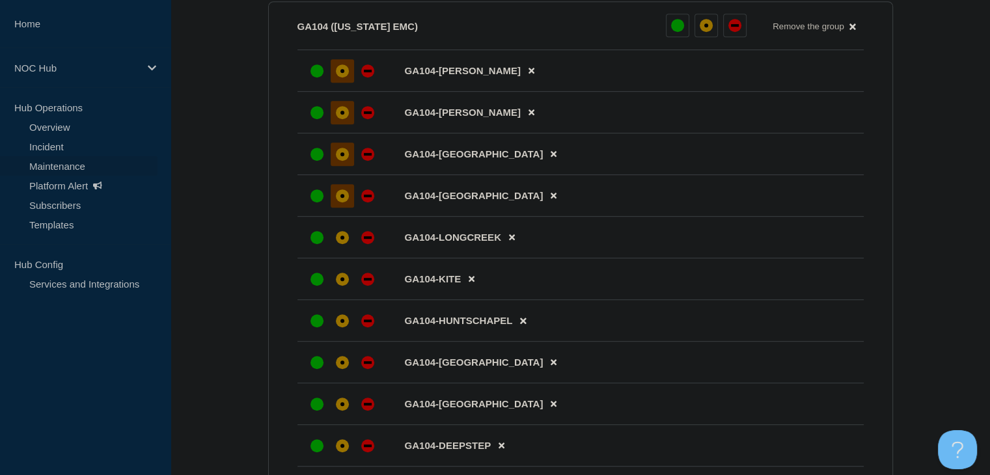
scroll to position [846, 0]
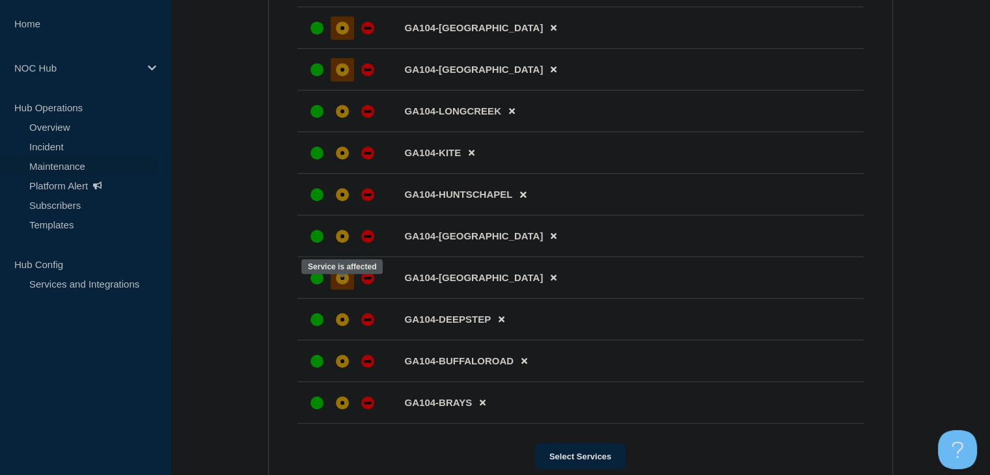
click at [344, 284] on div "affected" at bounding box center [342, 277] width 13 height 13
click at [344, 243] on div "affected" at bounding box center [342, 236] width 13 height 13
click at [340, 197] on div "affected" at bounding box center [342, 195] width 4 height 4
click at [340, 159] on div "affected" at bounding box center [342, 152] width 13 height 13
click at [342, 326] on div "affected" at bounding box center [342, 319] width 13 height 13
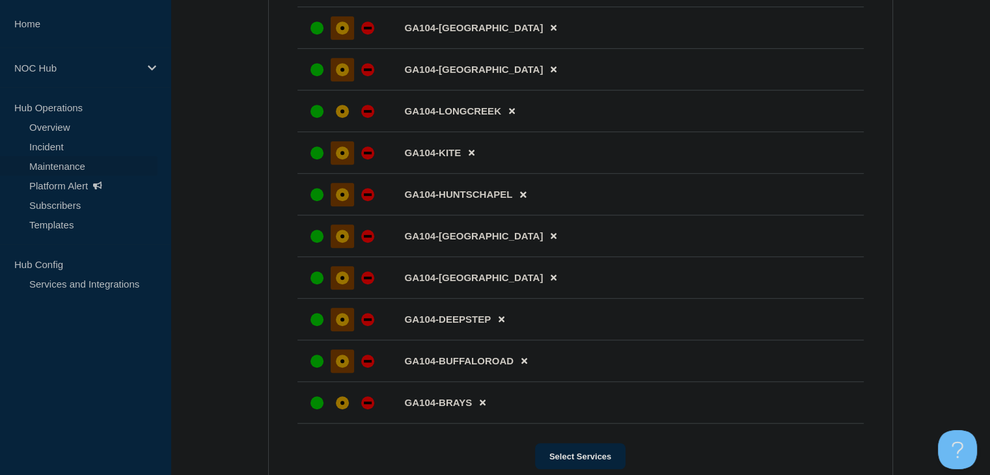
click at [341, 368] on div "affected" at bounding box center [342, 361] width 13 height 13
click at [344, 409] on div "affected" at bounding box center [342, 402] width 13 height 13
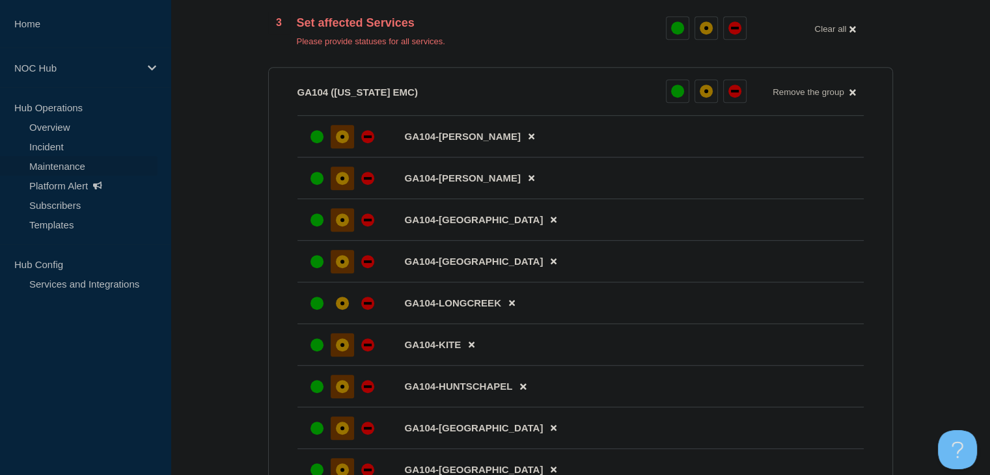
scroll to position [651, 0]
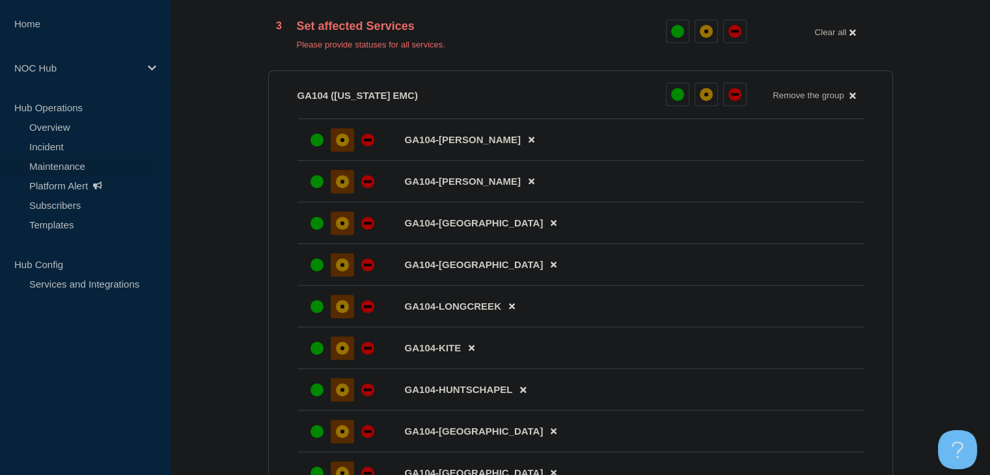
click at [336, 313] on div "affected" at bounding box center [342, 306] width 13 height 13
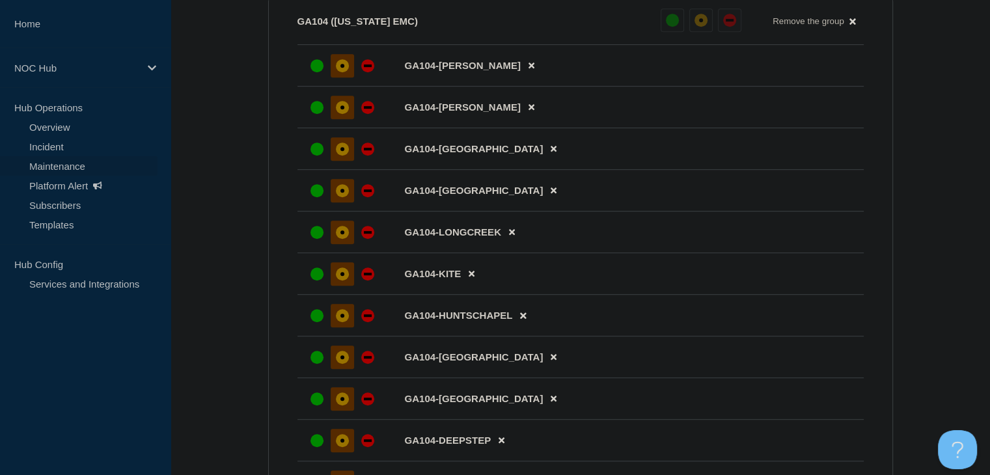
scroll to position [1106, 0]
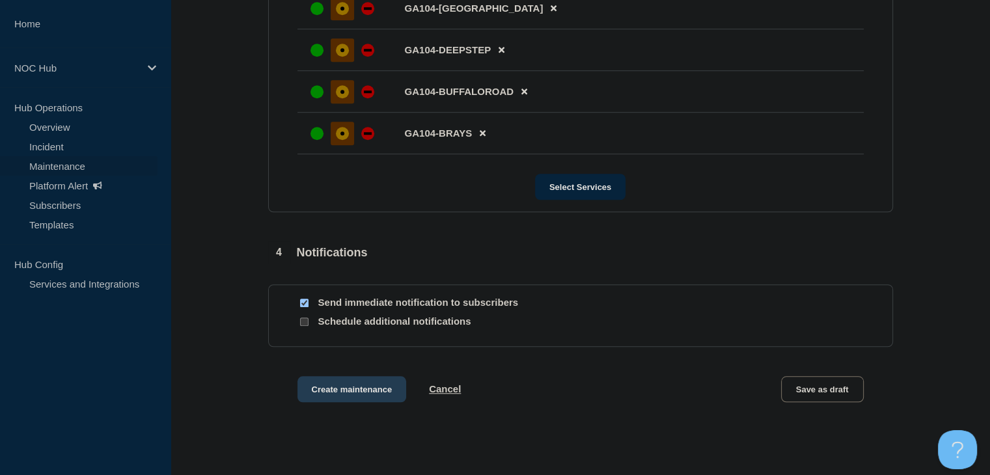
click at [324, 391] on button "Create maintenance" at bounding box center [351, 389] width 109 height 26
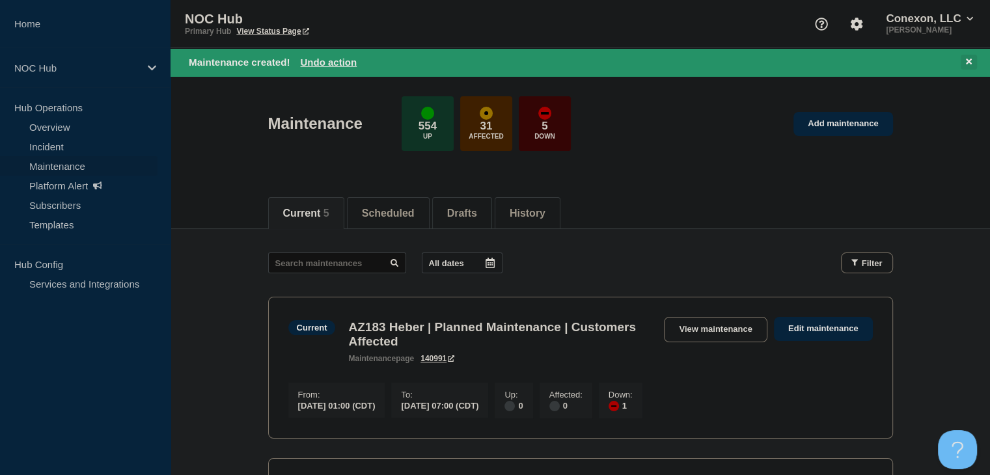
click at [976, 59] on button at bounding box center [969, 62] width 16 height 15
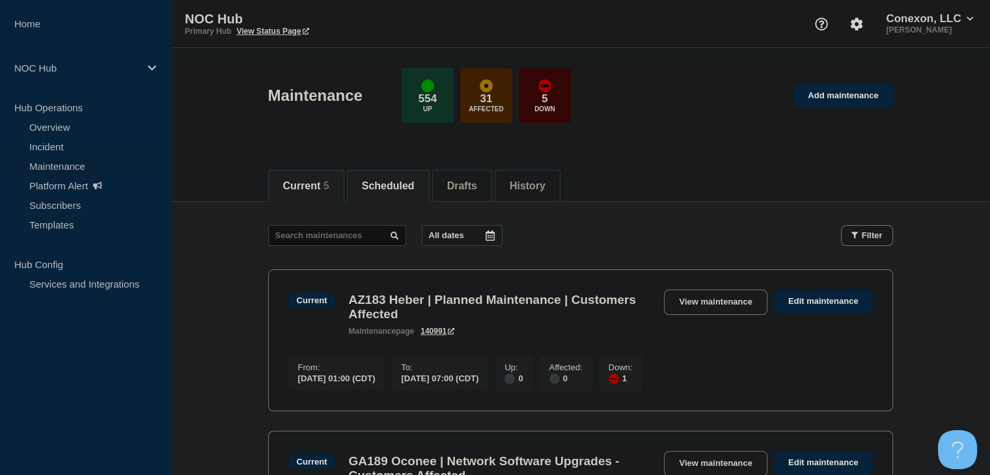
click at [398, 195] on li "Scheduled" at bounding box center [388, 186] width 83 height 32
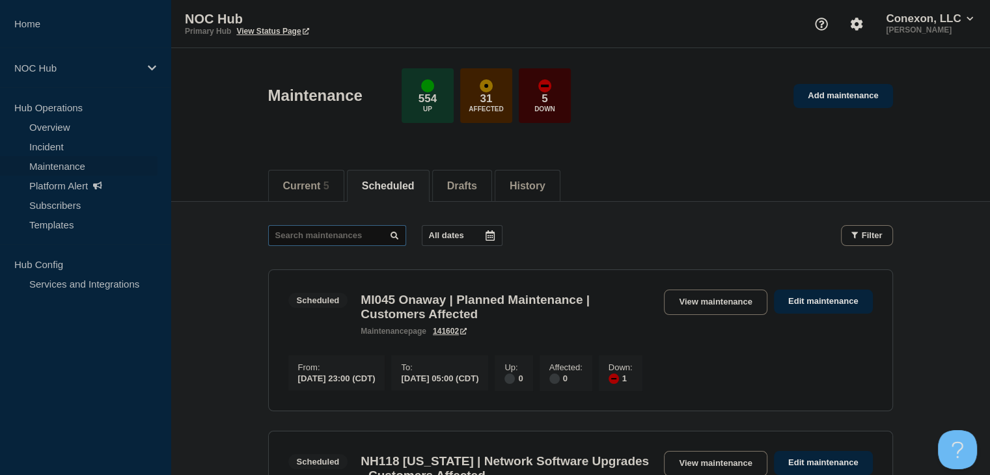
click at [333, 234] on input "text" at bounding box center [337, 235] width 138 height 21
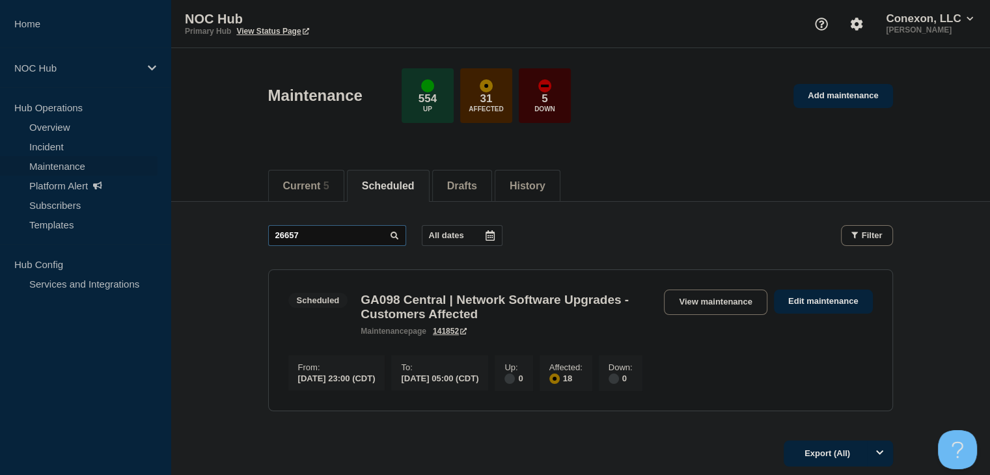
click at [368, 236] on input "26657" at bounding box center [337, 235] width 138 height 21
click at [339, 238] on input "26658" at bounding box center [337, 235] width 138 height 21
type input "26660"
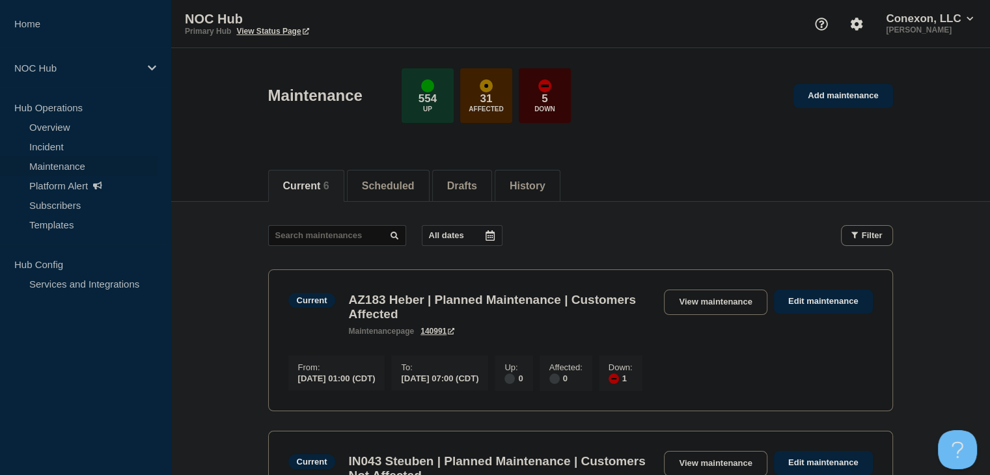
click at [495, 234] on icon at bounding box center [489, 235] width 9 height 10
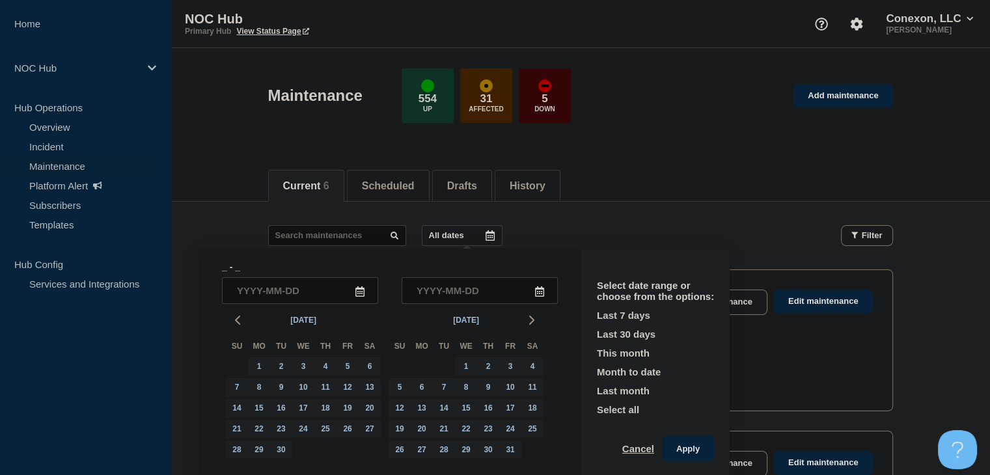
scroll to position [3, 0]
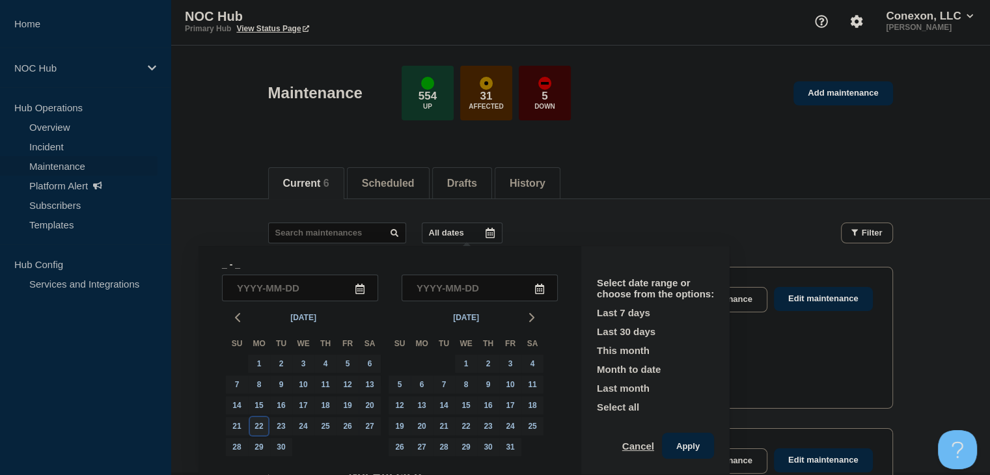
click at [259, 427] on div "22" at bounding box center [259, 426] width 18 height 18
type input "[DATE]"
click at [280, 430] on div "23" at bounding box center [281, 426] width 18 height 18
type input "[DATE]"
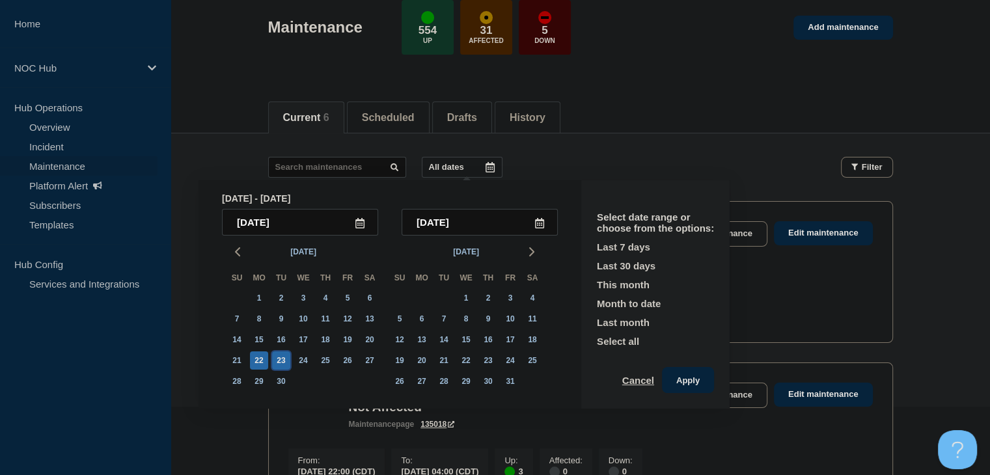
scroll to position [133, 0]
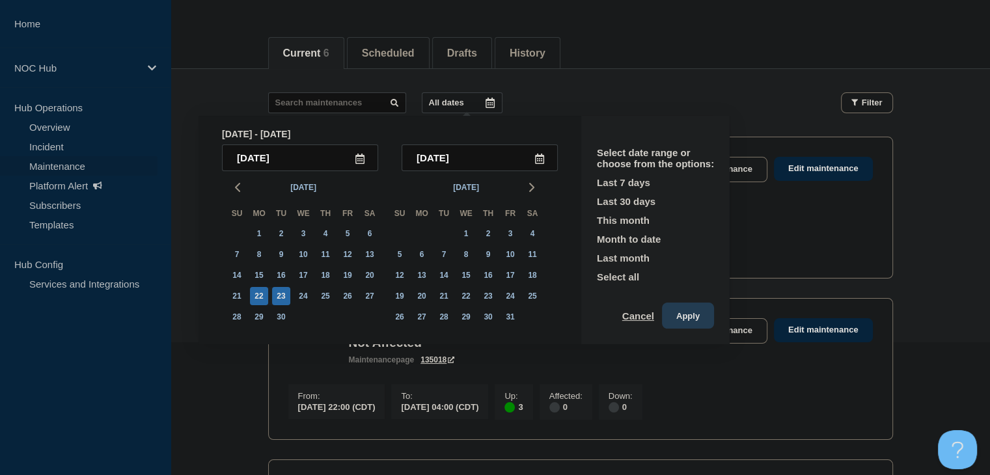
click at [702, 321] on button "Apply" at bounding box center [688, 316] width 52 height 26
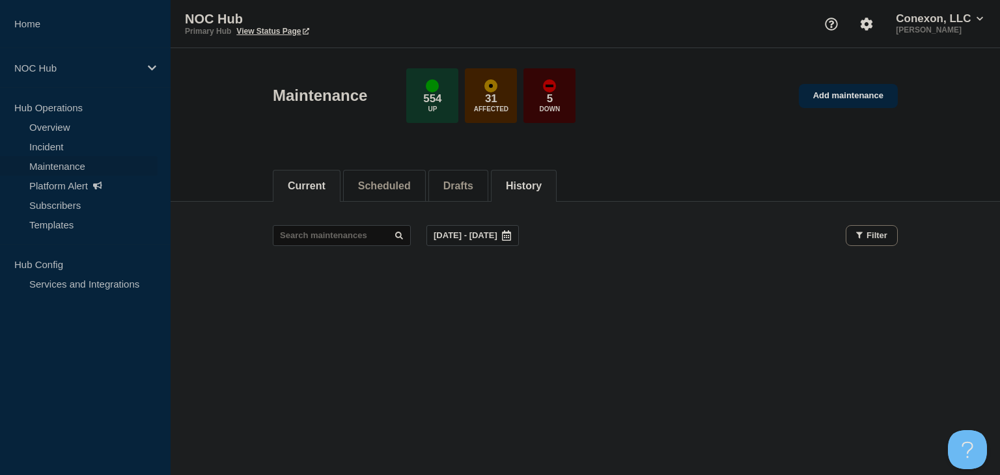
click at [544, 195] on li "History" at bounding box center [524, 186] width 66 height 32
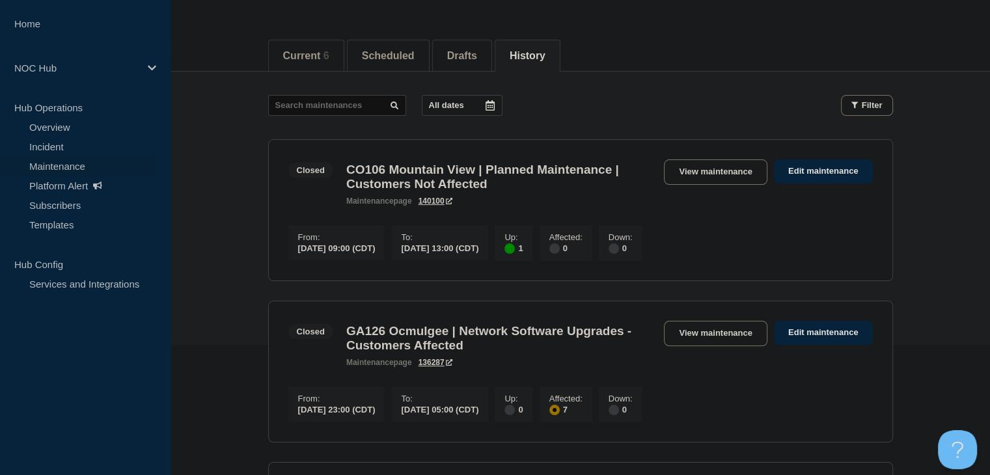
scroll to position [325, 0]
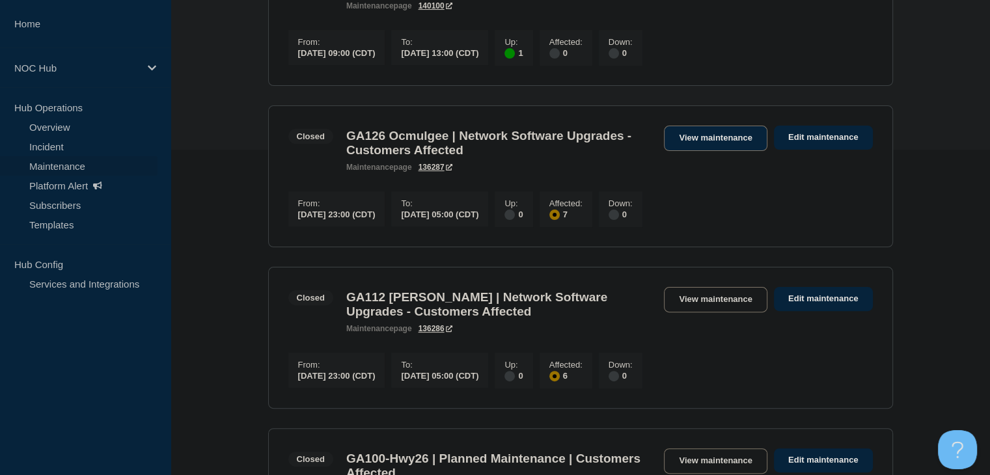
click at [693, 144] on link "View maintenance" at bounding box center [715, 138] width 103 height 25
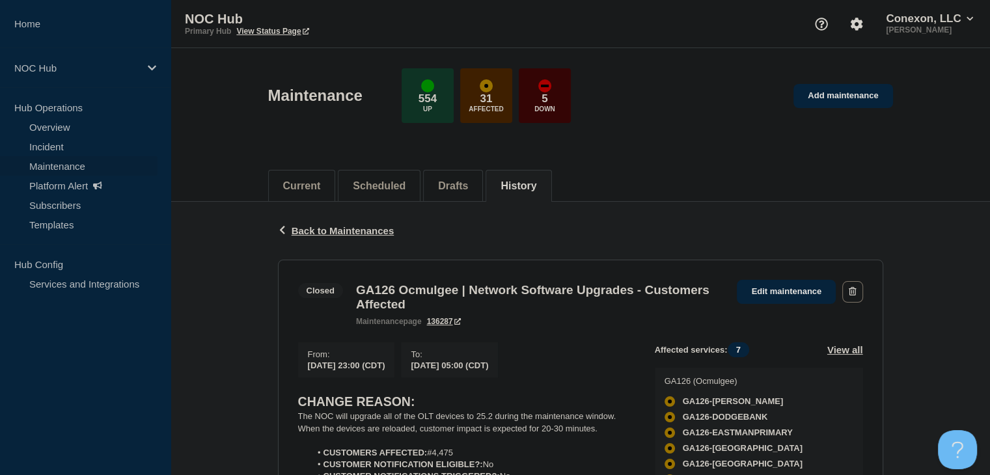
scroll to position [130, 0]
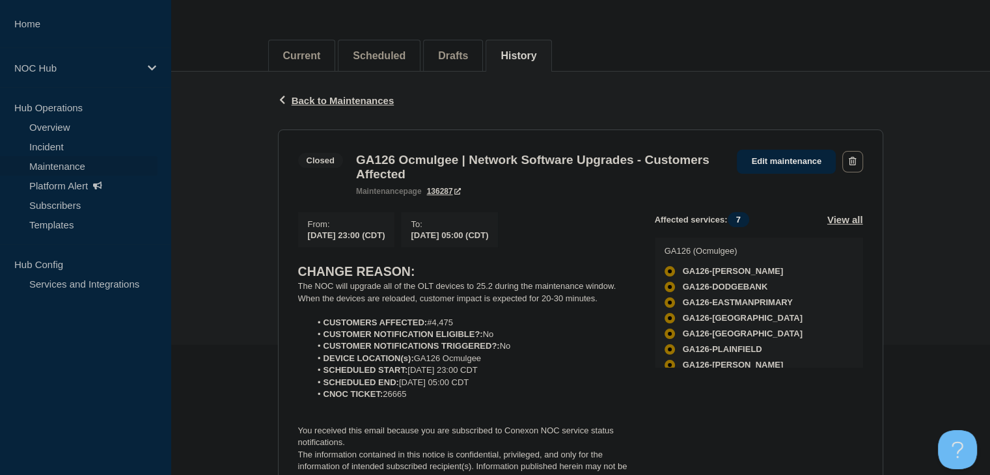
drag, startPoint x: 603, startPoint y: 308, endPoint x: 291, endPoint y: 292, distance: 312.1
click at [291, 292] on section "Closed GA126 Ocmulgee | Network Software Upgrades - Customers Affected maintena…" at bounding box center [580, 317] width 605 height 375
copy div "The NOC will upgrade all of the OLT devices to 25.2 during the maintenance wind…"
click at [390, 61] on li "Scheduled" at bounding box center [379, 56] width 83 height 32
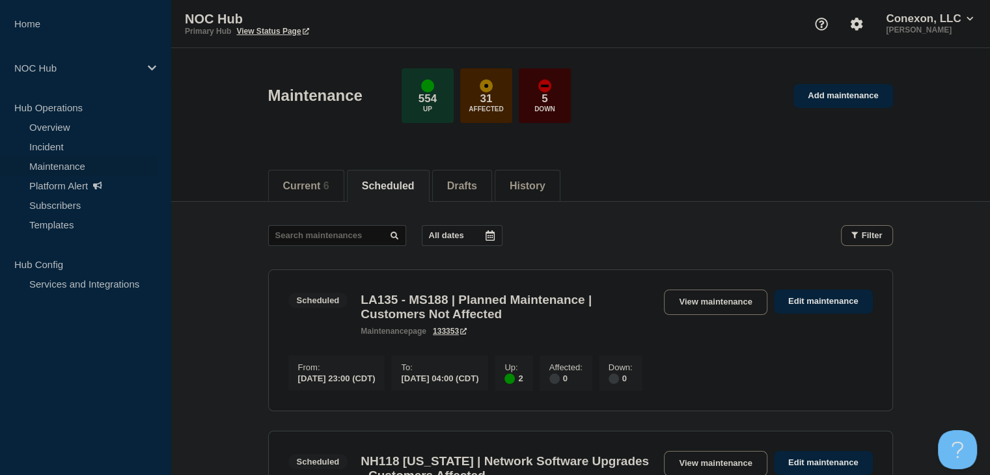
click at [453, 234] on p "All dates" at bounding box center [446, 235] width 35 height 10
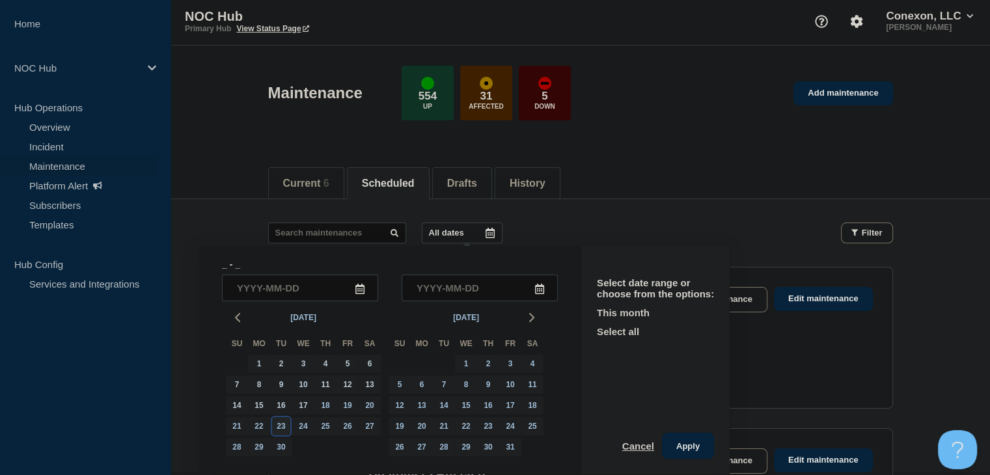
click at [284, 424] on div "23" at bounding box center [281, 426] width 18 height 18
type input "[DATE]"
click at [307, 428] on div "24" at bounding box center [303, 426] width 18 height 18
type input "[DATE]"
click at [680, 447] on button "Apply" at bounding box center [688, 446] width 52 height 26
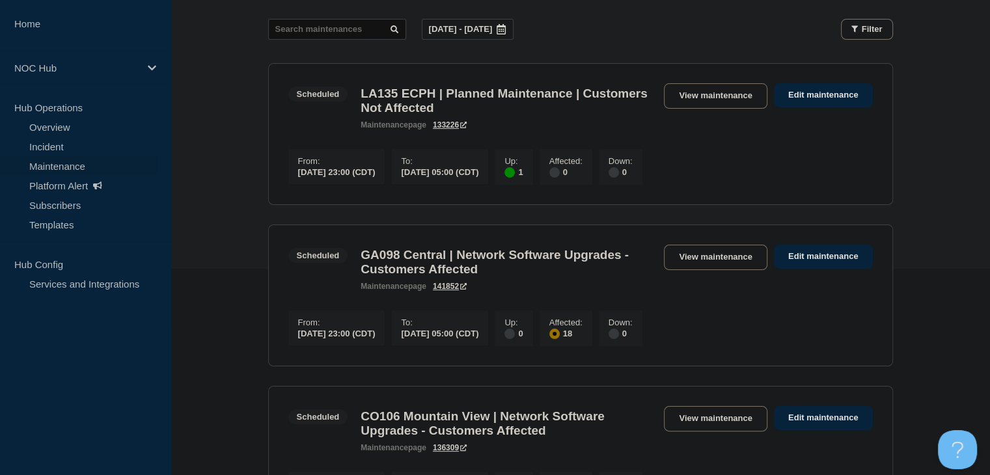
scroll to position [112, 0]
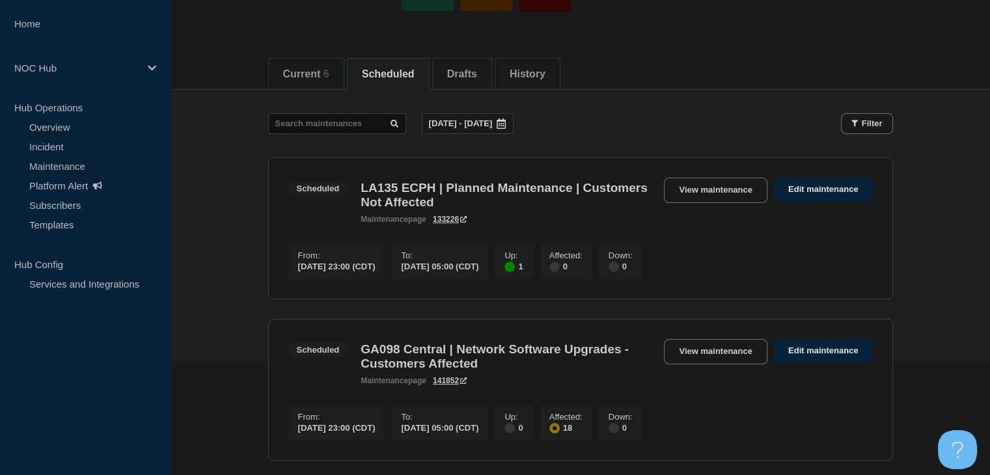
click at [51, 128] on link "Overview" at bounding box center [78, 127] width 157 height 20
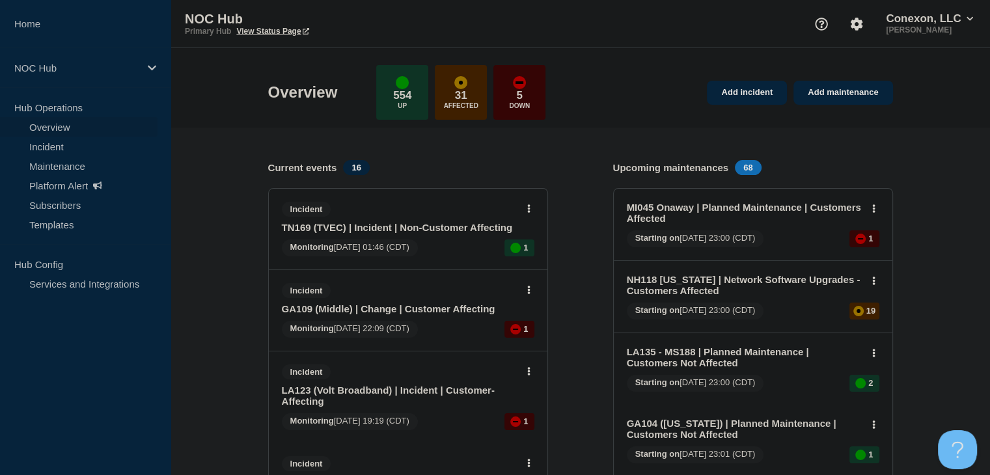
click at [63, 147] on link "Incident" at bounding box center [78, 147] width 157 height 20
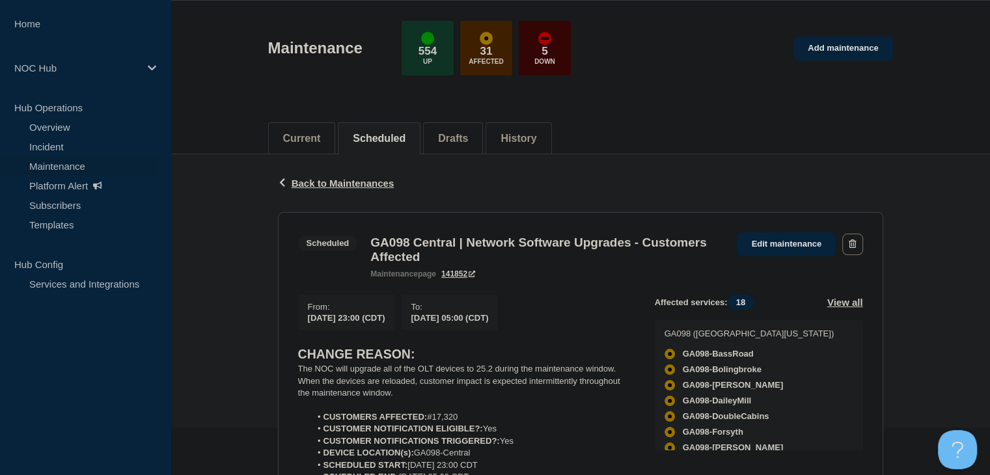
scroll to position [195, 0]
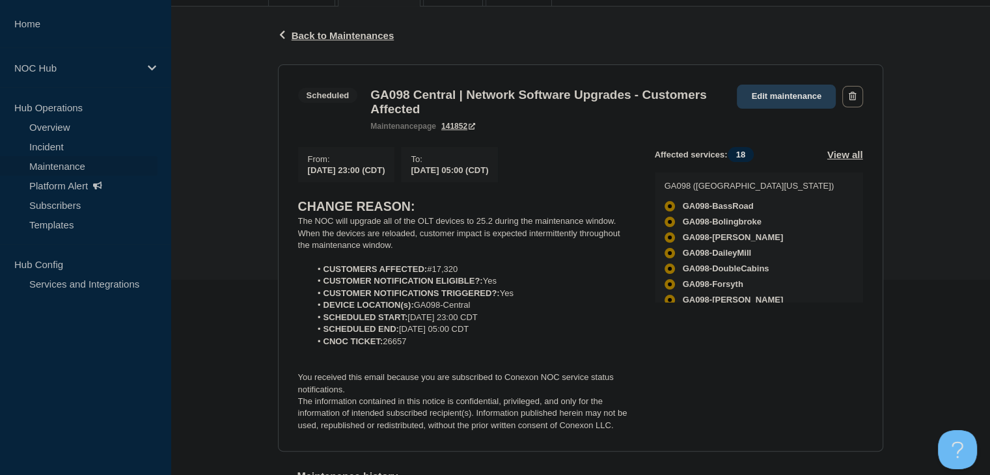
click at [776, 90] on link "Edit maintenance" at bounding box center [786, 97] width 99 height 24
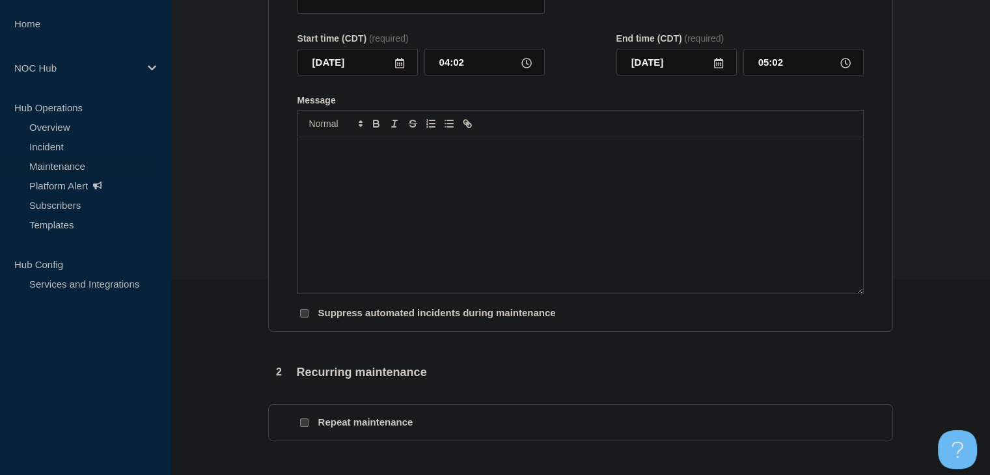
type input "GA098 Central | Network Software Upgrades - Customers Affected"
type input "[DATE]"
type input "23:00"
type input "[DATE]"
type input "05:00"
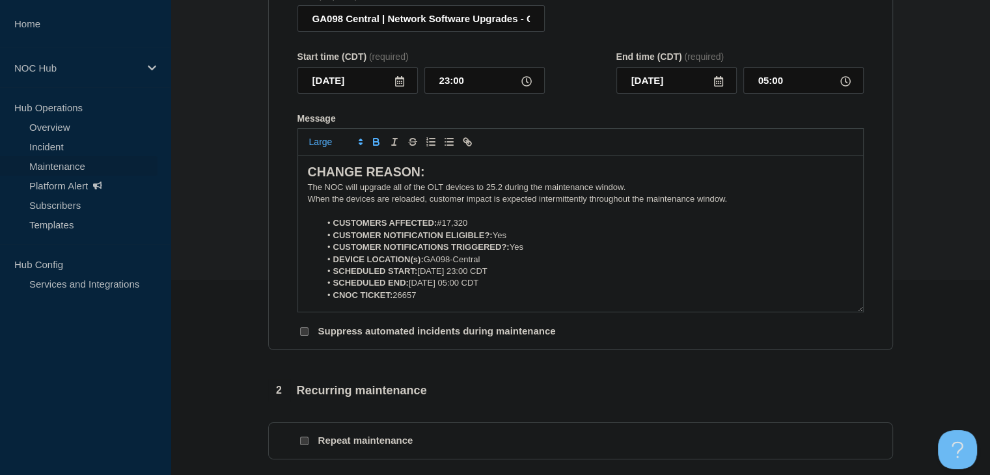
click at [513, 241] on li "CUSTOMER NOTIFICATION ELIGIBLE?: Yes" at bounding box center [586, 236] width 533 height 12
drag, startPoint x: 513, startPoint y: 242, endPoint x: 495, endPoint y: 243, distance: 18.2
click at [495, 241] on li "CUSTOMER NOTIFICATION ELIGIBLE?: No" at bounding box center [586, 236] width 533 height 12
click at [374, 145] on icon "Toggle bold text" at bounding box center [376, 143] width 5 height 3
drag, startPoint x: 525, startPoint y: 256, endPoint x: 513, endPoint y: 256, distance: 12.4
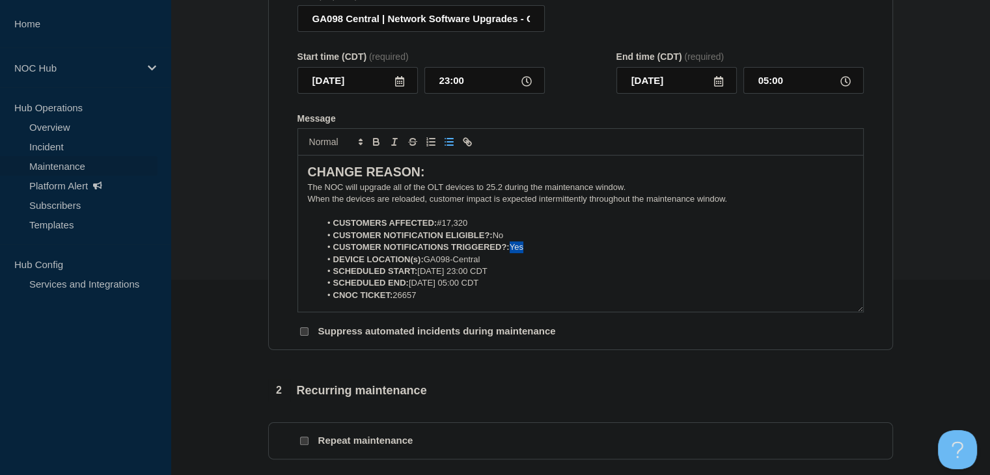
click at [513, 253] on li "CUSTOMER NOTIFICATIONS TRIGGERED?: Yes" at bounding box center [586, 247] width 533 height 12
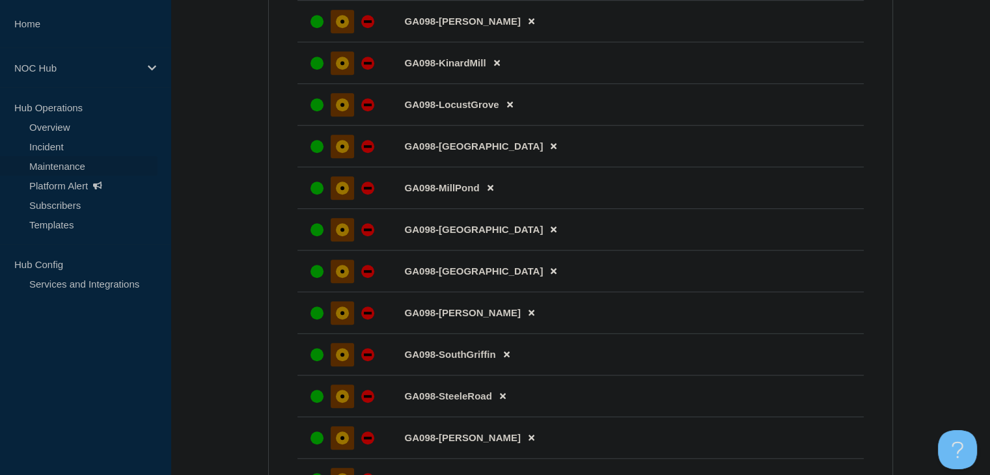
scroll to position [1367, 0]
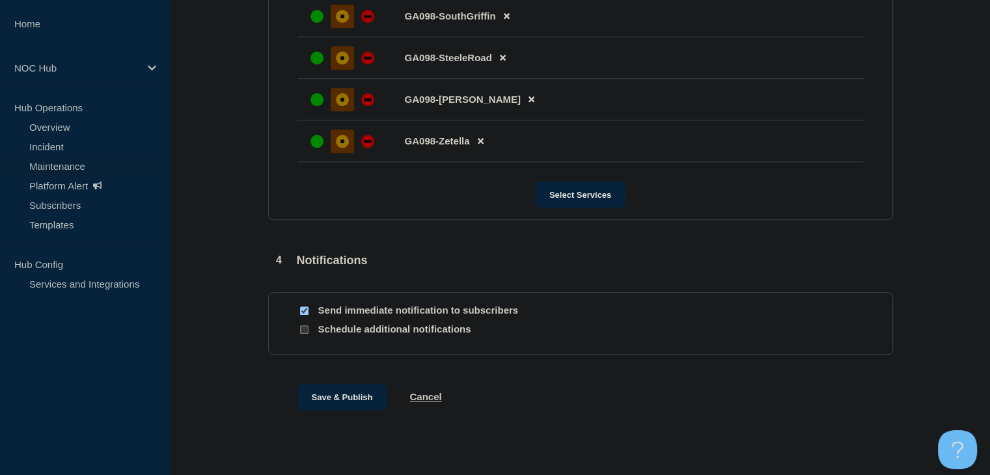
click at [304, 315] on input "Send immediate notification to subscribers" at bounding box center [304, 311] width 8 height 8
checkbox input "false"
click at [355, 410] on button "Save & Publish" at bounding box center [342, 397] width 90 height 26
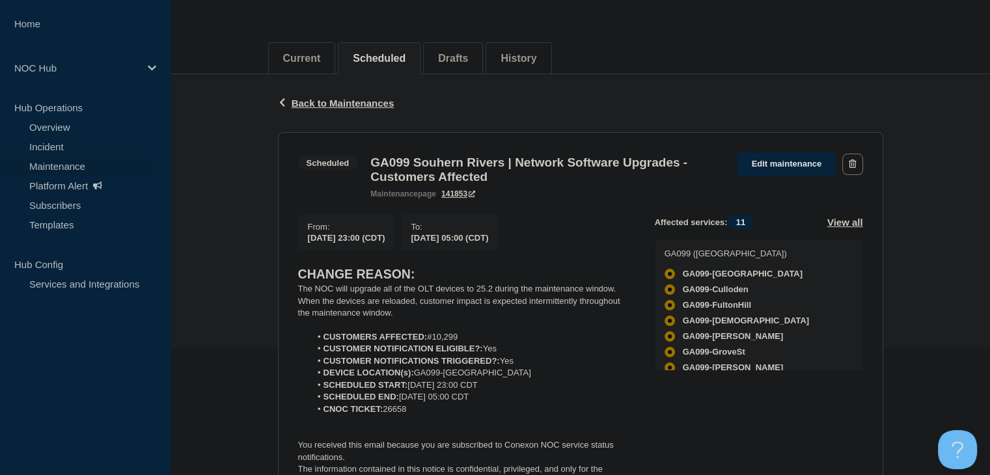
scroll to position [130, 0]
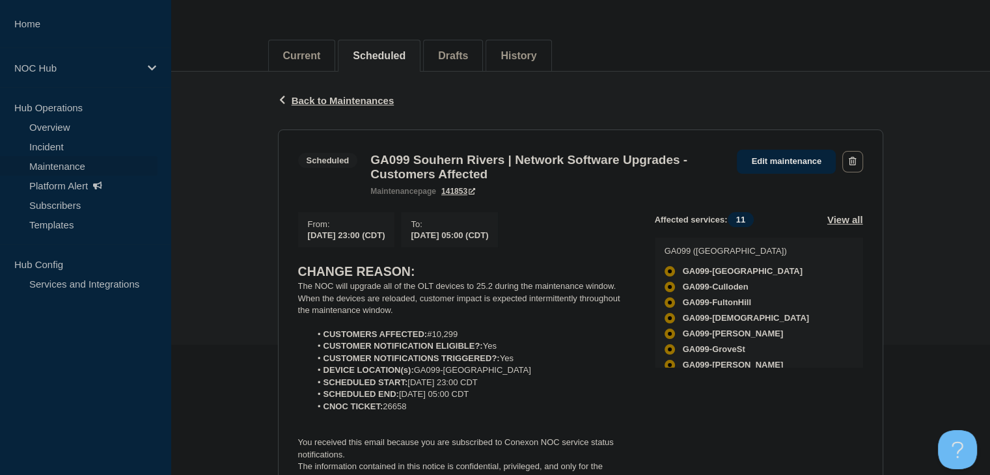
drag, startPoint x: 755, startPoint y: 159, endPoint x: 715, endPoint y: 210, distance: 64.3
click at [755, 159] on link "Edit maintenance" at bounding box center [786, 162] width 99 height 24
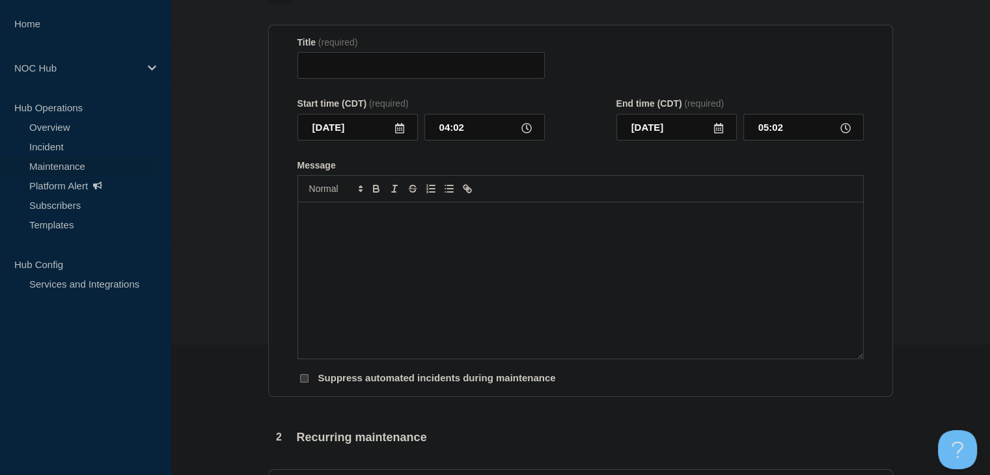
type input "GA099 Souhern Rivers | Network Software Upgrades - Customers Affected"
type input "[DATE]"
type input "23:00"
type input "[DATE]"
type input "05:00"
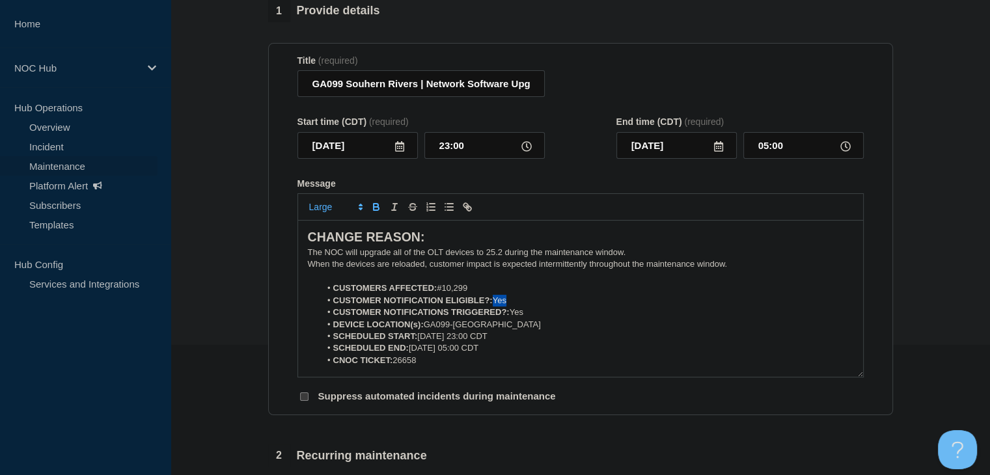
drag, startPoint x: 505, startPoint y: 331, endPoint x: 495, endPoint y: 331, distance: 9.8
click at [495, 307] on li "CUSTOMER NOTIFICATION ELIGIBLE?: Yes" at bounding box center [586, 301] width 533 height 12
drag, startPoint x: 528, startPoint y: 343, endPoint x: 513, endPoint y: 343, distance: 15.6
click at [513, 318] on li "CUSTOMER NOTIFICATIONS TRIGGERED?: Yes" at bounding box center [586, 313] width 533 height 12
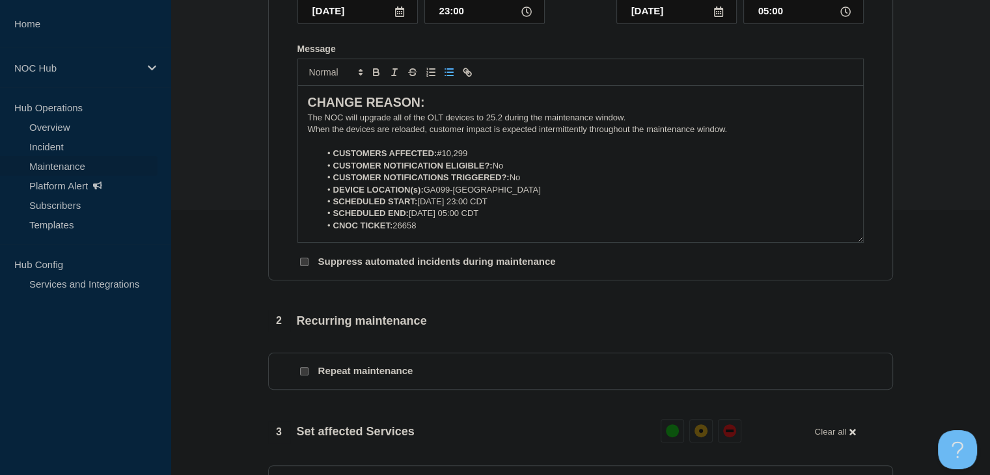
scroll to position [130, 0]
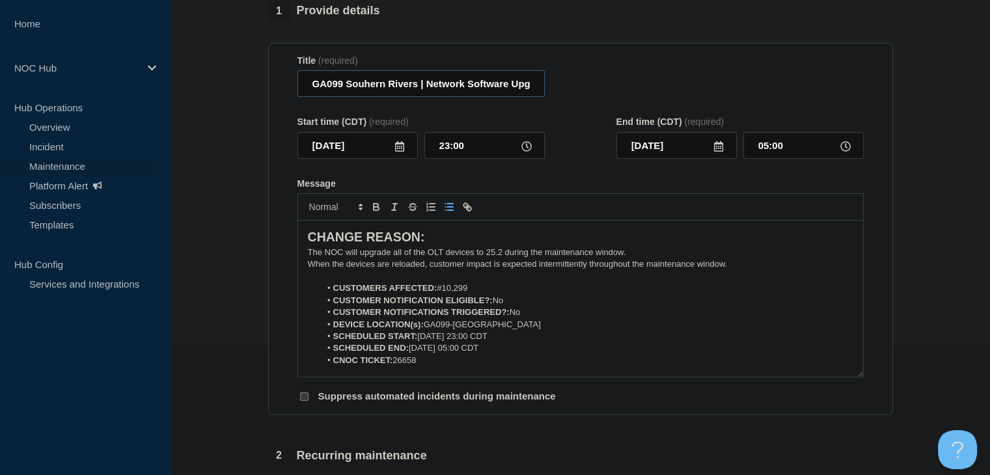
click at [364, 97] on input "GA099 Souhern Rivers | Network Software Upgrades - Customers Affected" at bounding box center [420, 83] width 247 height 27
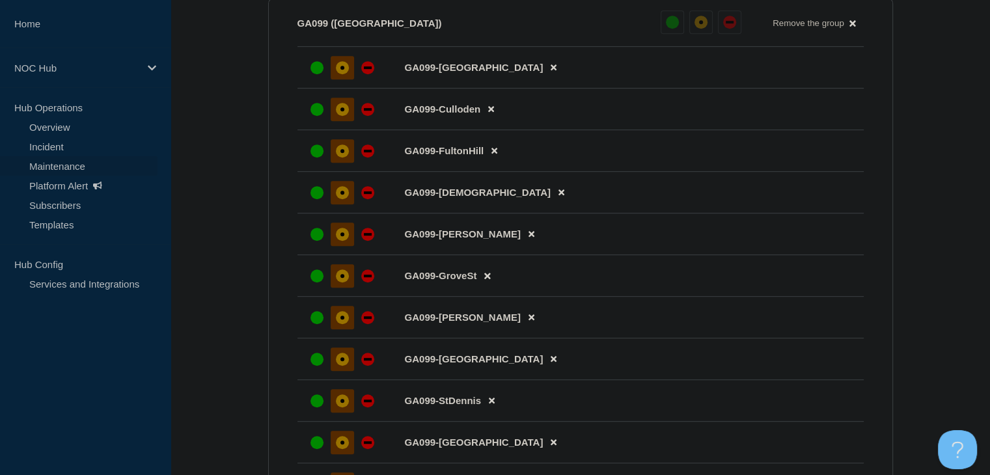
scroll to position [1106, 0]
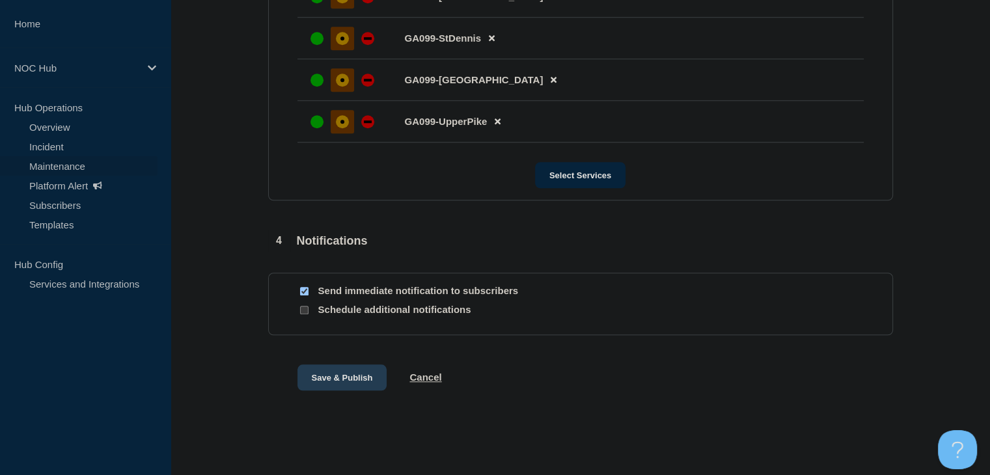
type input "GA099 Southern Rivers | Network Software Upgrades - Customers Affected"
click at [338, 390] on button "Save & Publish" at bounding box center [342, 377] width 90 height 26
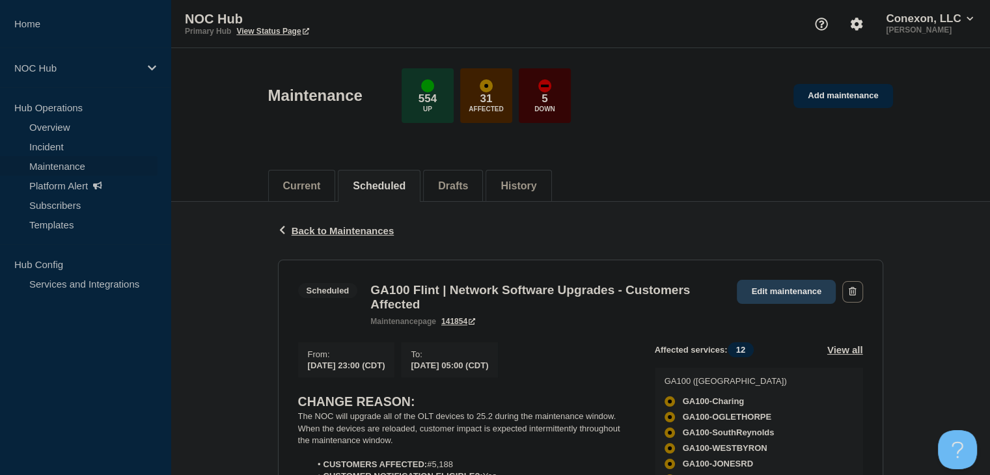
click at [804, 297] on link "Edit maintenance" at bounding box center [786, 292] width 99 height 24
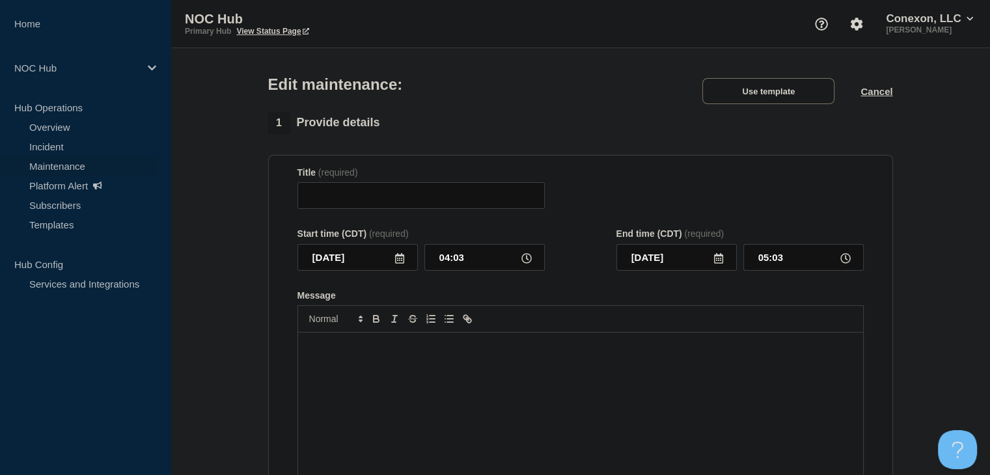
type input "GA100 Flint | Network Software Upgrades - Customers Affected"
type input "[DATE]"
type input "23:00"
type input "[DATE]"
type input "05:00"
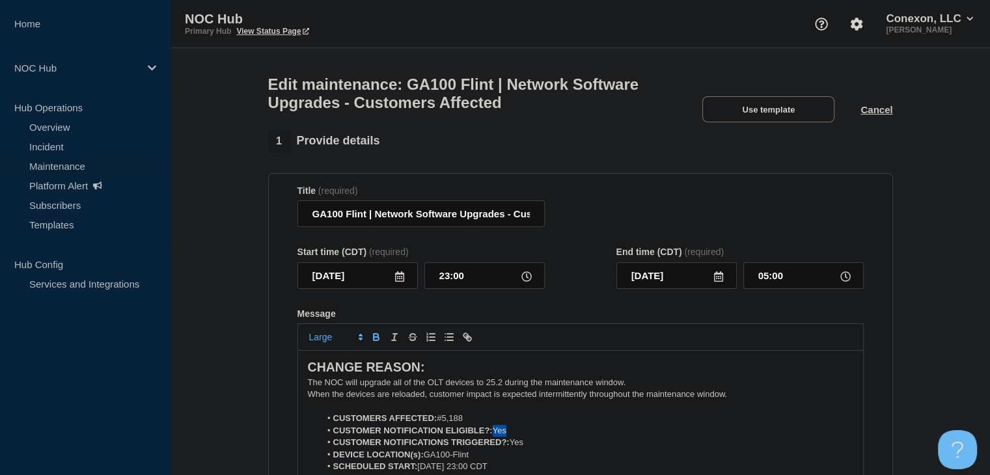
drag, startPoint x: 517, startPoint y: 436, endPoint x: 494, endPoint y: 439, distance: 23.0
click at [494, 437] on li "CUSTOMER NOTIFICATION ELIGIBLE?: Yes" at bounding box center [586, 431] width 533 height 12
drag, startPoint x: 534, startPoint y: 448, endPoint x: 509, endPoint y: 451, distance: 24.9
click at [509, 448] on li "CUSTOMER NOTIFICATIONS TRIGGERED?: Yes" at bounding box center [586, 443] width 533 height 12
click at [525, 448] on li "CUSTOMER NOTIFICATIONS TRIGGERED?: Yes" at bounding box center [586, 443] width 533 height 12
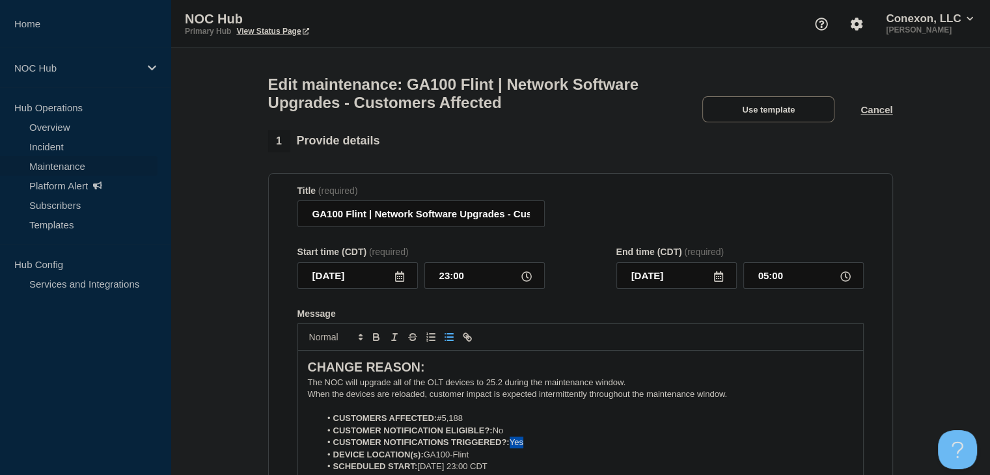
drag, startPoint x: 531, startPoint y: 451, endPoint x: 513, endPoint y: 450, distance: 18.2
click at [513, 448] on li "CUSTOMER NOTIFICATIONS TRIGGERED?: Yes" at bounding box center [586, 443] width 533 height 12
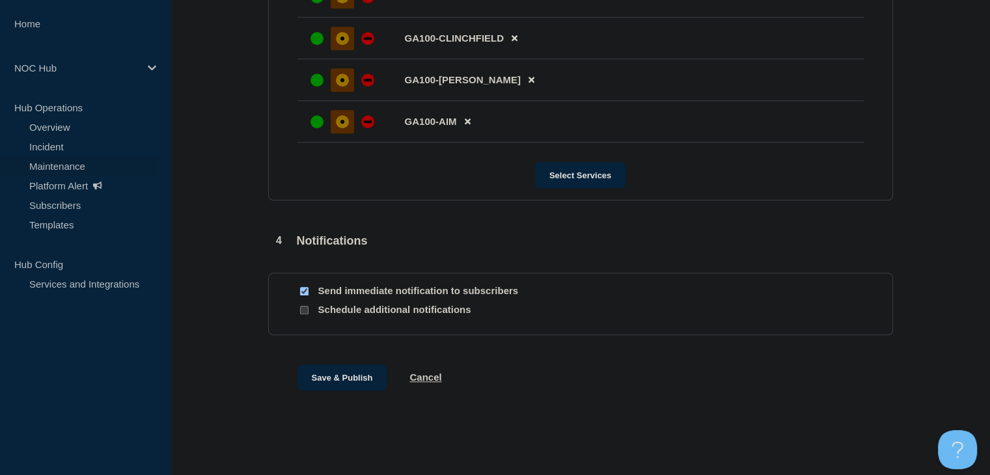
scroll to position [1153, 0]
click at [308, 293] on div at bounding box center [303, 291] width 13 height 12
click at [303, 294] on input "Send immediate notification to subscribers" at bounding box center [304, 291] width 8 height 8
checkbox input "false"
click at [333, 375] on button "Save & Publish" at bounding box center [342, 377] width 90 height 26
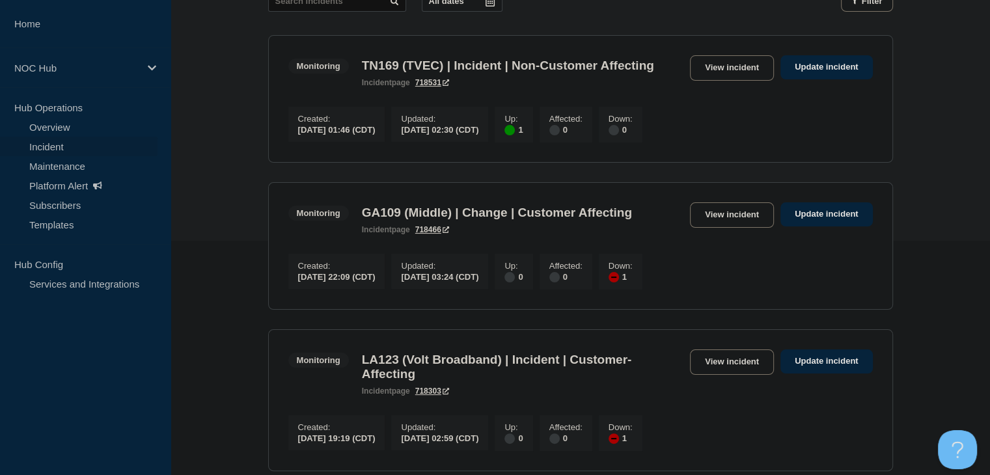
scroll to position [456, 0]
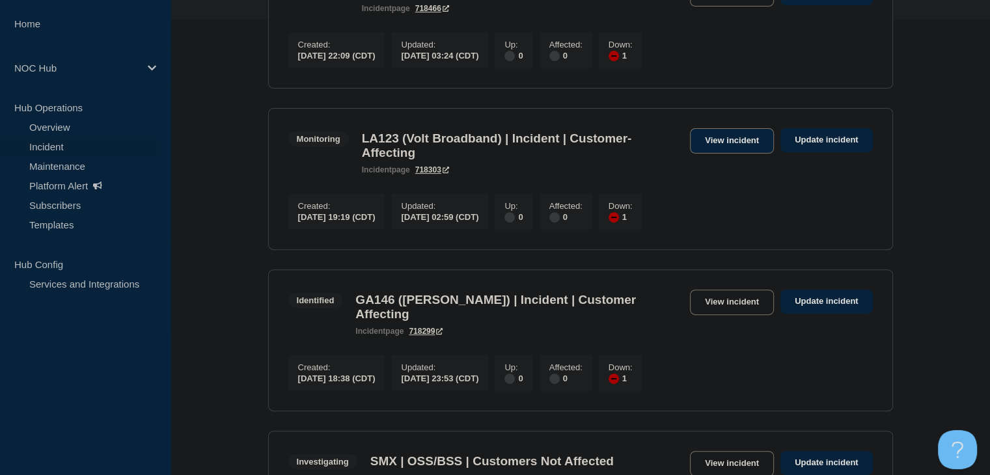
click at [711, 154] on link "View incident" at bounding box center [732, 140] width 84 height 25
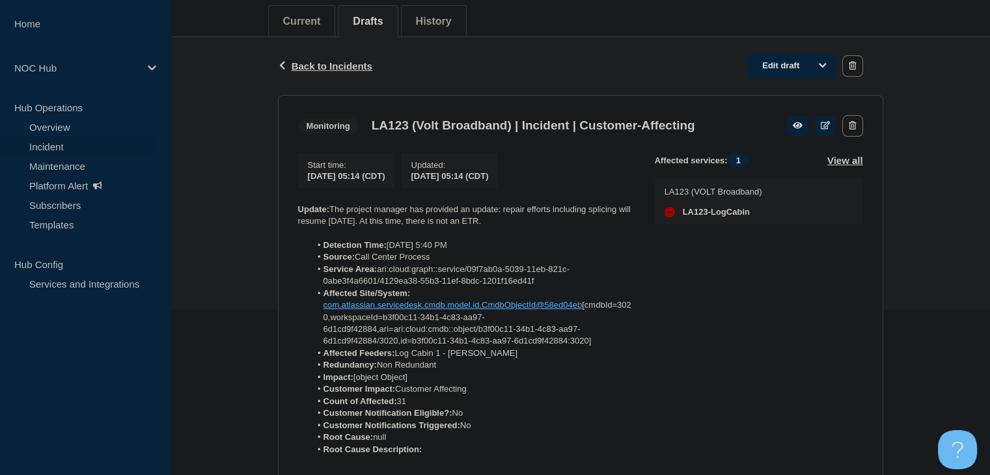
scroll to position [65, 0]
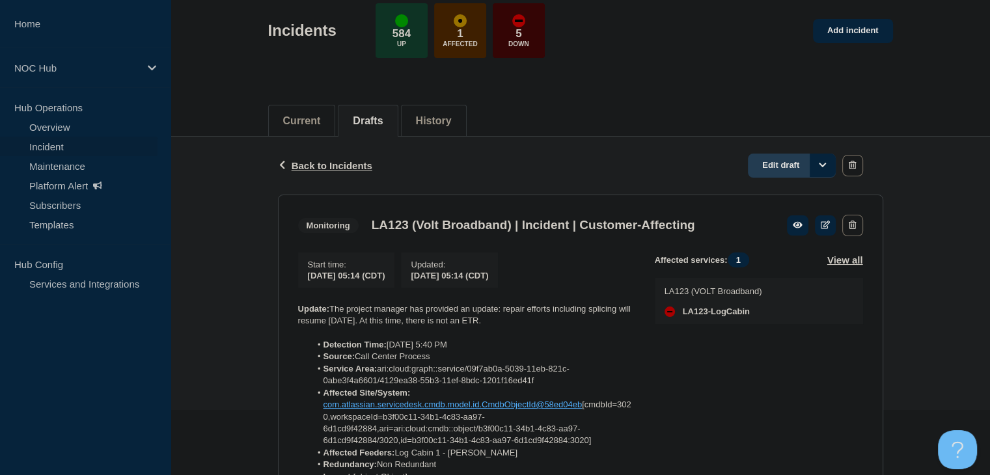
click at [775, 169] on link "Edit draft" at bounding box center [792, 166] width 88 height 24
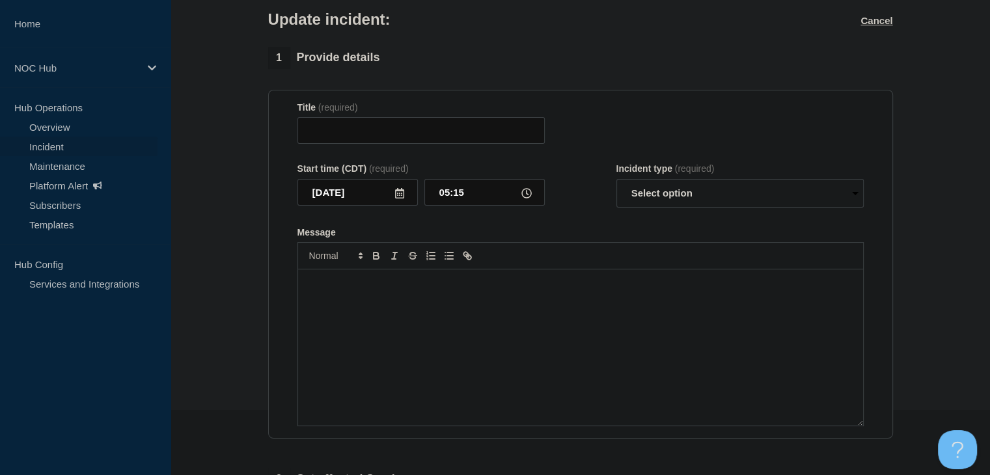
type input "LA123 (Volt Broadband) | Incident | Customer-Affecting"
type input "05:14"
select select "monitoring"
radio input "false"
radio input "true"
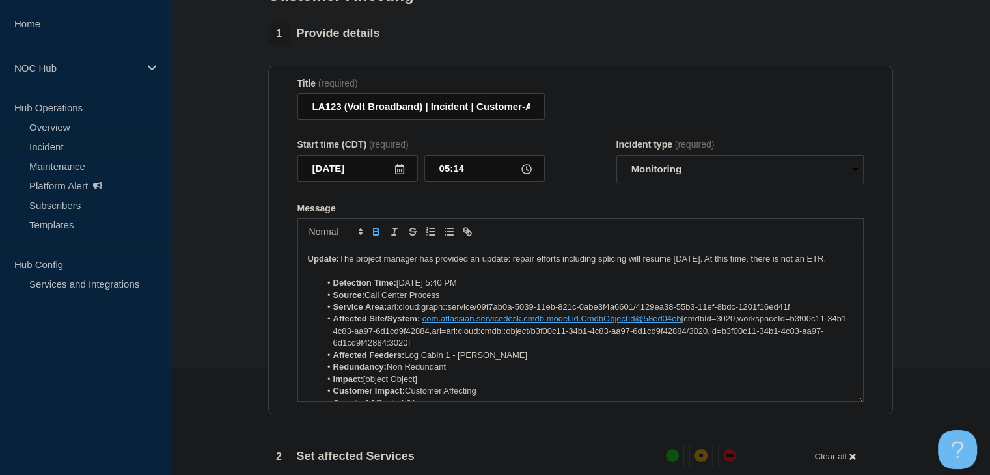
scroll to position [130, 0]
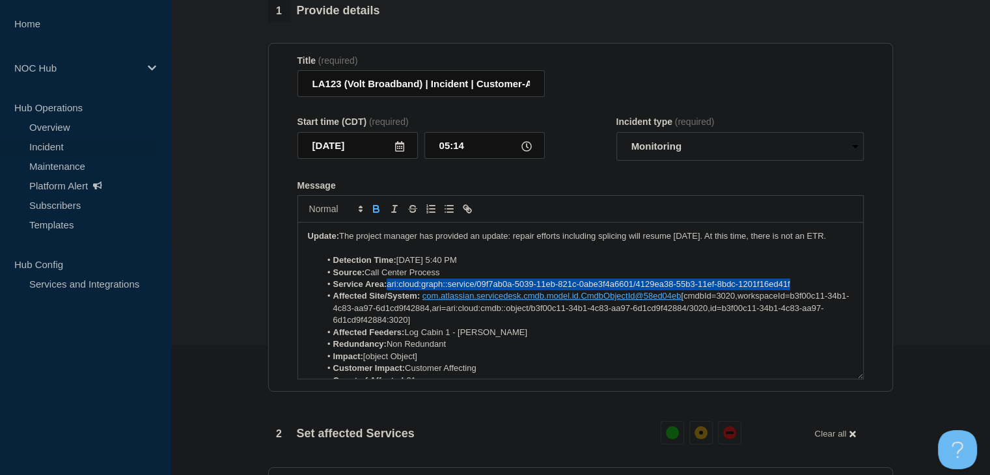
drag, startPoint x: 808, startPoint y: 294, endPoint x: 390, endPoint y: 292, distance: 417.2
click at [390, 290] on li "Service Area: ari:cloud:graph::service/09f7ab0a-5039-11eb-821c-0abe3f4a6601/412…" at bounding box center [586, 285] width 533 height 12
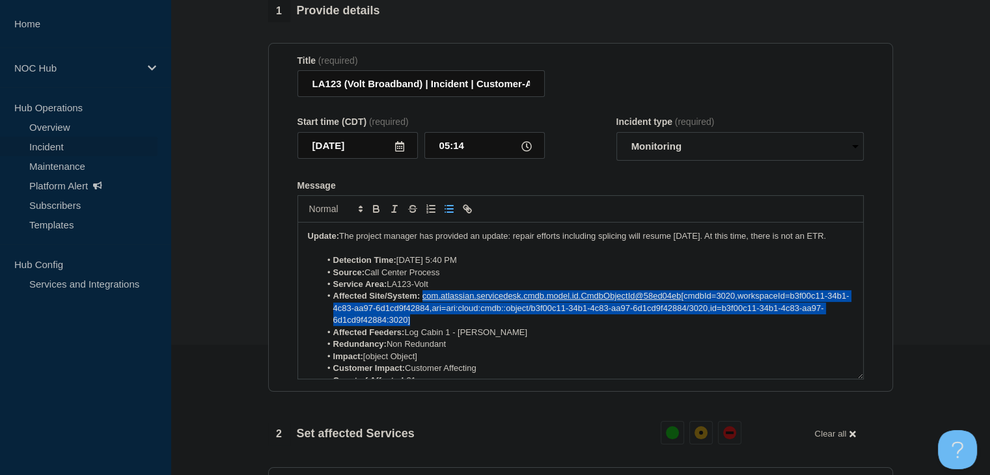
drag, startPoint x: 435, startPoint y: 329, endPoint x: 422, endPoint y: 310, distance: 22.0
click at [422, 310] on li "Affected Site/System: com.atlassian.servicedesk.cmdb.model.id.CmdbObjectId@58ed…" at bounding box center [586, 308] width 533 height 36
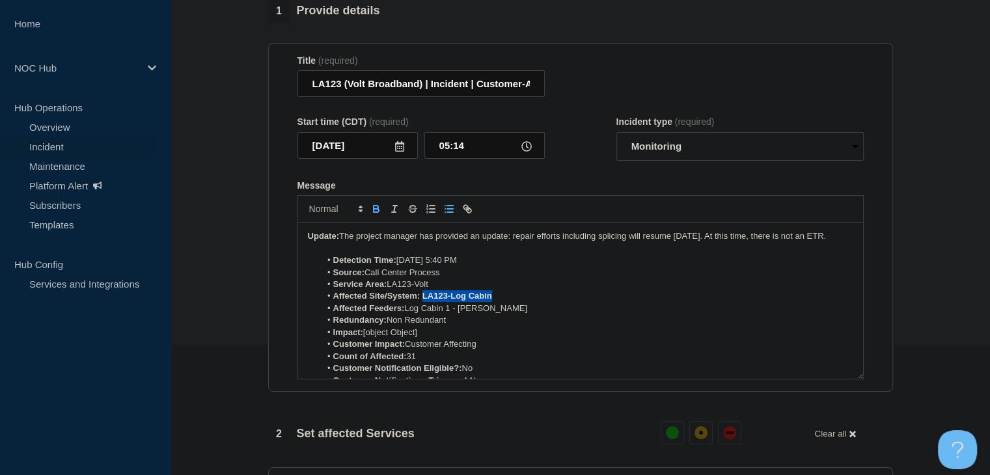
drag, startPoint x: 507, startPoint y: 305, endPoint x: 422, endPoint y: 305, distance: 84.6
click at [422, 302] on li "Affected Site/System: LA123-Log Cabin" at bounding box center [586, 296] width 533 height 12
click at [372, 215] on icon "Toggle bold text" at bounding box center [376, 209] width 12 height 12
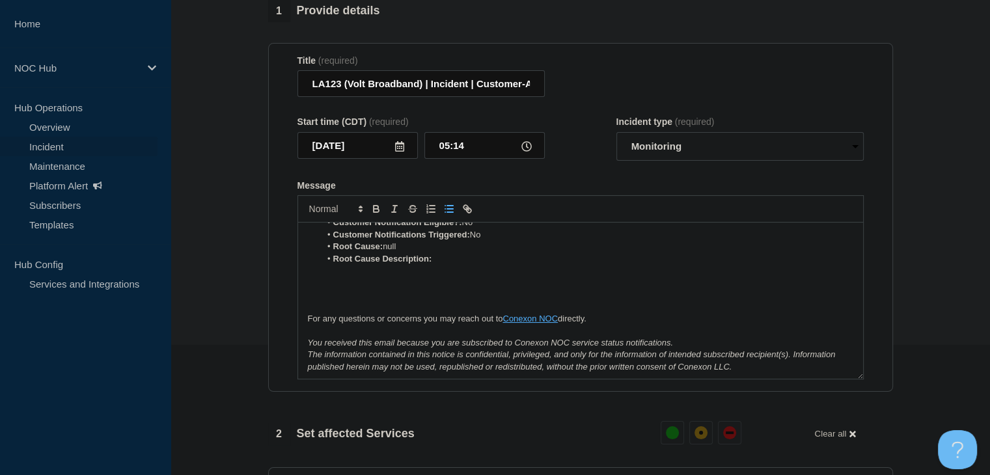
scroll to position [147, 0]
click at [409, 251] on li "Root Cause: null" at bounding box center [586, 245] width 533 height 12
click at [372, 250] on strong "Root Cause:" at bounding box center [358, 245] width 50 height 10
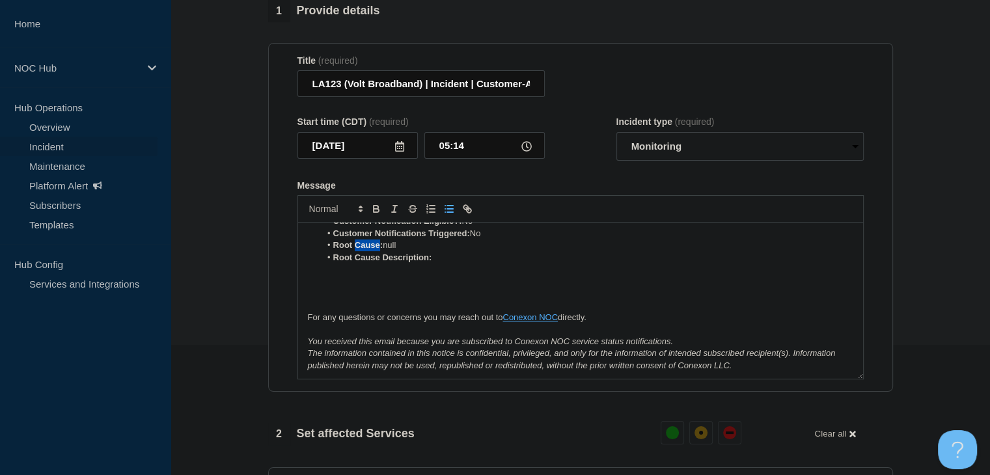
click at [372, 250] on strong "Root Cause:" at bounding box center [358, 245] width 50 height 10
click at [357, 262] on strong "Root Cause Description:" at bounding box center [382, 257] width 99 height 10
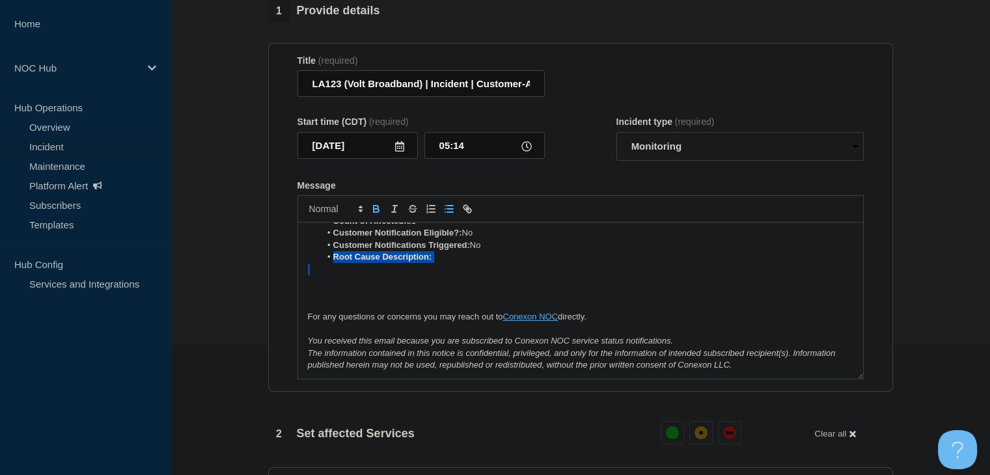
click at [357, 262] on strong "Root Cause Description:" at bounding box center [382, 257] width 99 height 10
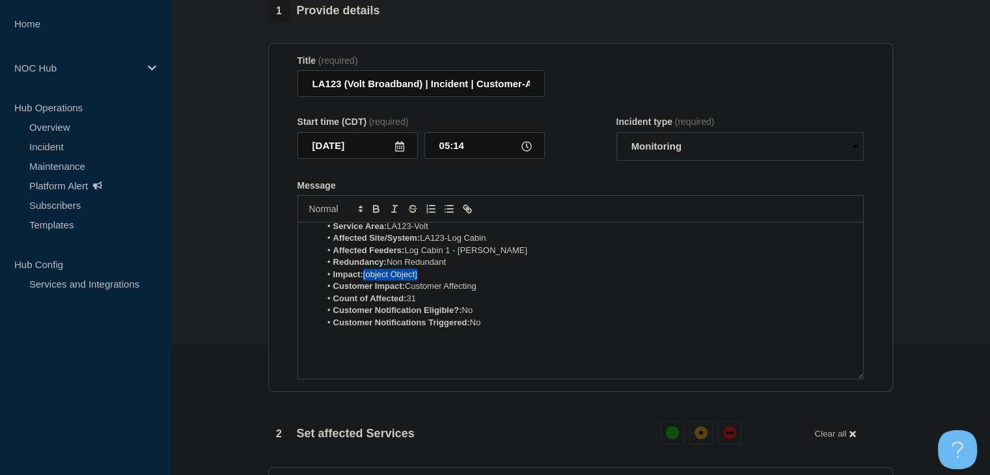
drag, startPoint x: 424, startPoint y: 286, endPoint x: 365, endPoint y: 284, distance: 59.3
click at [365, 280] on li "Impact: [object Object]" at bounding box center [586, 275] width 533 height 12
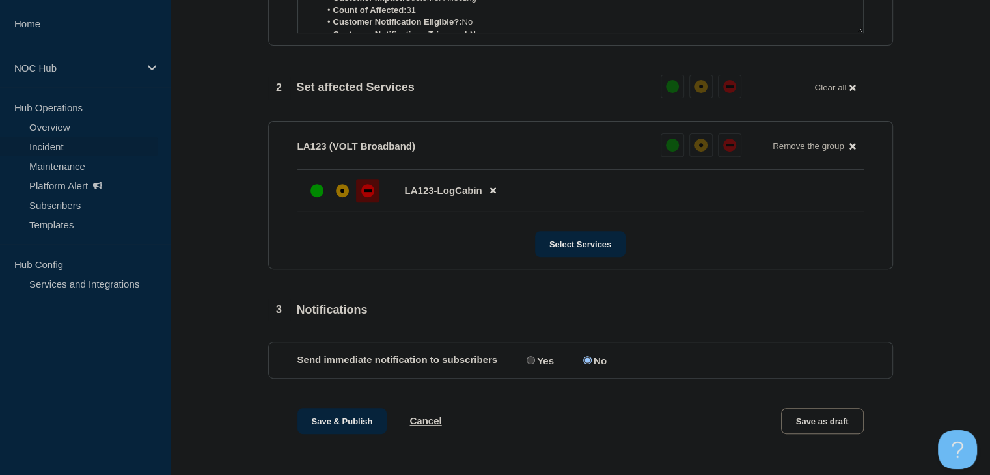
scroll to position [497, 0]
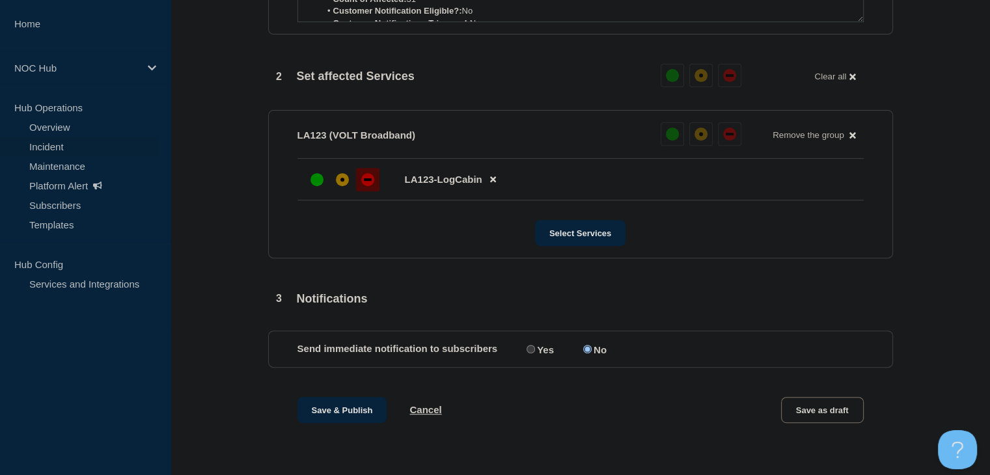
click at [530, 346] on input "Yes" at bounding box center [530, 349] width 8 height 8
radio input "true"
radio input "false"
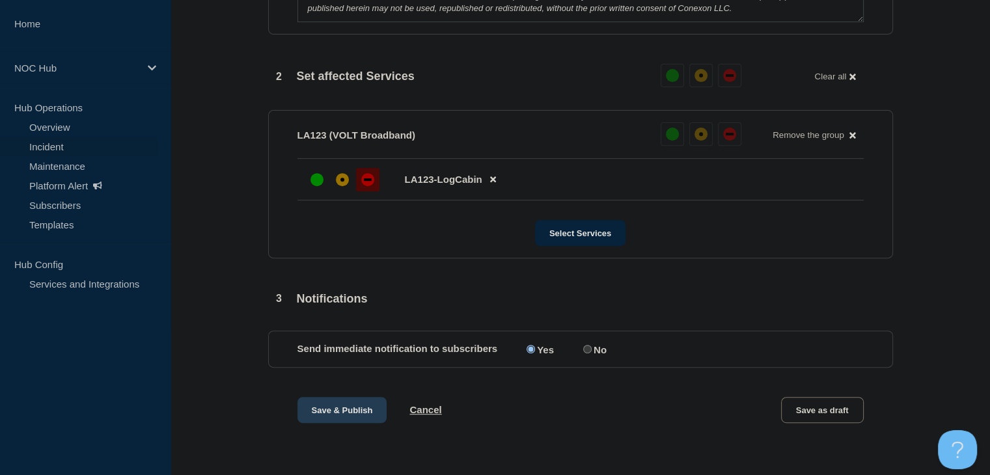
click at [337, 409] on button "Save & Publish" at bounding box center [342, 410] width 90 height 26
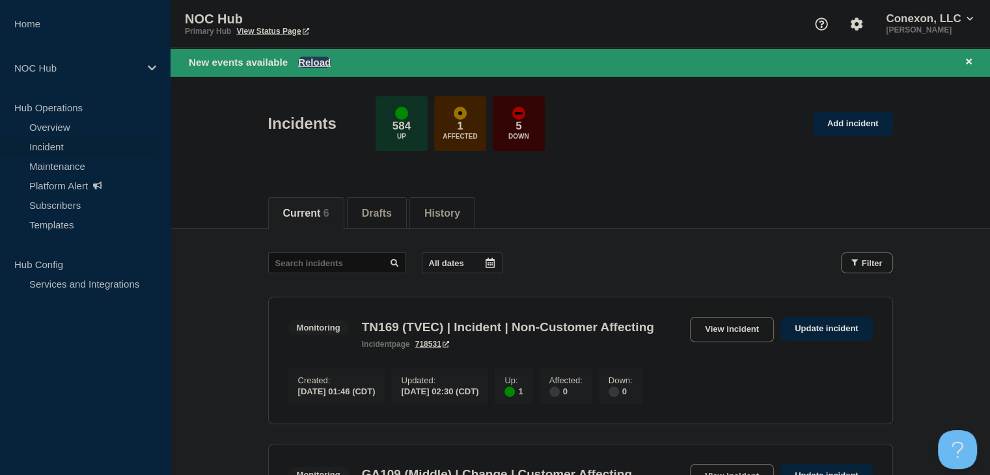
click at [308, 61] on button "Reload" at bounding box center [314, 62] width 33 height 11
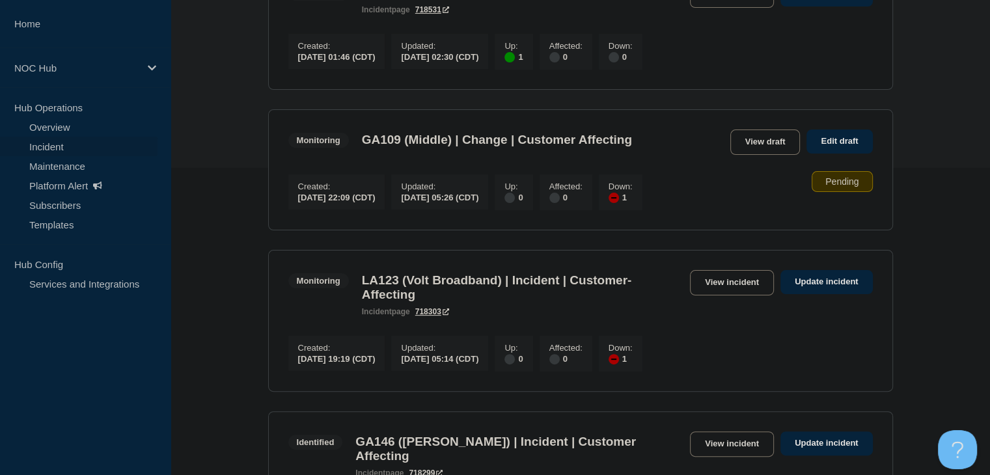
scroll to position [325, 0]
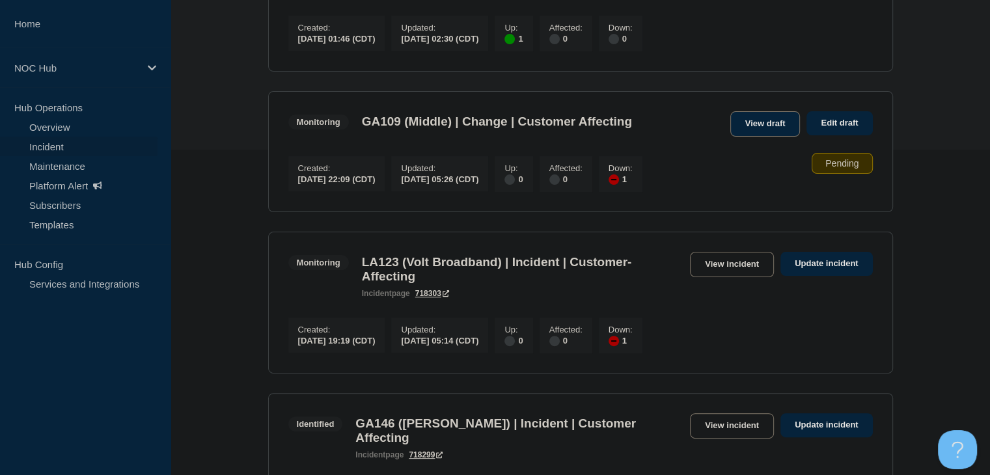
click at [766, 137] on link "View draft" at bounding box center [765, 123] width 70 height 25
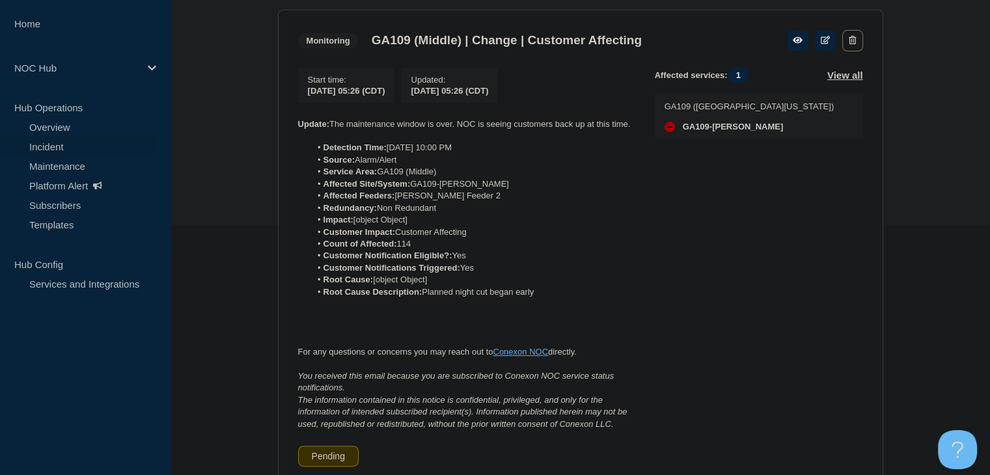
scroll to position [115, 0]
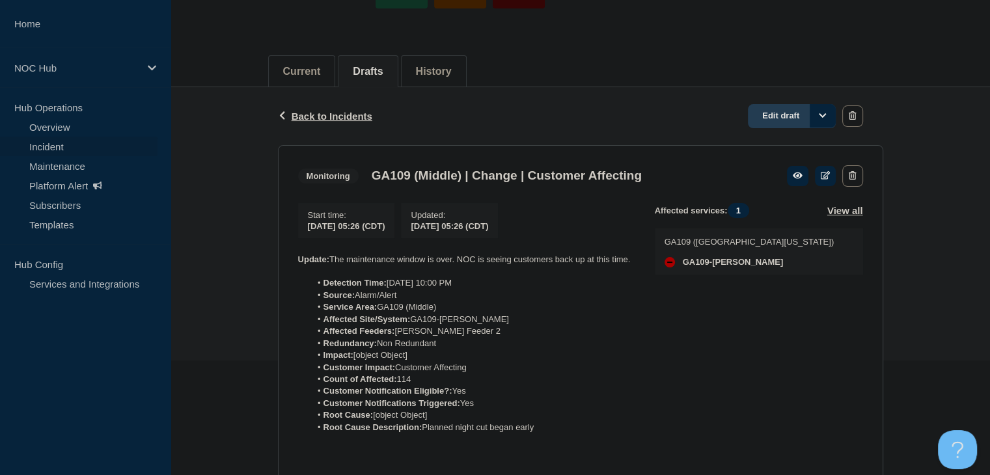
click at [774, 120] on link "Edit draft" at bounding box center [792, 116] width 88 height 24
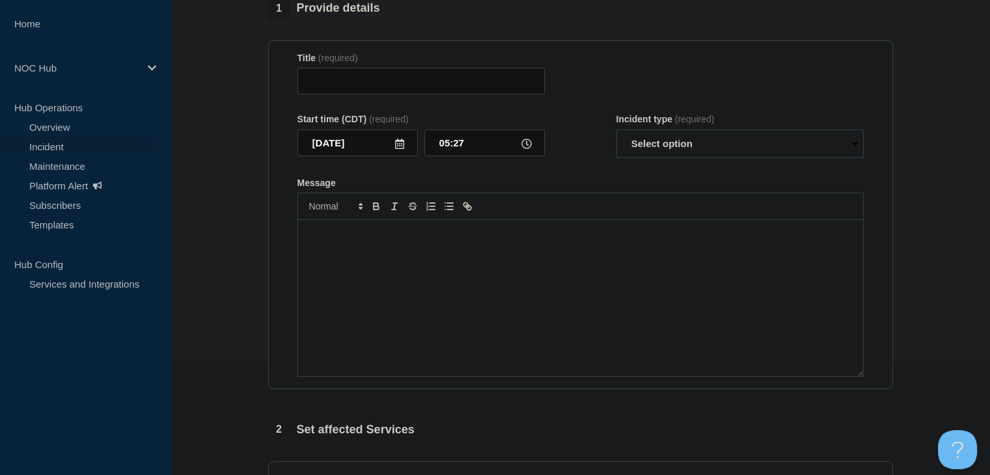
type input "GA109 (Middle) | Change | Customer Affecting"
type input "05:26"
select select "monitoring"
radio input "false"
radio input "true"
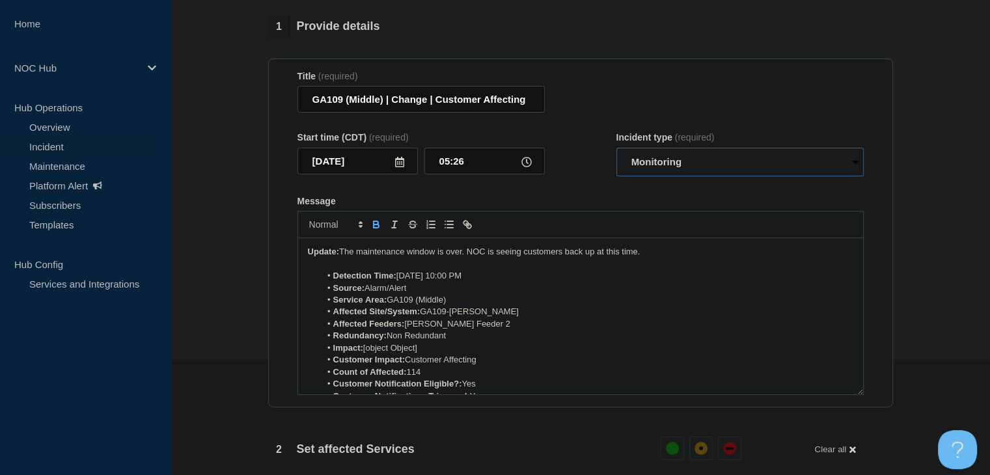
click at [666, 167] on select "Select option Investigating Identified Monitoring Resolved" at bounding box center [739, 162] width 247 height 29
select select "resolved"
click at [616, 155] on select "Select option Investigating Identified Monitoring Resolved" at bounding box center [739, 162] width 247 height 29
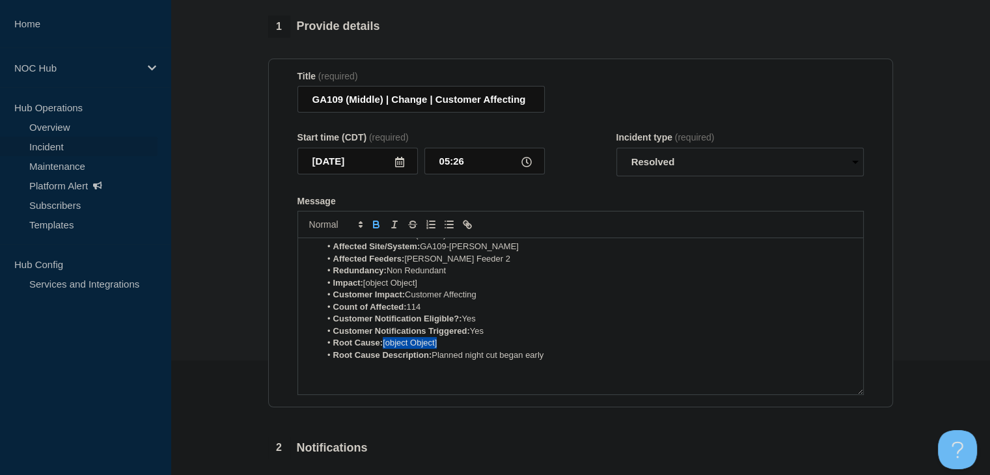
drag, startPoint x: 441, startPoint y: 355, endPoint x: 385, endPoint y: 352, distance: 56.0
click at [385, 349] on li "Root Cause: [object Object]" at bounding box center [586, 343] width 533 height 12
click at [461, 349] on li "Root Cause: Internal Activity" at bounding box center [586, 343] width 533 height 12
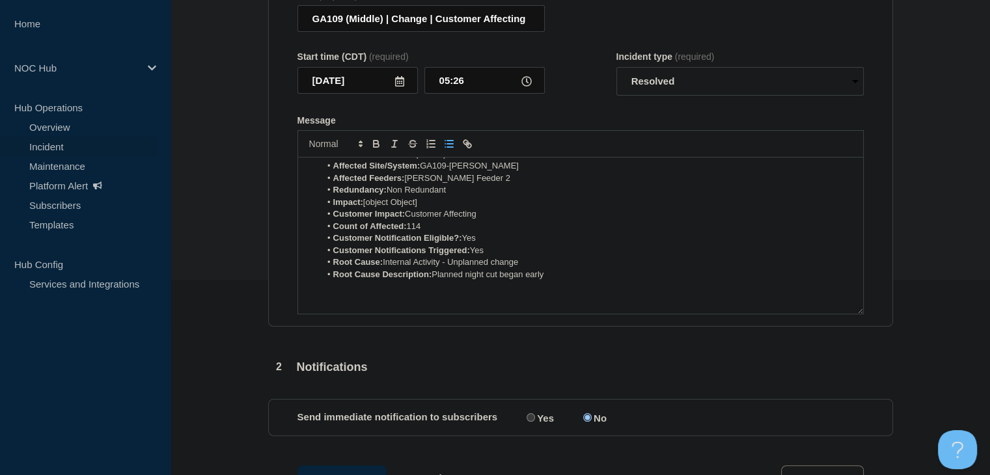
scroll to position [272, 0]
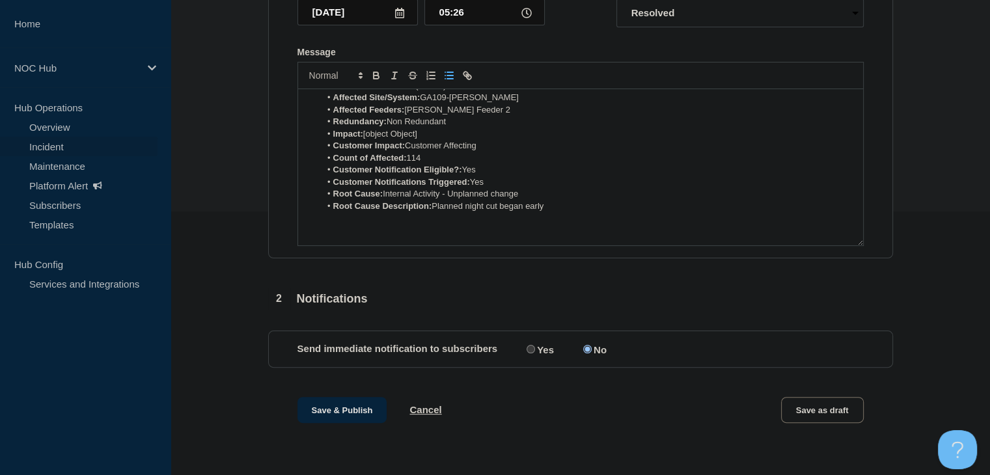
click at [532, 348] on input "Yes" at bounding box center [530, 349] width 8 height 8
radio input "true"
radio input "false"
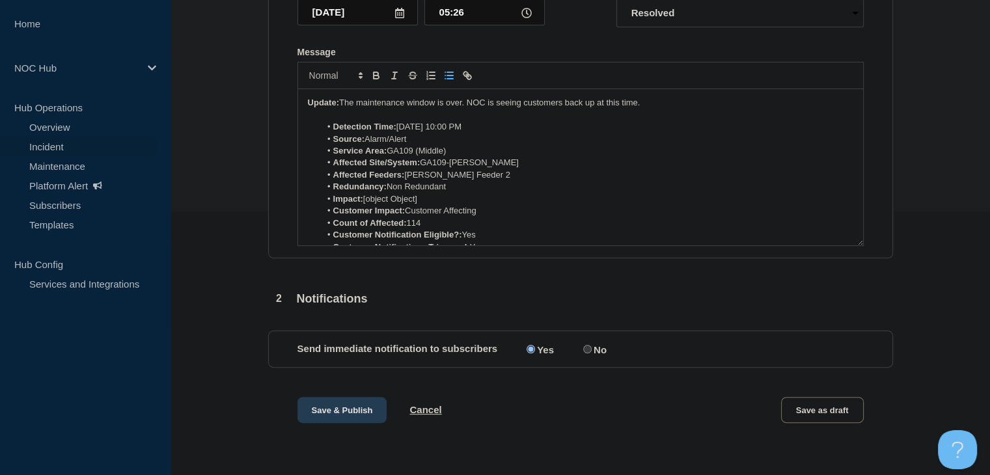
click at [329, 402] on button "Save & Publish" at bounding box center [342, 410] width 90 height 26
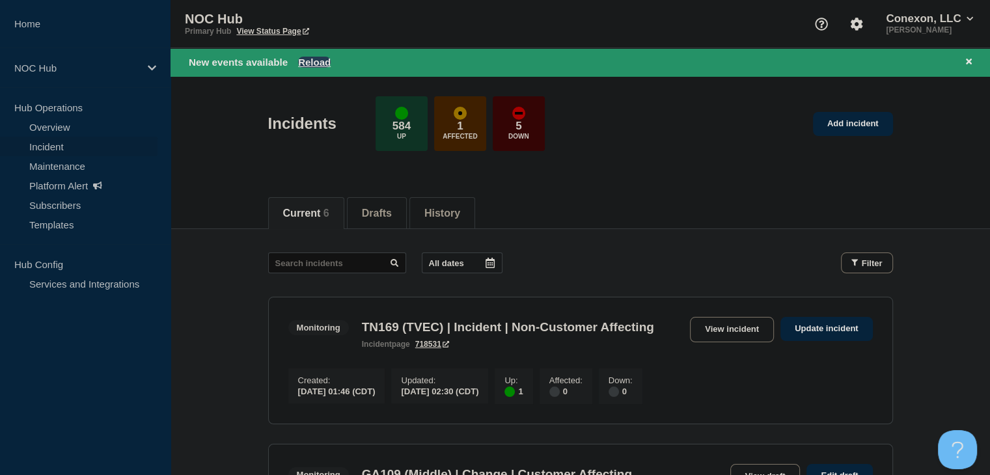
click at [316, 59] on button "Reload" at bounding box center [314, 62] width 33 height 11
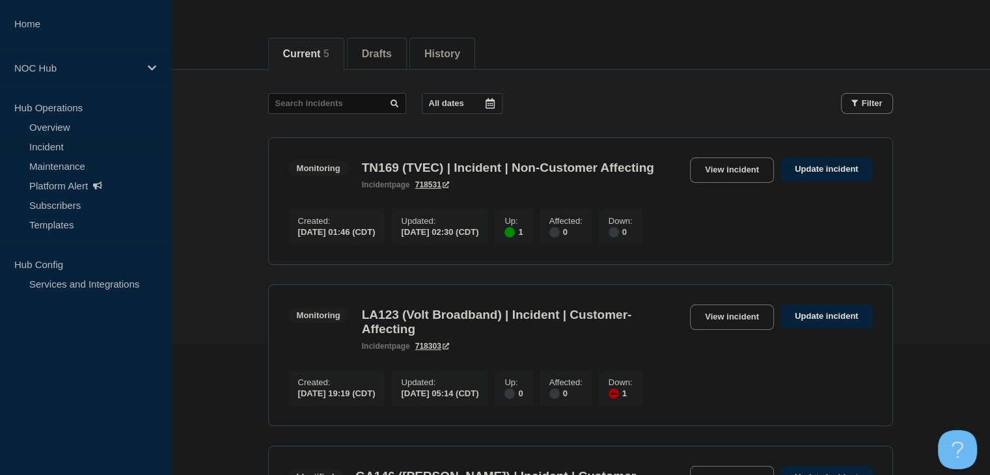
scroll to position [130, 0]
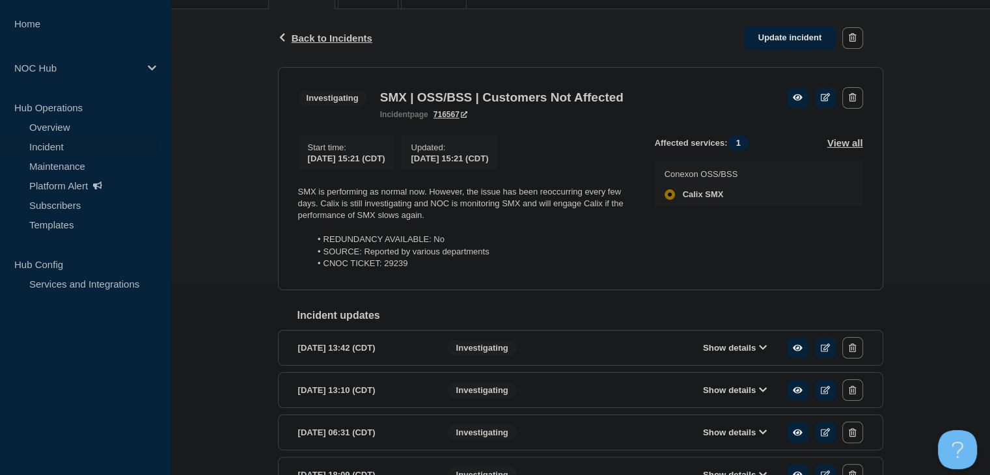
scroll to position [195, 0]
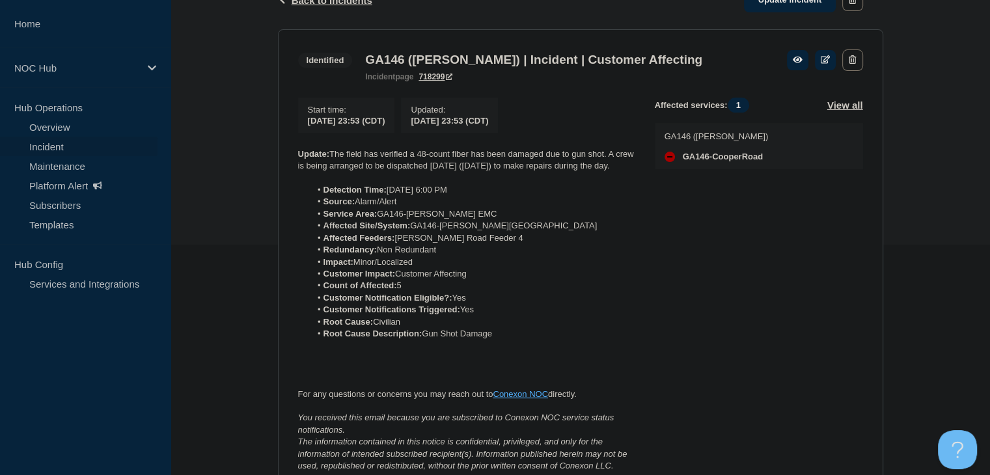
scroll to position [260, 0]
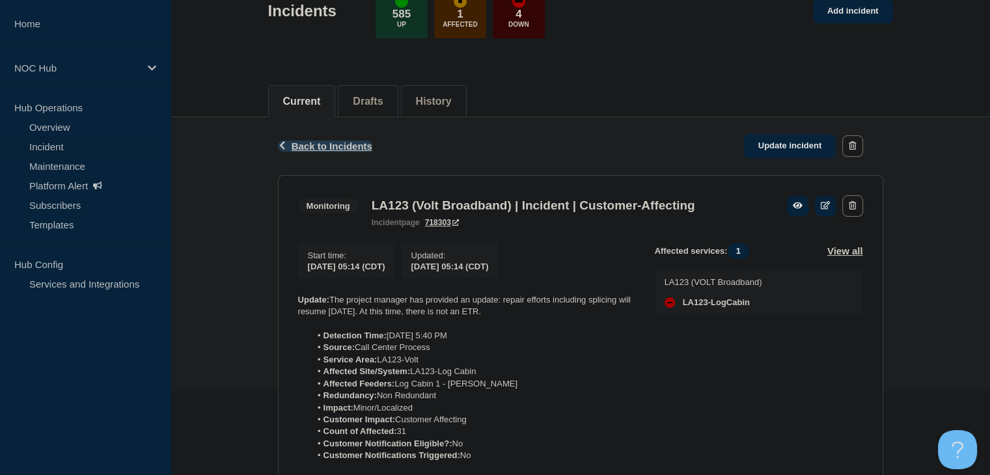
scroll to position [195, 0]
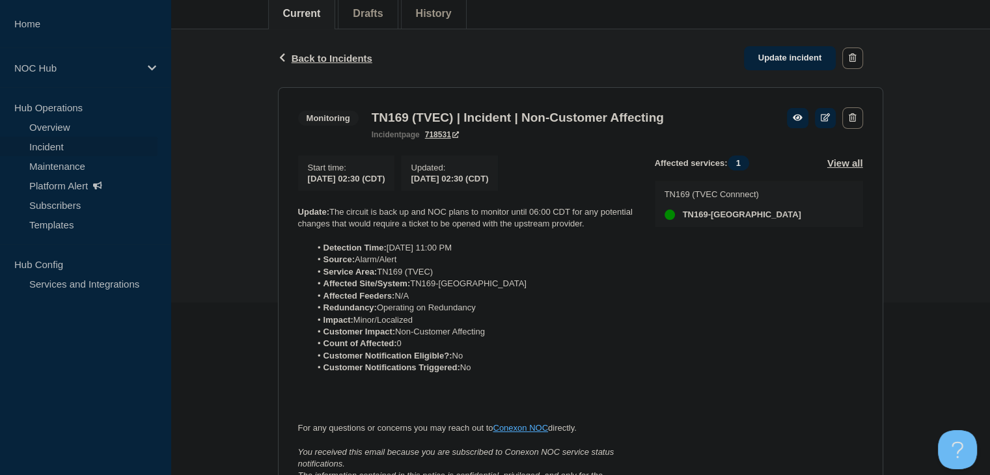
scroll to position [195, 0]
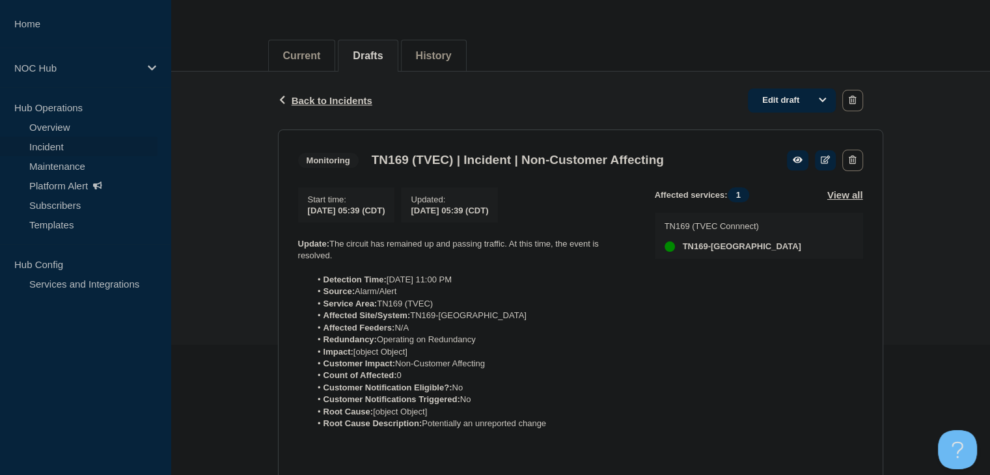
scroll to position [651, 0]
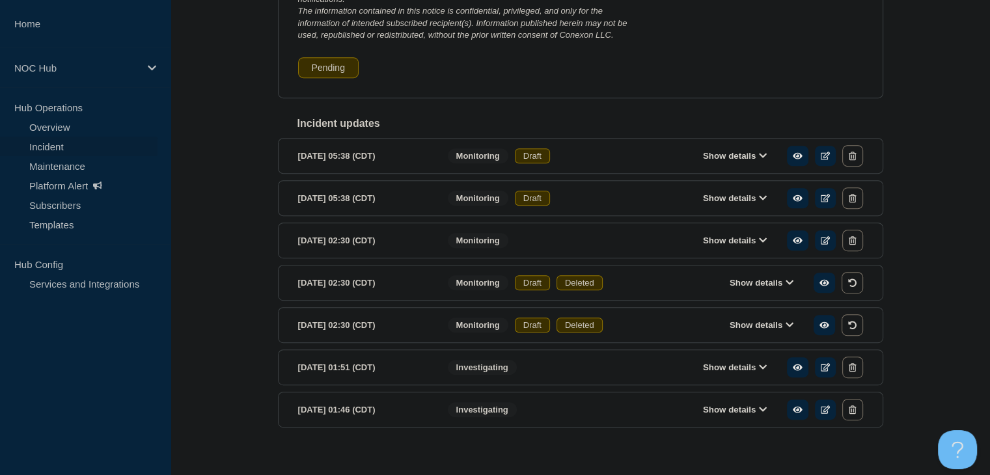
click at [864, 206] on section "[DATE] 05:38 (CDT) Show details Monitoring Draft" at bounding box center [580, 198] width 605 height 36
click at [858, 206] on button "button" at bounding box center [852, 197] width 20 height 21
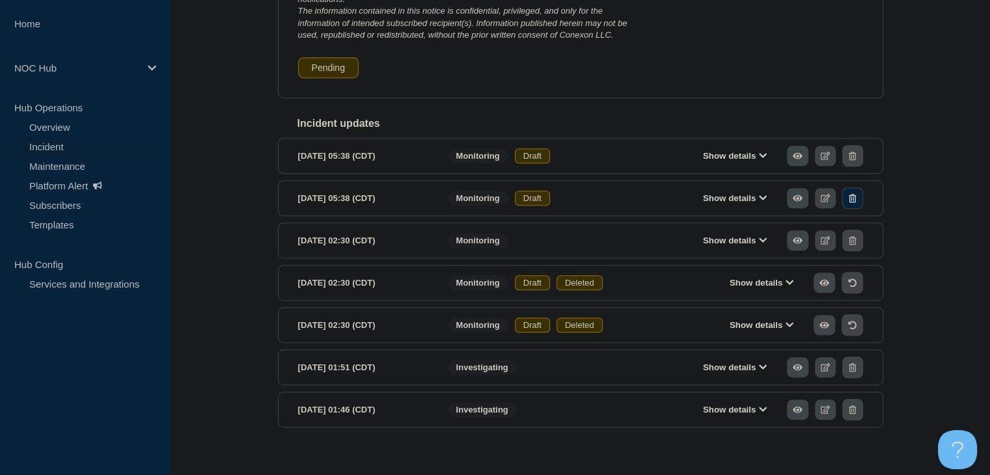
scroll to position [678, 0]
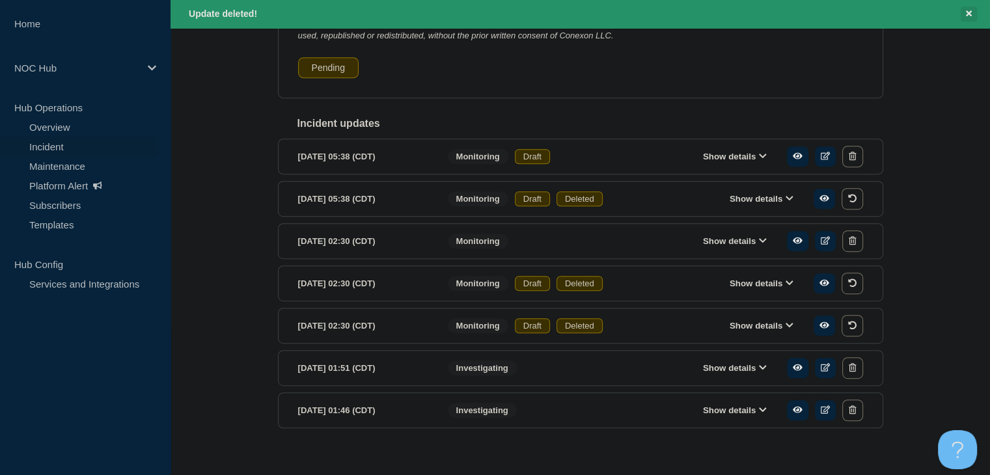
click at [971, 12] on button "Close banner" at bounding box center [969, 14] width 16 height 15
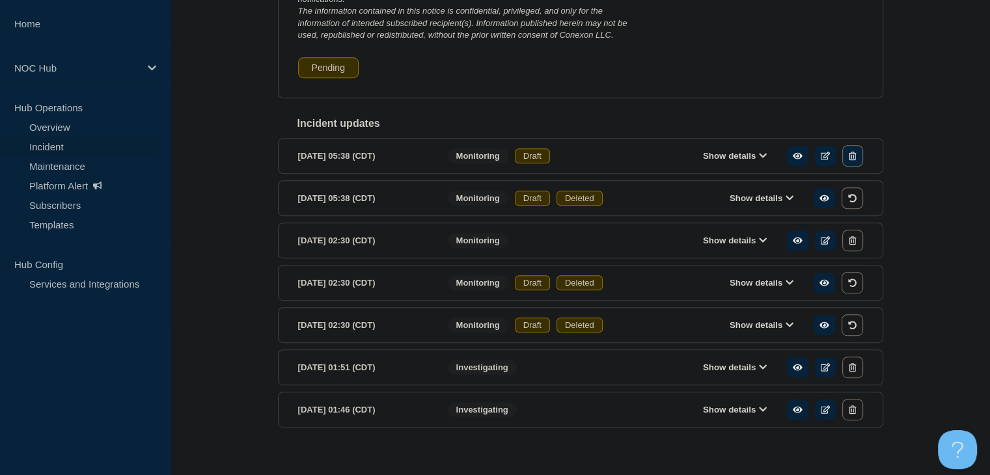
click at [853, 160] on icon "button" at bounding box center [852, 156] width 7 height 8
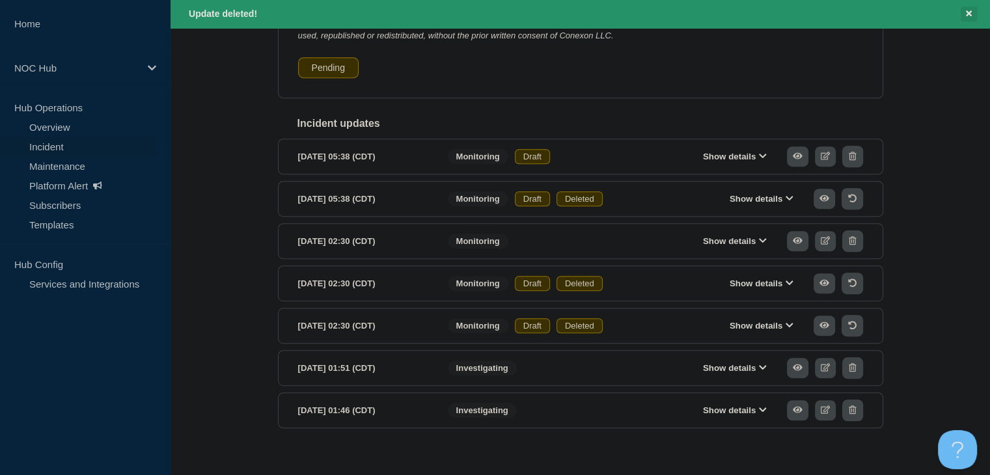
click at [971, 16] on button "Close banner" at bounding box center [969, 14] width 16 height 15
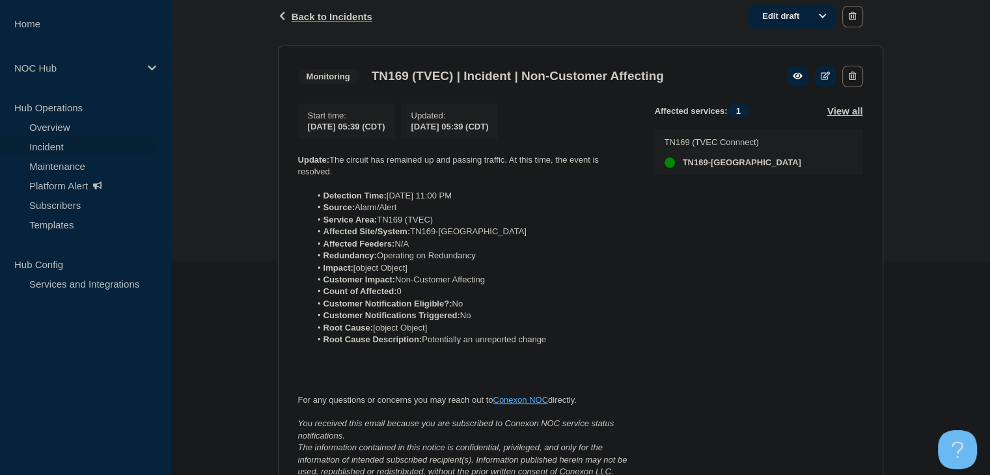
scroll to position [130, 0]
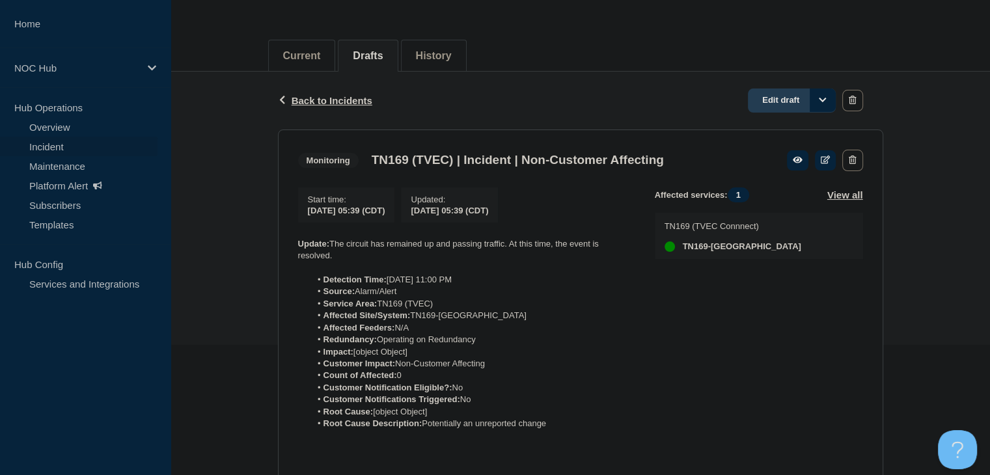
click at [762, 100] on link "Edit draft" at bounding box center [792, 101] width 88 height 24
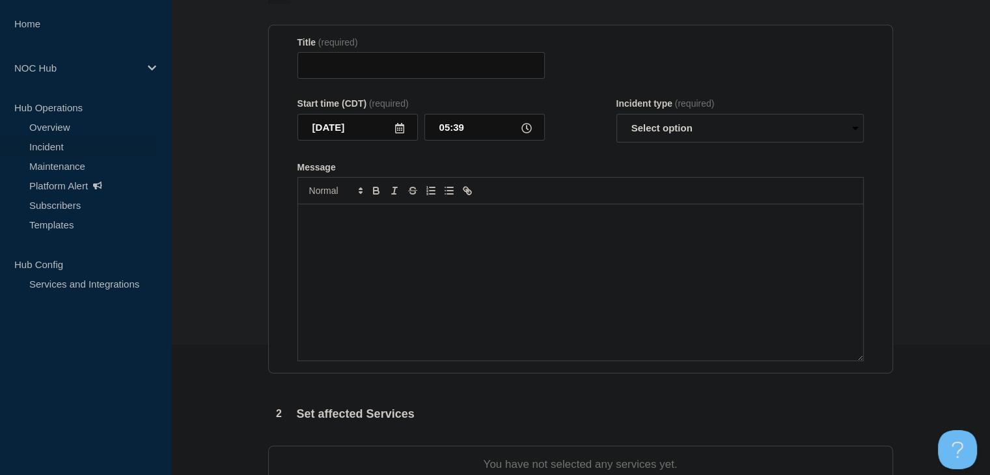
type input "TN169 (TVEC) | Incident | Non-Customer Affecting"
select select "monitoring"
radio input "false"
radio input "true"
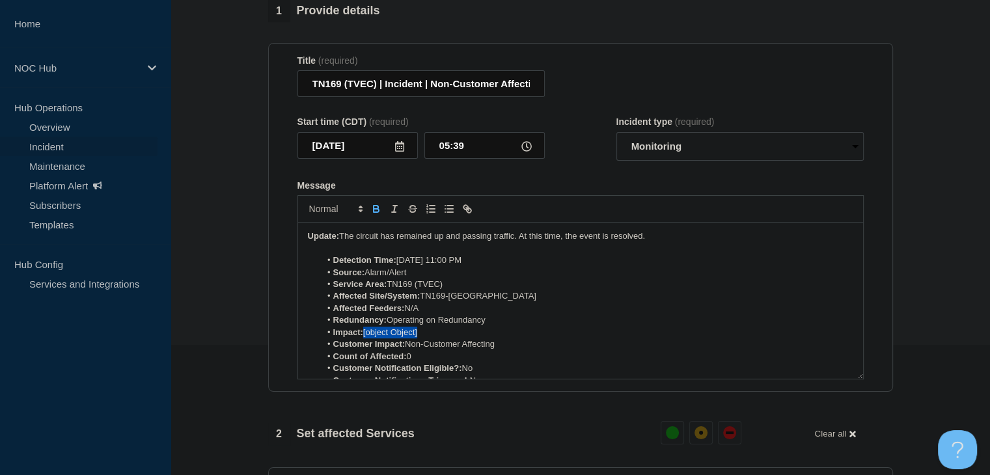
drag, startPoint x: 433, startPoint y: 335, endPoint x: 366, endPoint y: 338, distance: 67.8
click at [366, 338] on li "Impact: [object Object]" at bounding box center [586, 333] width 533 height 12
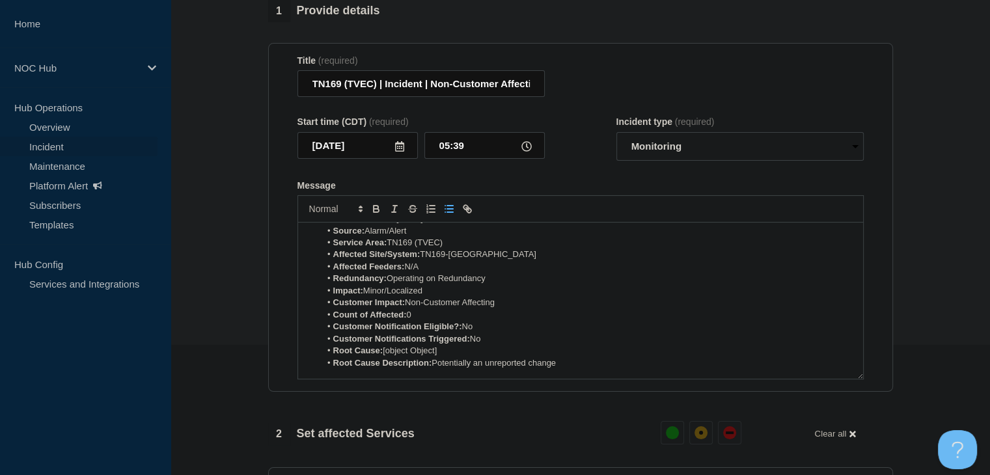
scroll to position [65, 0]
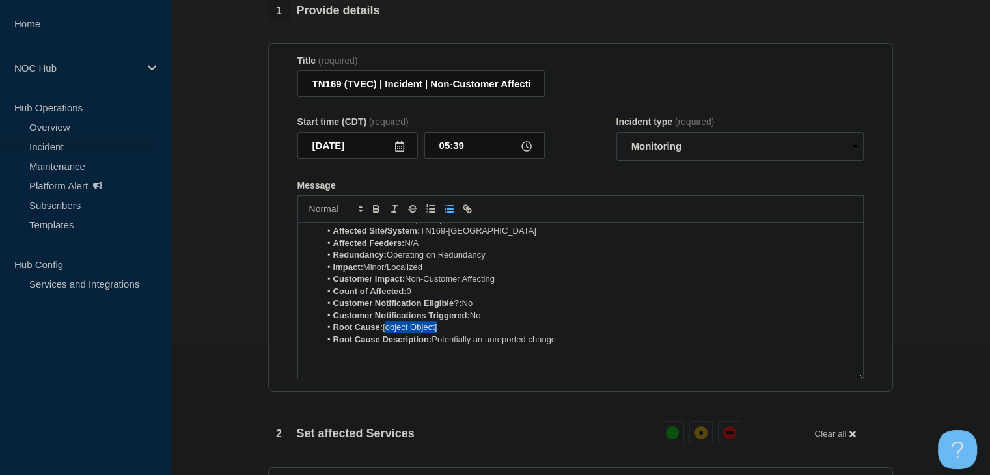
drag, startPoint x: 452, startPoint y: 336, endPoint x: 387, endPoint y: 336, distance: 65.1
click at [387, 333] on li "Root Cause: [object Object]" at bounding box center [586, 327] width 533 height 12
drag, startPoint x: 495, startPoint y: 337, endPoint x: 405, endPoint y: 340, distance: 89.2
click at [405, 333] on li "Root Cause: Servier Provider/Carrier" at bounding box center [586, 327] width 533 height 12
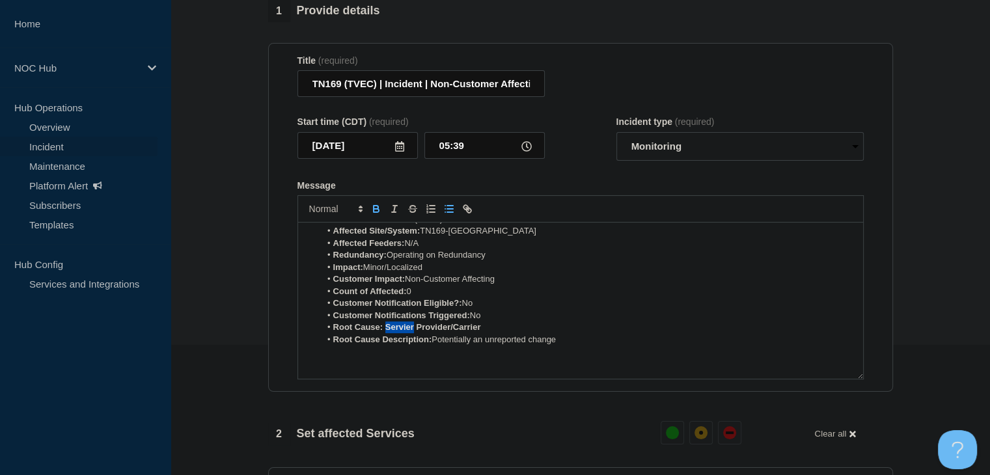
drag, startPoint x: 406, startPoint y: 336, endPoint x: 395, endPoint y: 339, distance: 11.4
click at [395, 332] on strong "Root Cause: Servier Provider/Carrier" at bounding box center [407, 327] width 148 height 10
click at [412, 332] on strong "Root Cause: Servier Provider/Carrier" at bounding box center [407, 327] width 148 height 10
drag, startPoint x: 495, startPoint y: 336, endPoint x: 387, endPoint y: 336, distance: 107.4
click at [387, 333] on li "Root Cause: Service Provider/Carrier" at bounding box center [586, 327] width 533 height 12
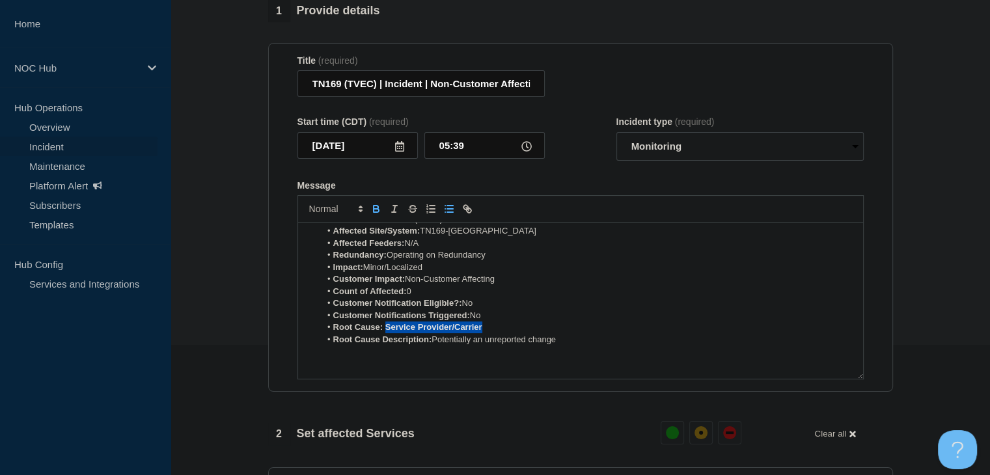
click at [375, 212] on icon "Toggle bold text" at bounding box center [376, 210] width 5 height 3
click at [414, 308] on strong "Customer Notification Eligible?:" at bounding box center [397, 303] width 129 height 10
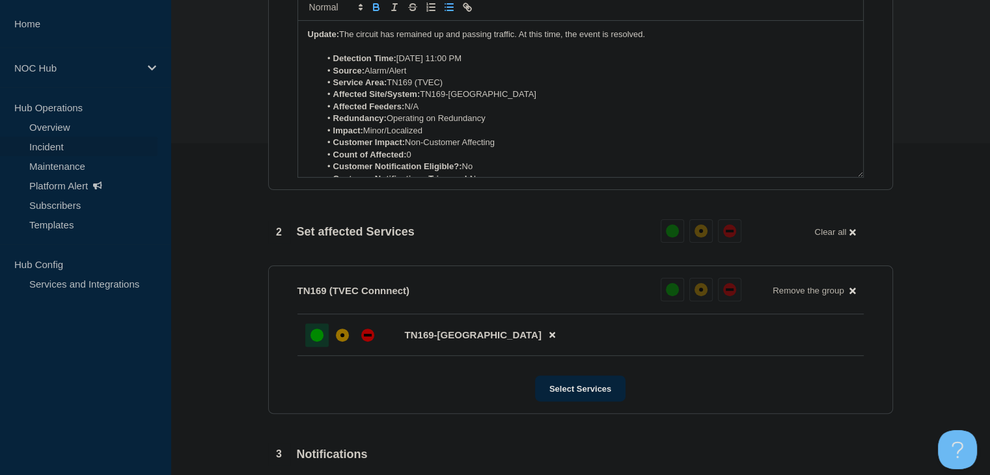
scroll to position [260, 0]
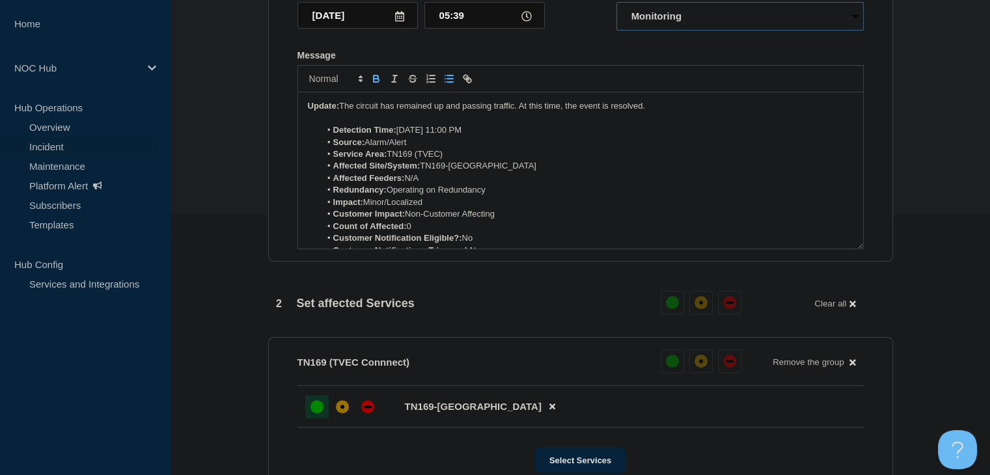
click at [666, 28] on select "Select option Investigating Identified Monitoring Resolved" at bounding box center [739, 16] width 247 height 29
select select "resolved"
click at [616, 10] on select "Select option Investigating Identified Monitoring Resolved" at bounding box center [739, 16] width 247 height 29
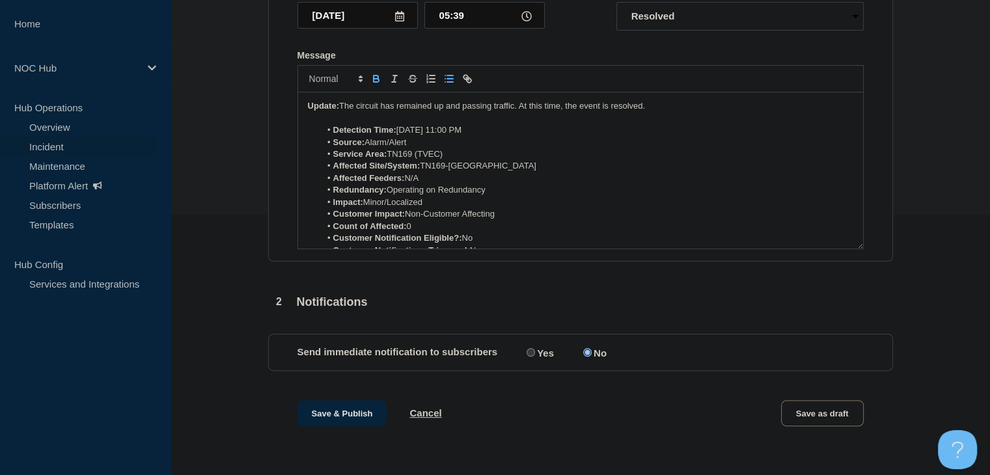
click at [532, 357] on input "Yes" at bounding box center [530, 352] width 8 height 8
radio input "true"
radio input "false"
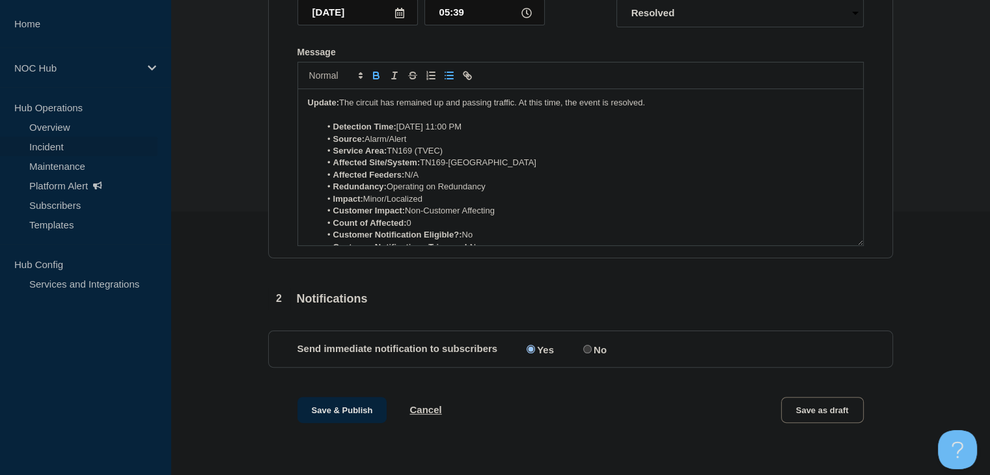
scroll to position [272, 0]
click at [342, 400] on button "Save & Publish" at bounding box center [342, 410] width 90 height 26
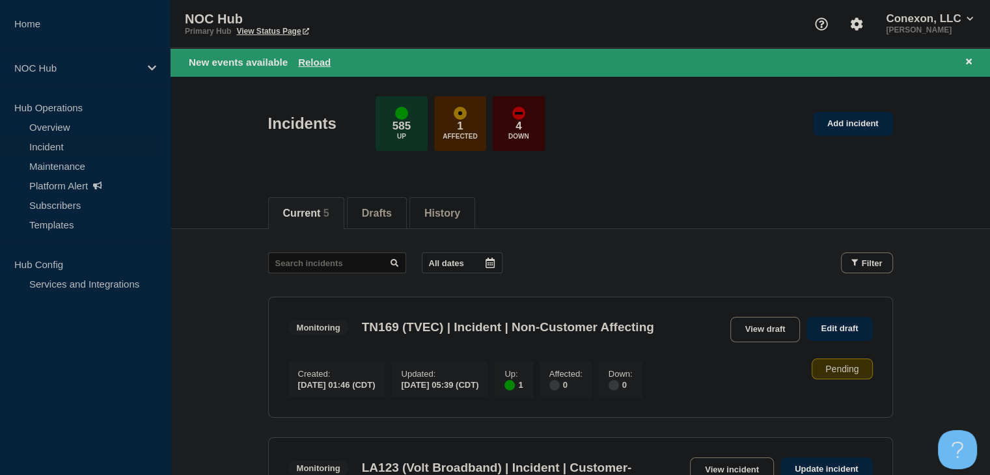
click at [294, 61] on div "New events available Reload" at bounding box center [260, 62] width 142 height 11
click at [308, 62] on button "Reload" at bounding box center [314, 62] width 33 height 11
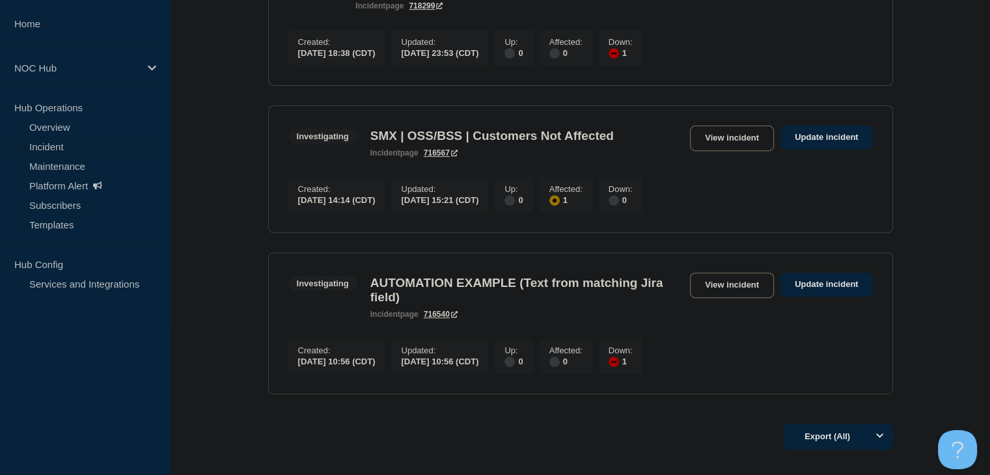
scroll to position [456, 0]
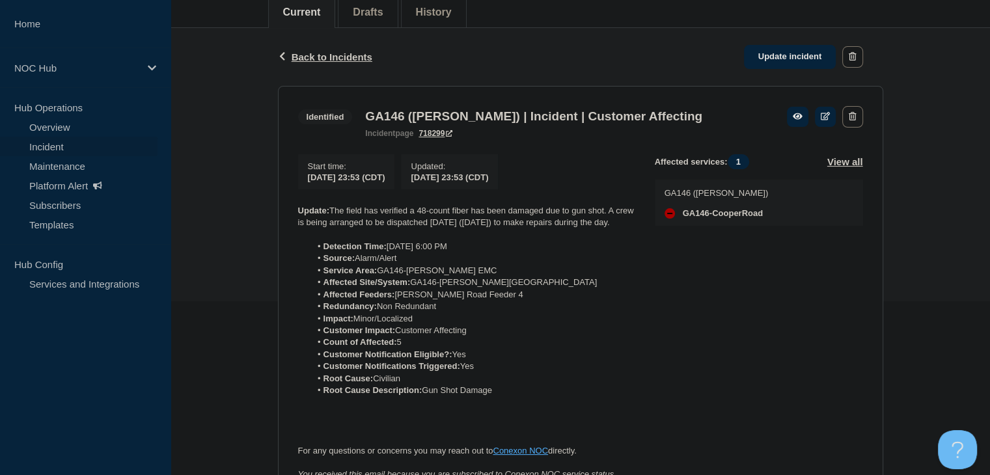
scroll to position [195, 0]
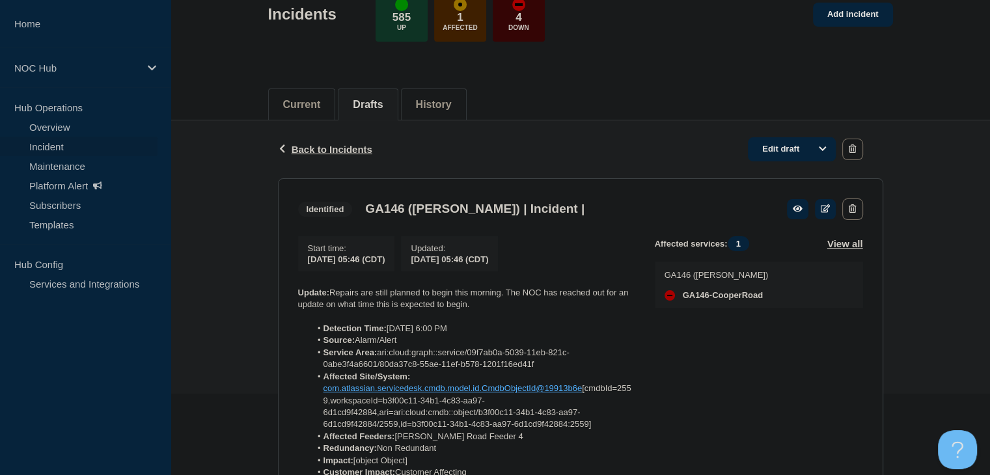
scroll to position [80, 0]
click at [777, 159] on link "Edit draft" at bounding box center [792, 151] width 88 height 24
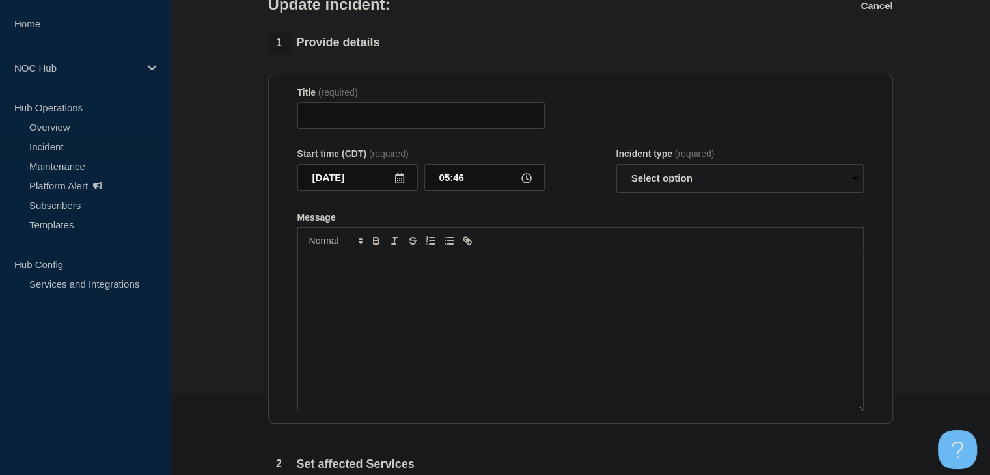
type input "GA146 ([PERSON_NAME]) | Incident |"
select select "identified"
radio input "false"
radio input "true"
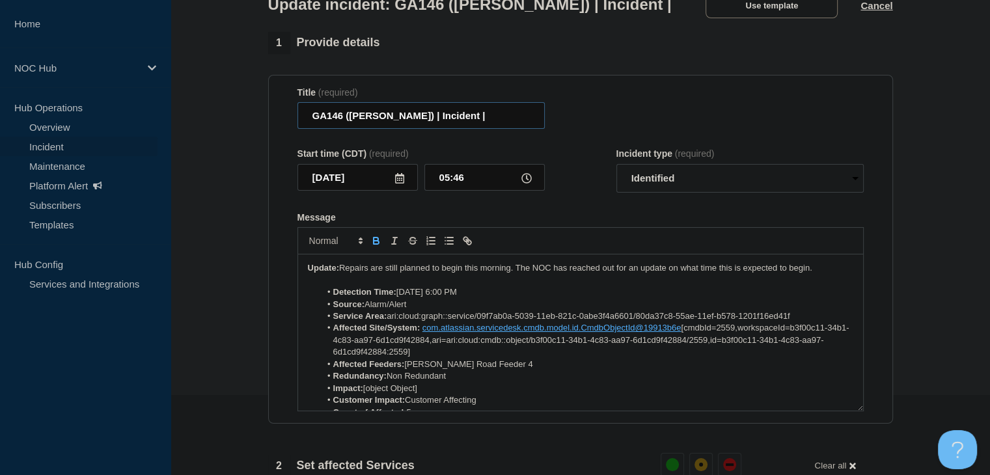
click at [499, 121] on input "GA146 ([PERSON_NAME]) | Incident |" at bounding box center [420, 115] width 247 height 27
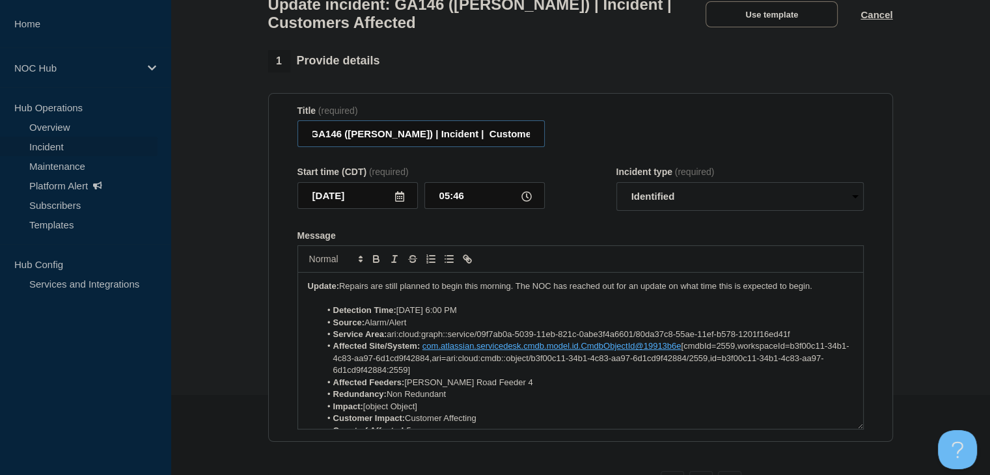
scroll to position [0, 7]
type input "GA146 ([PERSON_NAME]) | Incident | Customers Affected"
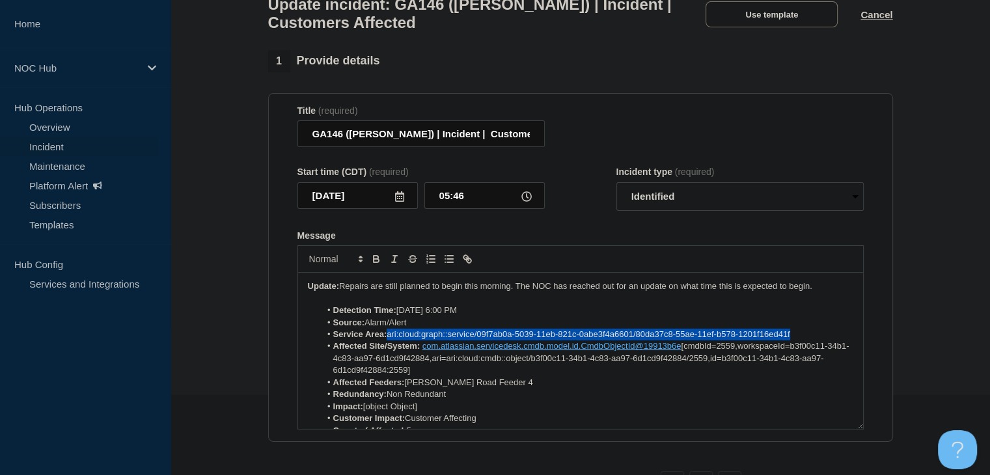
drag, startPoint x: 804, startPoint y: 339, endPoint x: 394, endPoint y: 348, distance: 409.4
click at [389, 340] on li "Service Area: ari:cloud:graph::service/09f7ab0a-5039-11eb-821c-0abe3f4a6601/80d…" at bounding box center [586, 335] width 533 height 12
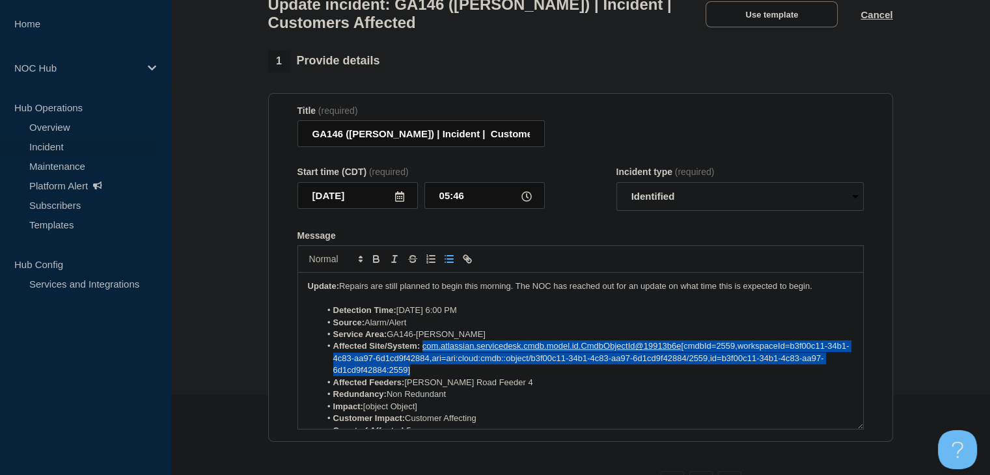
drag, startPoint x: 443, startPoint y: 375, endPoint x: 424, endPoint y: 355, distance: 27.6
click at [424, 355] on li "Affected Site/System: com.atlassian.servicedesk.cmdb.model.id.CmdbObjectId@1991…" at bounding box center [586, 358] width 533 height 36
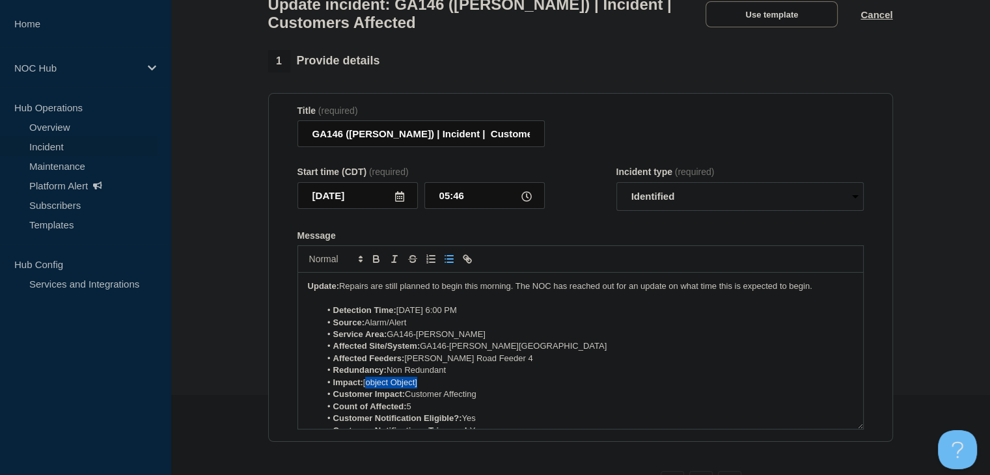
drag, startPoint x: 446, startPoint y: 391, endPoint x: 368, endPoint y: 392, distance: 78.7
click at [368, 389] on li "Impact: [object Object]" at bounding box center [586, 383] width 533 height 12
drag, startPoint x: 437, startPoint y: 394, endPoint x: 370, endPoint y: 392, distance: 67.7
click at [370, 389] on li "Impact: Minor/Localized" at bounding box center [586, 383] width 533 height 12
click at [367, 387] on strong "Impact: Minor/Localized" at bounding box center [381, 382] width 96 height 10
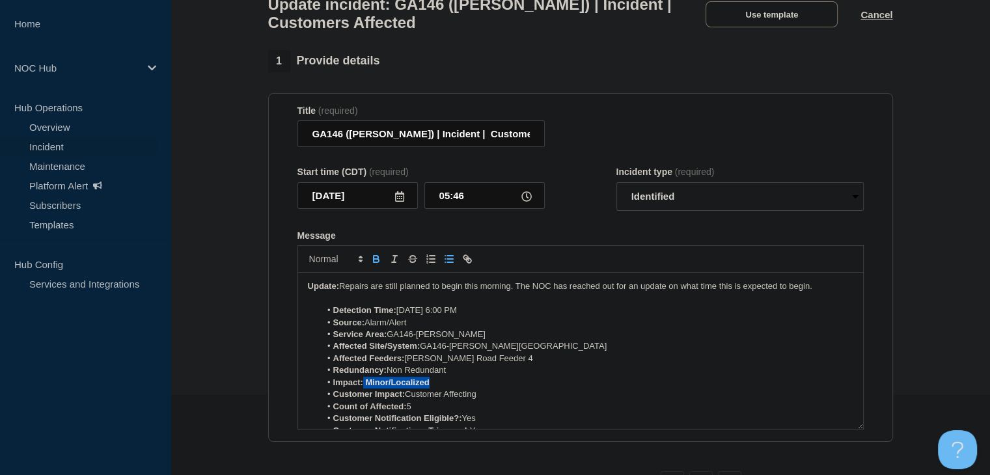
drag, startPoint x: 362, startPoint y: 389, endPoint x: 428, endPoint y: 391, distance: 65.8
click at [428, 387] on strong "Impact: Minor/Localized" at bounding box center [381, 382] width 96 height 10
click at [377, 262] on icon "Toggle bold text" at bounding box center [376, 260] width 5 height 3
click at [459, 376] on li "Redundancy: Non Redundant" at bounding box center [586, 370] width 533 height 12
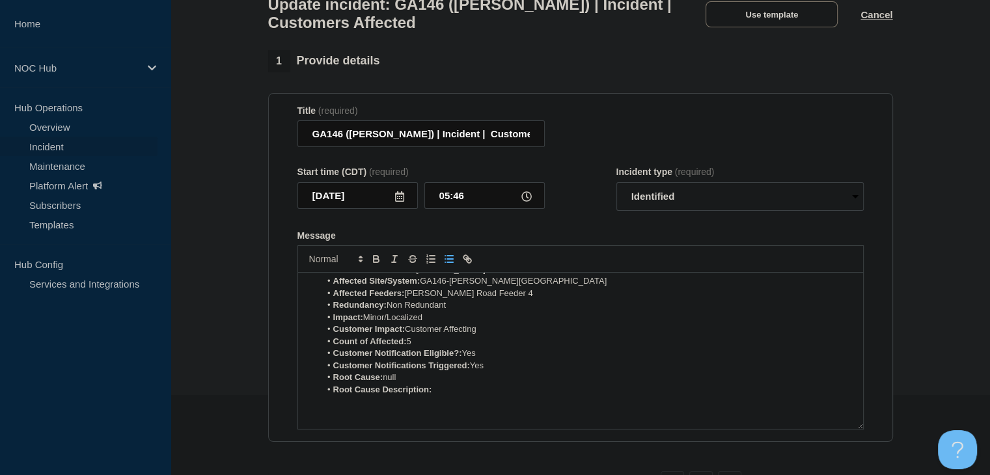
click at [412, 383] on li "Root Cause: null" at bounding box center [586, 378] width 533 height 12
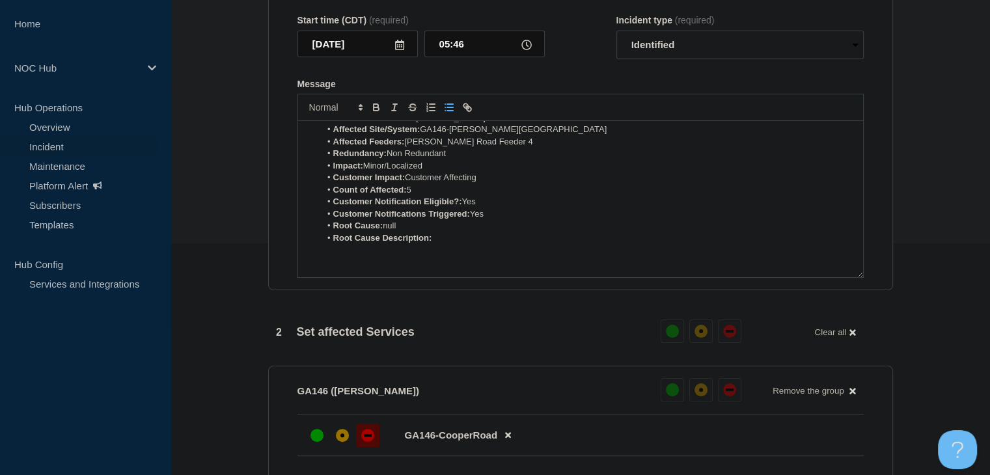
scroll to position [107, 0]
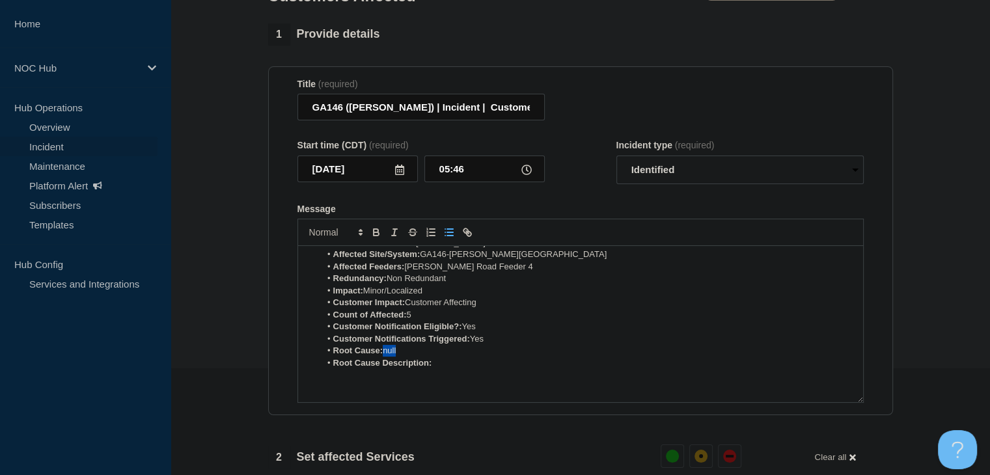
drag, startPoint x: 419, startPoint y: 363, endPoint x: 385, endPoint y: 361, distance: 33.9
click at [385, 357] on li "Root Cause: null" at bounding box center [586, 351] width 533 height 12
click at [467, 365] on li "Root Cause Description:" at bounding box center [586, 363] width 533 height 12
drag, startPoint x: 543, startPoint y: 373, endPoint x: 433, endPoint y: 369, distance: 110.1
click at [433, 369] on li "Root Cause Description: Gunshot damage to fiber" at bounding box center [586, 363] width 533 height 12
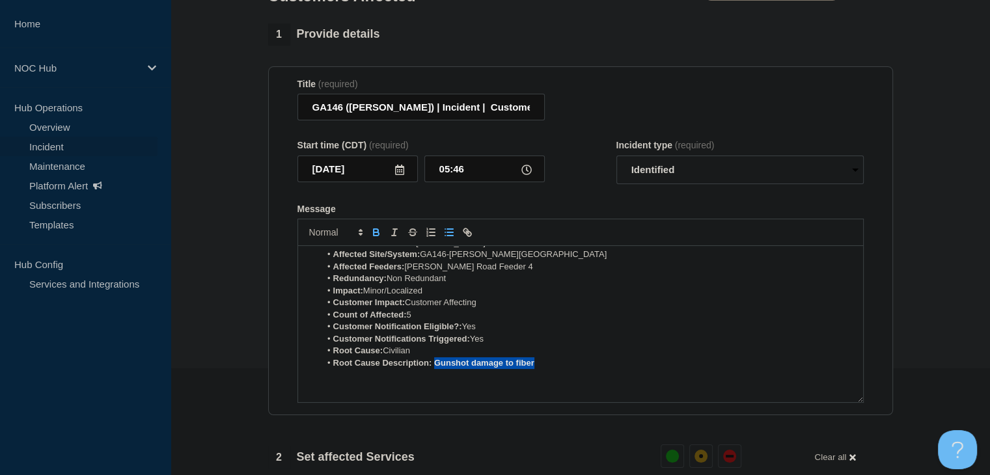
click at [375, 238] on icon "Toggle bold text" at bounding box center [376, 232] width 12 height 12
click at [446, 331] on strong "Customer Notification Eligible?:" at bounding box center [397, 326] width 129 height 10
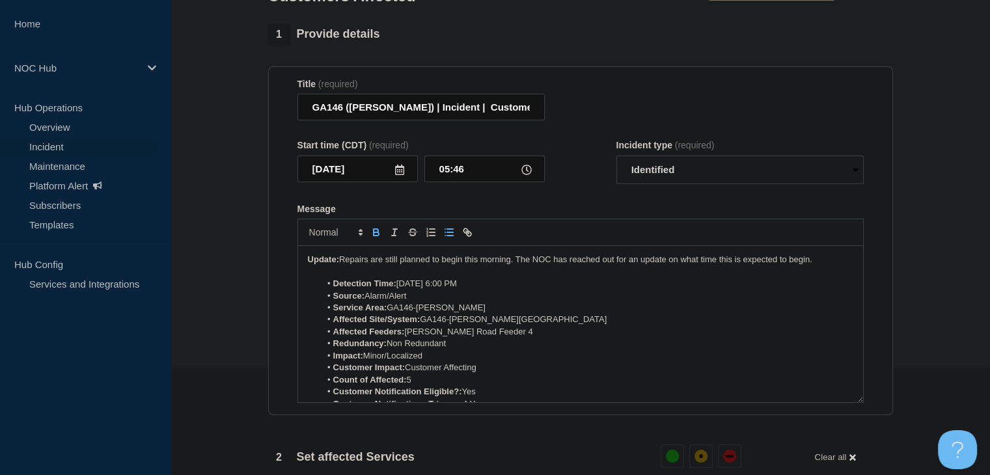
scroll to position [432, 0]
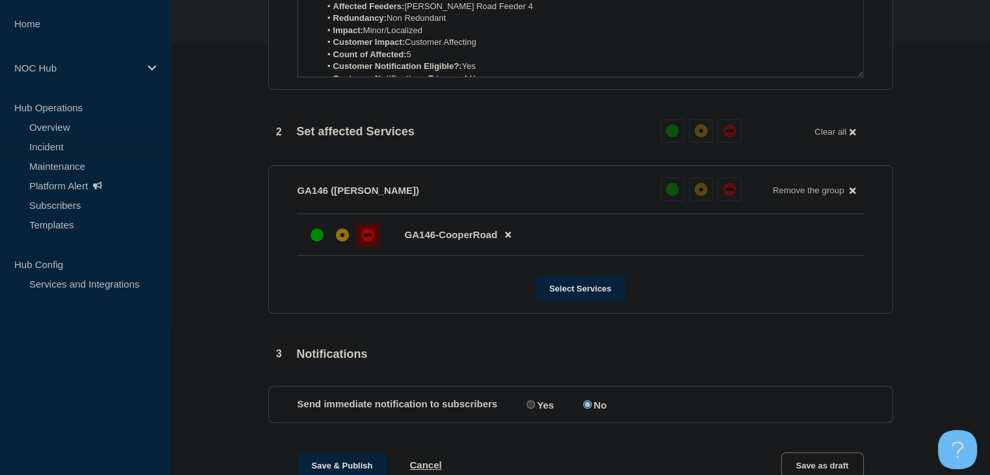
click at [535, 411] on label "Yes" at bounding box center [538, 404] width 31 height 12
click at [535, 409] on input "Yes" at bounding box center [530, 404] width 8 height 8
radio input "true"
radio input "false"
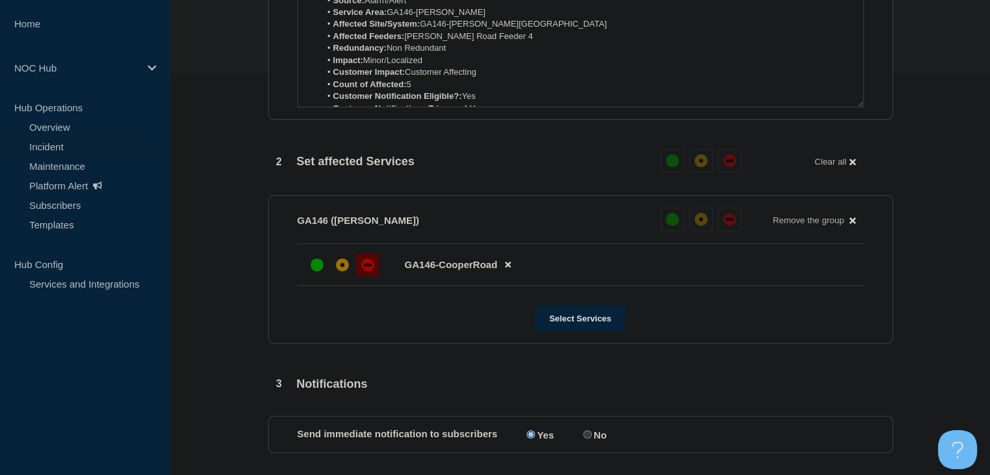
scroll to position [497, 0]
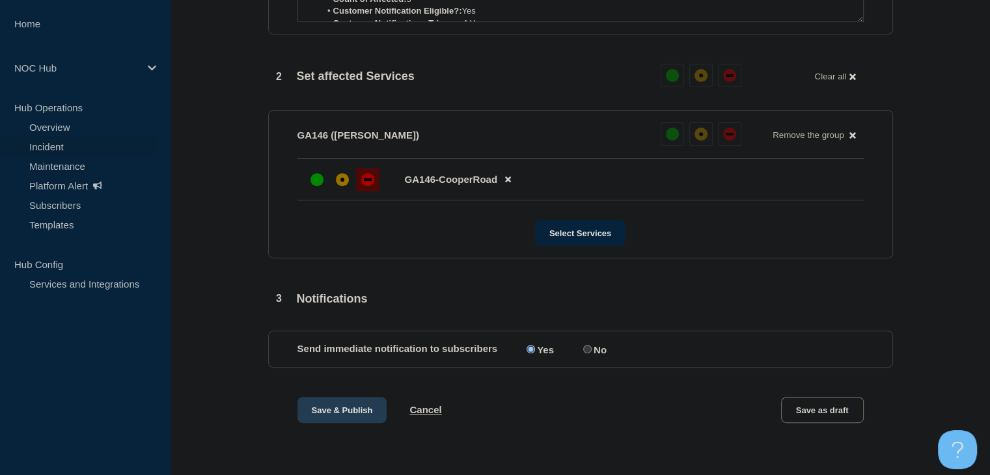
click at [327, 405] on button "Save & Publish" at bounding box center [342, 410] width 90 height 26
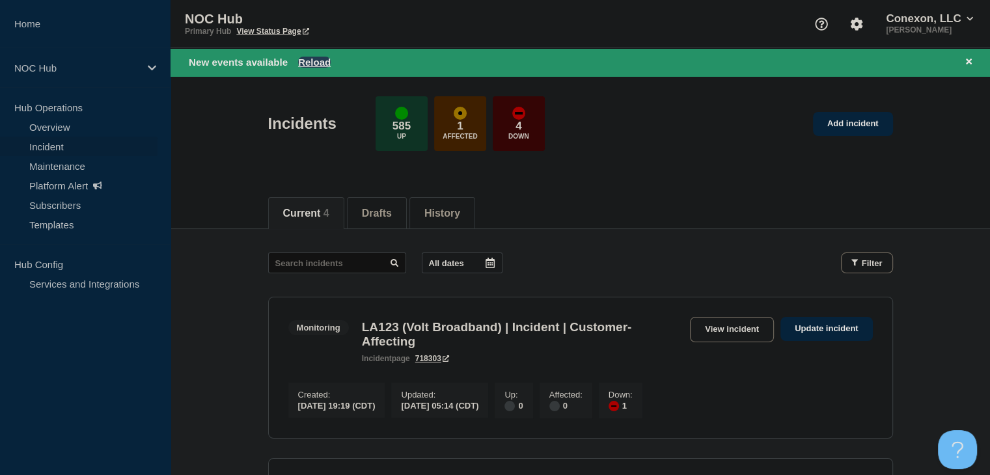
click at [320, 57] on button "Reload" at bounding box center [314, 62] width 33 height 11
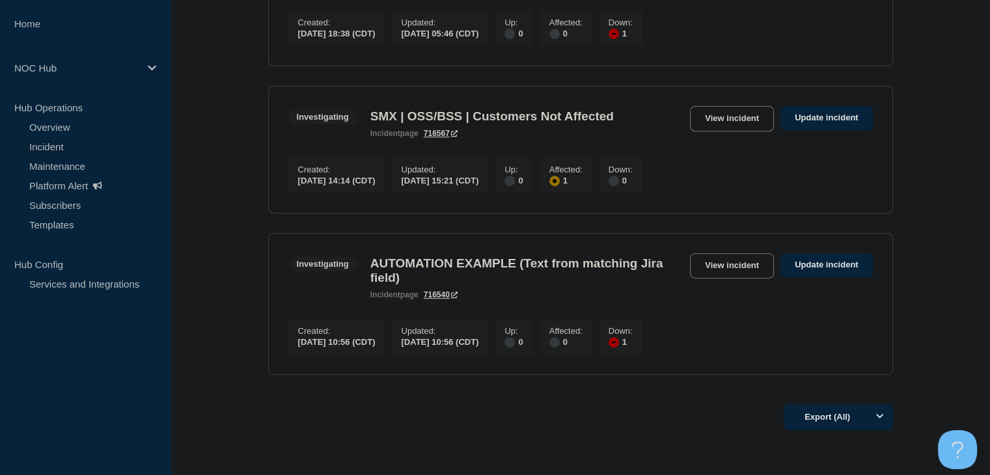
scroll to position [521, 0]
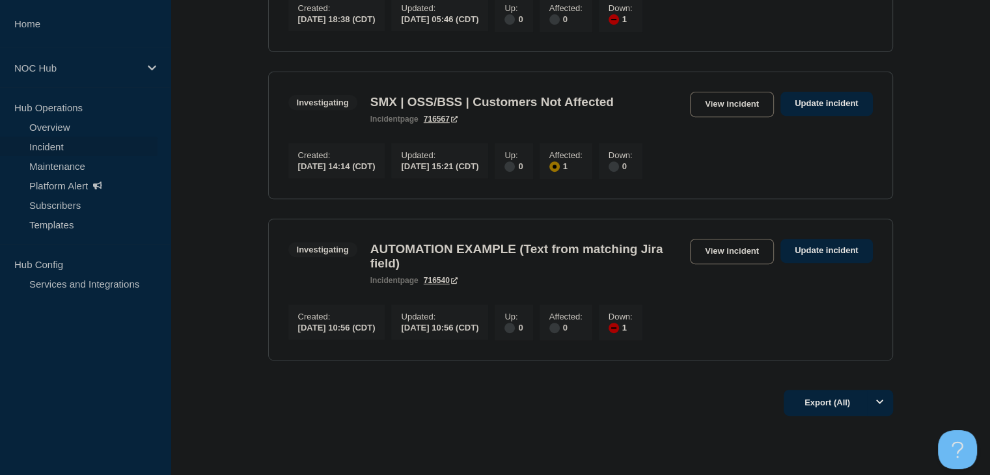
click at [703, 114] on div "Investigating SMX | OSS/BSS | Customers Not Affected incident page 716567 View …" at bounding box center [580, 108] width 584 height 32
click at [715, 95] on link "View incident" at bounding box center [732, 104] width 84 height 25
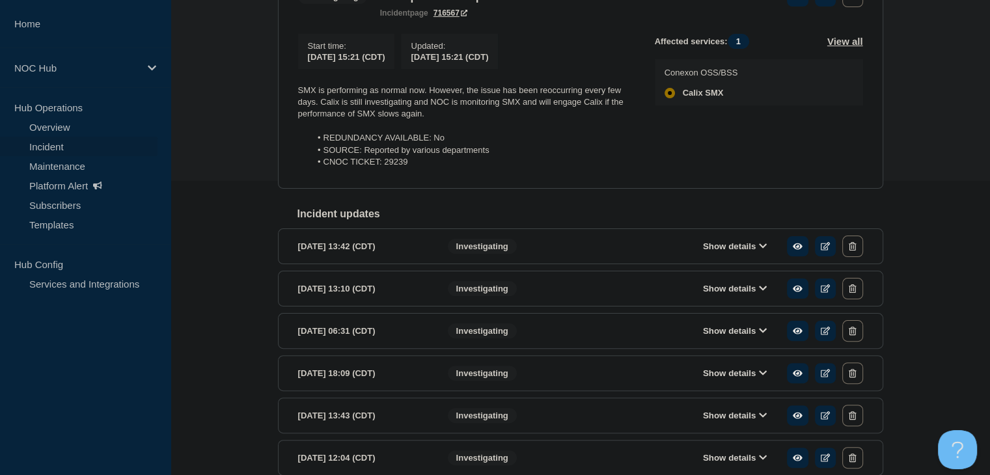
scroll to position [31, 0]
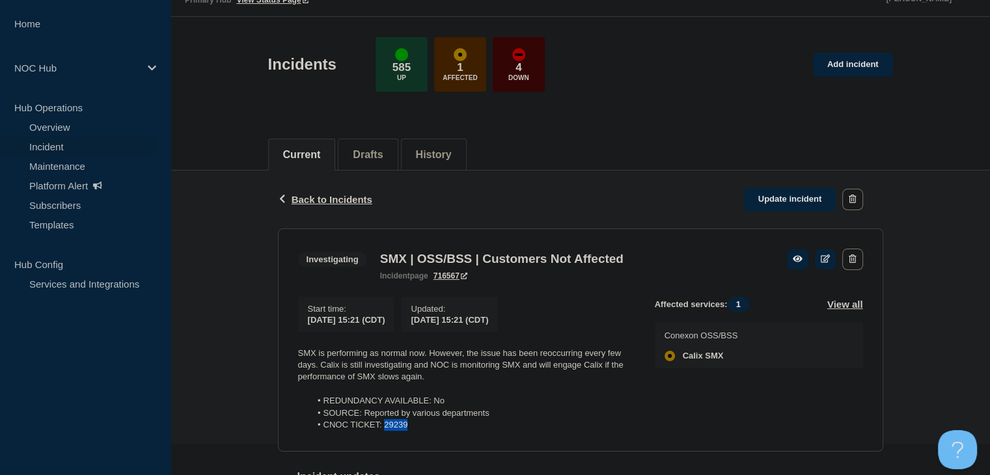
drag, startPoint x: 408, startPoint y: 431, endPoint x: 384, endPoint y: 431, distance: 24.1
click at [384, 431] on li "CNOC TICKET: 29239" at bounding box center [471, 425] width 323 height 12
copy li "29239"
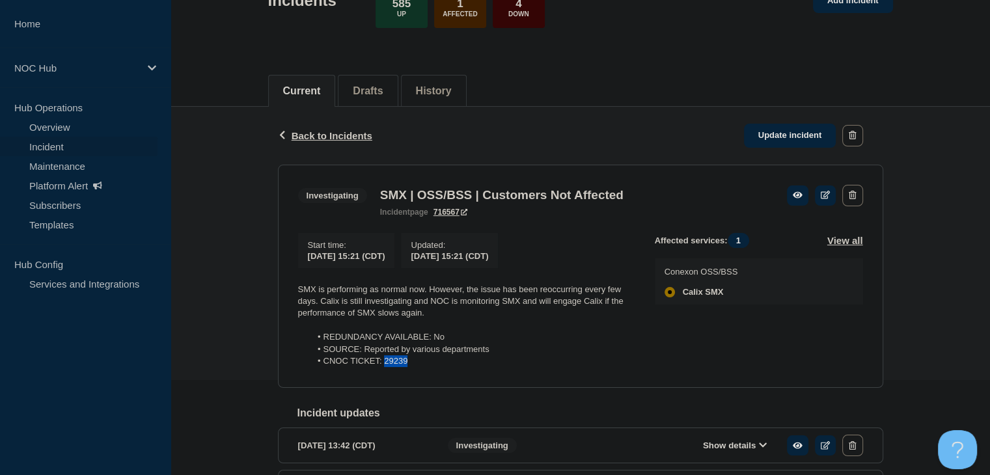
scroll to position [161, 0]
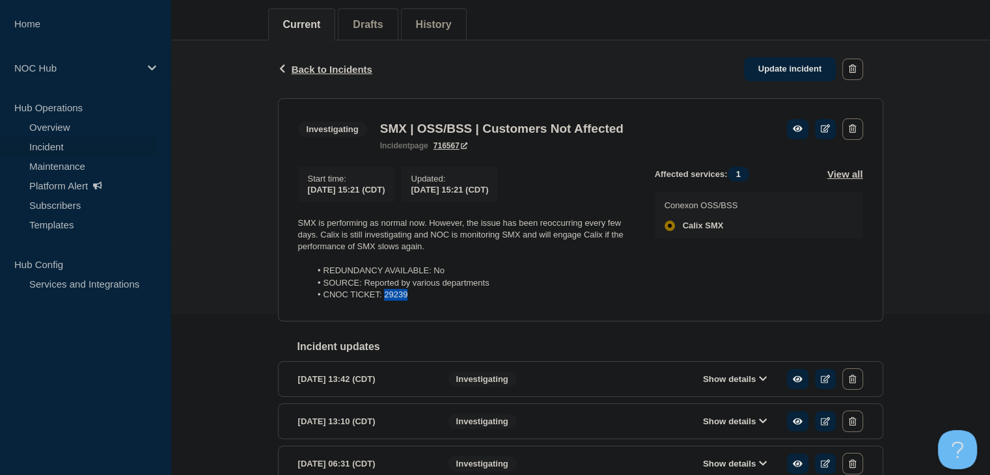
click at [426, 301] on li "CNOC TICKET: 29239" at bounding box center [471, 295] width 323 height 12
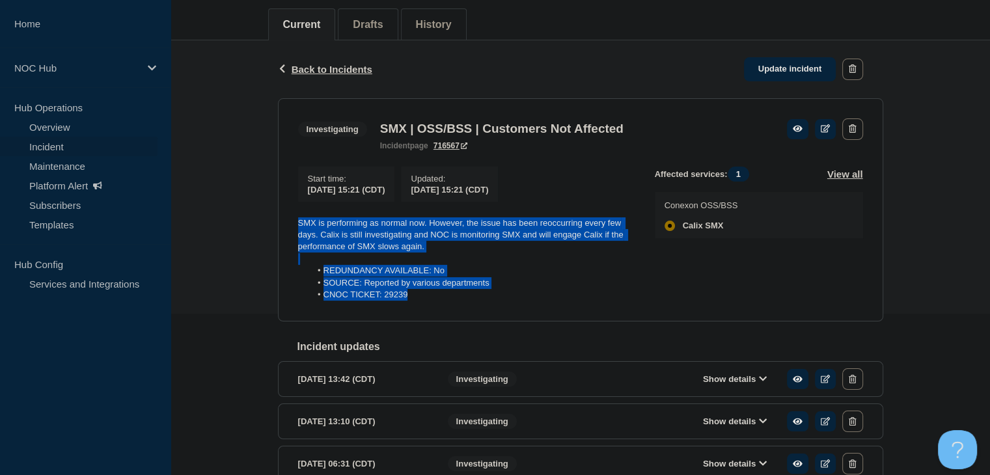
drag, startPoint x: 435, startPoint y: 297, endPoint x: 266, endPoint y: 231, distance: 181.8
click at [266, 231] on div "Back Back to Incidents Update incident Investigating SMX | OSS/BSS | Customers …" at bounding box center [580, 408] width 819 height 736
copy div "SMX is performing as normal now. However, the issue has been reoccurring every …"
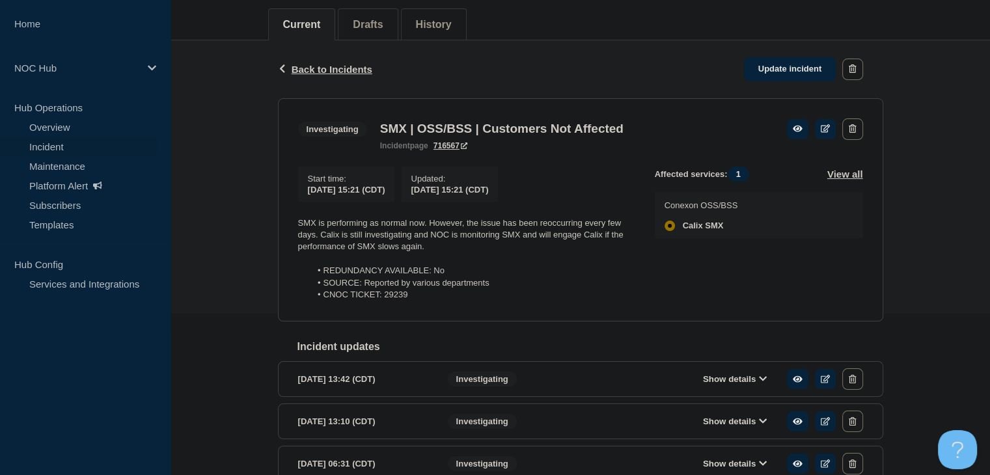
click at [772, 83] on div "Back Back to Incidents Update incident" at bounding box center [580, 69] width 605 height 58
click at [773, 75] on link "Update incident" at bounding box center [790, 69] width 92 height 24
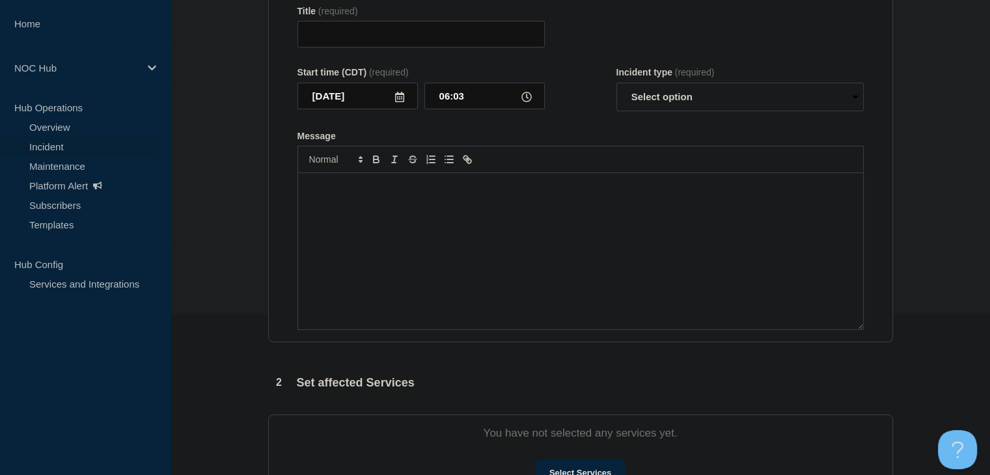
click at [411, 277] on div "Message" at bounding box center [580, 251] width 565 height 156
type input "SMX | OSS/BSS | Customers Not Affected"
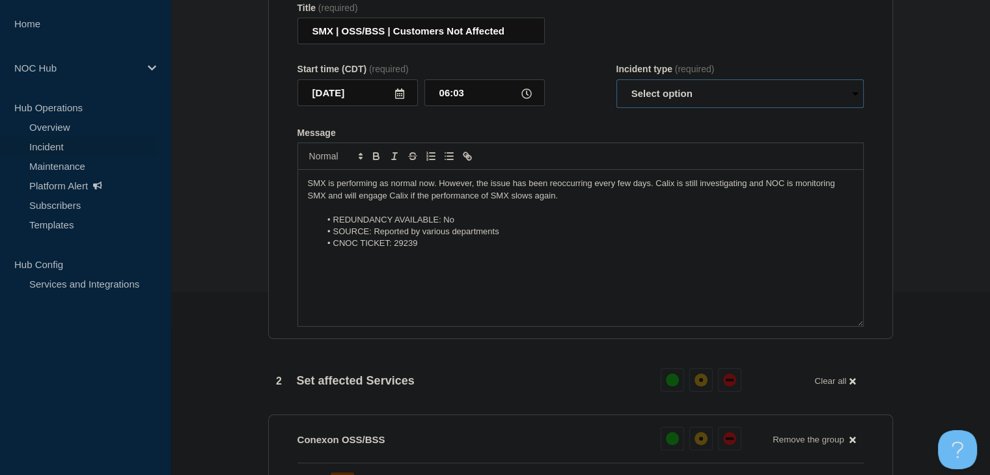
click at [699, 105] on select "Select option Investigating Identified Monitoring Resolved" at bounding box center [739, 93] width 247 height 29
select select "resolved"
click at [616, 87] on select "Select option Investigating Identified Monitoring Resolved" at bounding box center [739, 93] width 247 height 29
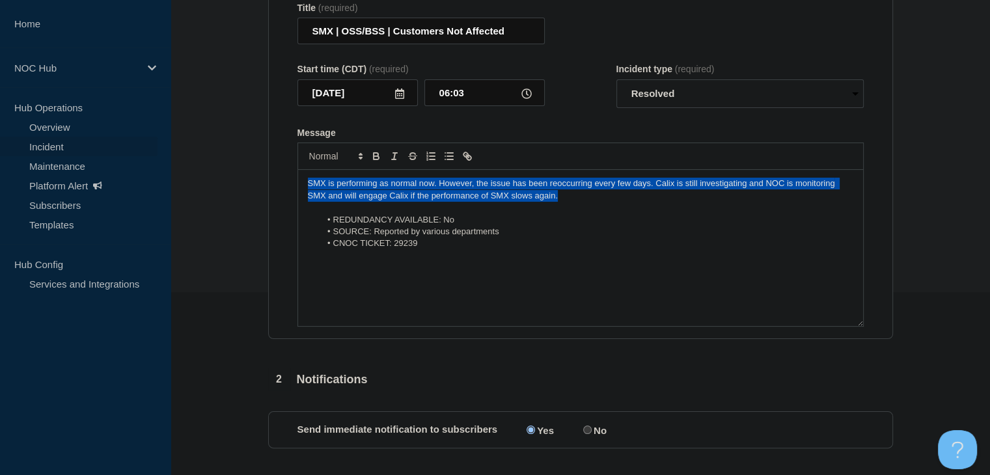
drag, startPoint x: 586, startPoint y: 199, endPoint x: 275, endPoint y: 193, distance: 310.5
click at [275, 193] on section "Title (required) SMX | OSS/BSS | Customers Not Affected Start time (CDT) (requi…" at bounding box center [580, 164] width 625 height 349
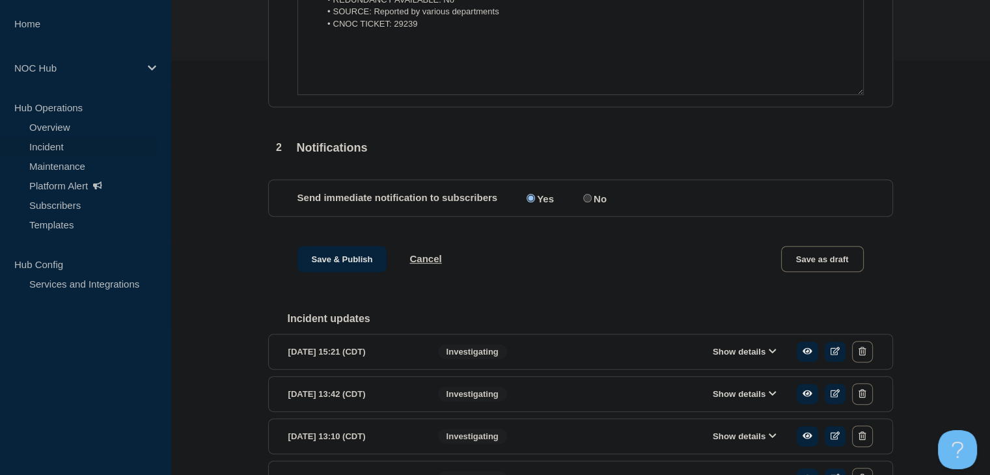
scroll to position [443, 0]
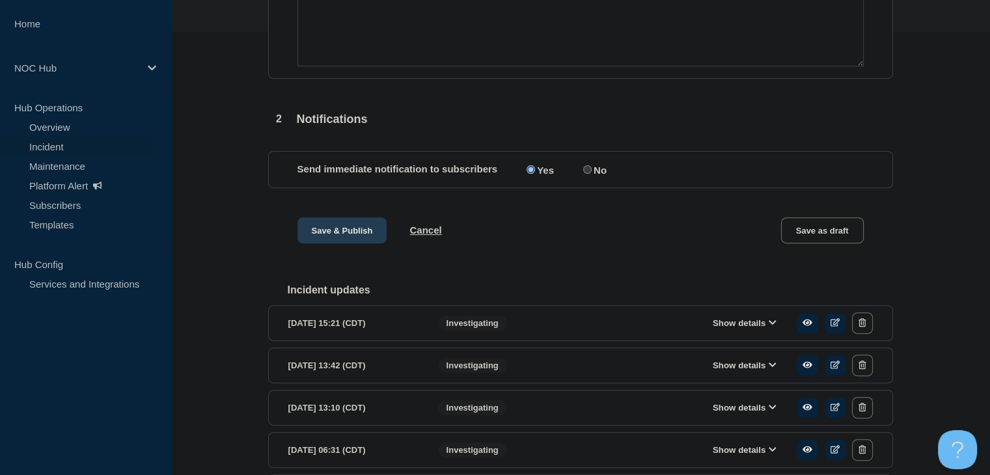
click at [333, 243] on button "Save & Publish" at bounding box center [342, 230] width 90 height 26
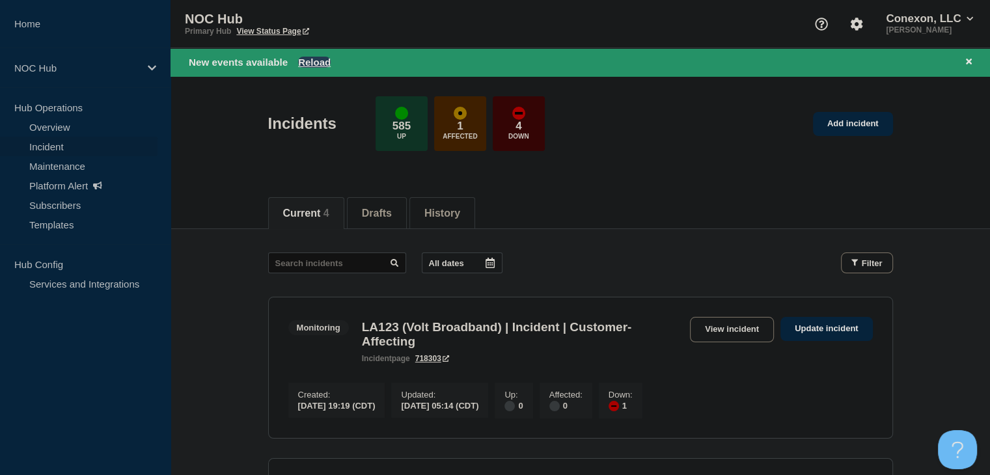
click at [308, 61] on button "Reload" at bounding box center [314, 62] width 33 height 11
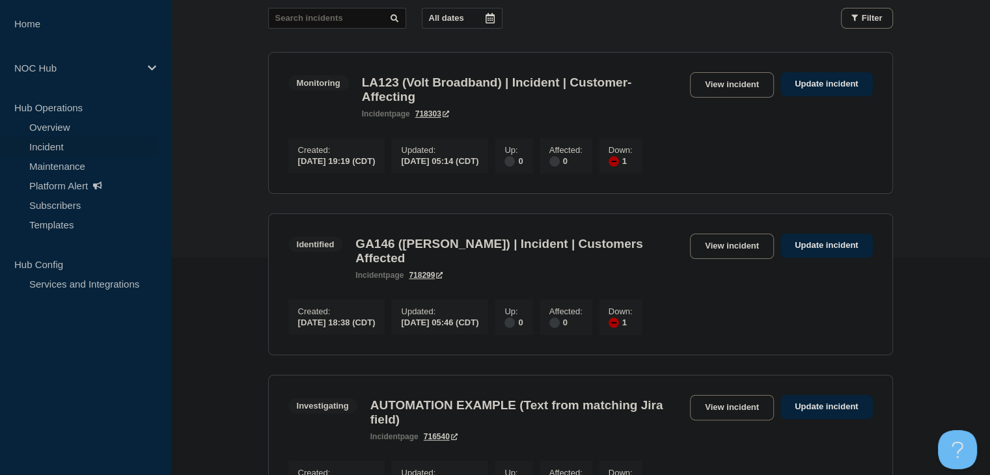
scroll to position [325, 0]
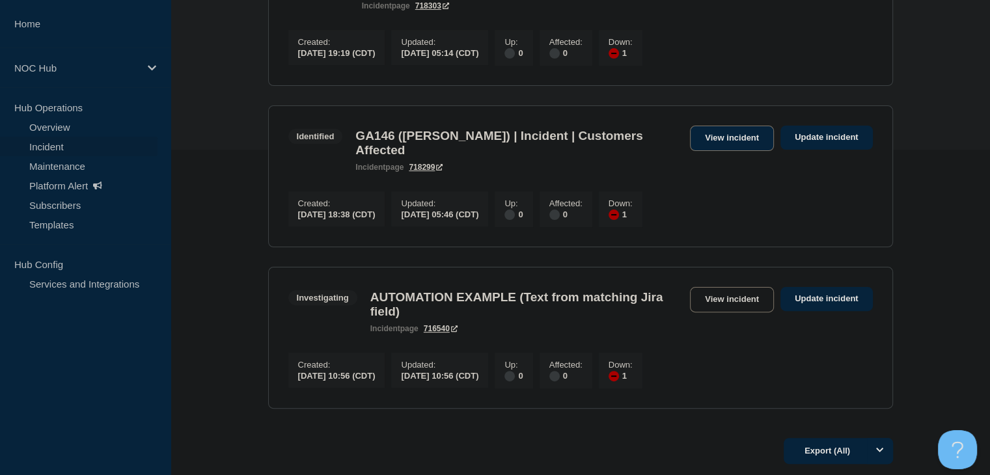
click at [703, 144] on link "View incident" at bounding box center [732, 138] width 84 height 25
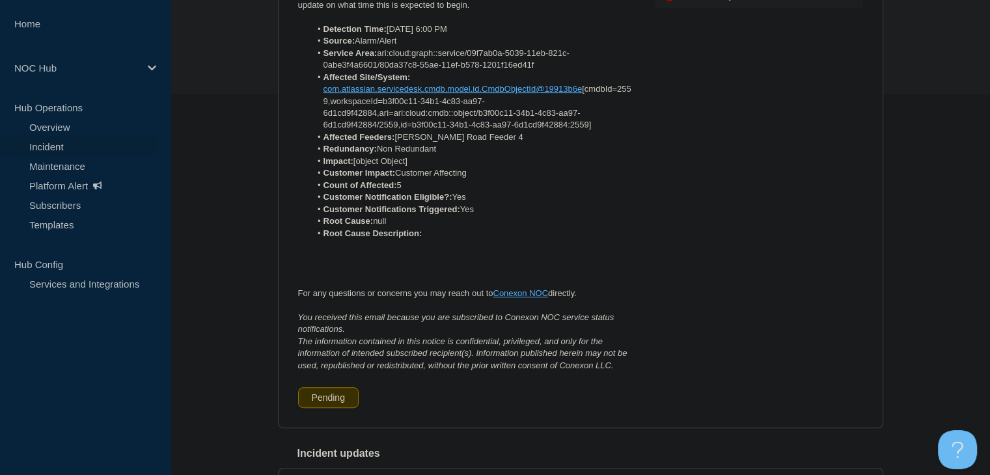
scroll to position [122, 0]
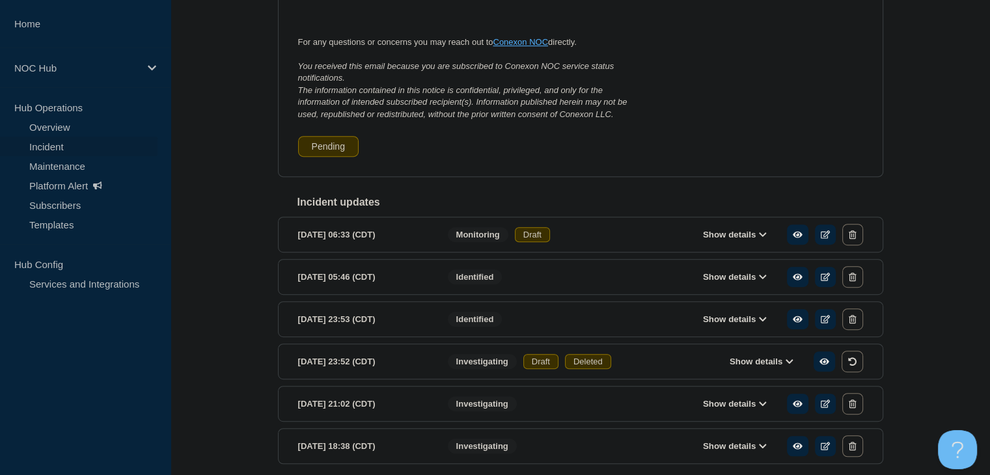
scroll to position [685, 0]
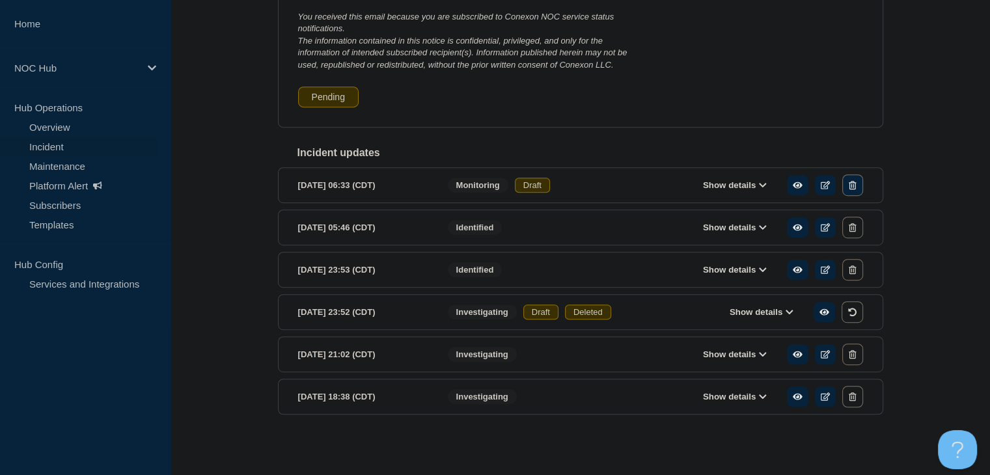
click at [851, 188] on icon "button" at bounding box center [852, 185] width 7 height 8
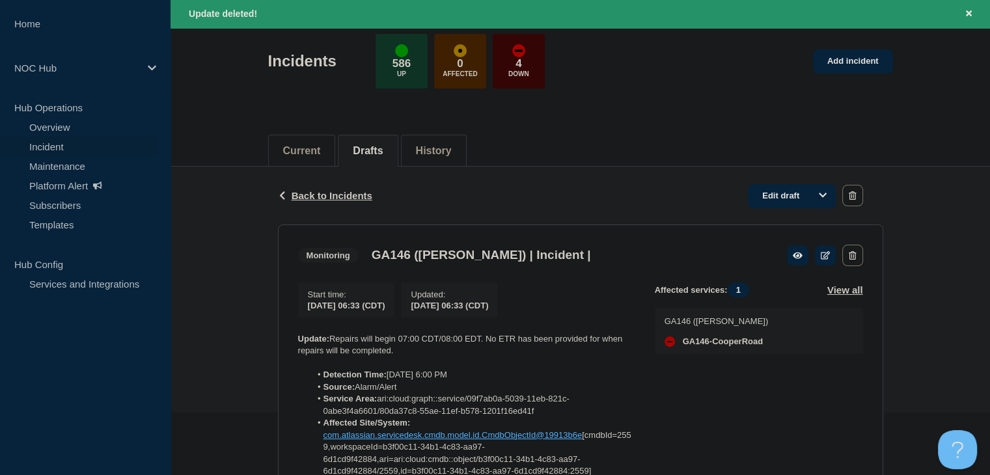
scroll to position [61, 0]
click at [786, 201] on link "Edit draft" at bounding box center [792, 197] width 88 height 24
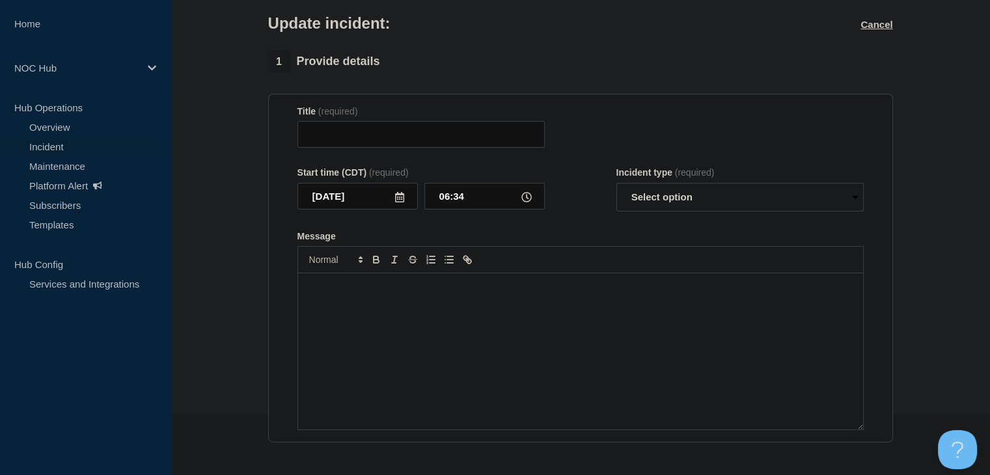
type input "GA146 ([PERSON_NAME]) | Incident |"
type input "06:33"
select select "monitoring"
radio input "false"
radio input "true"
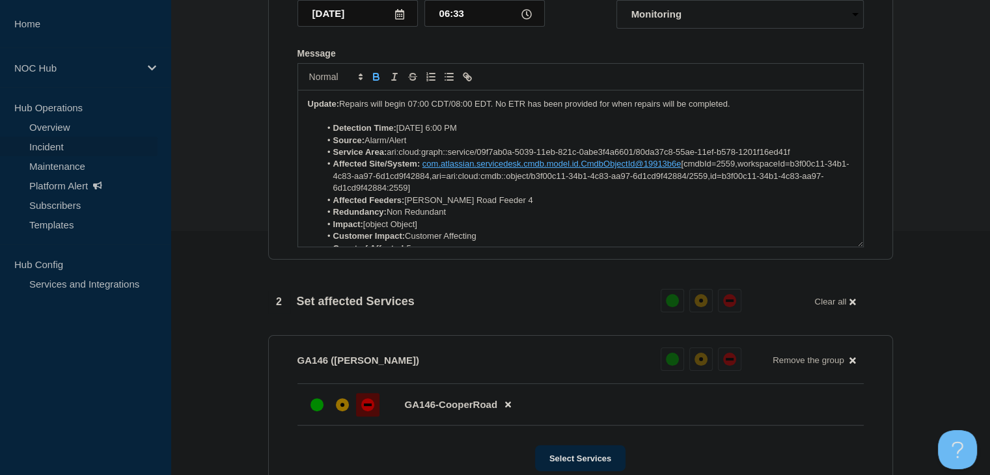
scroll to position [256, 0]
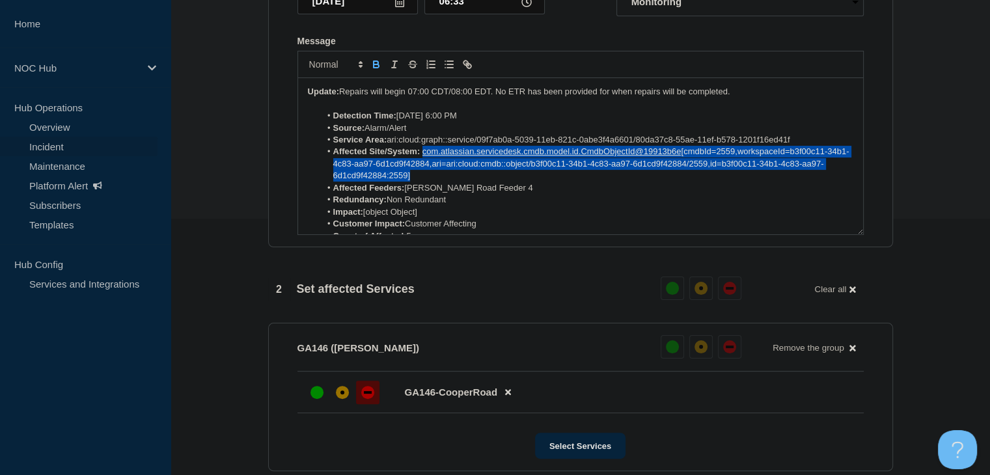
drag, startPoint x: 453, startPoint y: 183, endPoint x: 423, endPoint y: 159, distance: 38.4
click at [423, 159] on li "Affected Site/System: com.atlassian.servicedesk.cmdb.model.id.CmdbObjectId@1991…" at bounding box center [586, 164] width 533 height 36
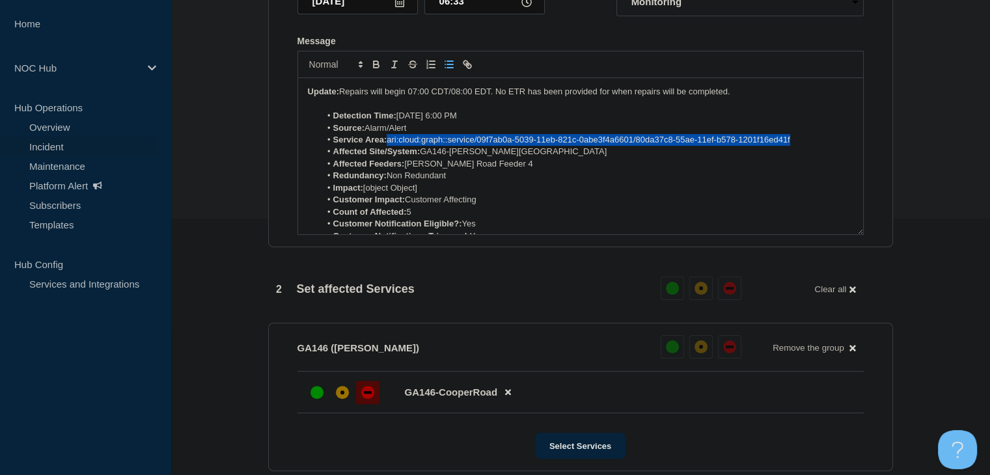
drag, startPoint x: 810, startPoint y: 144, endPoint x: 388, endPoint y: 149, distance: 421.7
click at [388, 146] on li "Service Area: ari:cloud:graph::service/09f7ab0a-5039-11eb-821c-0abe3f4a6601/80d…" at bounding box center [586, 140] width 533 height 12
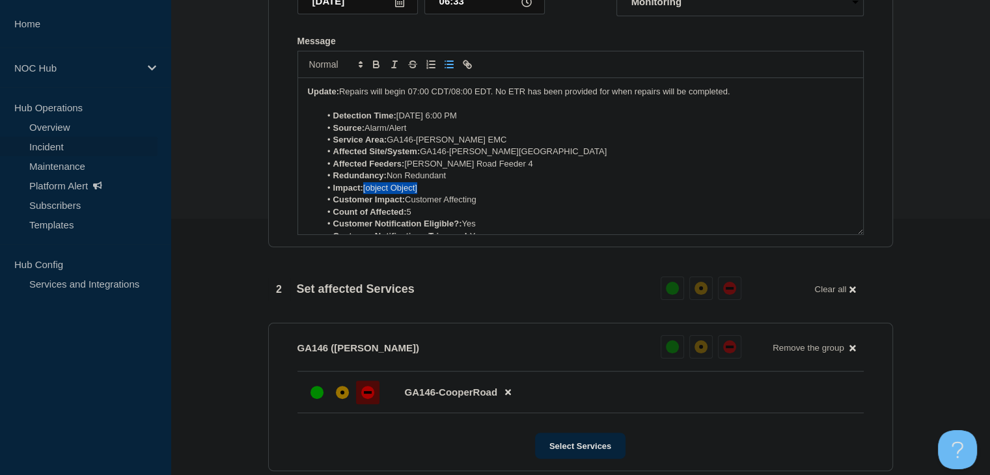
drag, startPoint x: 440, startPoint y: 194, endPoint x: 365, endPoint y: 196, distance: 74.9
click at [365, 194] on li "Impact: [object Object]" at bounding box center [586, 188] width 533 height 12
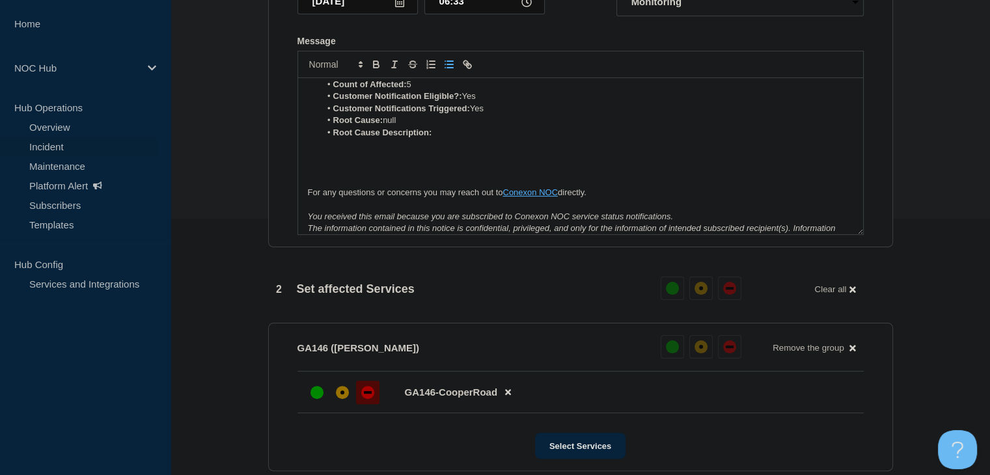
scroll to position [130, 0]
drag, startPoint x: 406, startPoint y: 124, endPoint x: 387, endPoint y: 123, distance: 18.9
click at [387, 123] on li "Root Cause: null" at bounding box center [586, 118] width 533 height 12
drag, startPoint x: 459, startPoint y: 123, endPoint x: 386, endPoint y: 124, distance: 72.9
click at [386, 124] on li "Root Cause: Civilian Inflicted" at bounding box center [586, 118] width 533 height 12
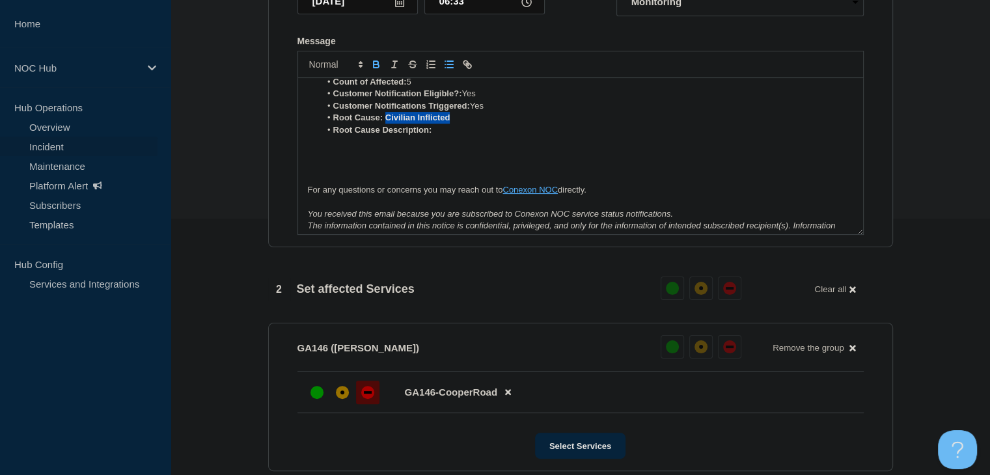
click at [375, 65] on icon "Toggle bold text" at bounding box center [376, 65] width 12 height 12
click at [437, 134] on li "Root Cause Description:" at bounding box center [586, 130] width 533 height 12
drag, startPoint x: 562, startPoint y: 135, endPoint x: 435, endPoint y: 136, distance: 127.6
click at [435, 136] on li "Root Cause Description: Gunshot damage to fiber" at bounding box center [586, 130] width 533 height 12
click at [374, 70] on icon "Toggle bold text" at bounding box center [376, 65] width 12 height 12
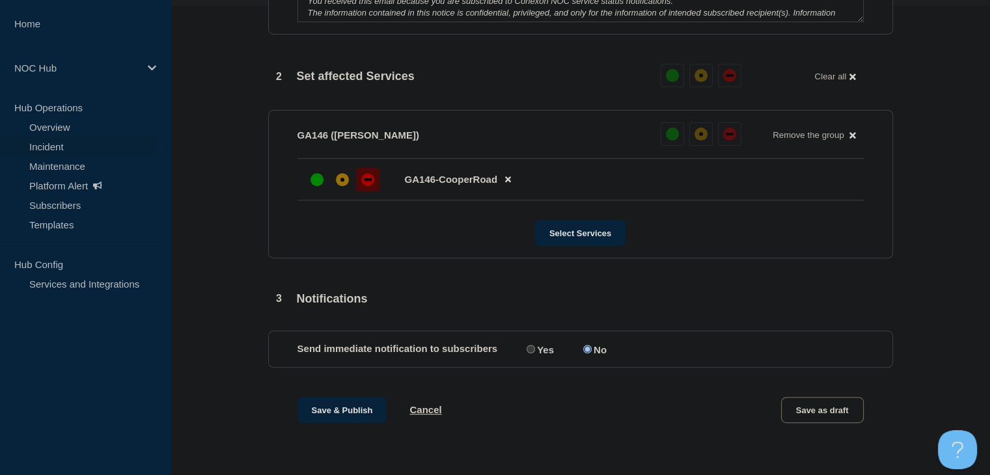
scroll to position [476, 0]
click at [534, 345] on input "Yes" at bounding box center [530, 349] width 8 height 8
radio input "true"
radio input "false"
click at [351, 402] on button "Save & Publish" at bounding box center [342, 410] width 90 height 26
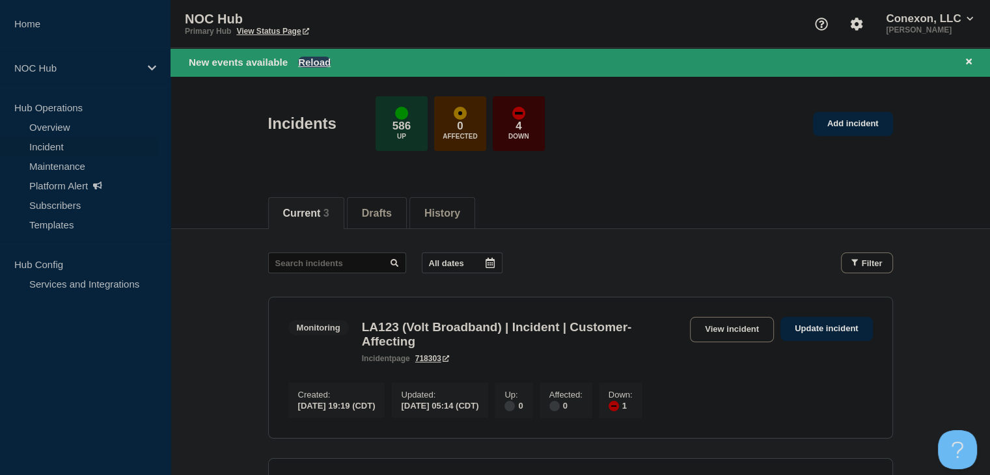
click at [323, 66] on button "Reload" at bounding box center [314, 62] width 33 height 11
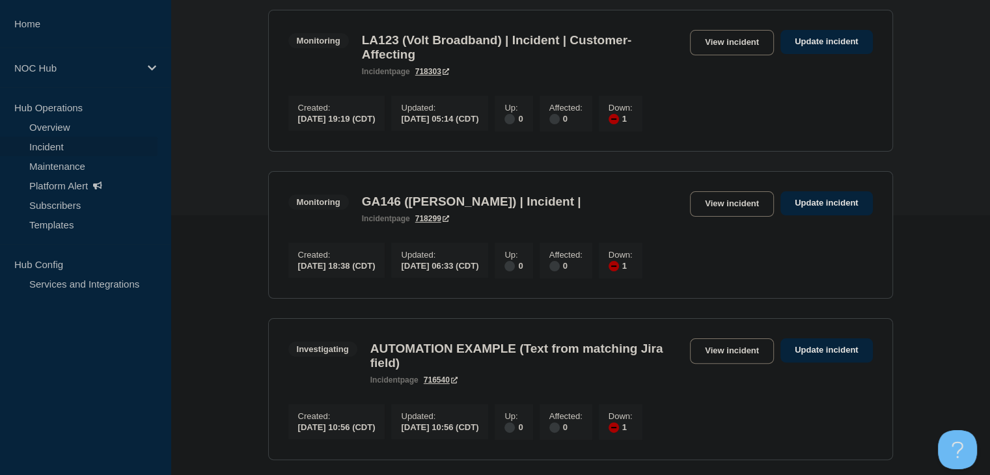
scroll to position [260, 0]
click at [733, 206] on link "View incident" at bounding box center [732, 203] width 84 height 25
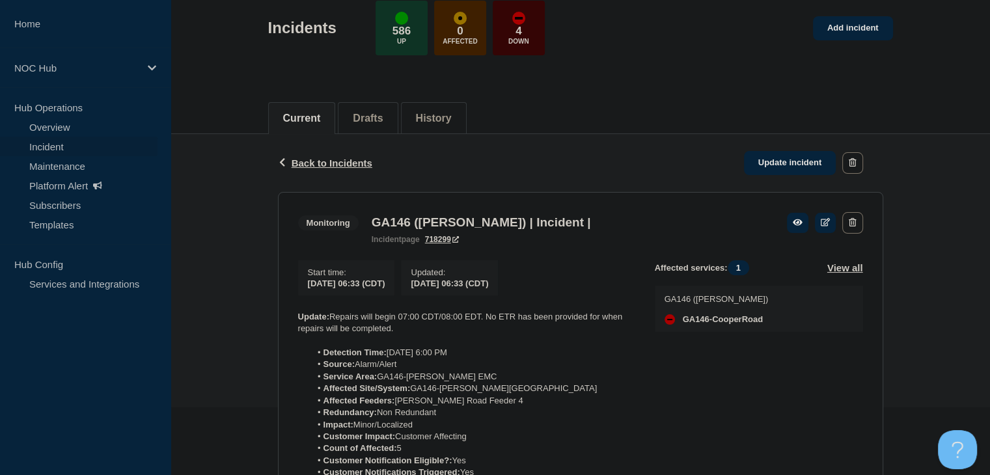
scroll to position [130, 0]
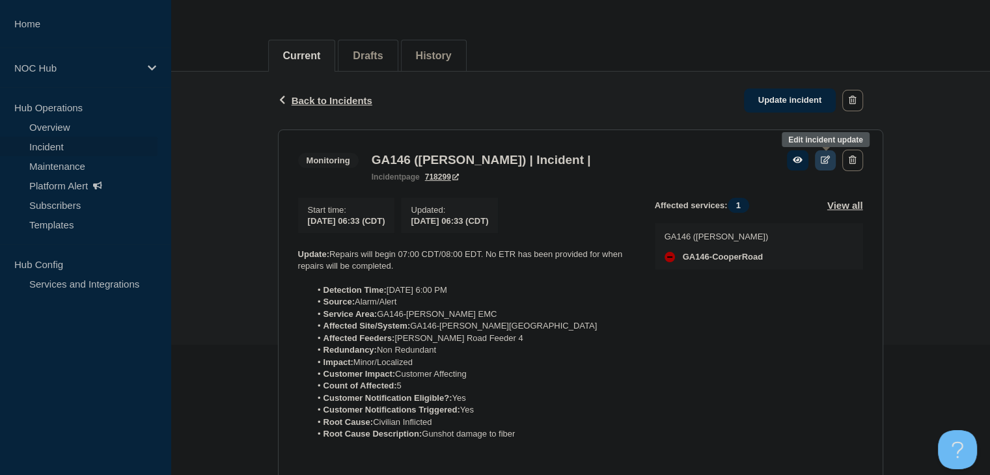
click at [815, 165] on link at bounding box center [825, 160] width 21 height 20
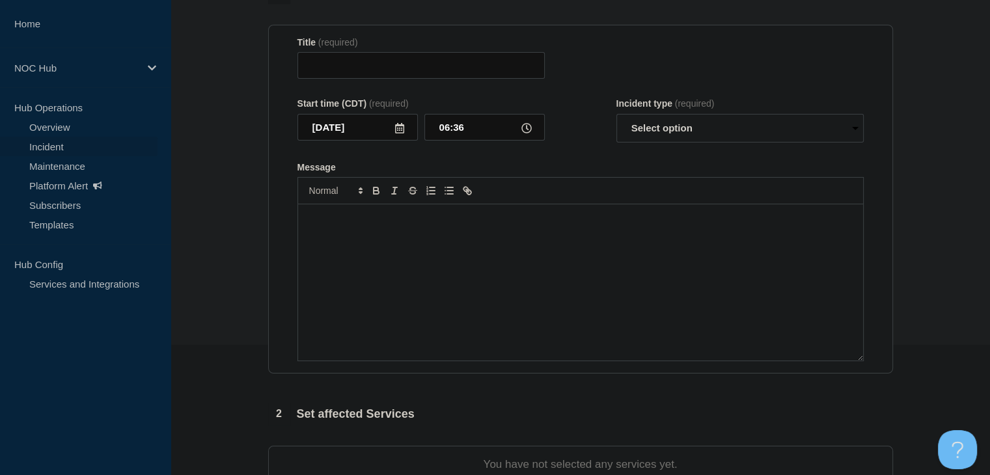
type input "GA146 ([PERSON_NAME]) | Incident |"
type input "06:33"
select select "monitoring"
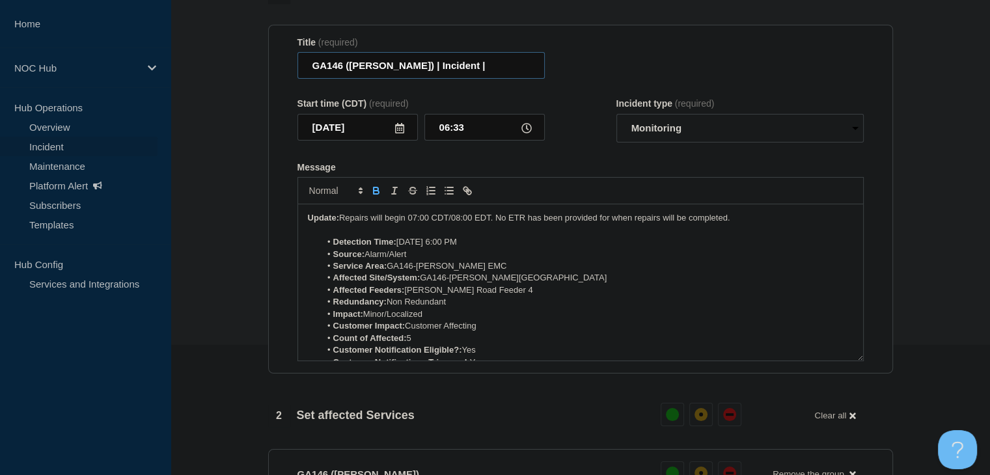
click at [481, 74] on input "GA146 ([PERSON_NAME]) | Incident |" at bounding box center [420, 65] width 247 height 27
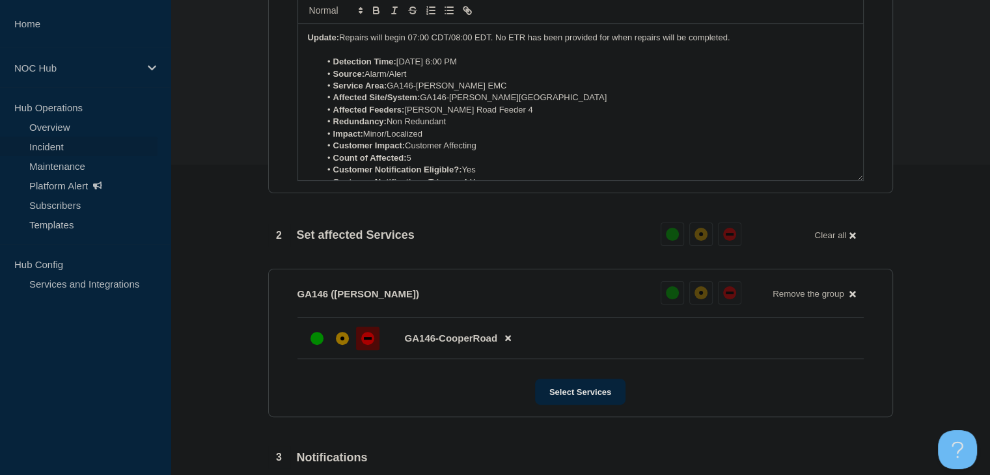
scroll to position [476, 0]
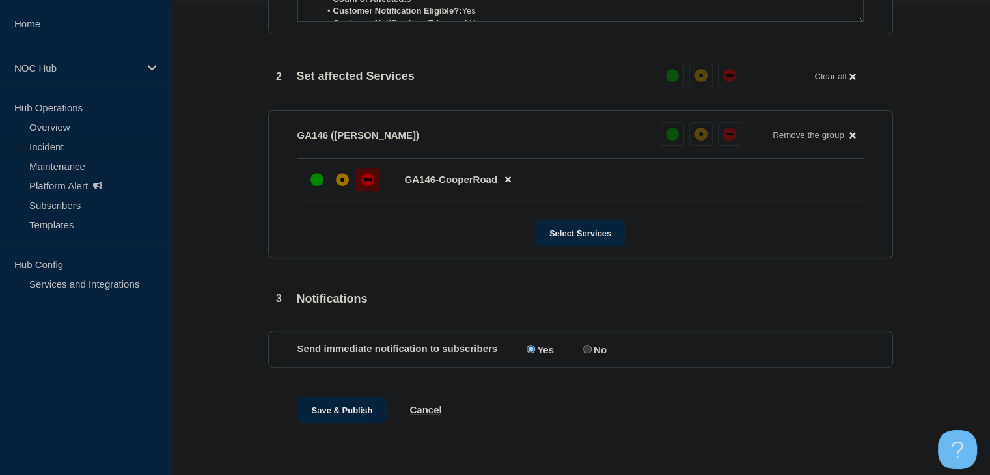
type input "GA146 ([PERSON_NAME]) | Incident | Customer Affecting"
click at [586, 353] on label "No" at bounding box center [593, 349] width 27 height 12
click at [586, 353] on input "No" at bounding box center [587, 349] width 8 height 8
radio input "true"
radio input "false"
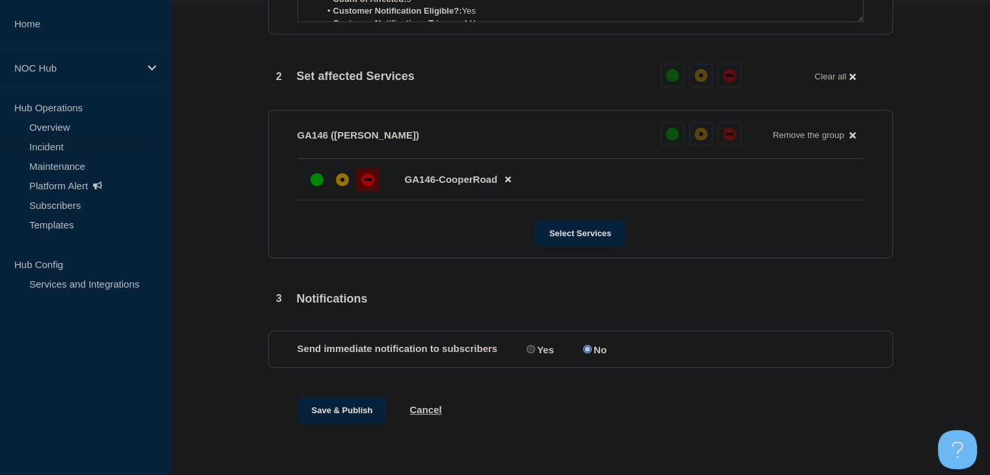
scroll to position [0, 0]
click at [372, 405] on button "Save & Publish" at bounding box center [342, 410] width 90 height 26
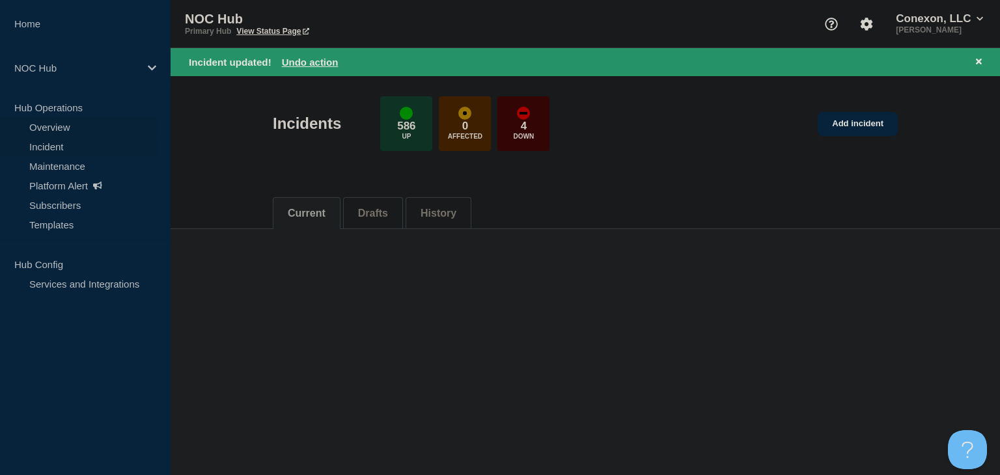
click at [81, 126] on link "Overview" at bounding box center [78, 127] width 157 height 20
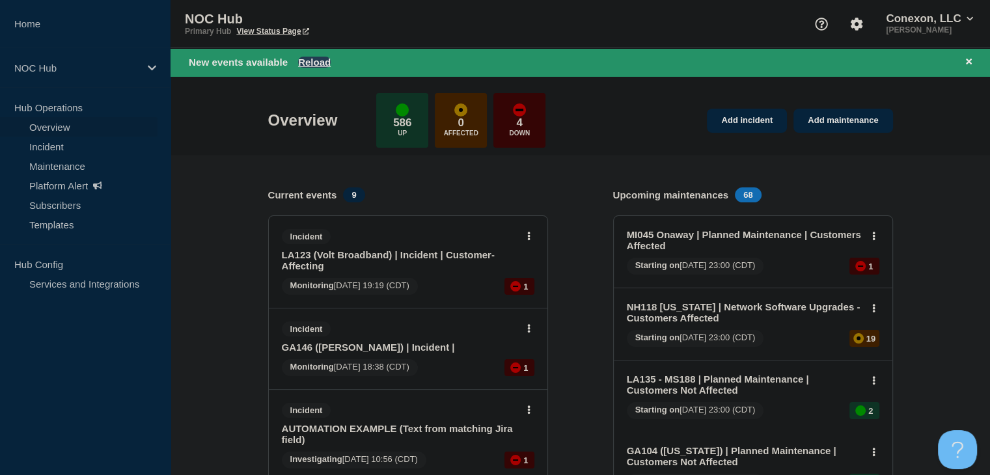
click at [305, 62] on button "Reload" at bounding box center [314, 62] width 33 height 11
click at [315, 61] on button "Reload" at bounding box center [314, 62] width 33 height 11
click at [318, 63] on button "Reload" at bounding box center [314, 62] width 33 height 11
click at [79, 165] on link "Maintenance" at bounding box center [78, 166] width 157 height 20
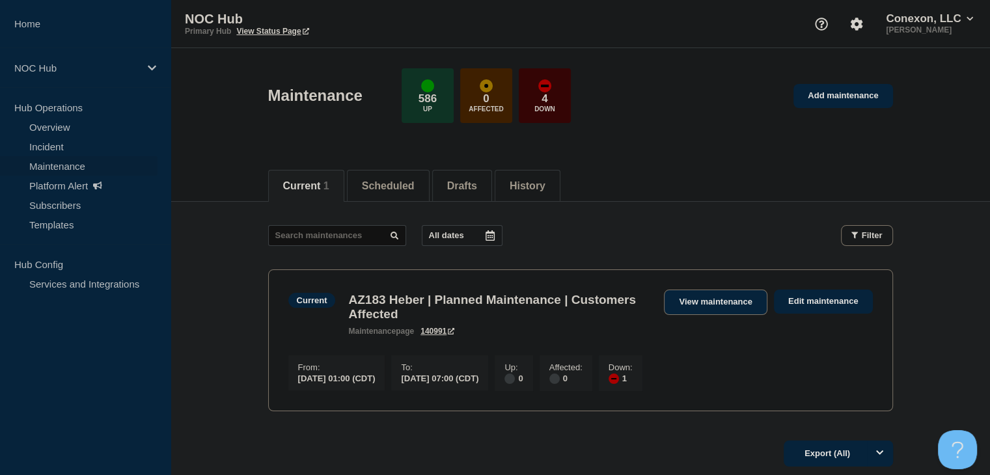
click at [718, 300] on link "View maintenance" at bounding box center [715, 302] width 103 height 25
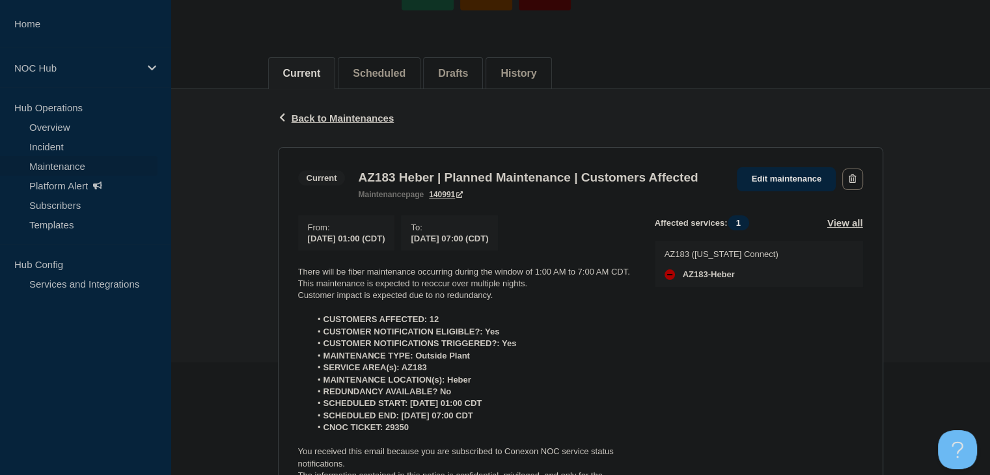
scroll to position [130, 0]
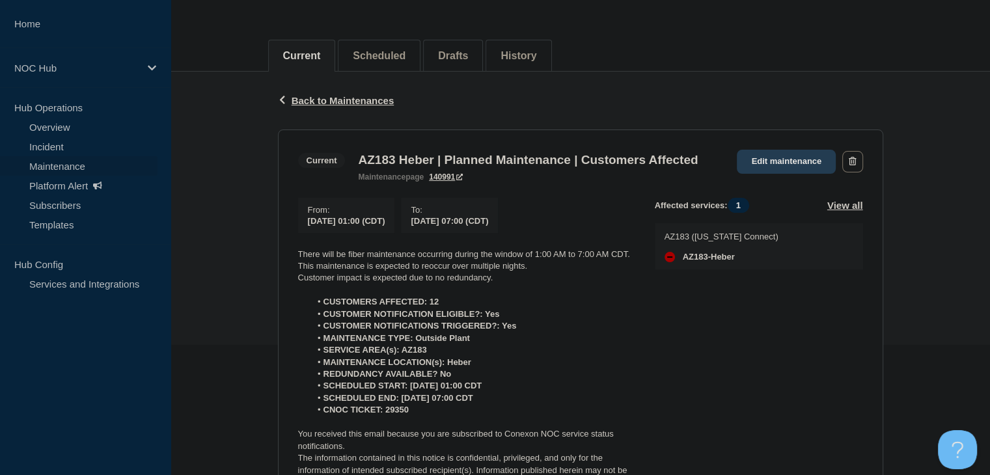
click at [772, 163] on link "Edit maintenance" at bounding box center [786, 162] width 99 height 24
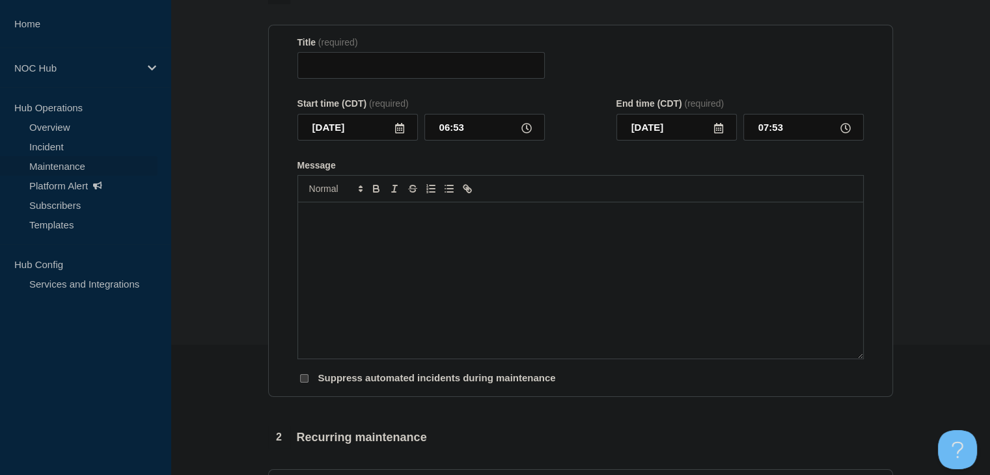
type input "AZ183 Heber | Planned Maintenance | Customers Affected"
type input "[DATE]"
type input "01:00"
type input "[DATE]"
type input "07:00"
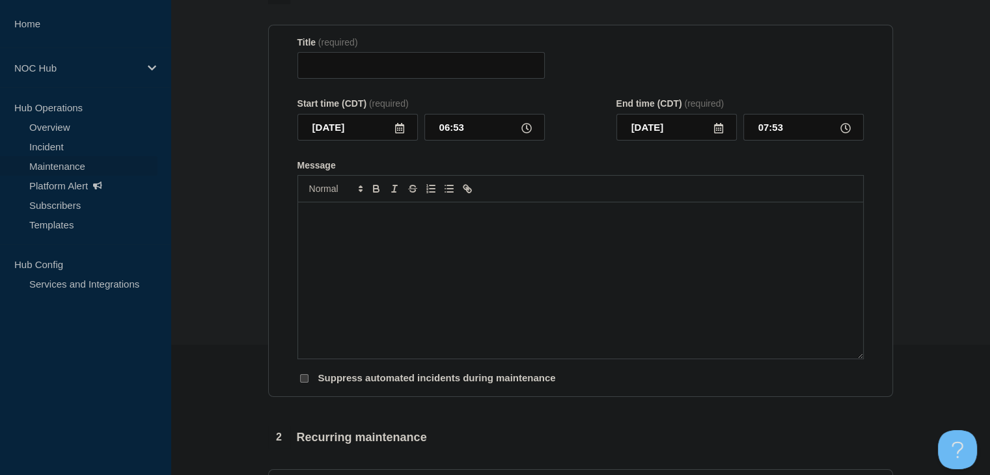
checkbox input "false"
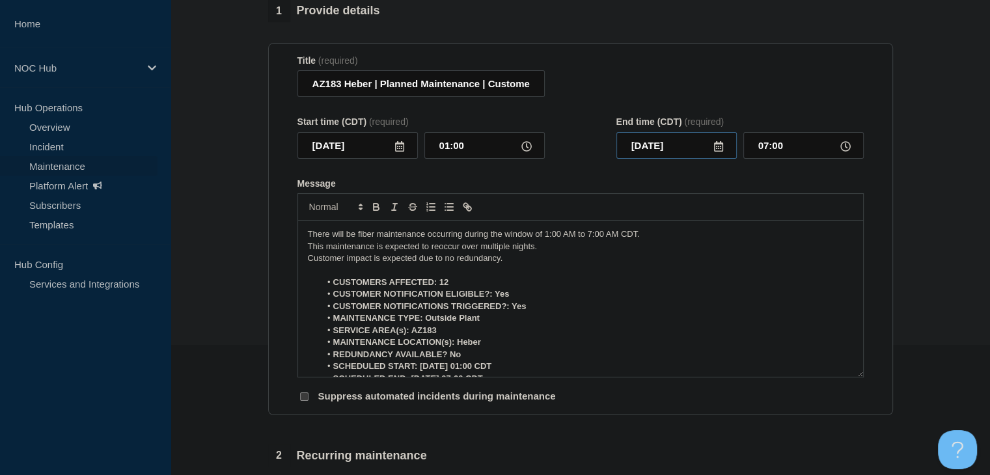
click at [683, 151] on input "[DATE]" at bounding box center [676, 145] width 120 height 27
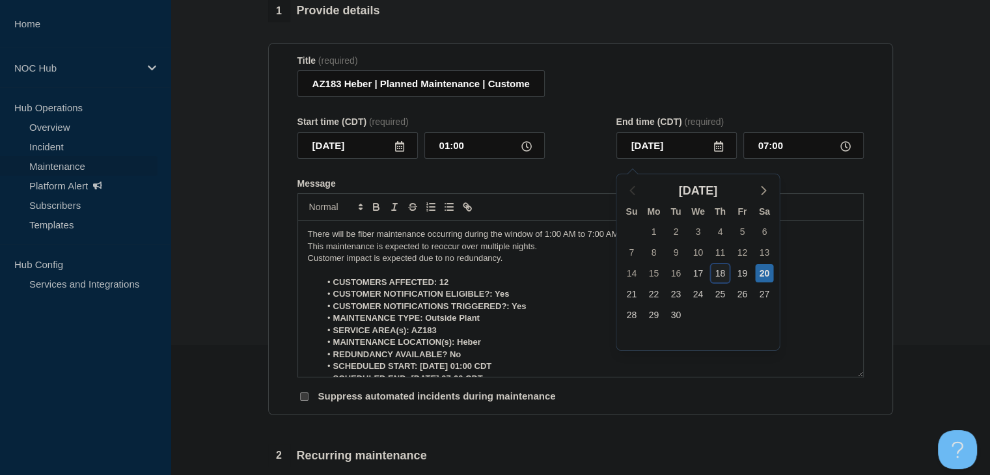
click at [719, 264] on div "18" at bounding box center [720, 273] width 18 height 18
type input "[DATE]"
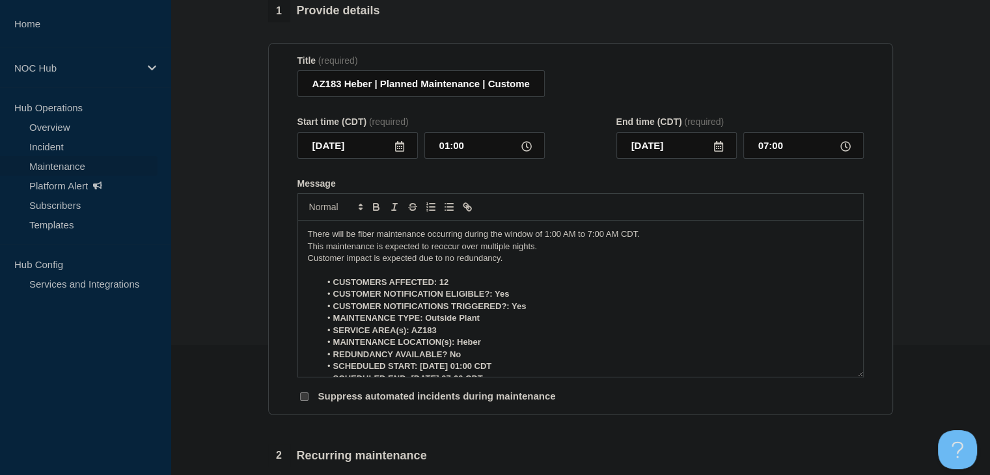
click at [610, 184] on form "Title (required) AZ183 Heber | Planned Maintenance | Customers Affected Start t…" at bounding box center [580, 229] width 566 height 348
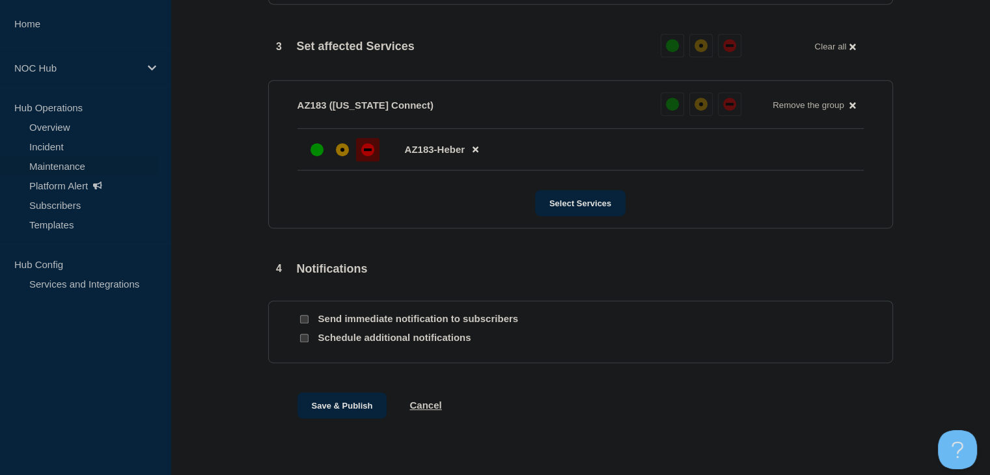
scroll to position [651, 0]
click at [331, 416] on button "Save & Publish" at bounding box center [342, 405] width 90 height 26
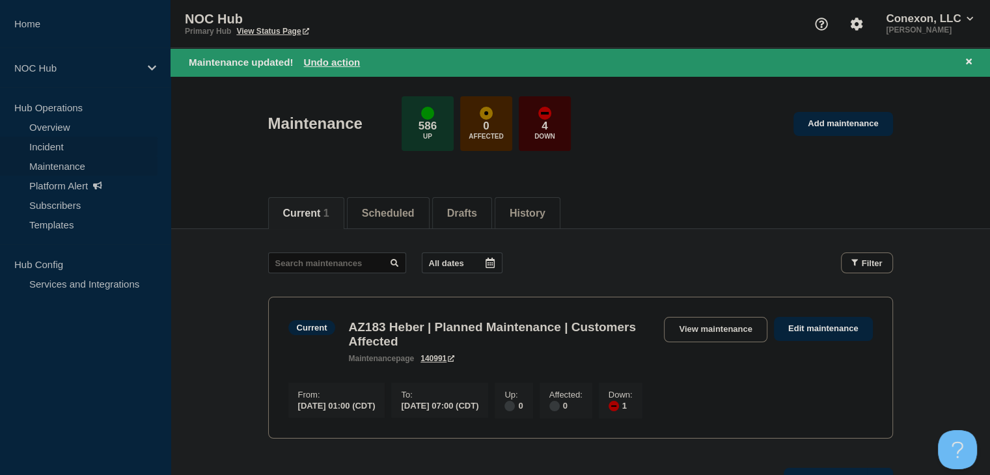
click at [73, 150] on link "Incident" at bounding box center [78, 147] width 157 height 20
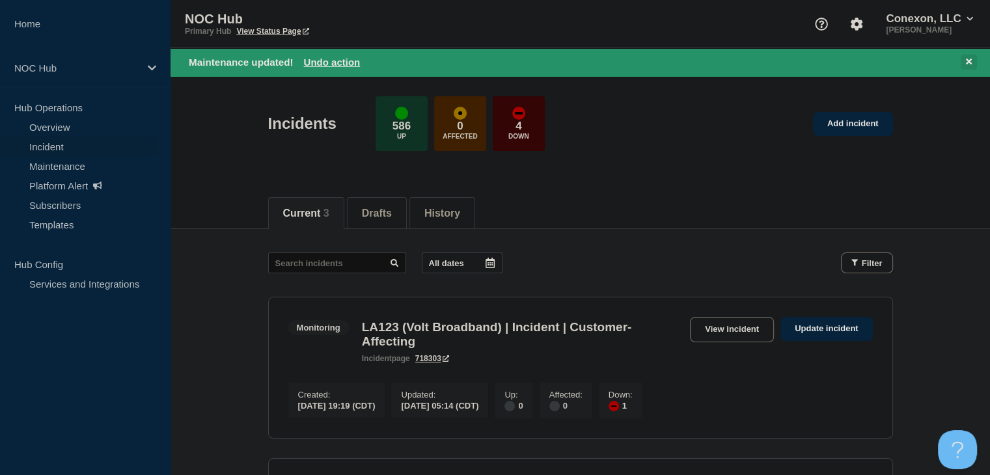
click at [968, 63] on icon at bounding box center [969, 61] width 6 height 8
